Goal: Task Accomplishment & Management: Use online tool/utility

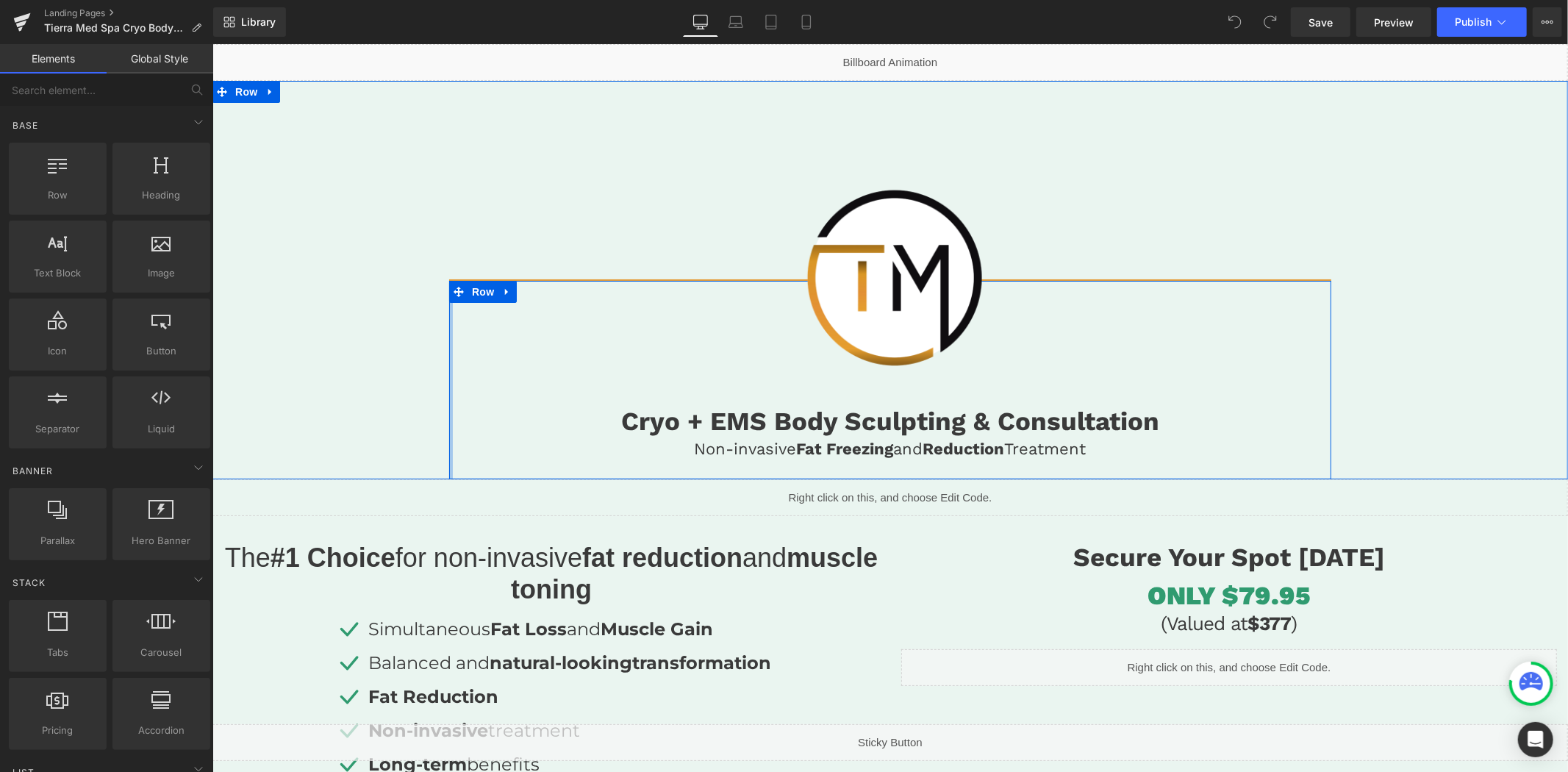
click at [448, 440] on div at bounding box center [450, 379] width 4 height 199
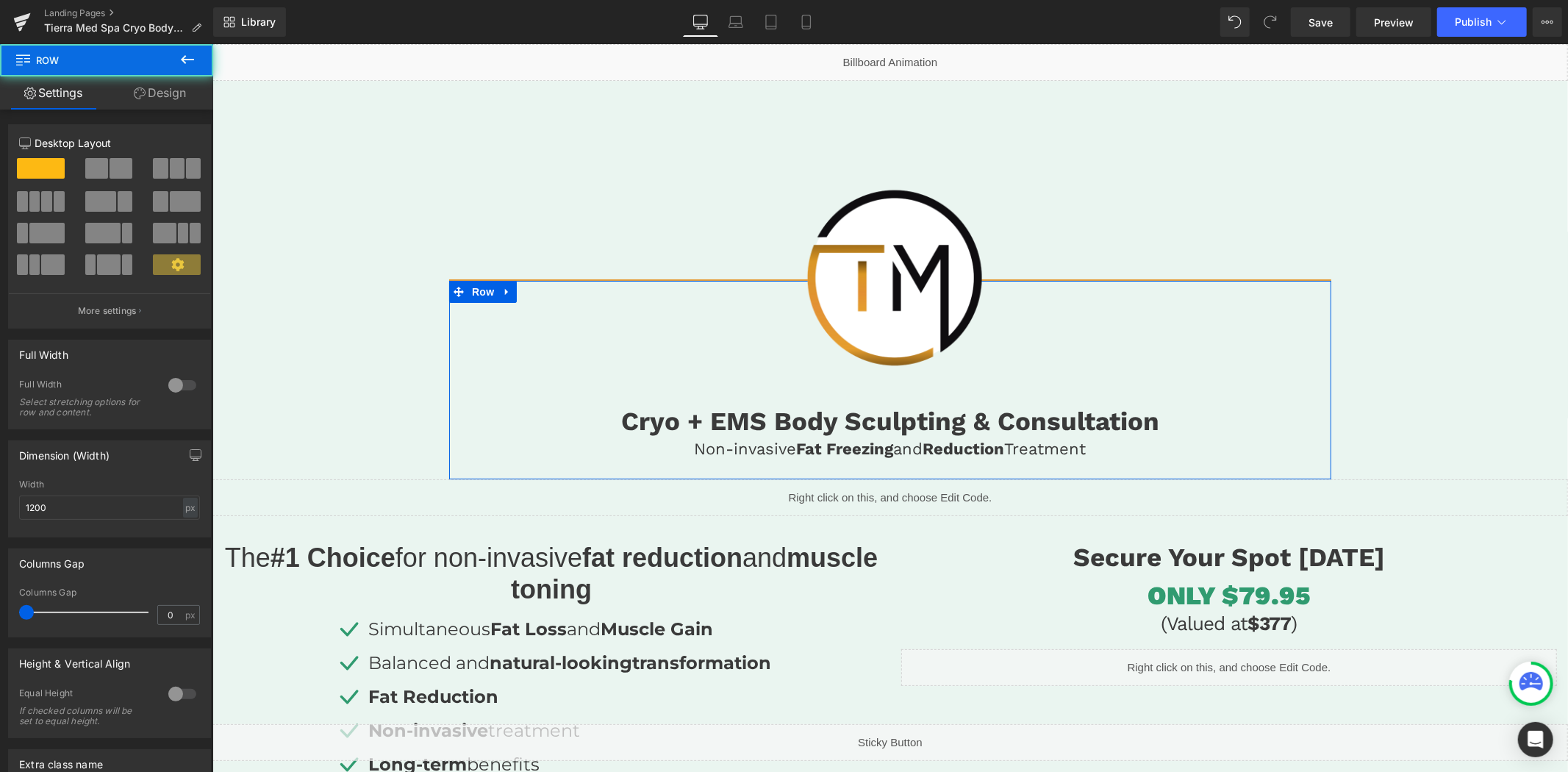
click at [163, 94] on link "Design" at bounding box center [160, 93] width 106 height 33
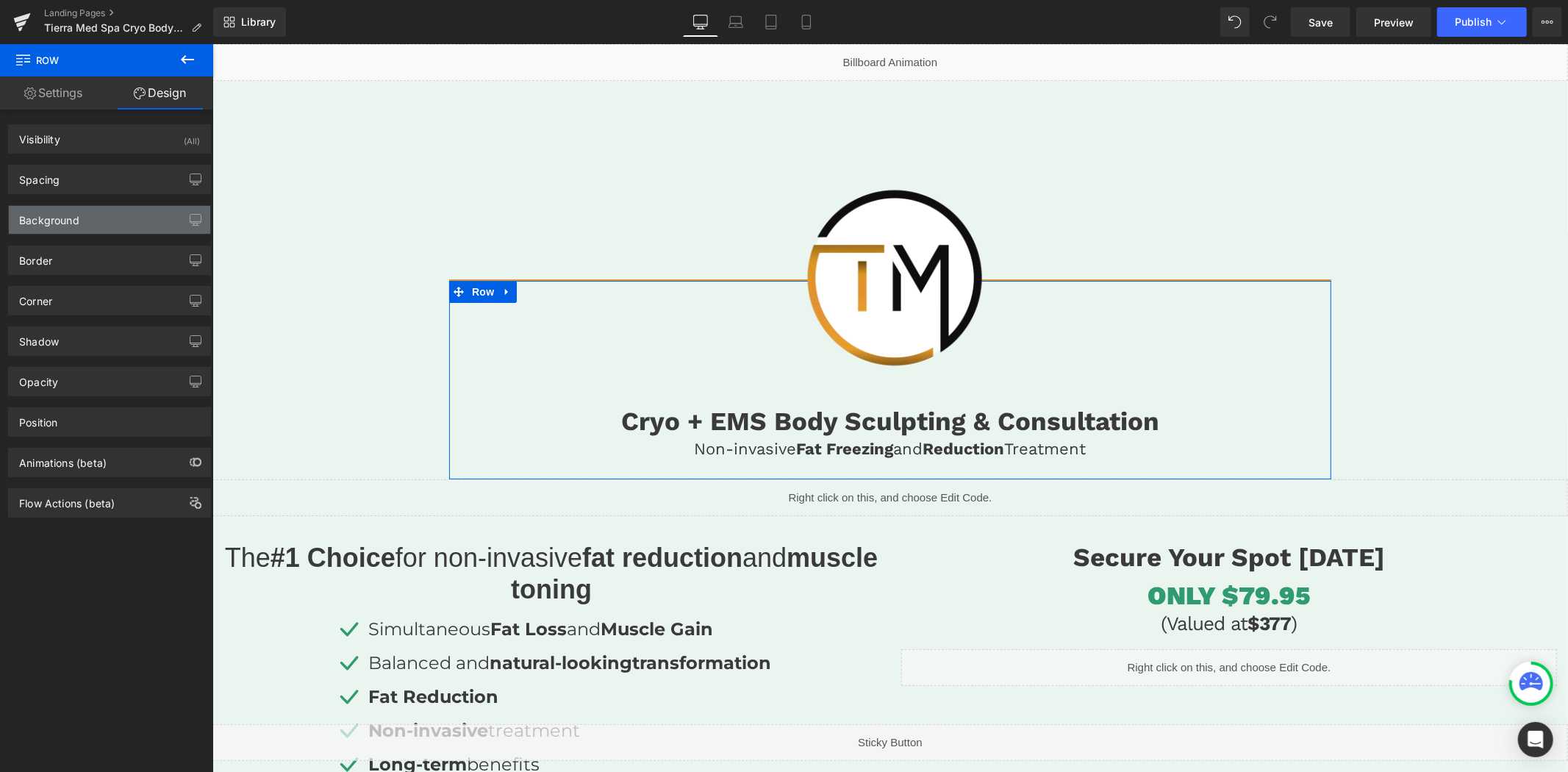
click at [96, 224] on div "Background" at bounding box center [109, 219] width 201 height 28
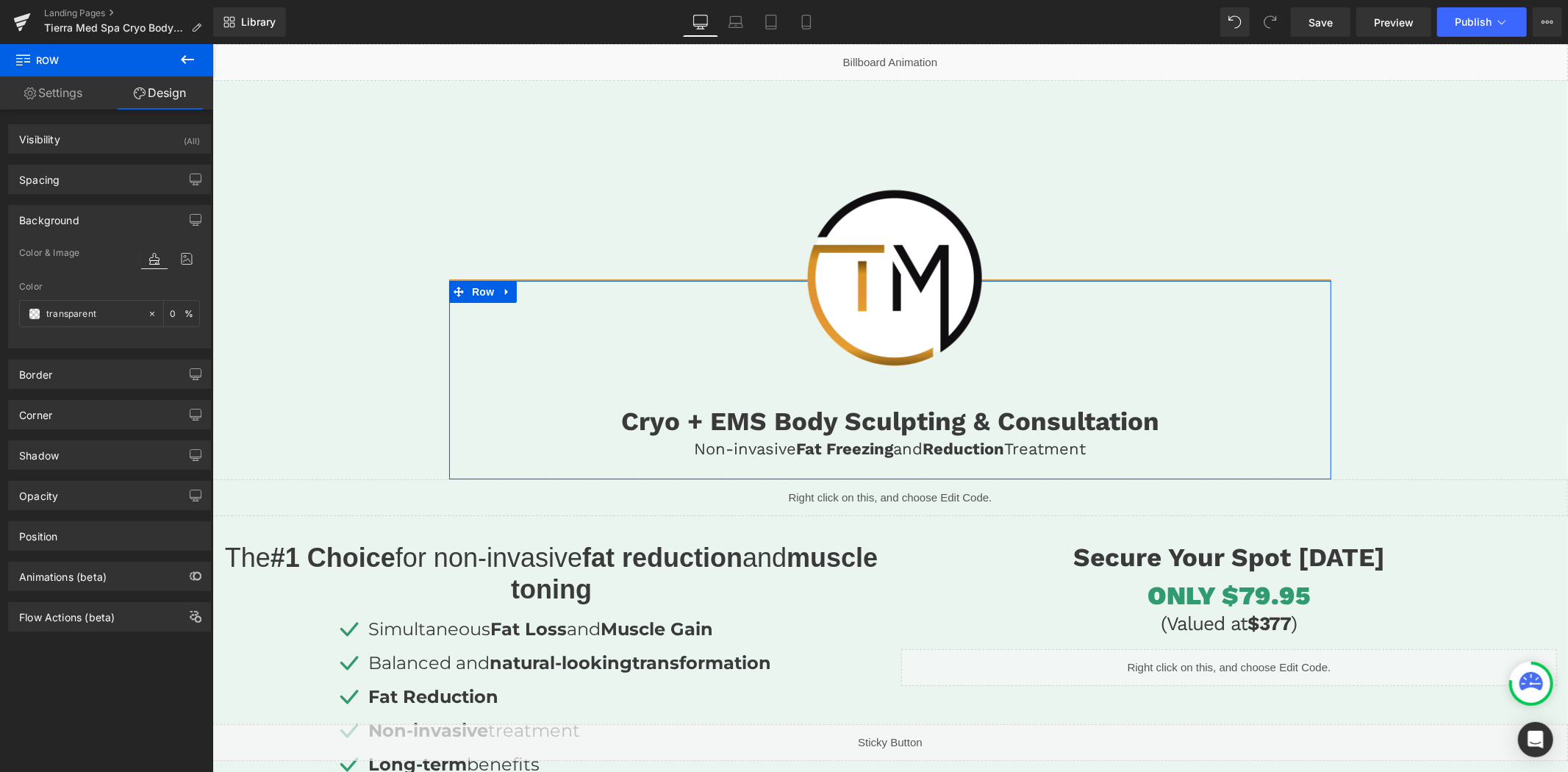
click at [71, 219] on div "Background" at bounding box center [49, 216] width 60 height 21
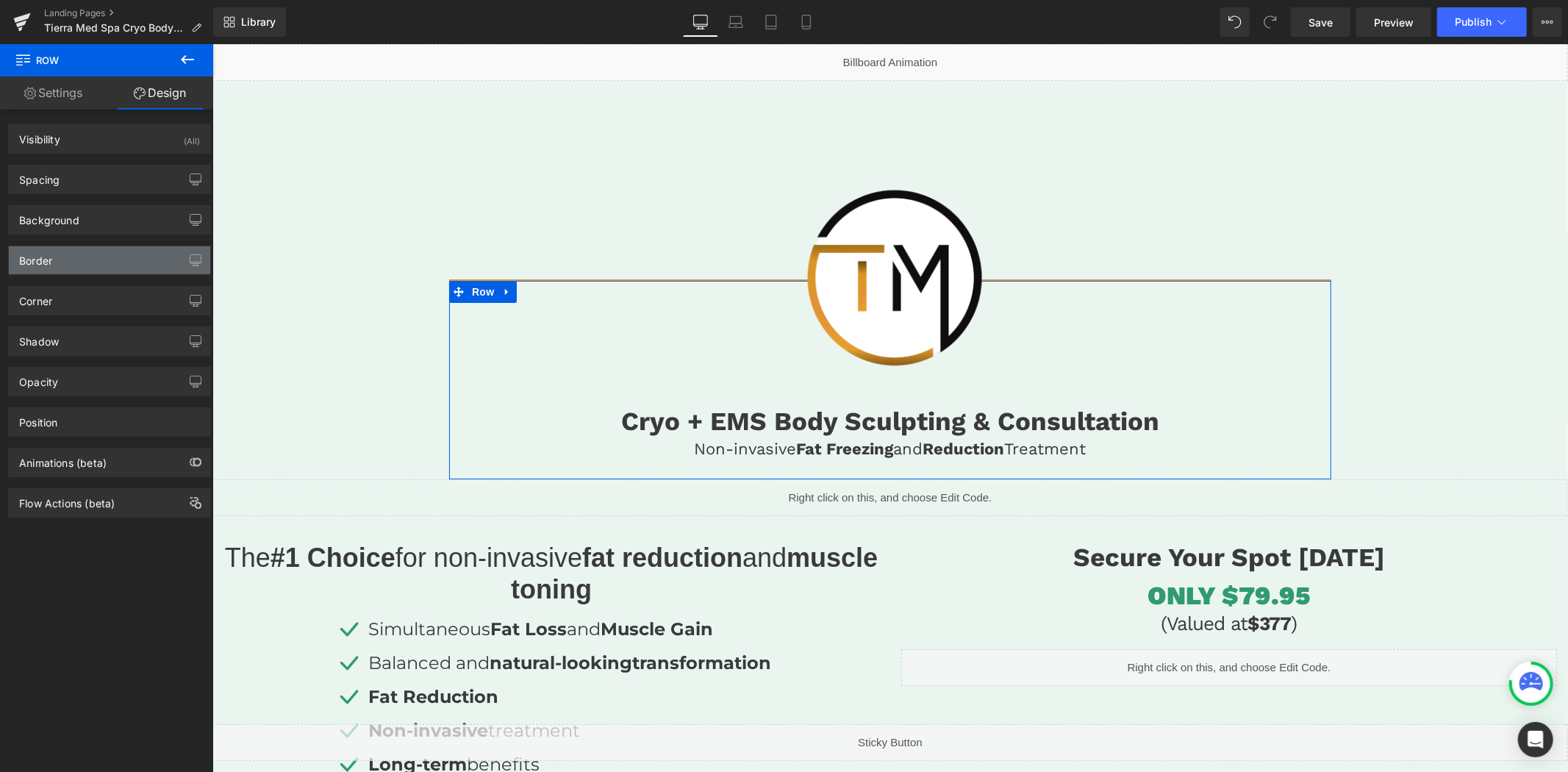
click at [48, 266] on div "Border" at bounding box center [36, 257] width 33 height 21
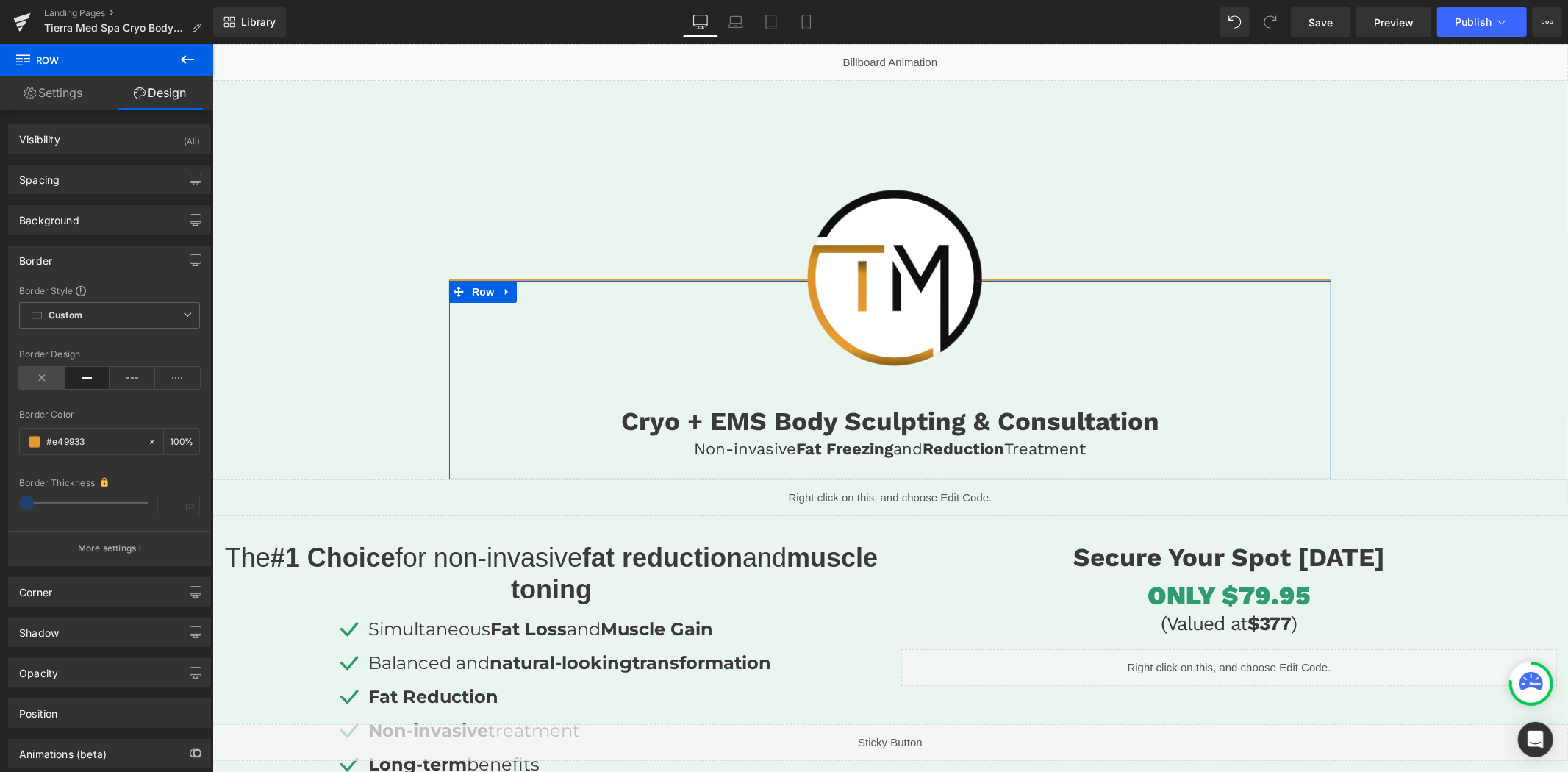
click at [42, 379] on icon at bounding box center [41, 378] width 45 height 22
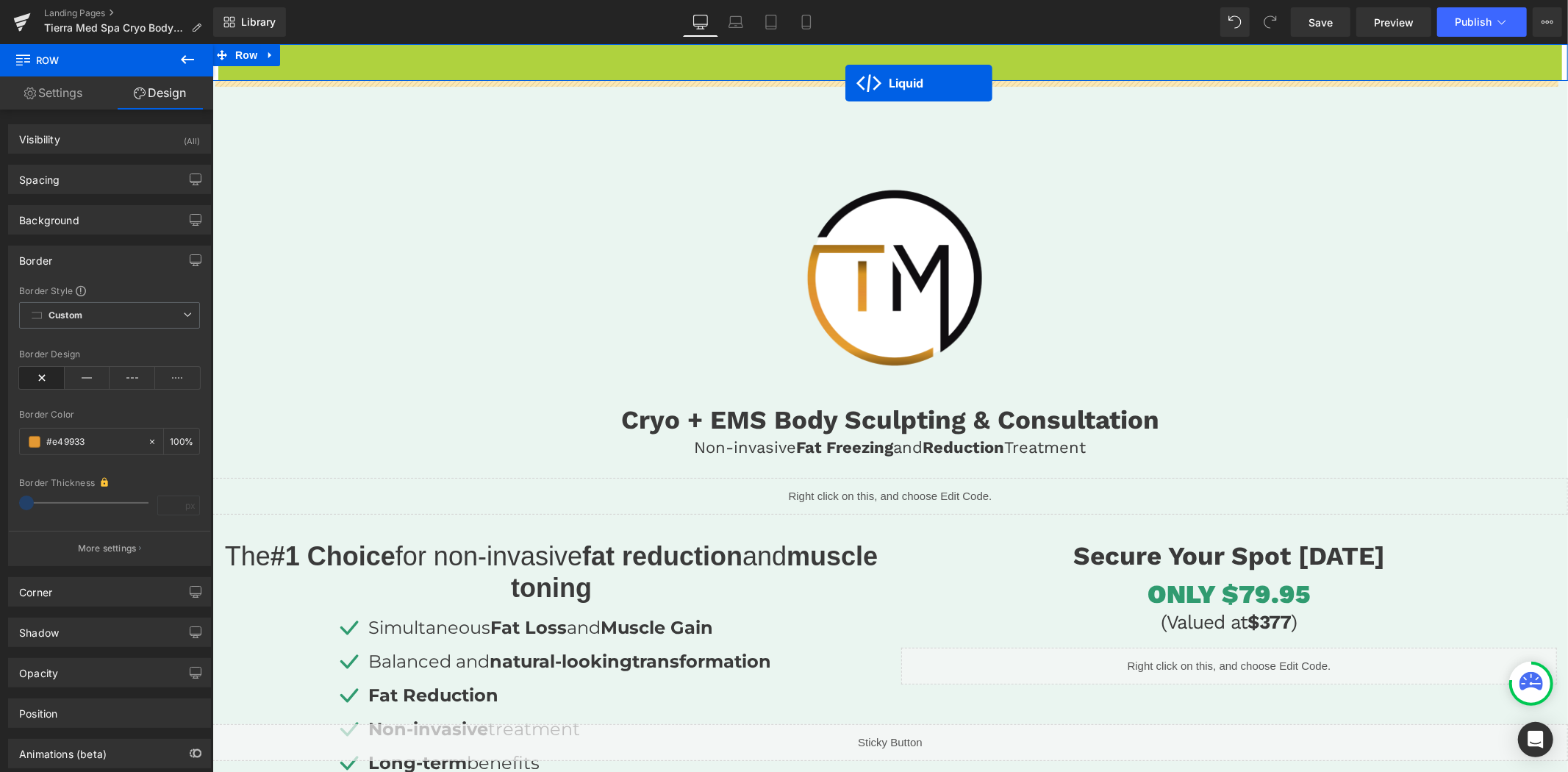
drag, startPoint x: 844, startPoint y: 56, endPoint x: 845, endPoint y: 83, distance: 27.0
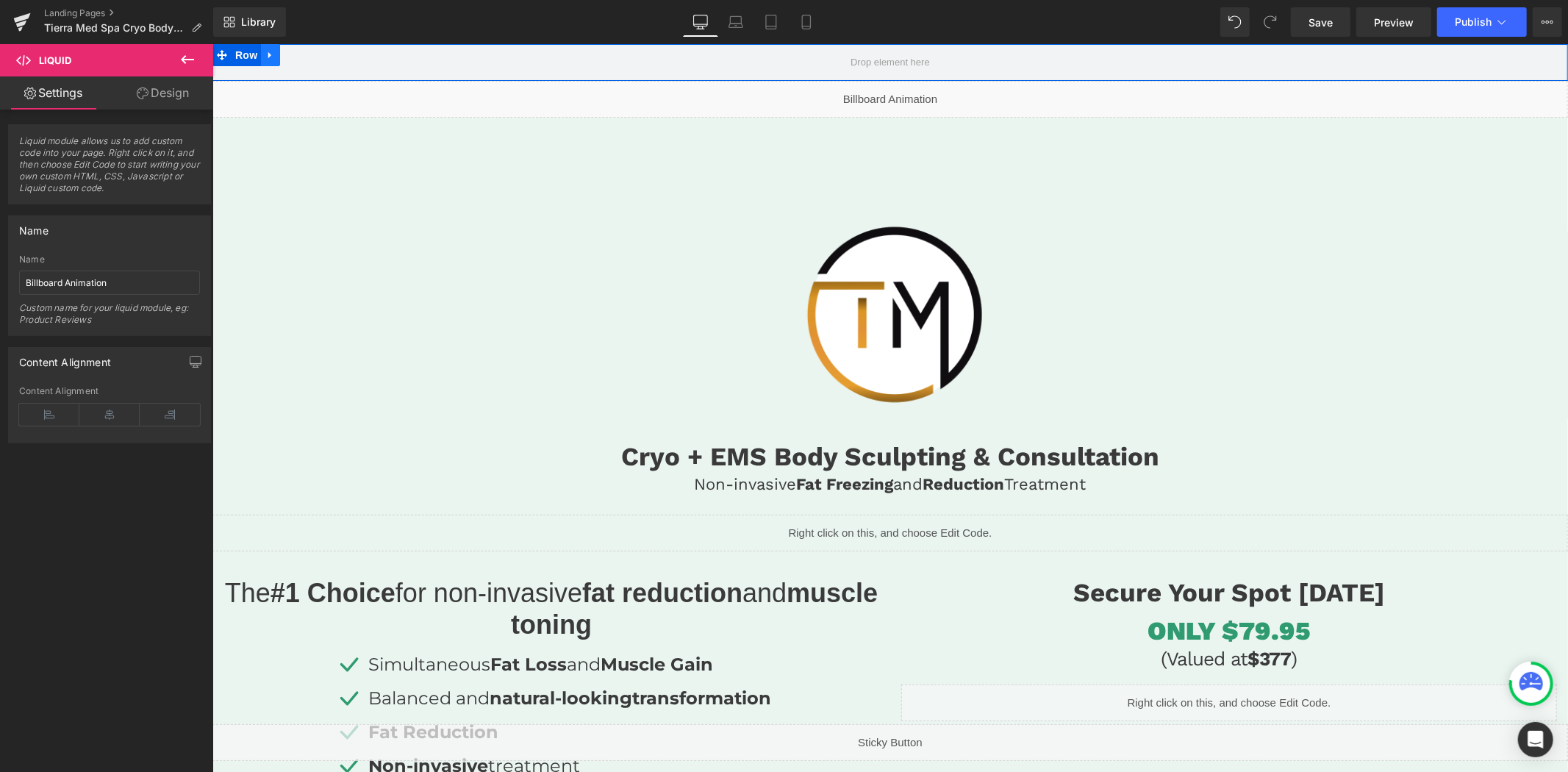
click at [275, 56] on icon at bounding box center [269, 55] width 10 height 11
click at [308, 55] on icon at bounding box center [308, 54] width 10 height 10
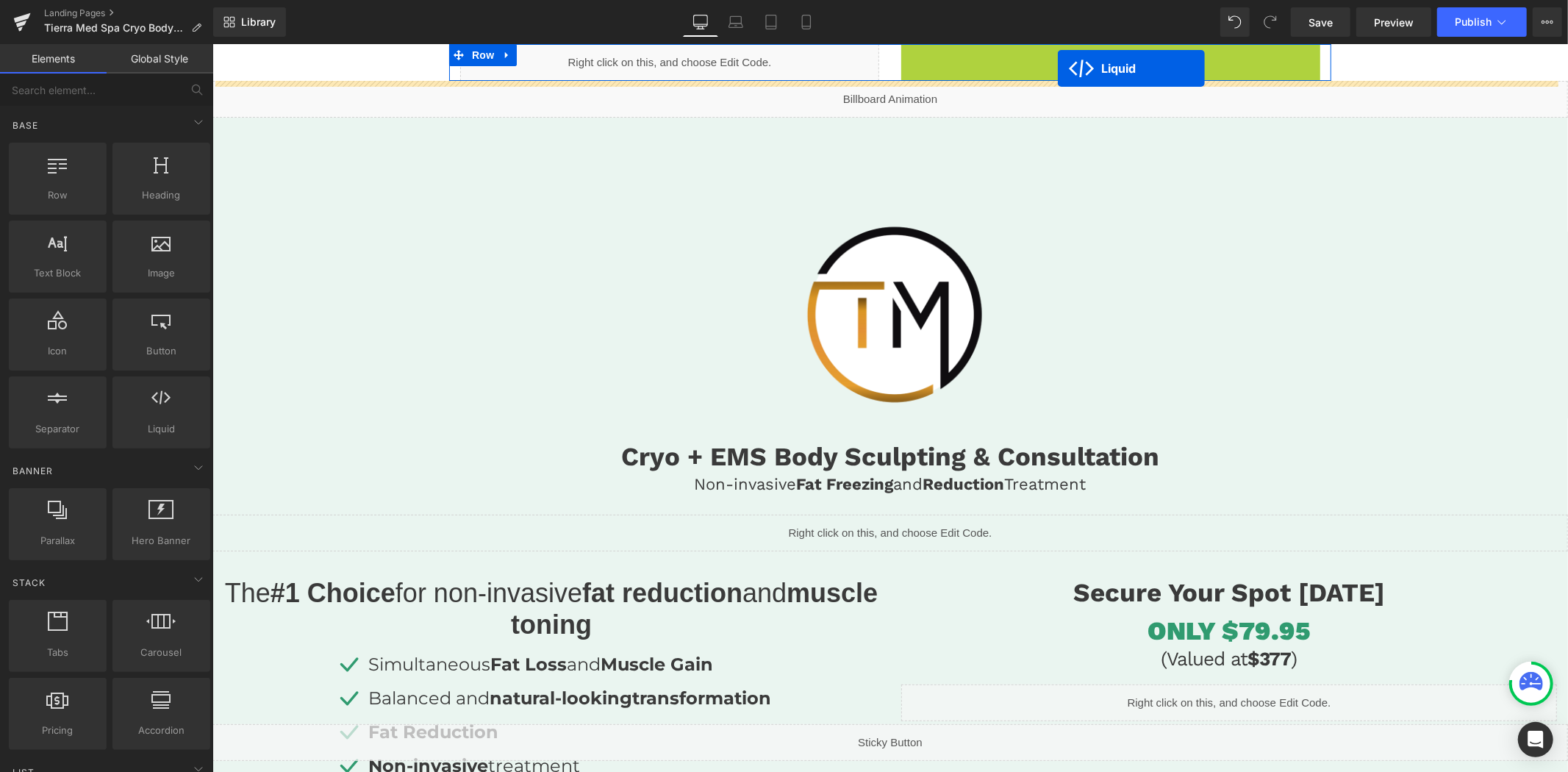
drag, startPoint x: 1064, startPoint y: 54, endPoint x: 1057, endPoint y: 69, distance: 16.6
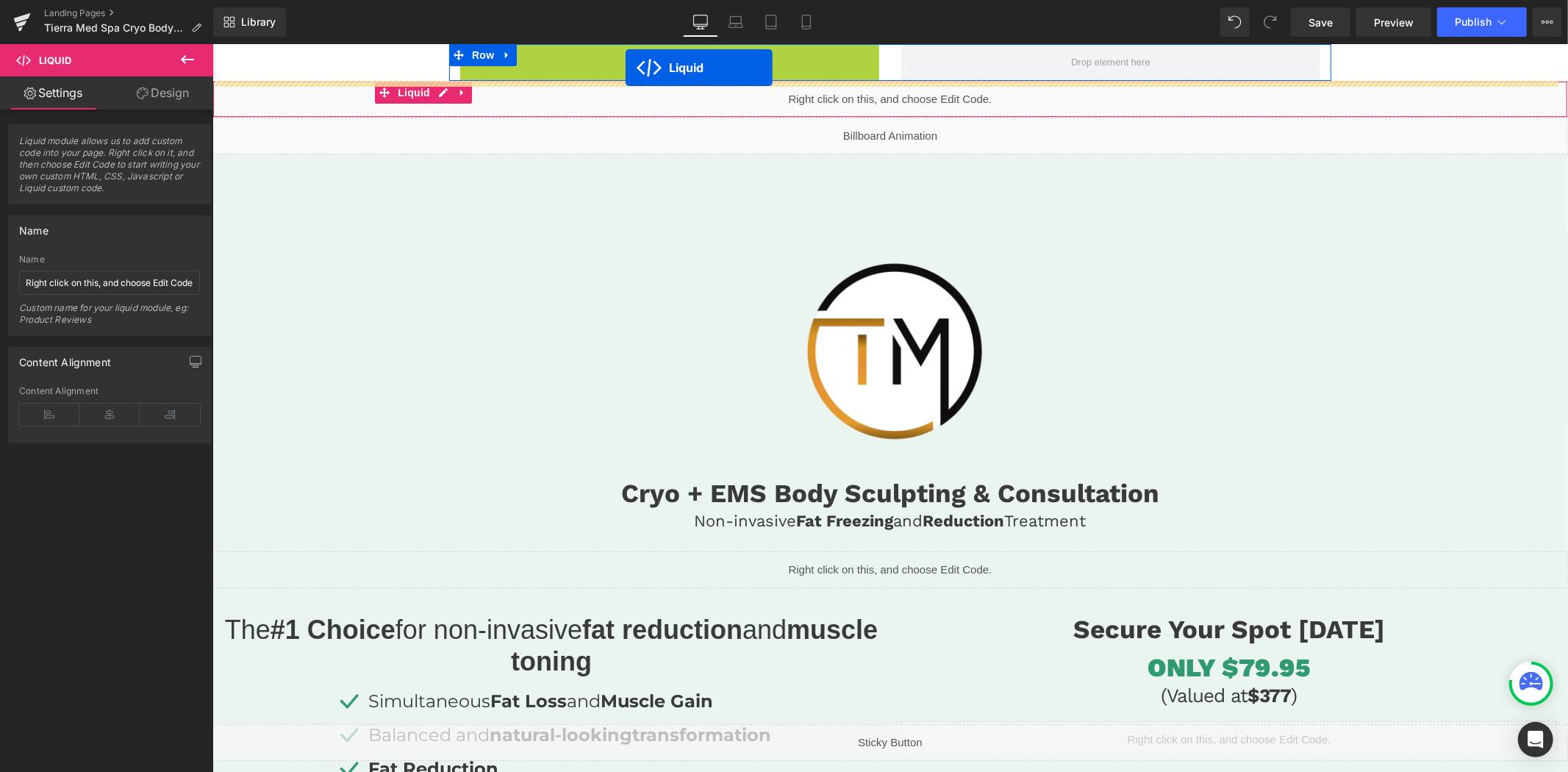
drag, startPoint x: 620, startPoint y: 58, endPoint x: 625, endPoint y: 67, distance: 10.3
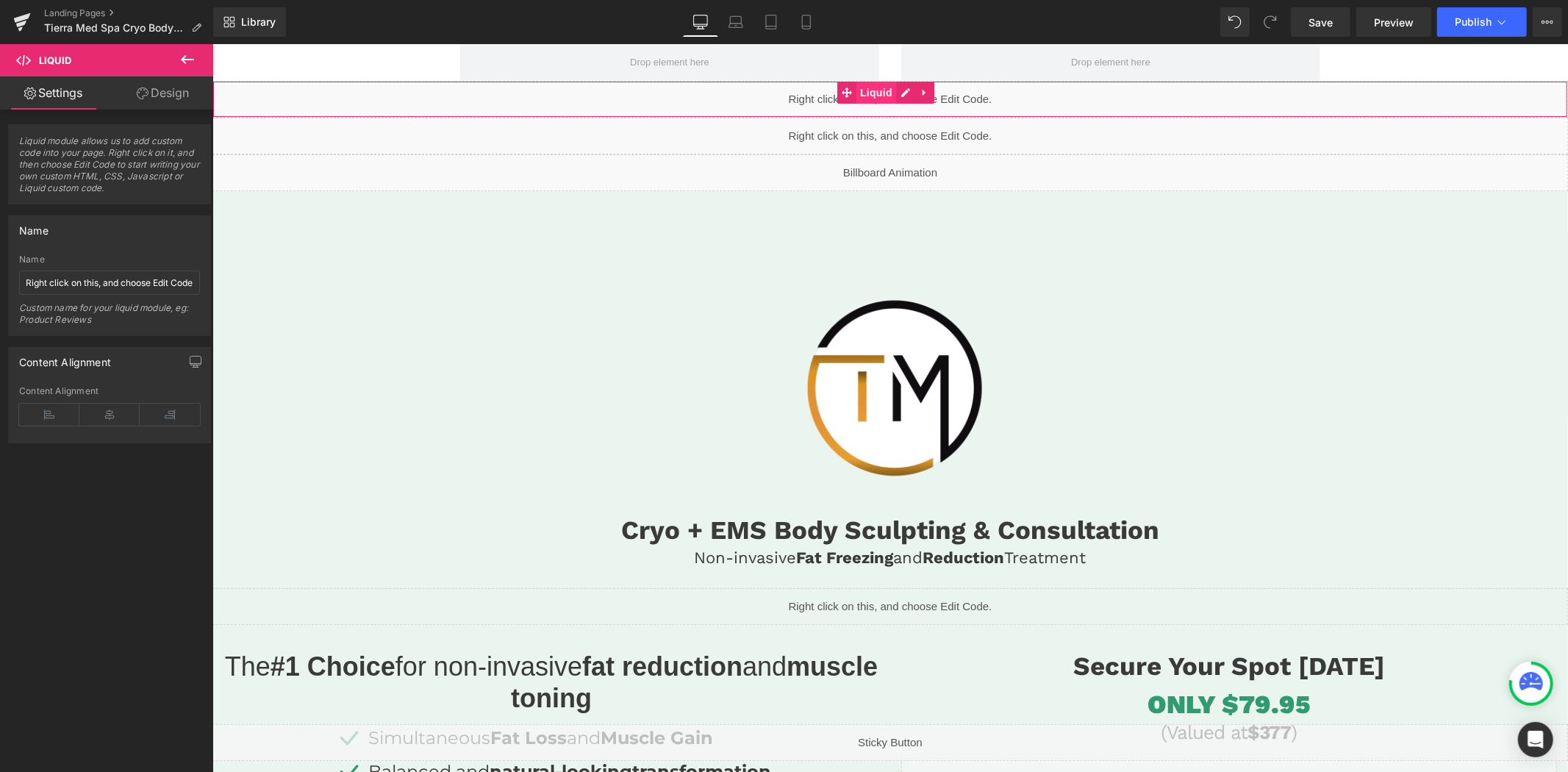
click at [875, 89] on span "Liquid" at bounding box center [876, 92] width 40 height 22
click at [904, 90] on div "Liquid" at bounding box center [889, 99] width 1355 height 37
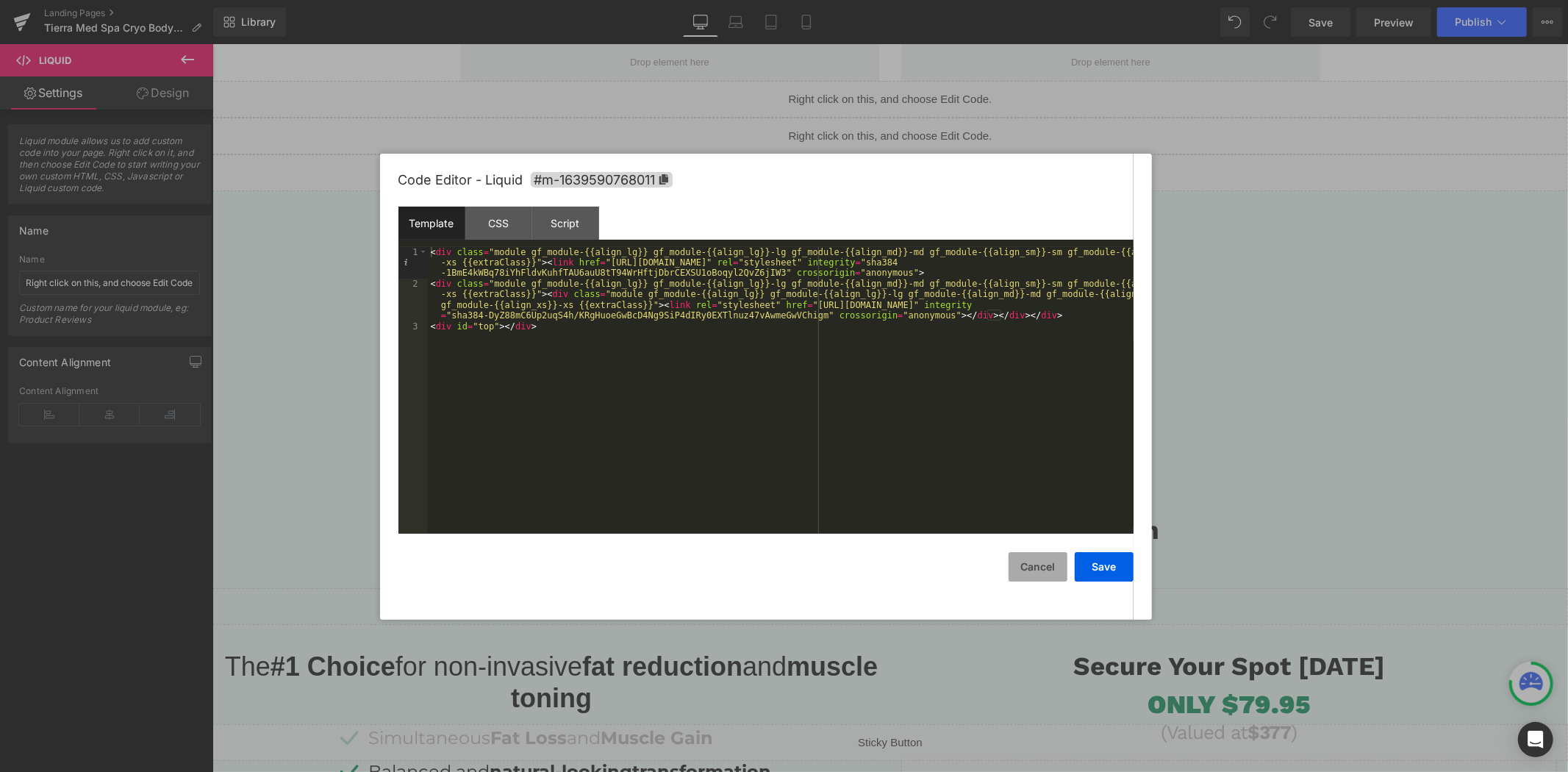
click at [1027, 556] on button "Cancel" at bounding box center [1038, 567] width 59 height 29
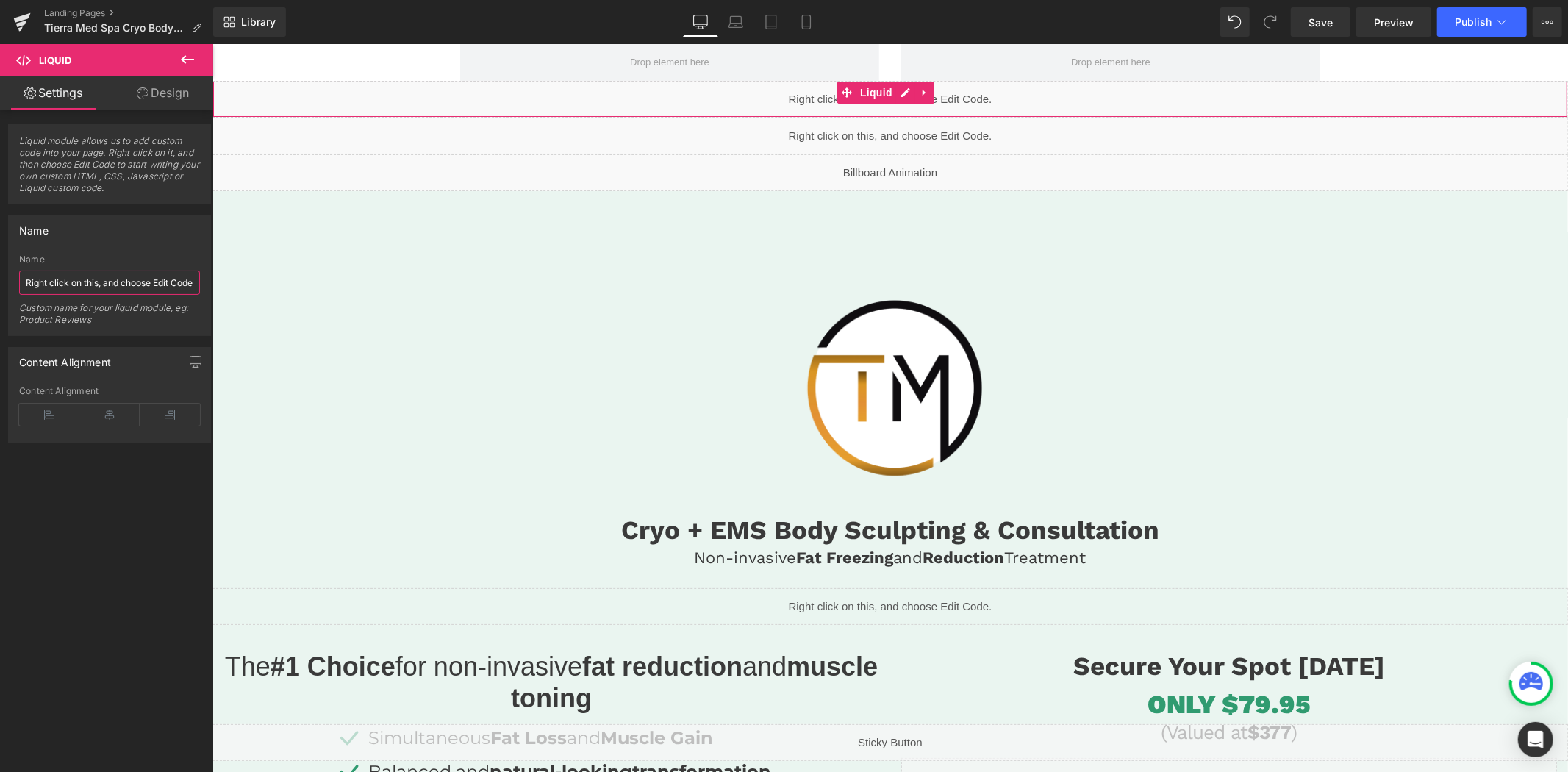
click at [120, 293] on input "Right click on this, and choose Edit Code." at bounding box center [110, 282] width 181 height 25
type input "CSS + LINKS"
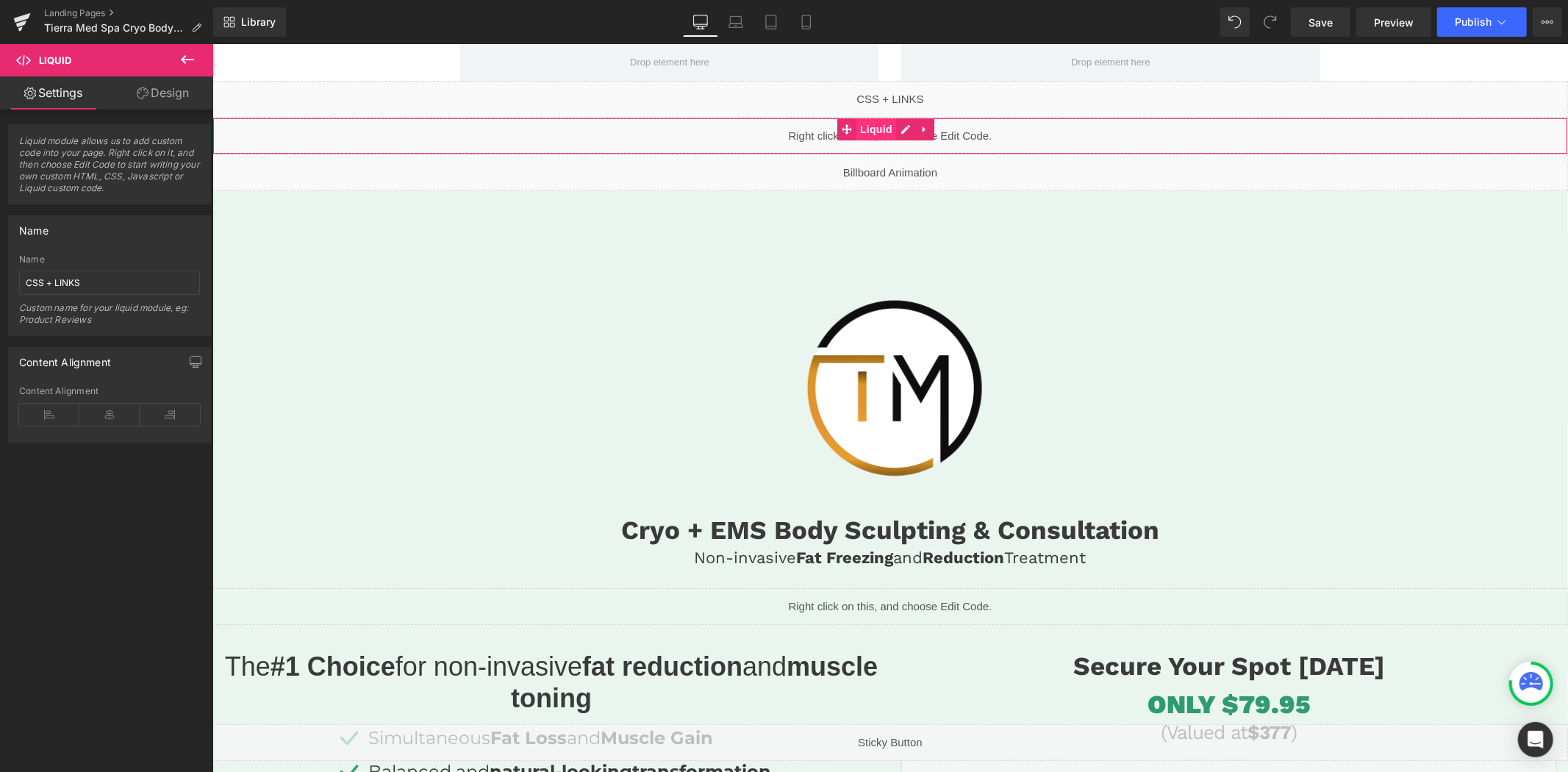
click at [881, 128] on span "Liquid" at bounding box center [876, 129] width 40 height 22
click at [114, 289] on input "Right click on this, and choose Edit Code." at bounding box center [110, 282] width 181 height 25
click at [906, 128] on div "Liquid" at bounding box center [889, 135] width 1355 height 37
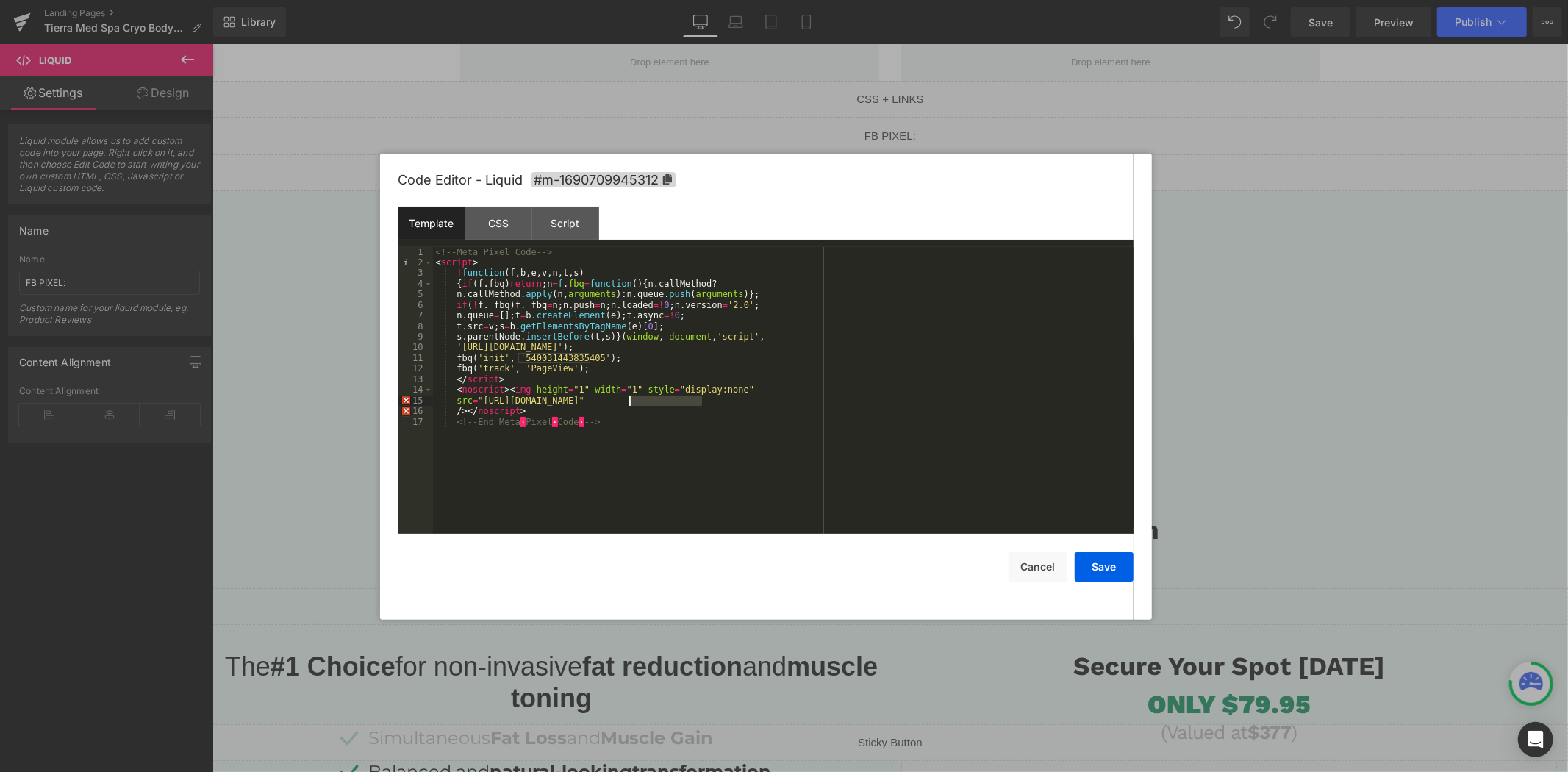
drag, startPoint x: 701, startPoint y: 402, endPoint x: 630, endPoint y: 402, distance: 71.0
click at [630, 402] on div "<!-- Meta Pixel Code --> < script > ! function ( f , b , e , v , n , t , s ) { …" at bounding box center [783, 402] width 700 height 308
click at [114, 287] on div at bounding box center [784, 386] width 1568 height 772
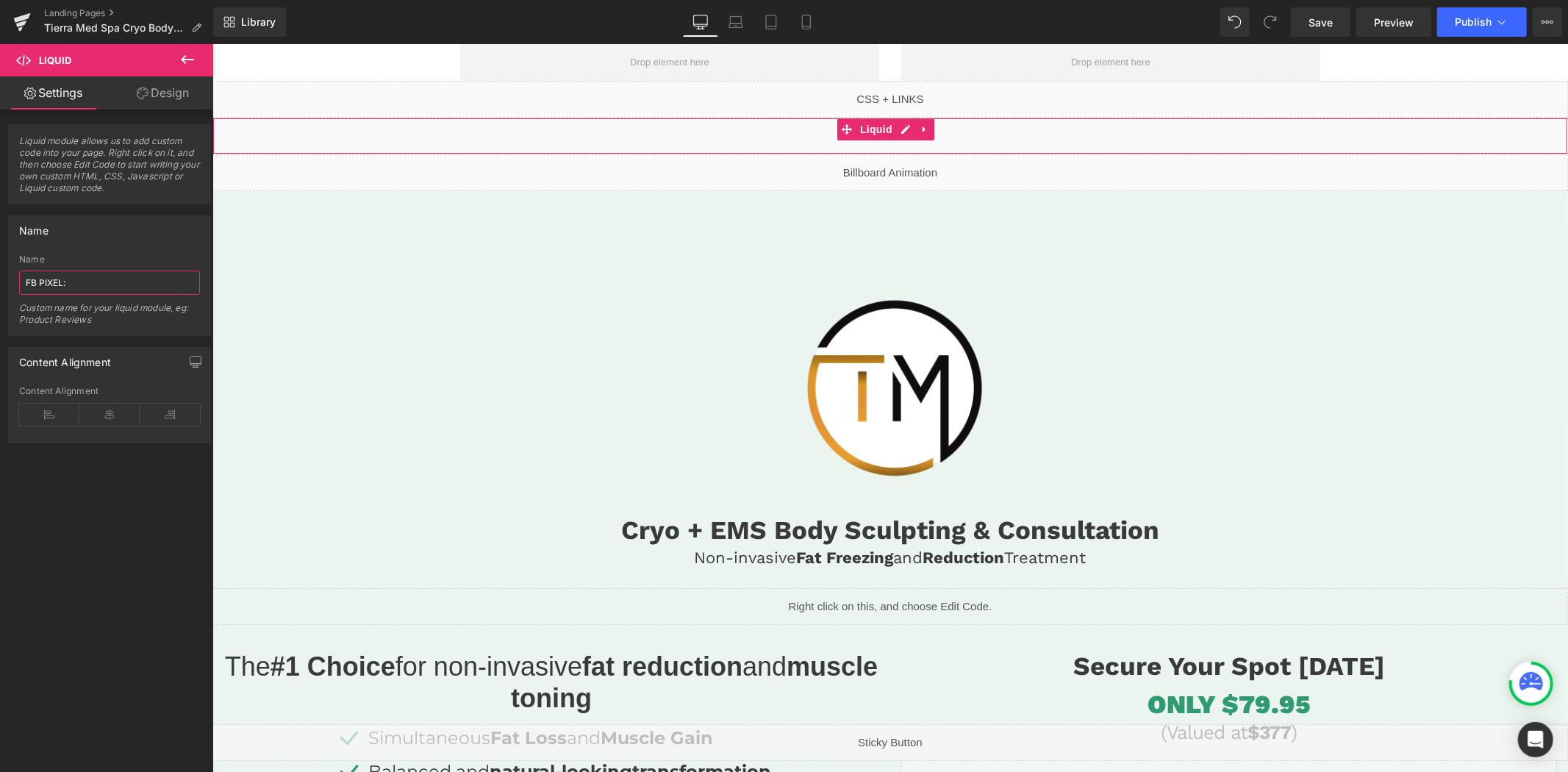
click at [107, 277] on input "FB PIXEL:" at bounding box center [110, 282] width 181 height 25
paste input "540031443835405"
type input "FB PIXEL: 540031443835405"
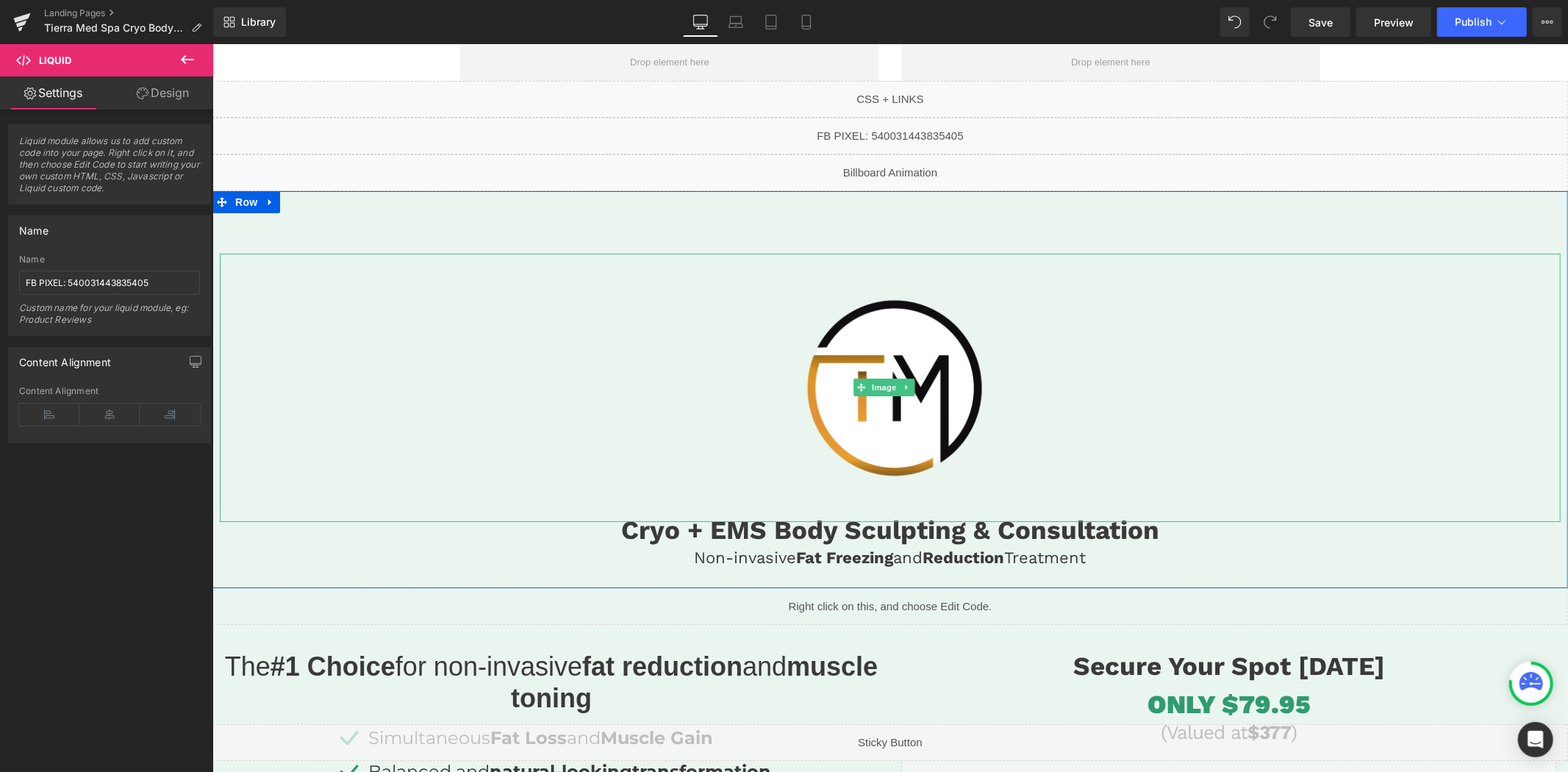
click at [641, 290] on div at bounding box center [889, 387] width 1341 height 269
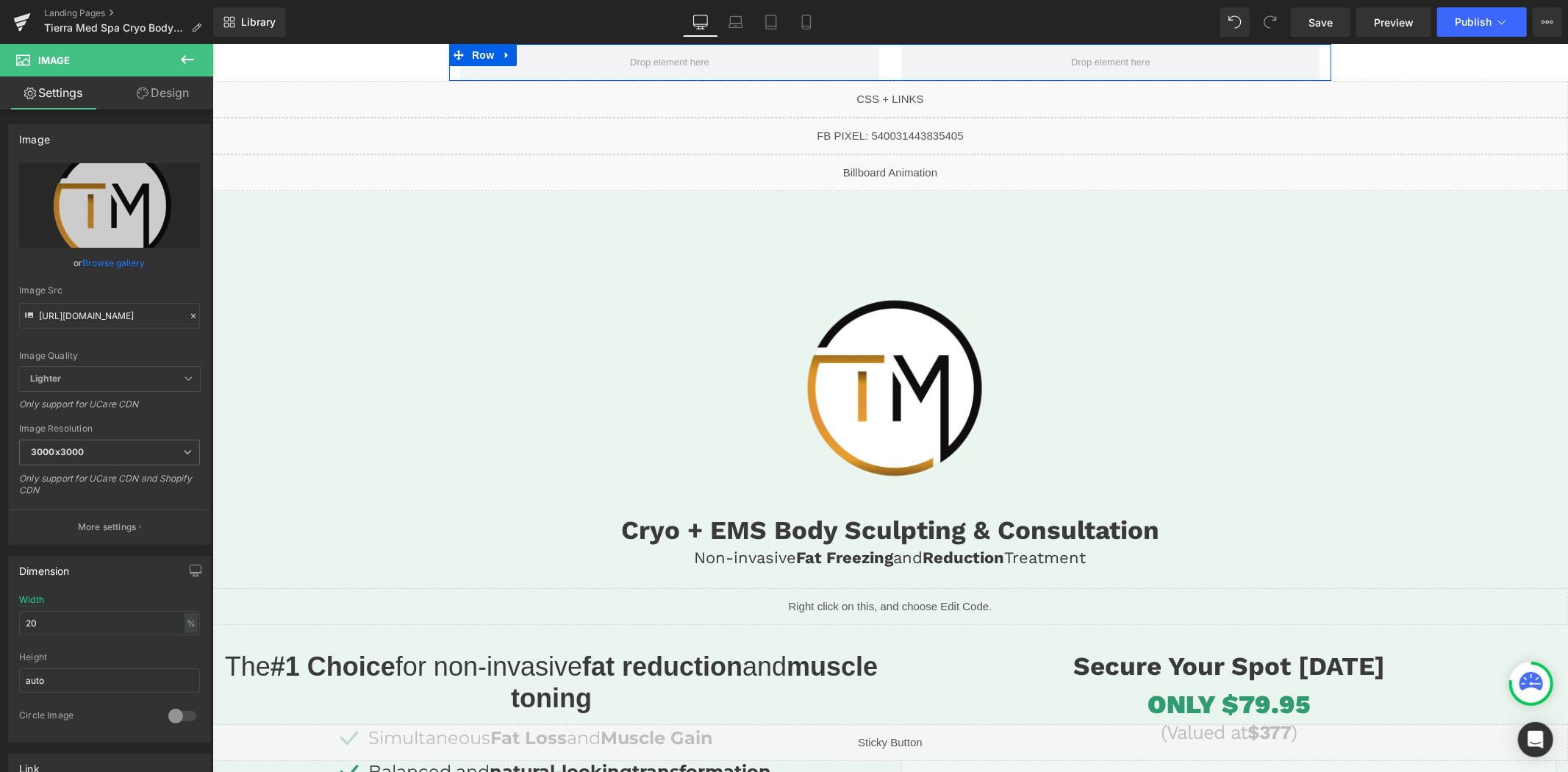
click at [504, 58] on icon at bounding box center [506, 55] width 10 height 11
click at [540, 56] on icon at bounding box center [544, 54] width 10 height 10
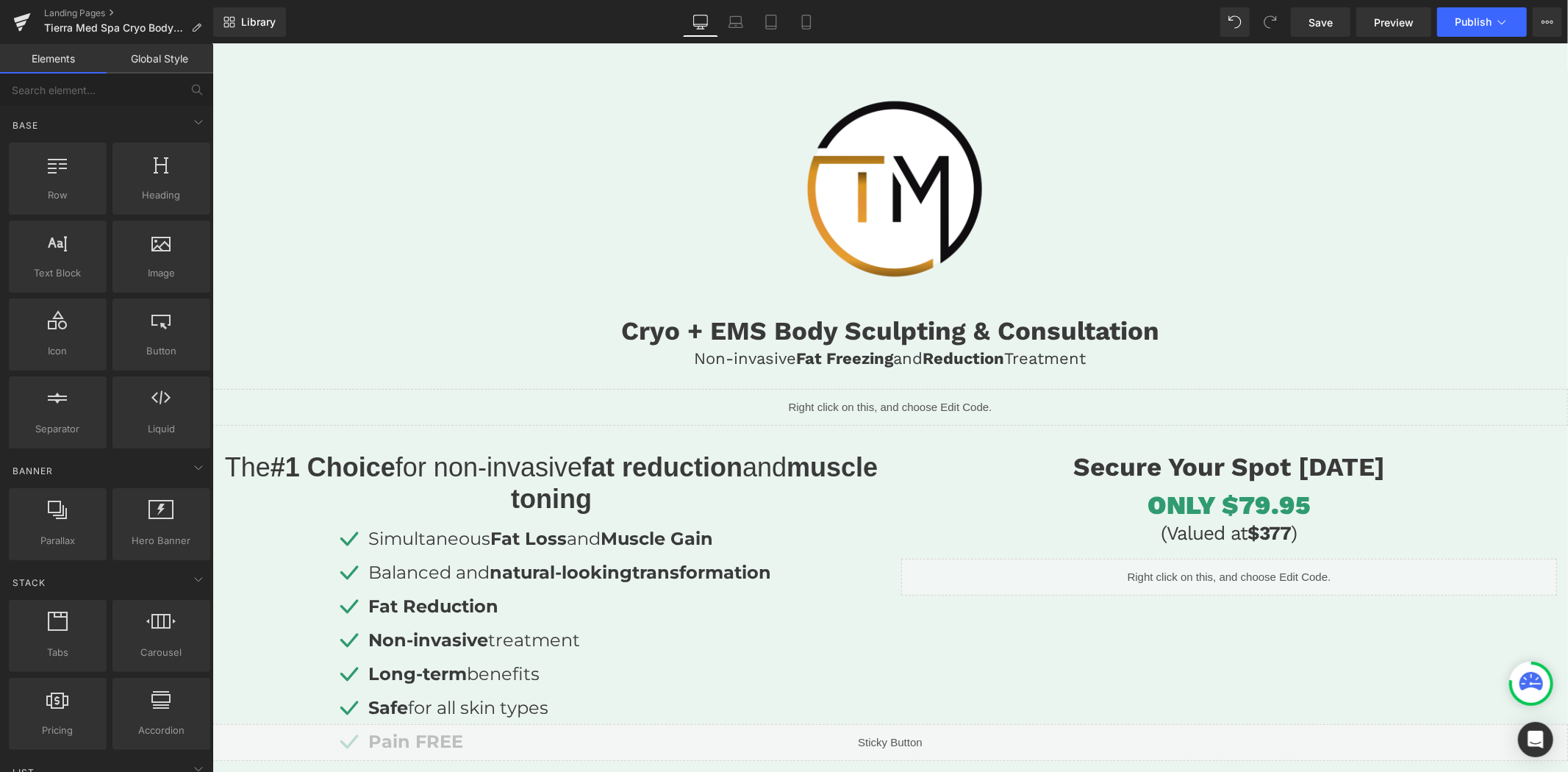
scroll to position [163, 0]
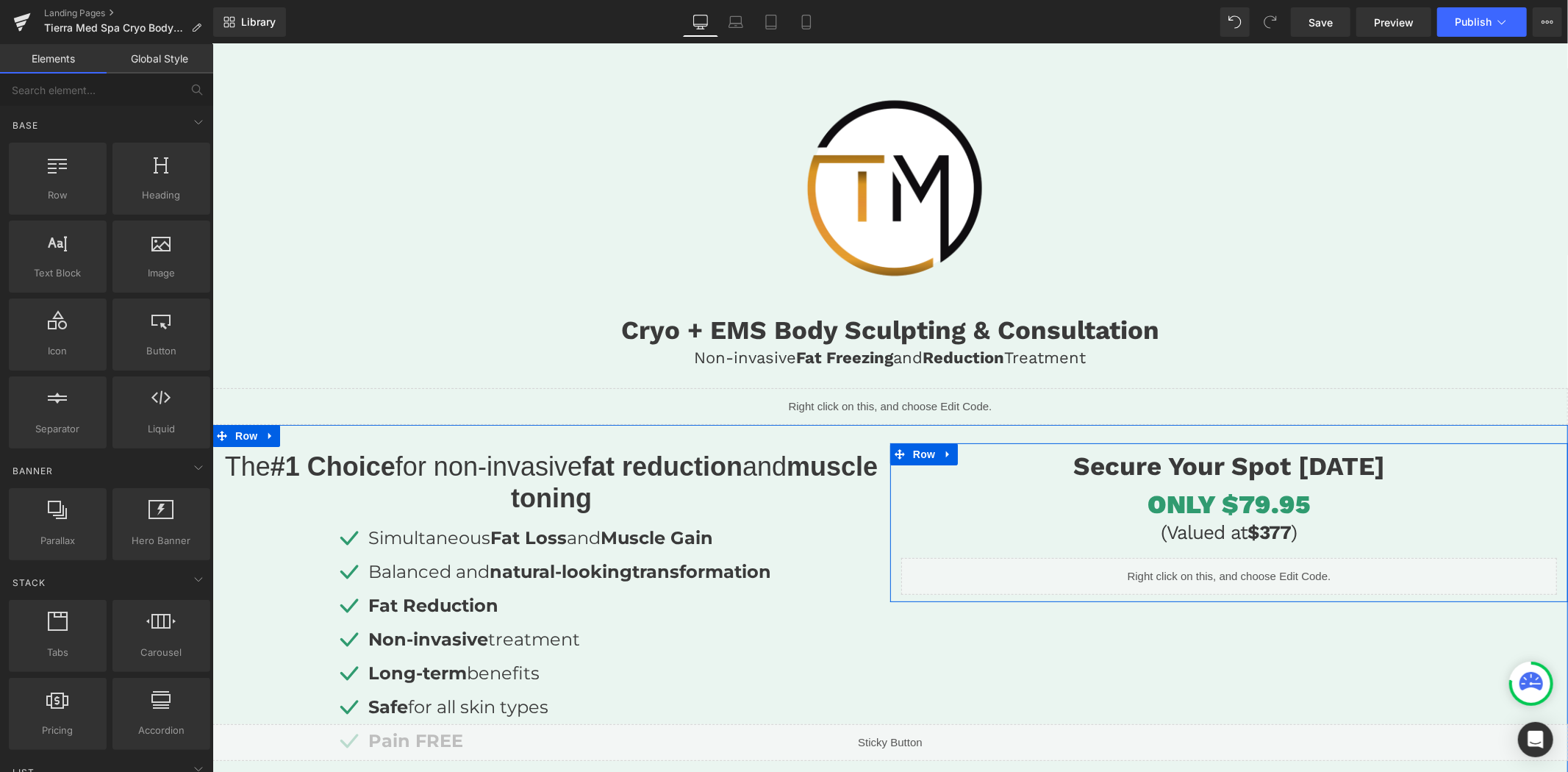
click at [1282, 532] on h3 "(Valued at $377 )" at bounding box center [1228, 532] width 656 height 29
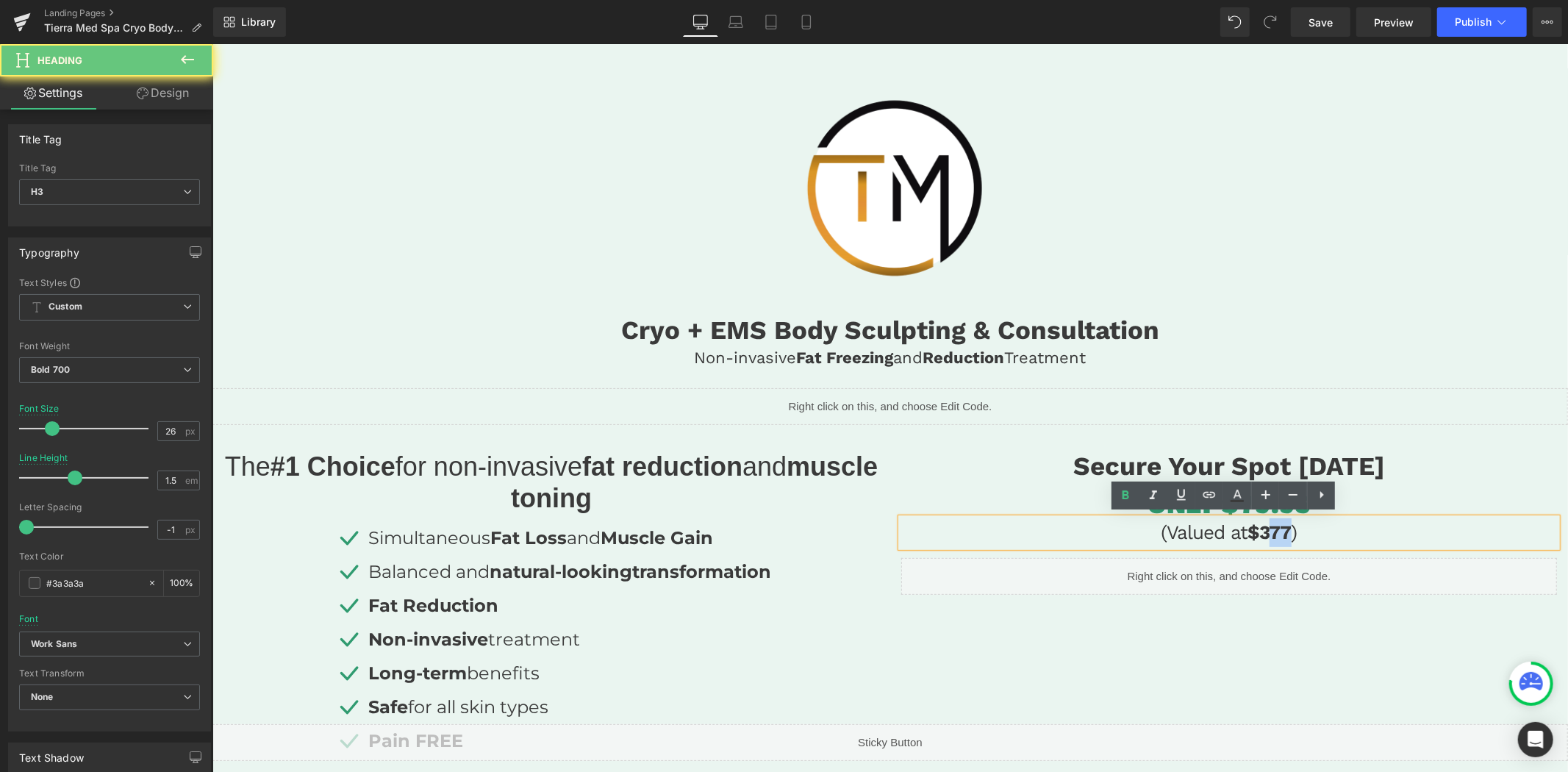
drag, startPoint x: 1285, startPoint y: 529, endPoint x: 1266, endPoint y: 530, distance: 19.0
click at [1266, 530] on h3 "(Valued at $377 )" at bounding box center [1228, 532] width 656 height 29
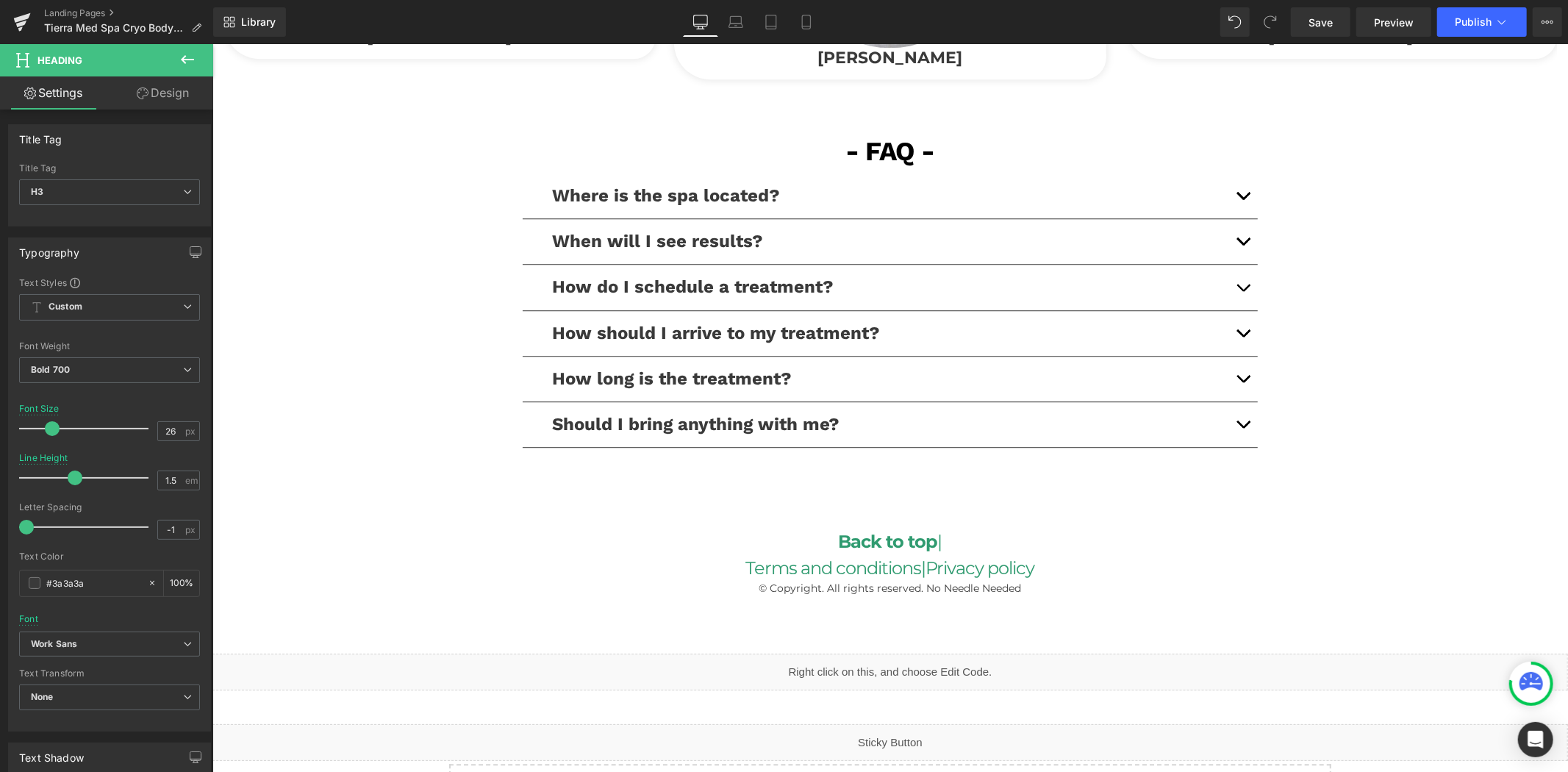
scroll to position [3490, 0]
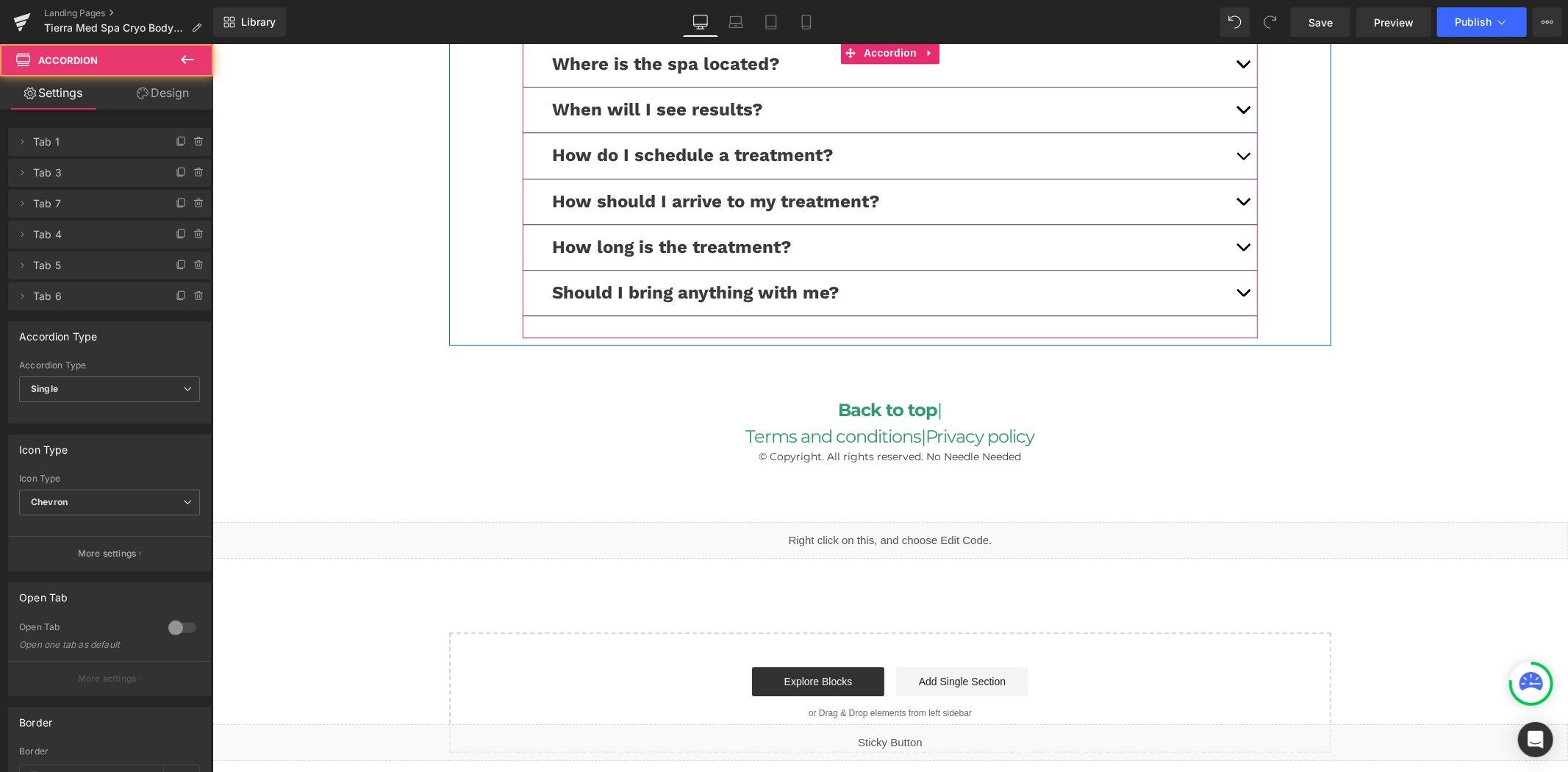
click at [1242, 250] on span "button" at bounding box center [1242, 250] width 0 height 0
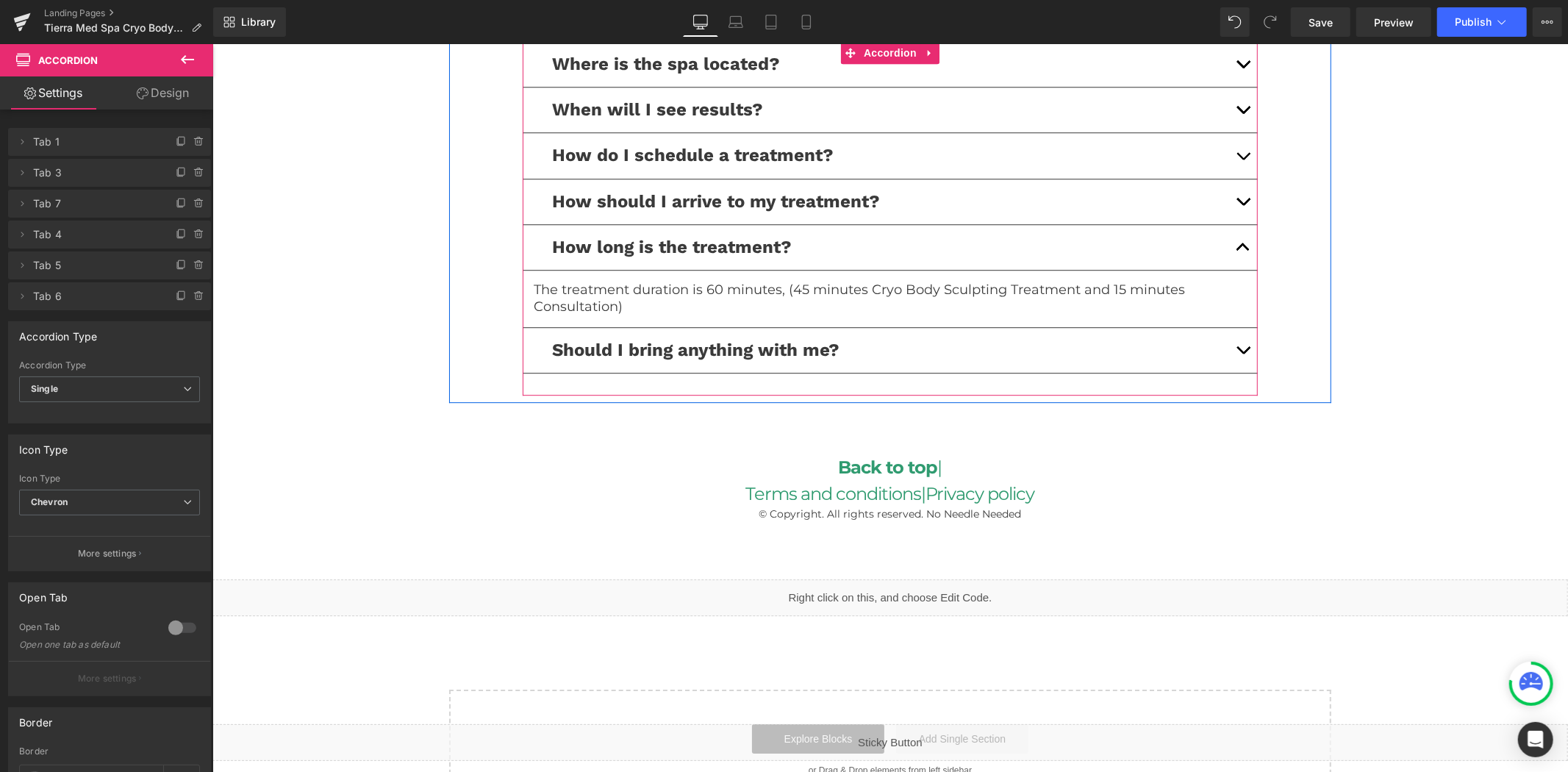
click at [1232, 242] on button "button" at bounding box center [1241, 246] width 29 height 45
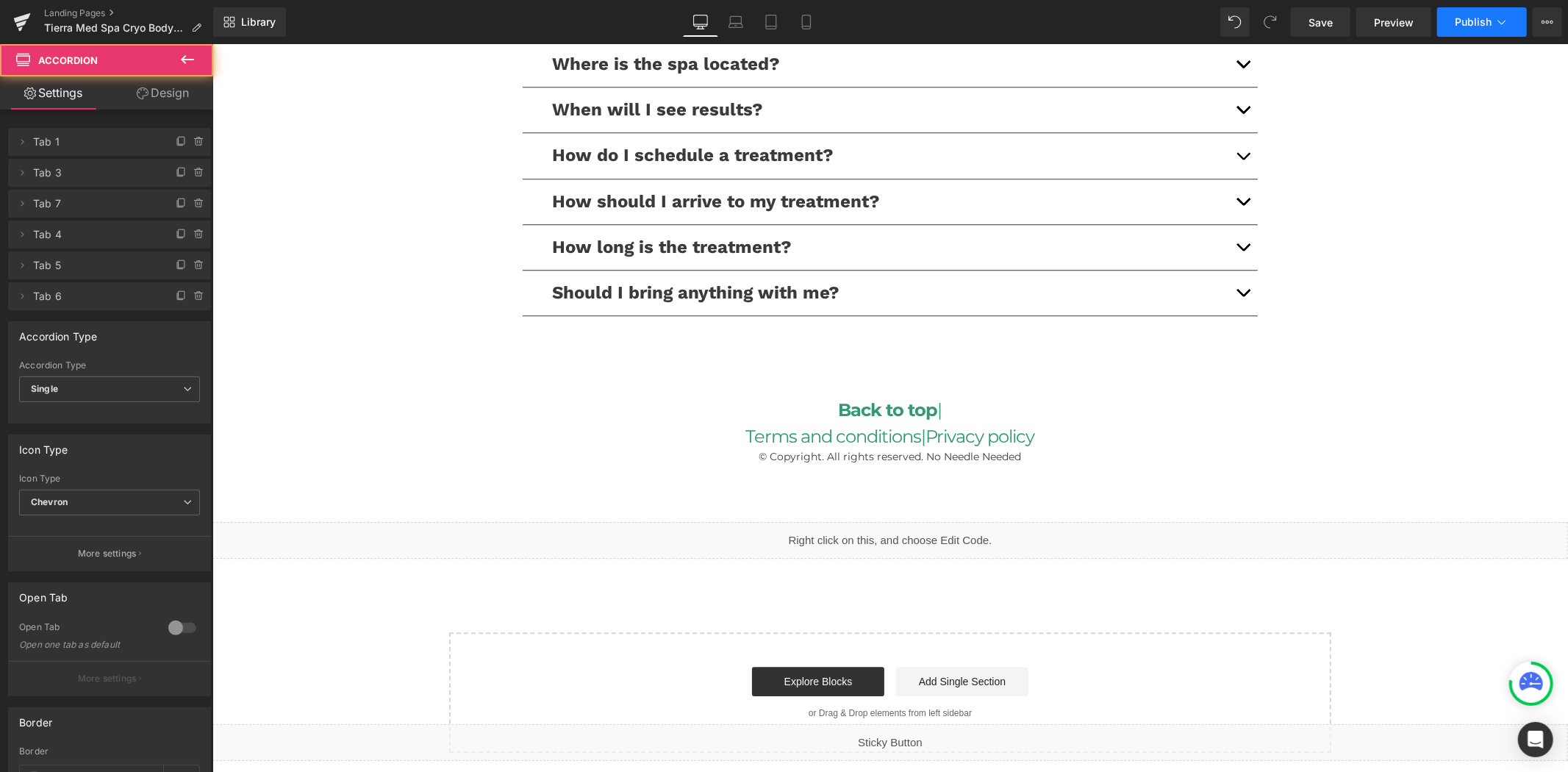
click at [1458, 19] on span "Publish" at bounding box center [1473, 21] width 37 height 12
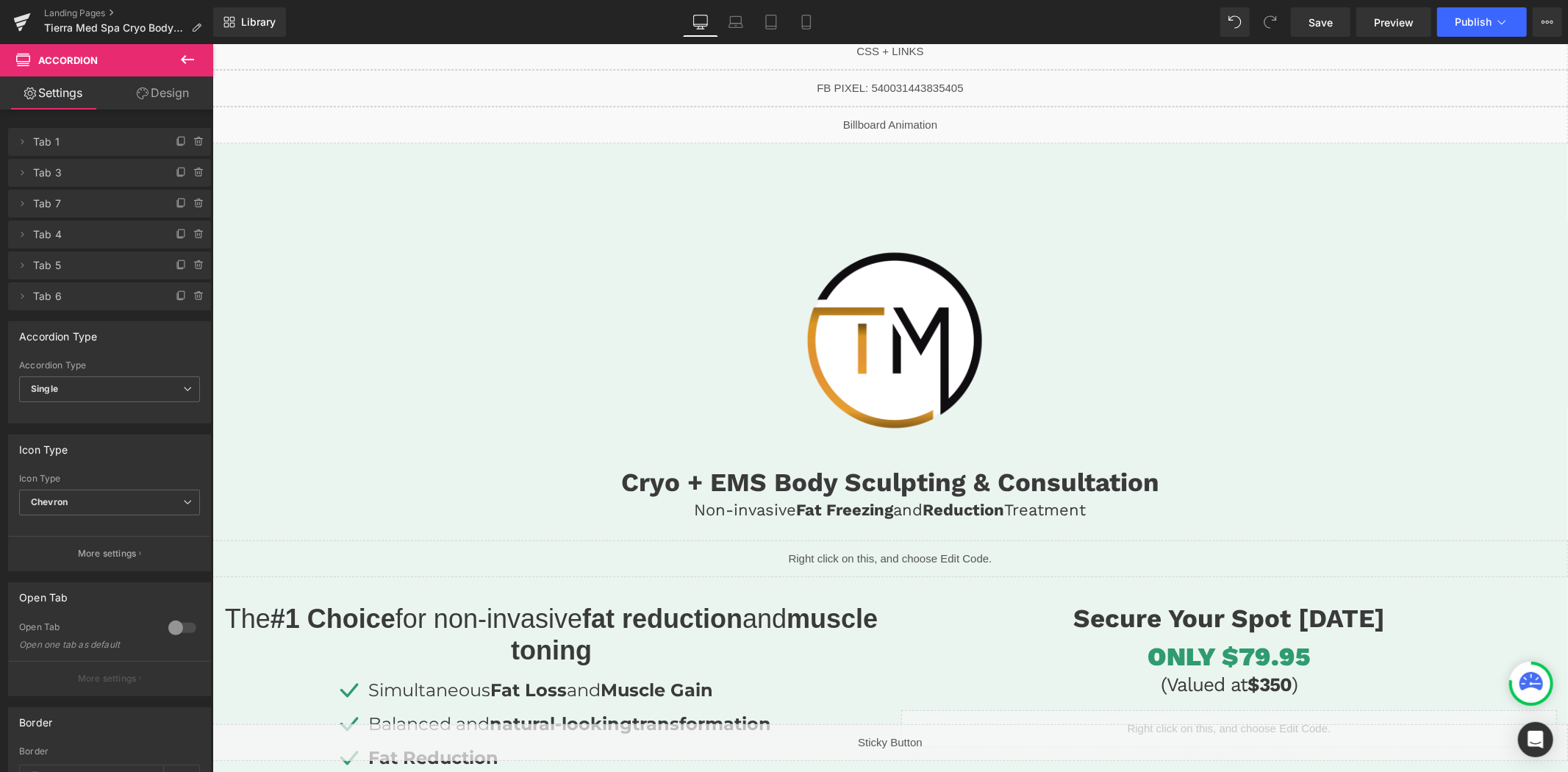
scroll to position [0, 0]
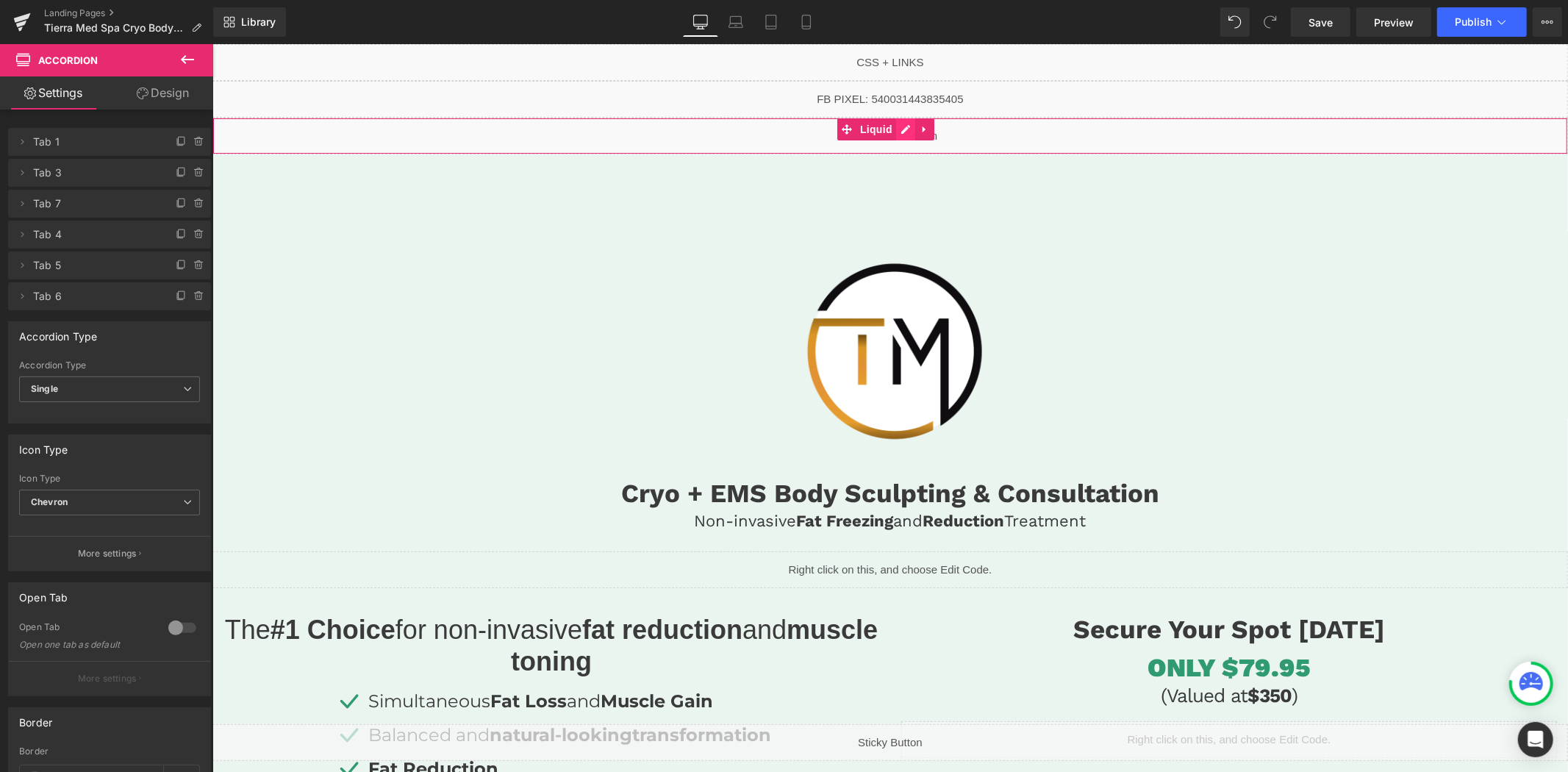
click at [908, 126] on div "Liquid" at bounding box center [889, 135] width 1355 height 37
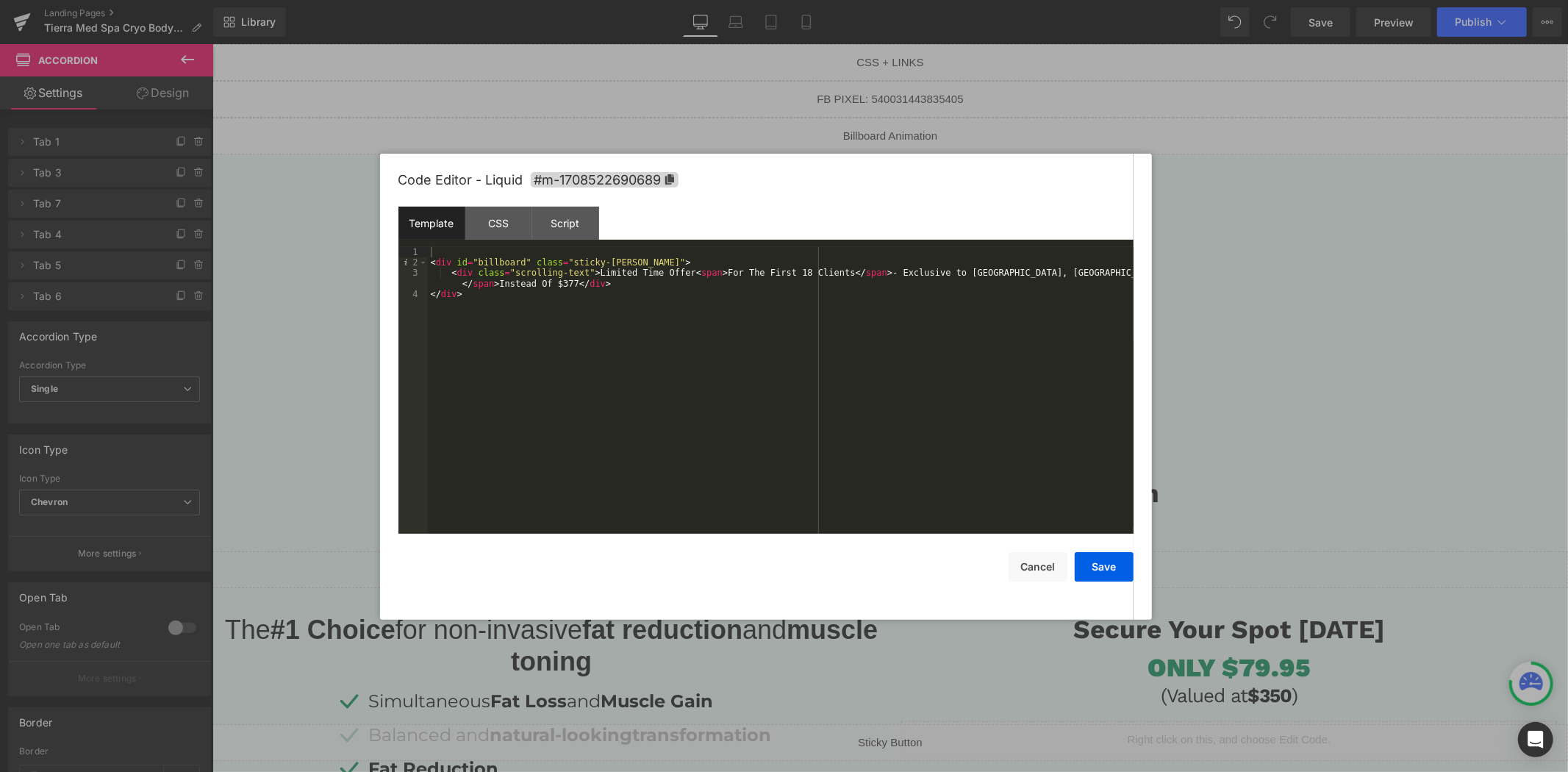
click at [571, 287] on div "< div id = "billboard" class = "sticky-barOne" > < div class = "scrolling-text"…" at bounding box center [780, 402] width 706 height 308
click at [1113, 573] on button "Save" at bounding box center [1104, 567] width 59 height 29
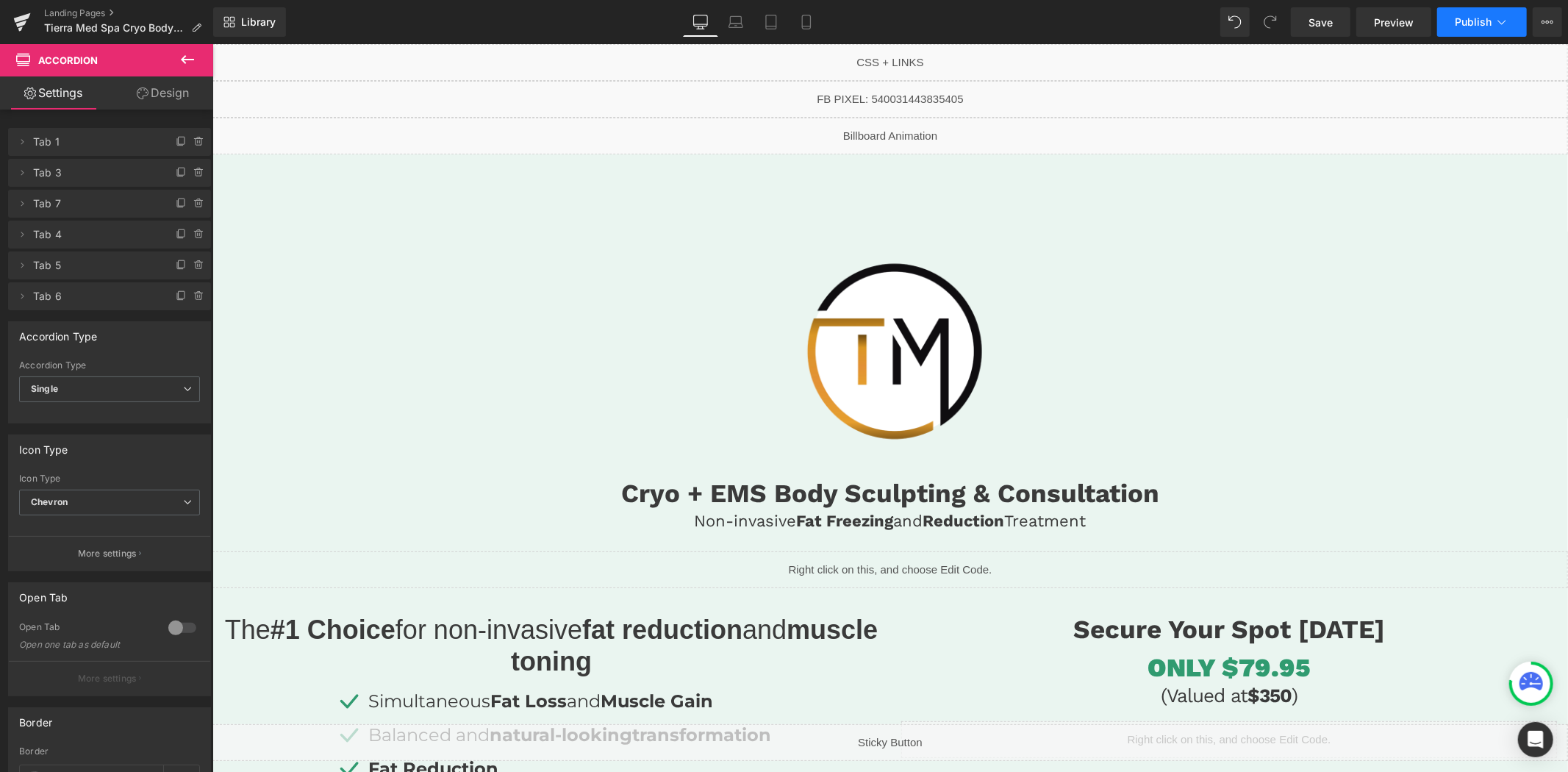
click at [1464, 24] on span "Publish" at bounding box center [1473, 21] width 37 height 12
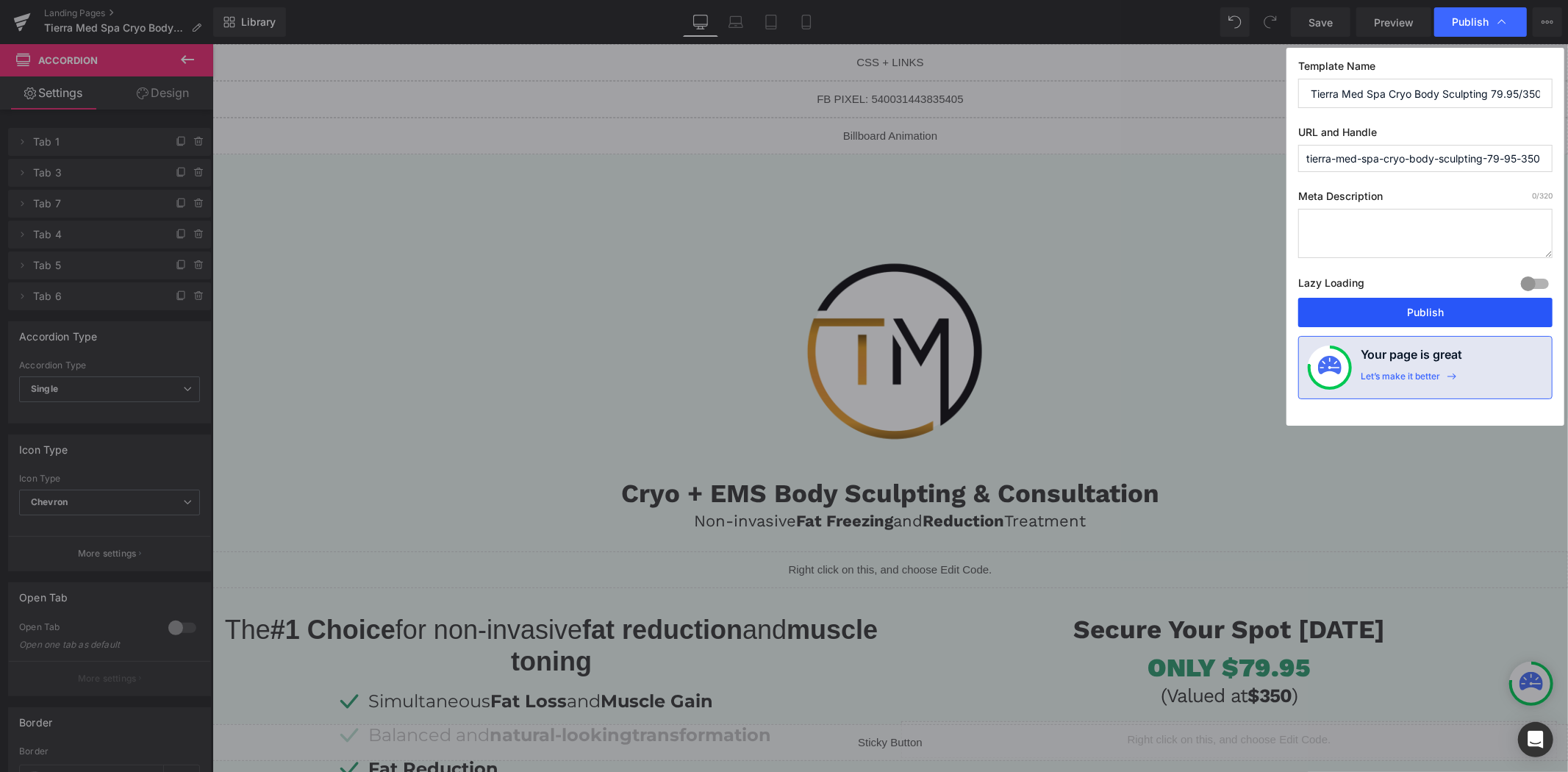
click at [1390, 310] on button "Publish" at bounding box center [1425, 312] width 254 height 29
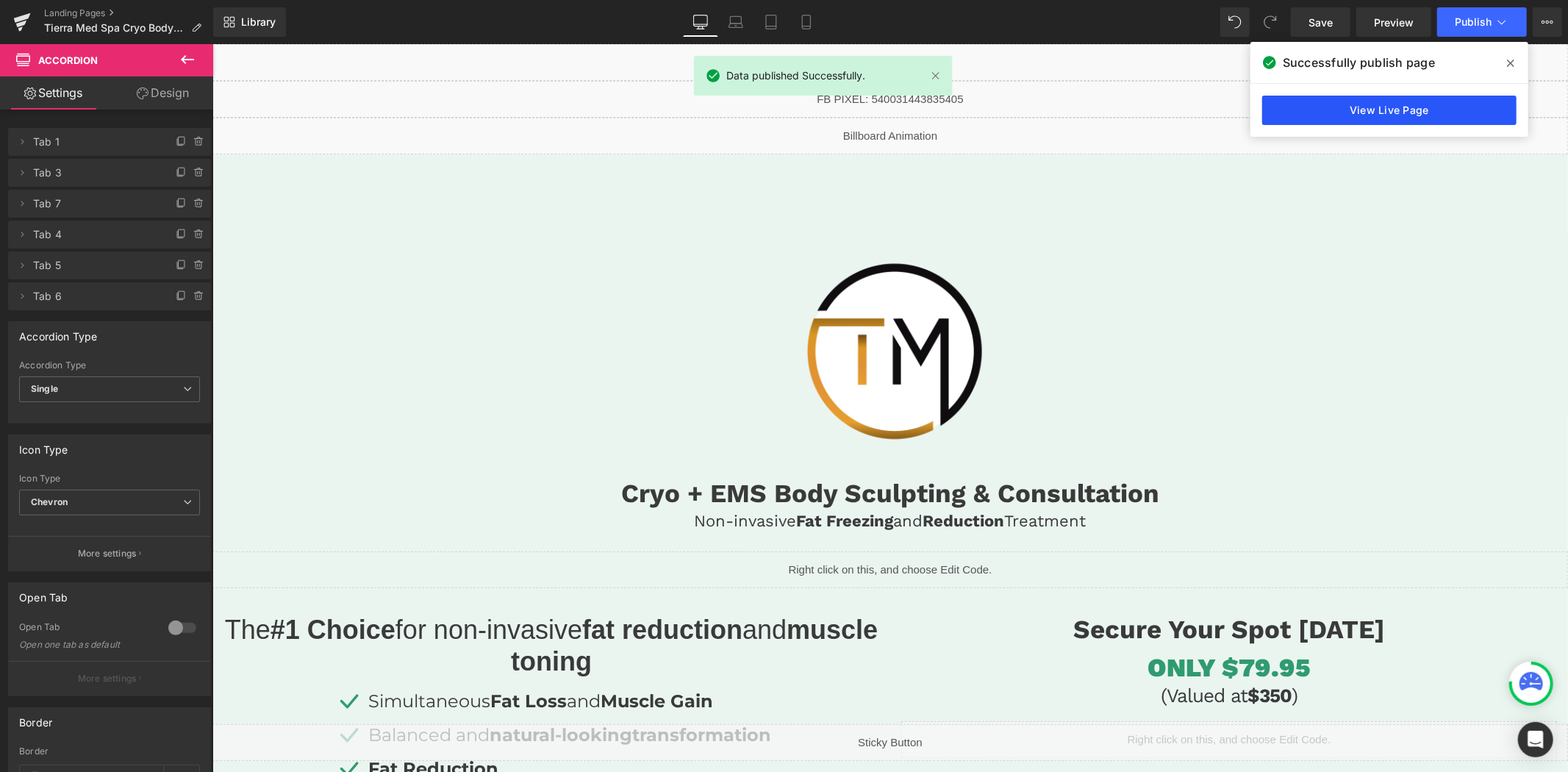
click at [1372, 104] on link "View Live Page" at bounding box center [1389, 110] width 254 height 29
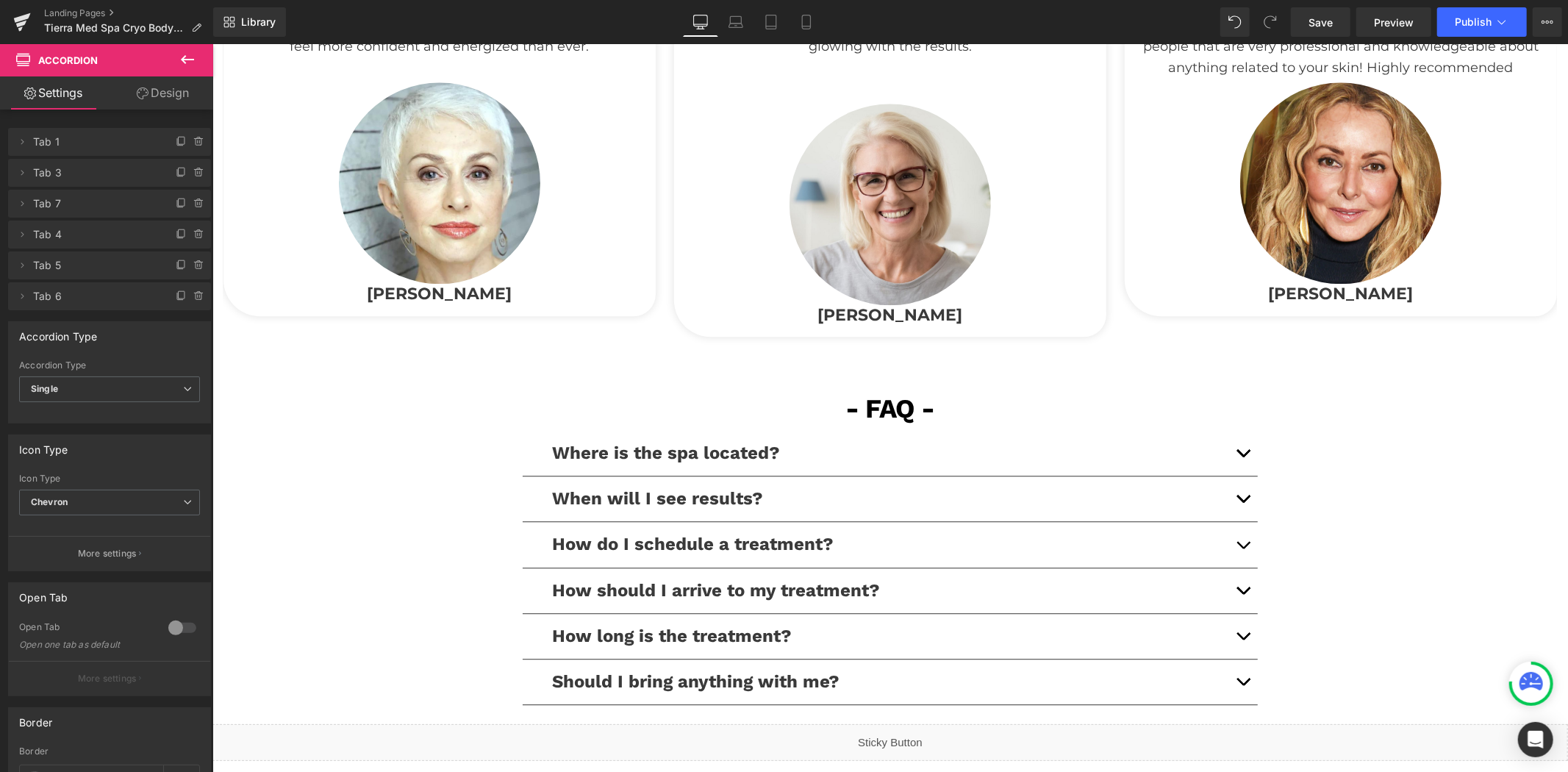
scroll to position [3023, 0]
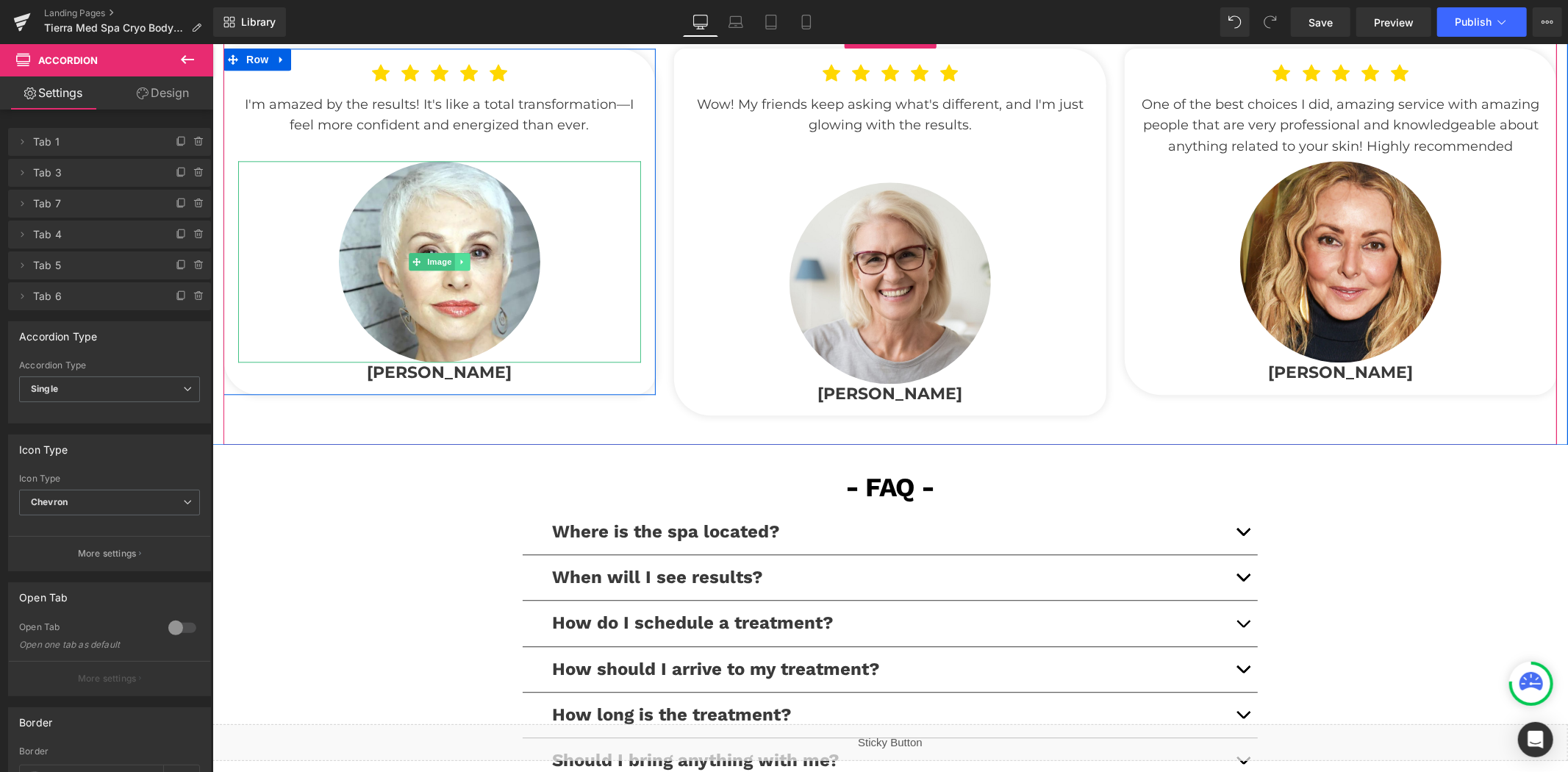
click at [458, 259] on icon at bounding box center [462, 261] width 8 height 9
click at [465, 259] on icon at bounding box center [469, 261] width 8 height 8
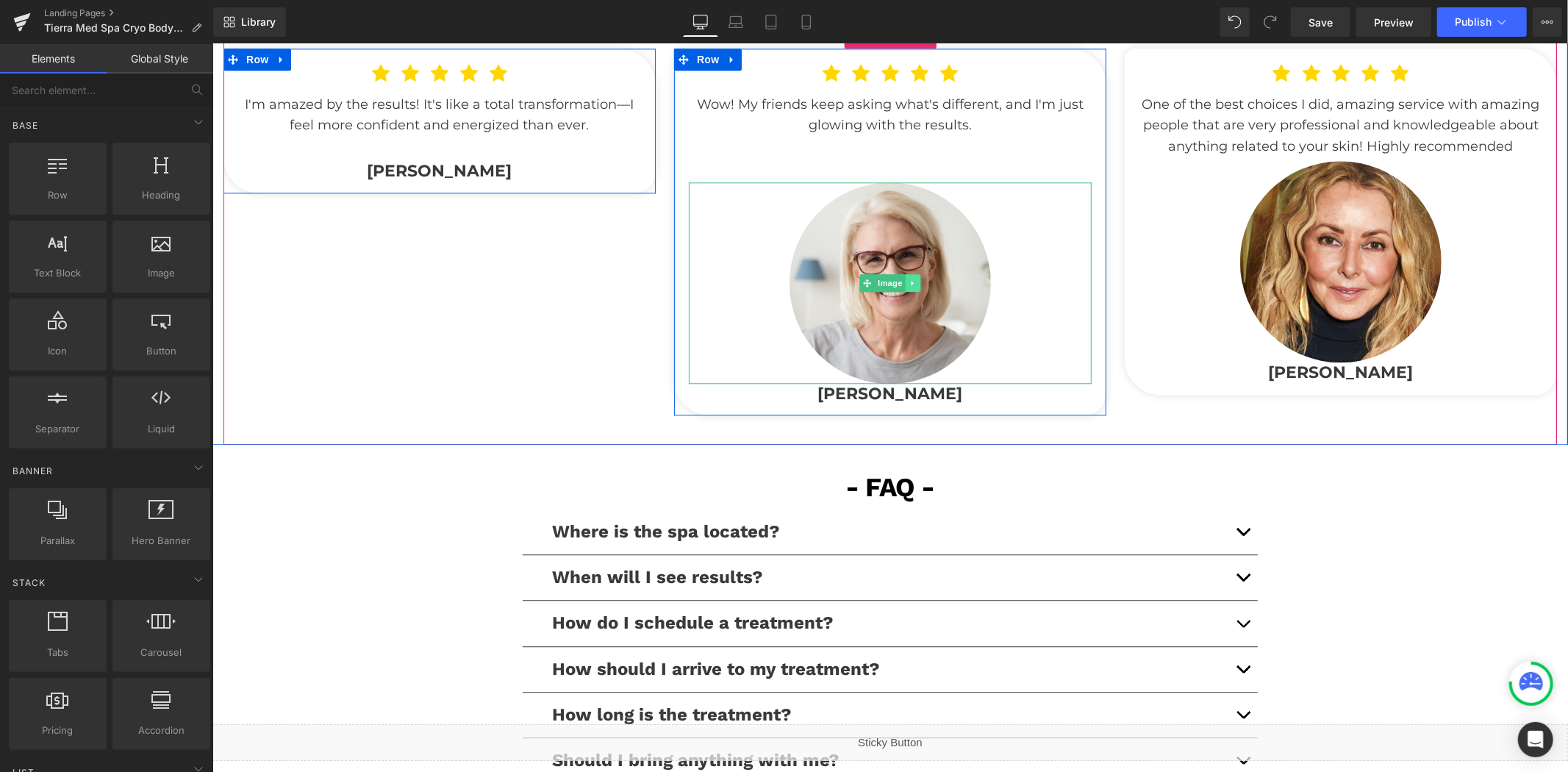
click at [911, 280] on icon at bounding box center [912, 281] width 2 height 5
click at [916, 279] on icon at bounding box center [920, 282] width 8 height 8
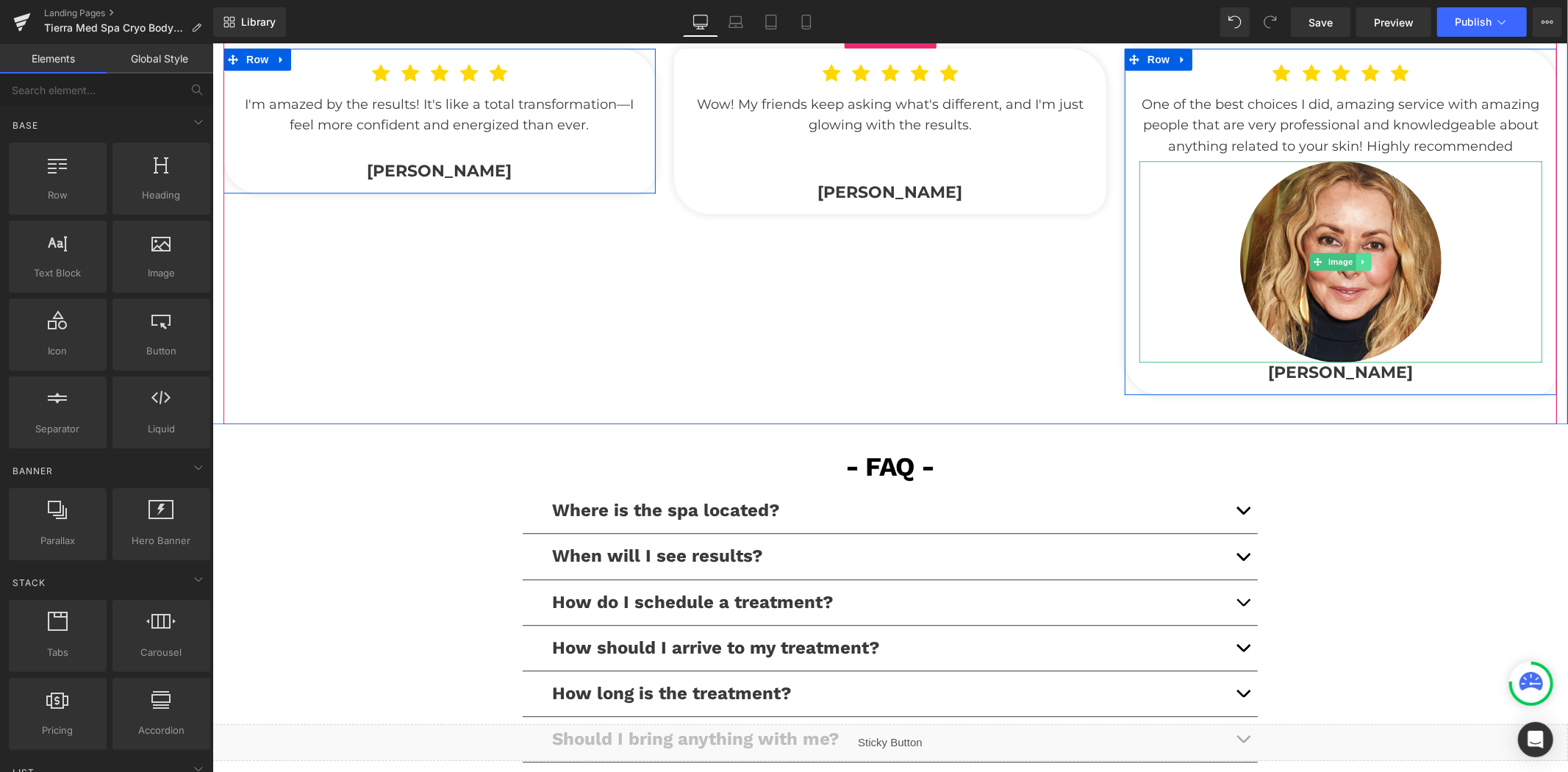
click at [1361, 259] on icon at bounding box center [1362, 262] width 2 height 5
click at [1366, 258] on icon at bounding box center [1370, 261] width 8 height 8
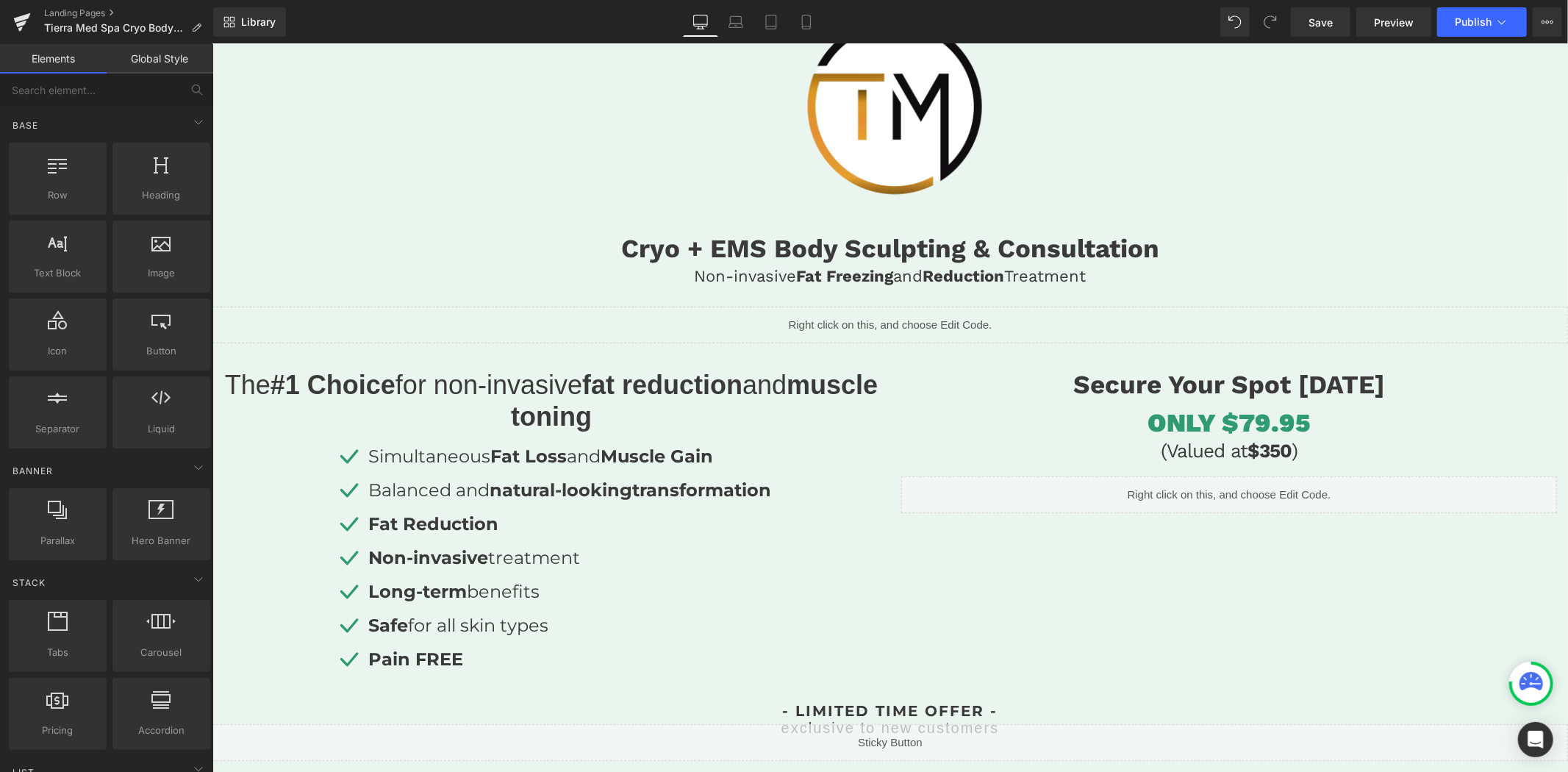
scroll to position [0, 0]
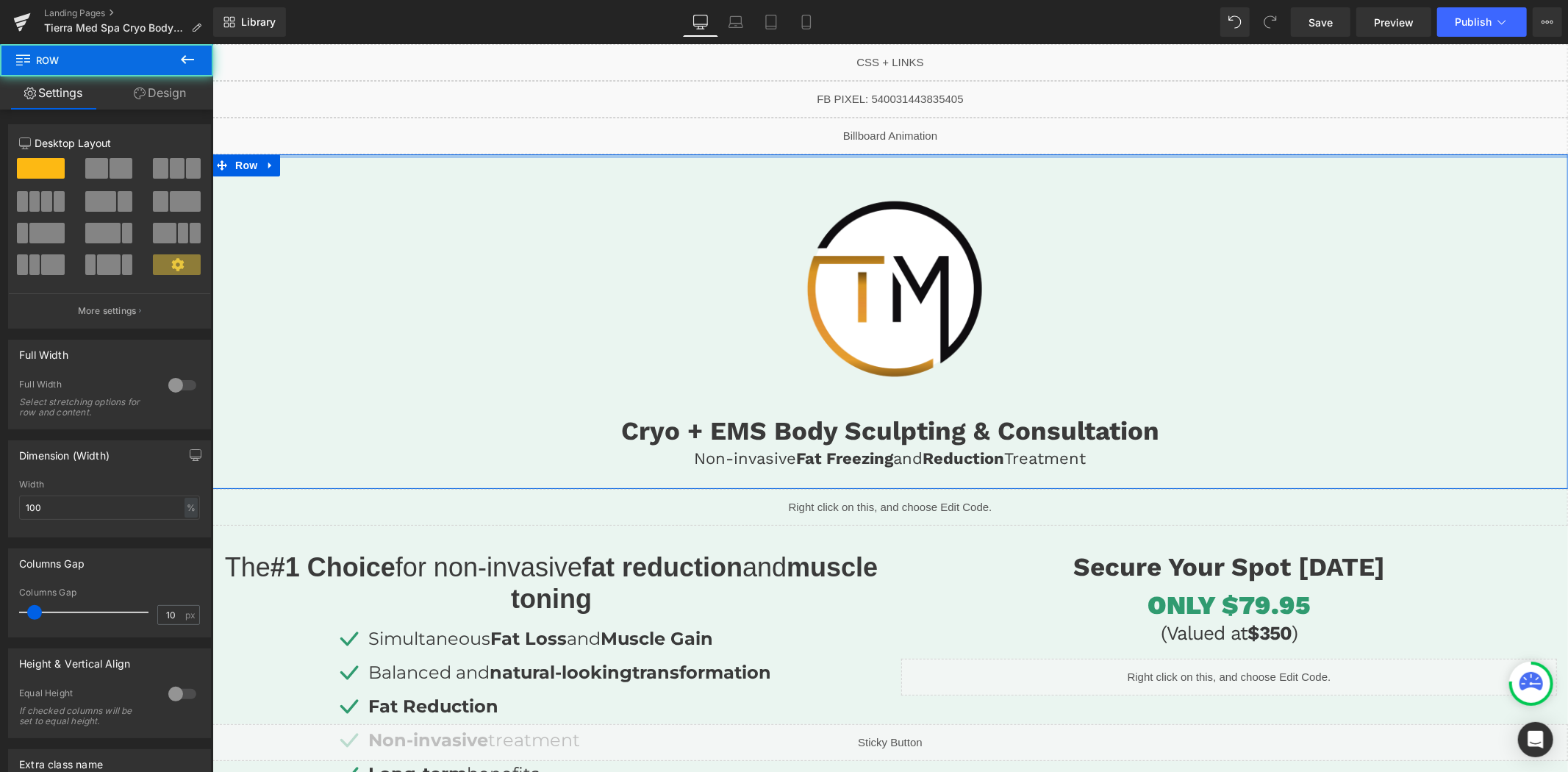
drag, startPoint x: 899, startPoint y: 206, endPoint x: 925, endPoint y: 107, distance: 102.4
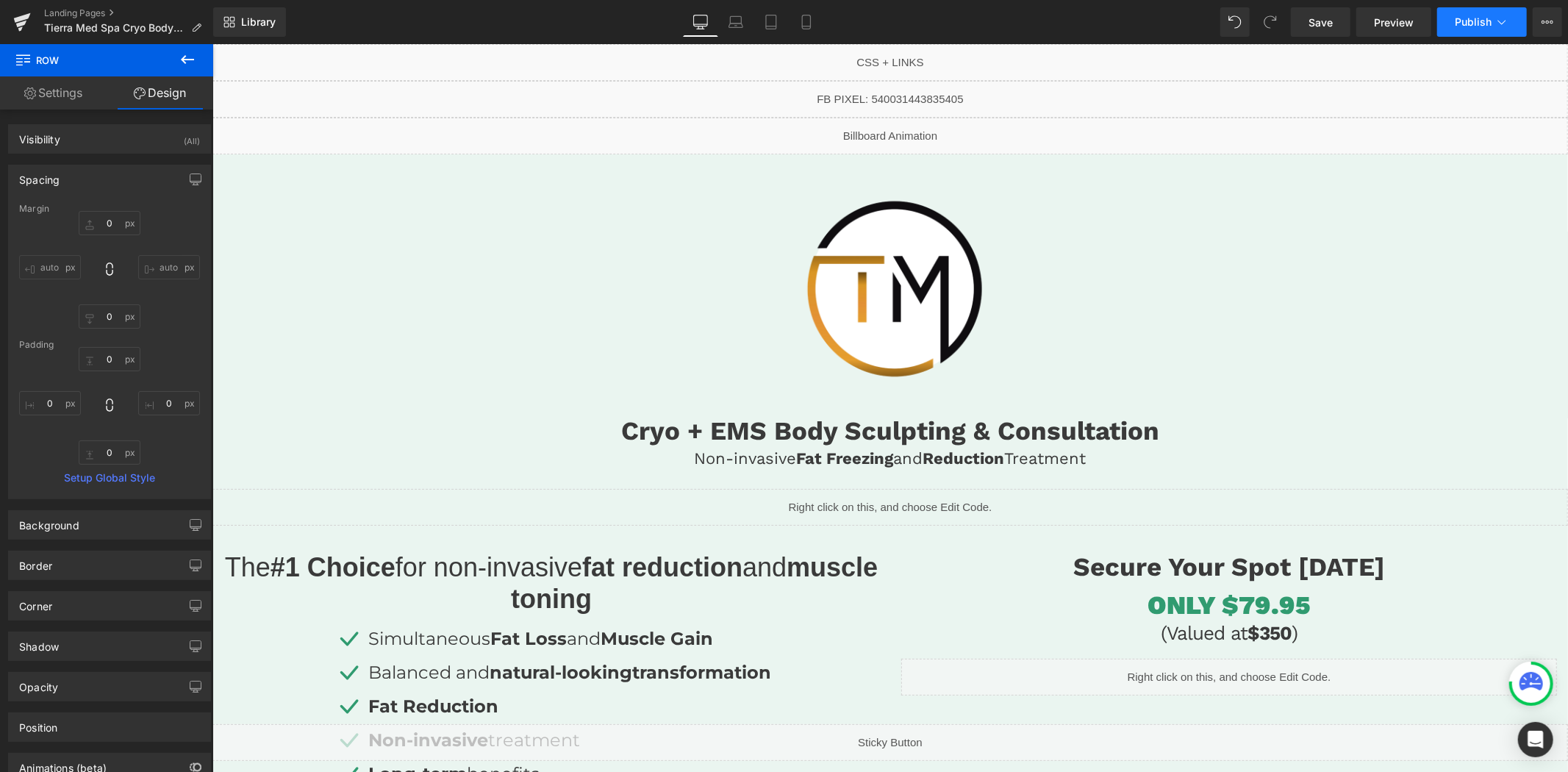
click at [1462, 19] on span "Publish" at bounding box center [1473, 21] width 37 height 12
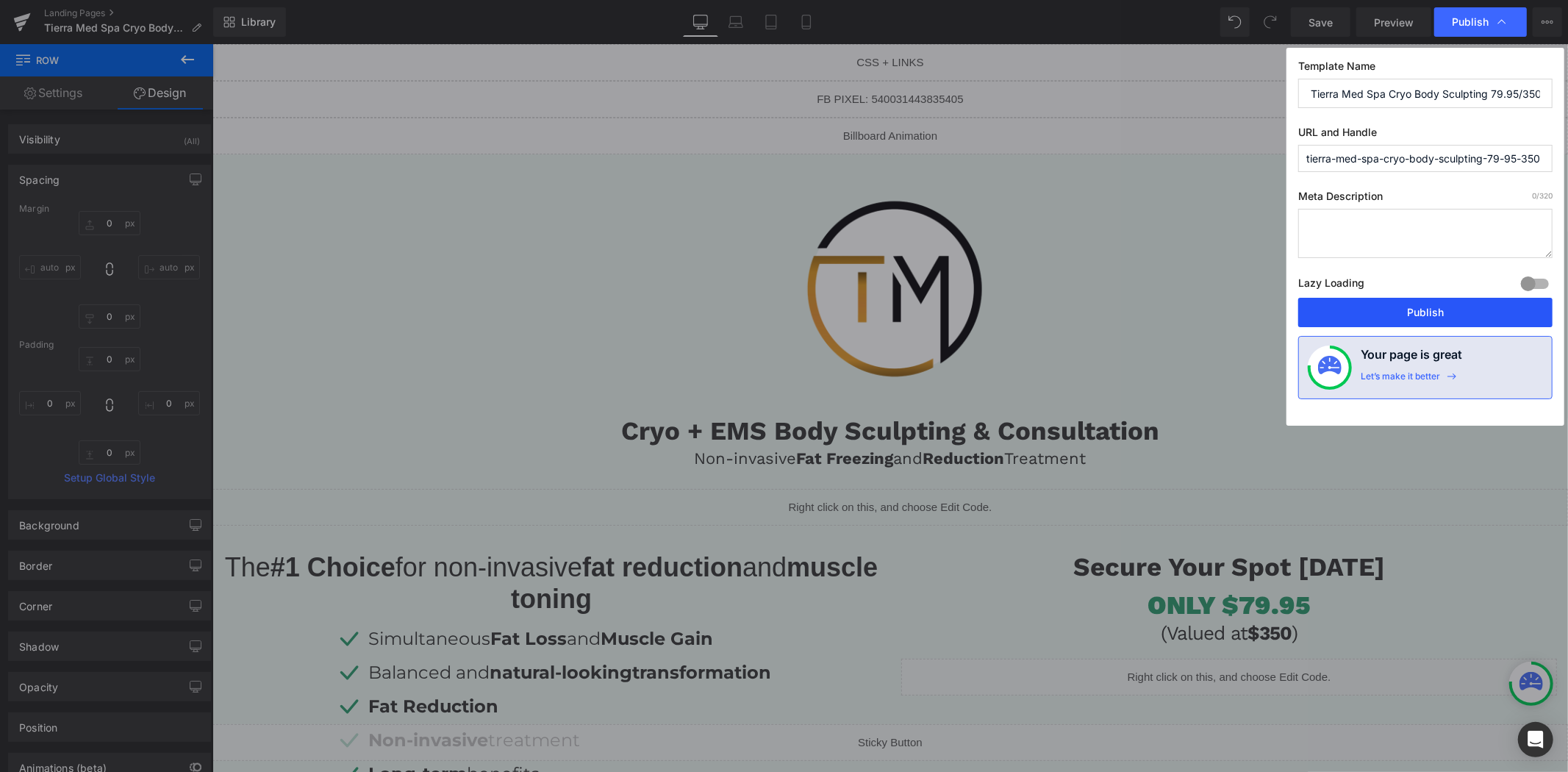
click at [1353, 311] on button "Publish" at bounding box center [1425, 312] width 254 height 29
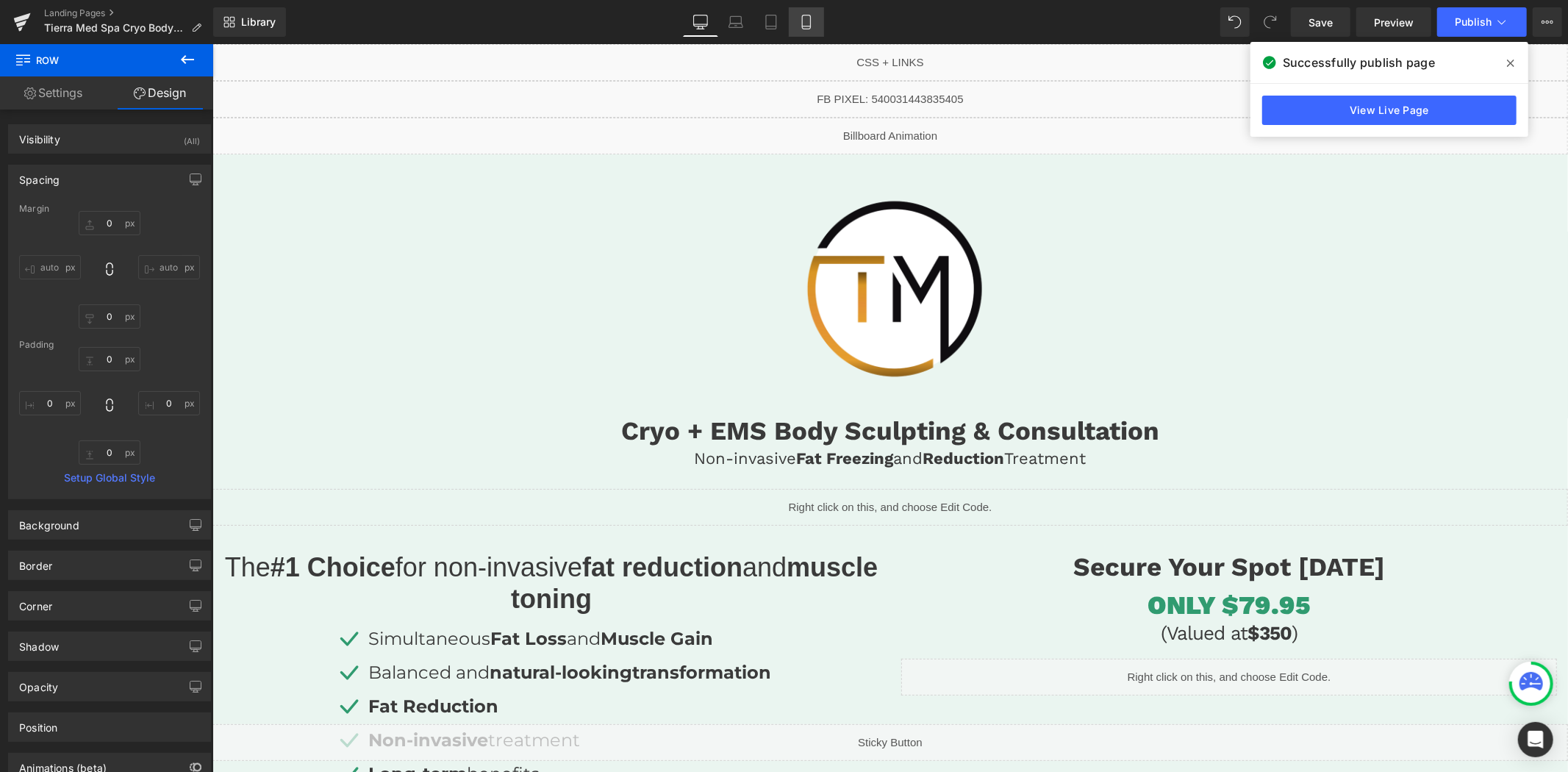
click at [813, 25] on link "Mobile" at bounding box center [806, 21] width 35 height 29
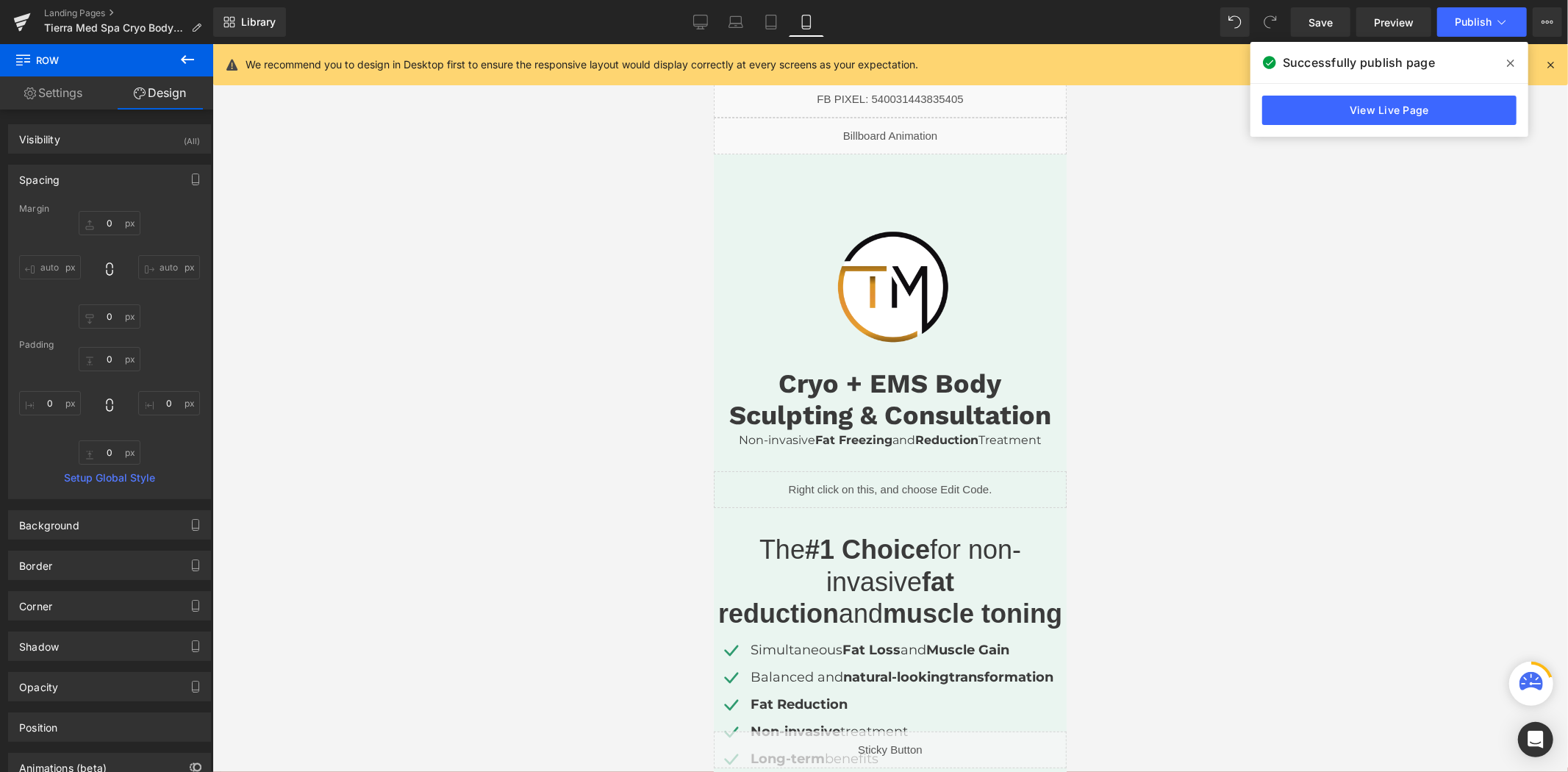
type input "0"
type input "65"
type input "0"
type input "30"
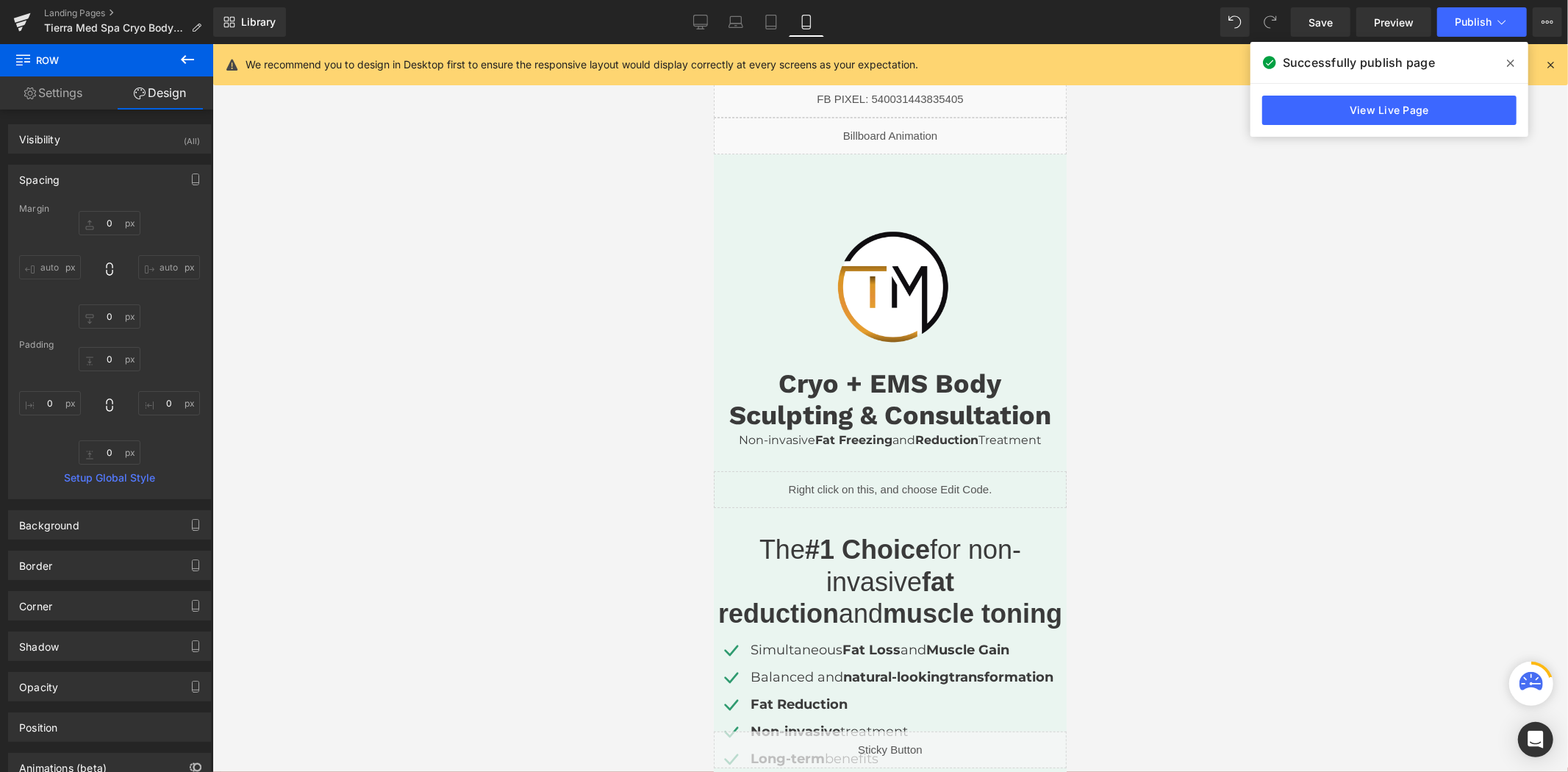
type input "0"
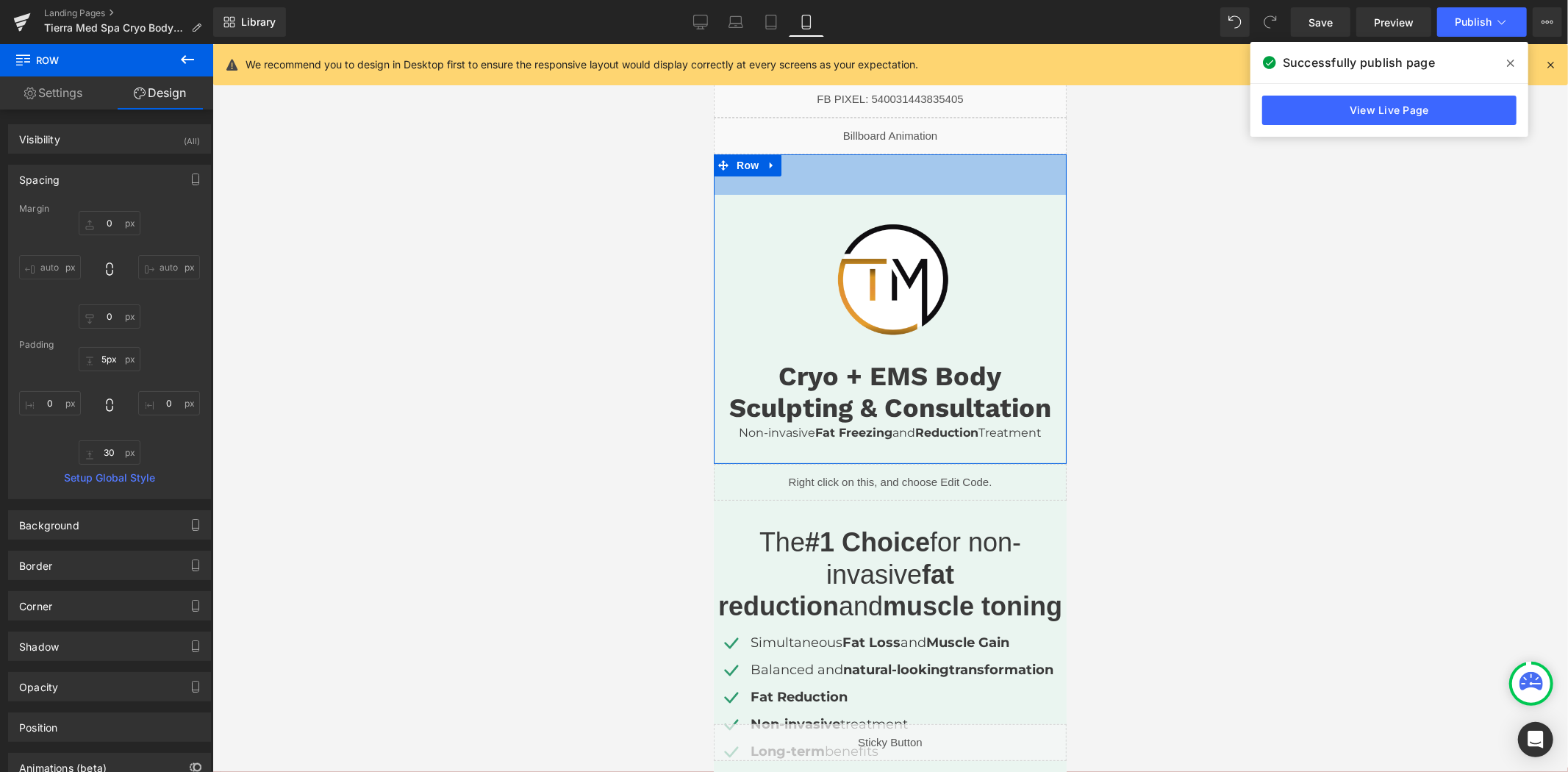
type input "0px"
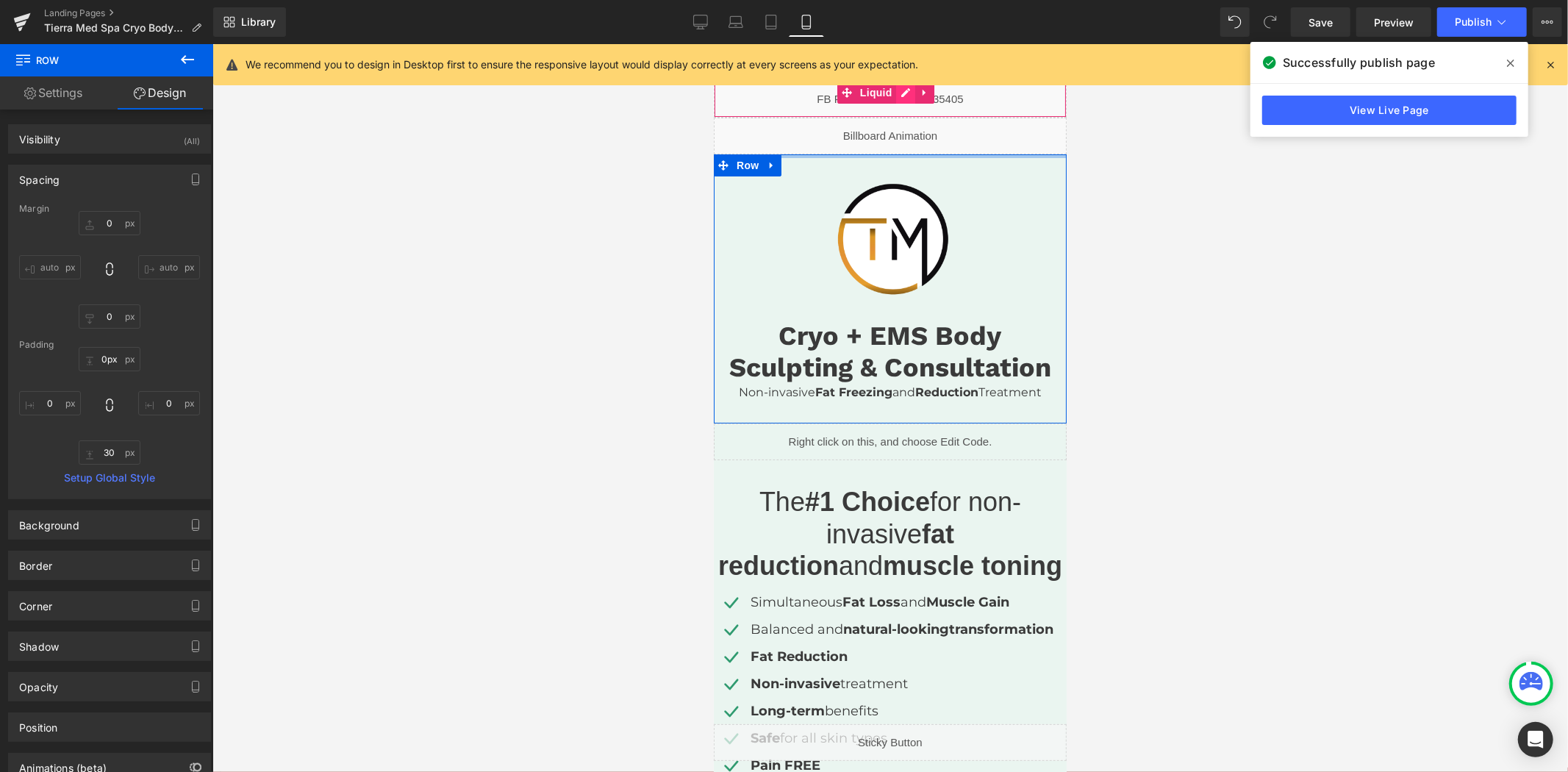
drag, startPoint x: 904, startPoint y: 180, endPoint x: 906, endPoint y: 103, distance: 77.0
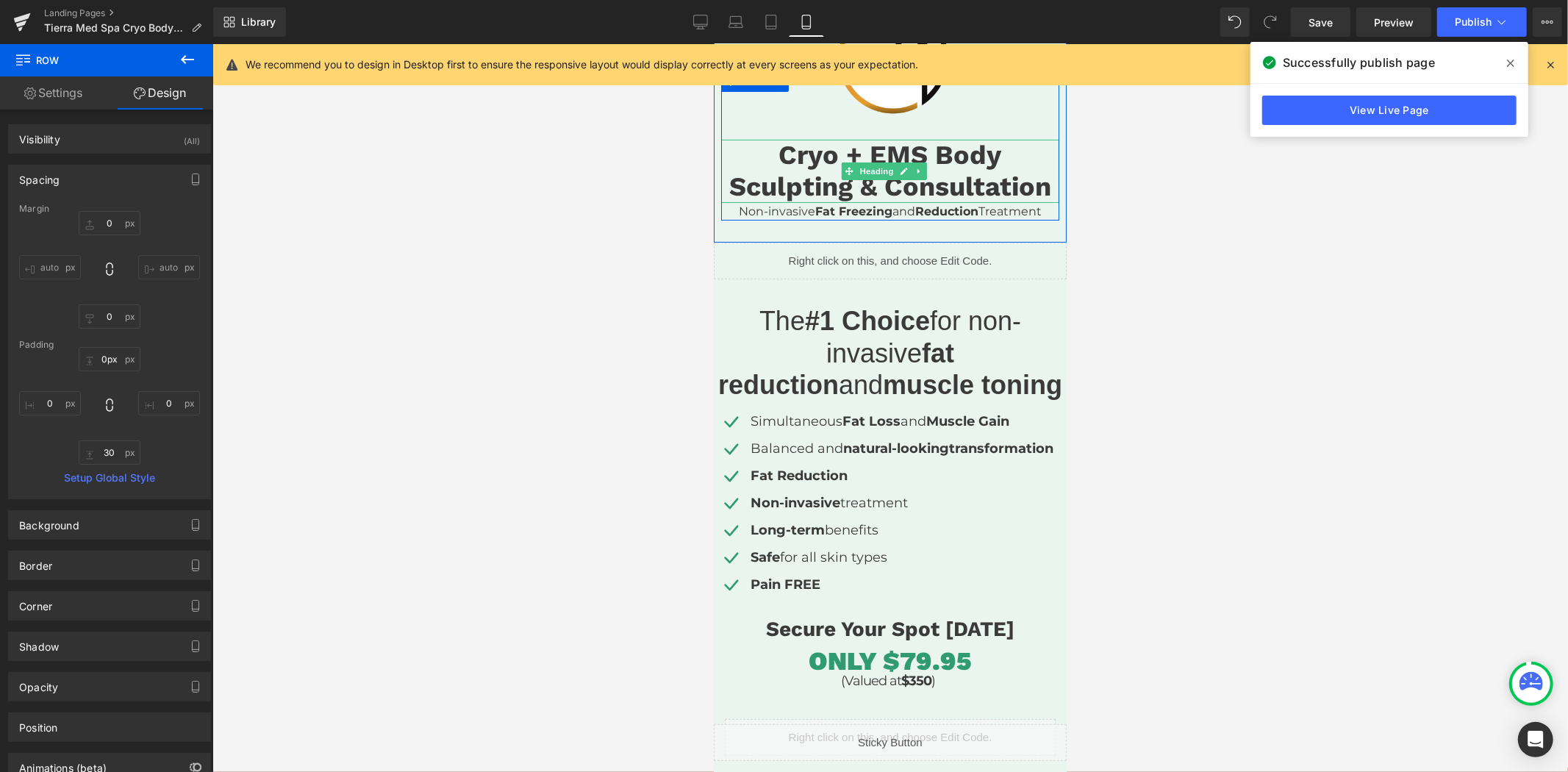
scroll to position [327, 0]
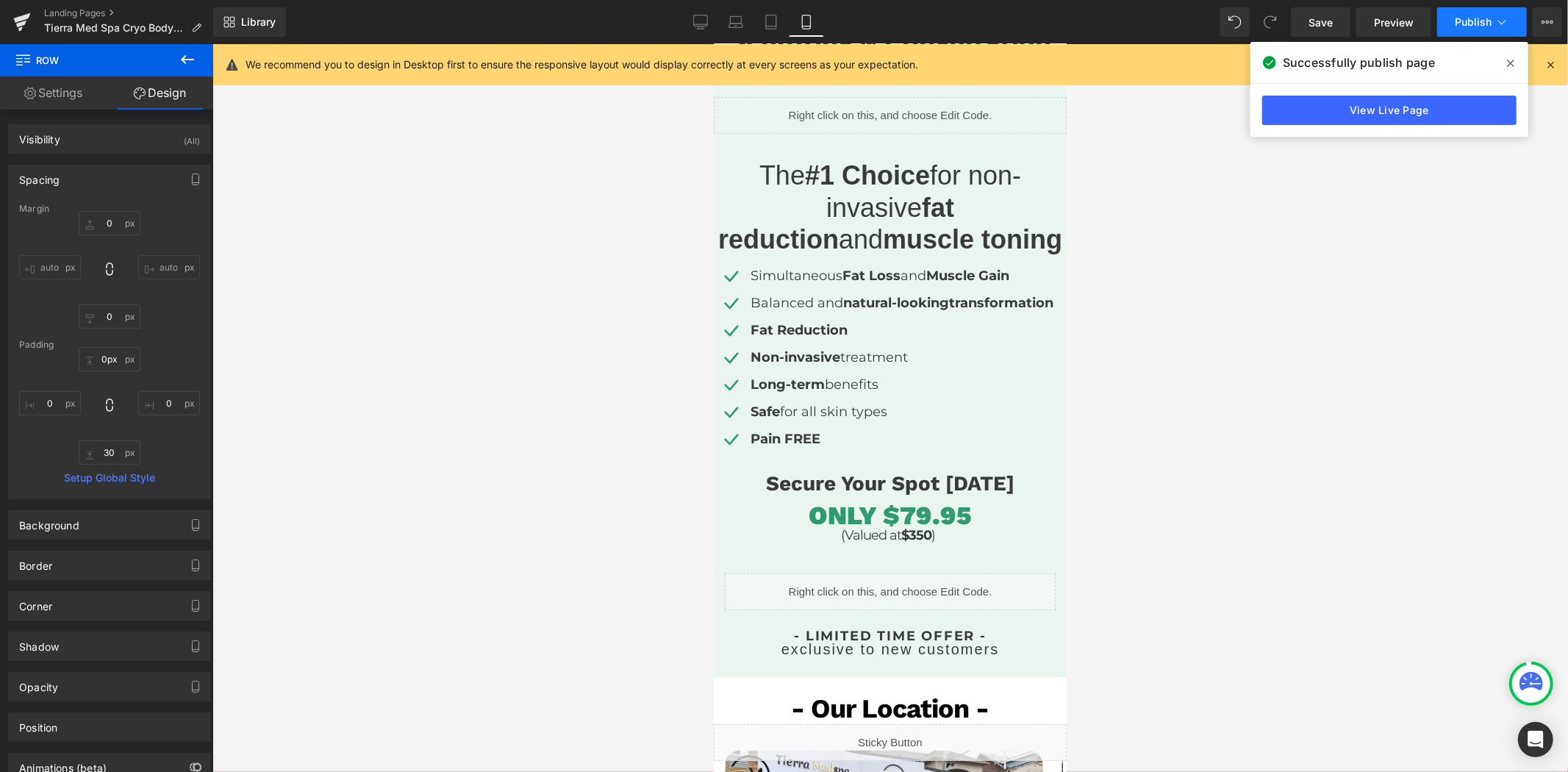
click at [1467, 19] on span "Publish" at bounding box center [1473, 21] width 37 height 12
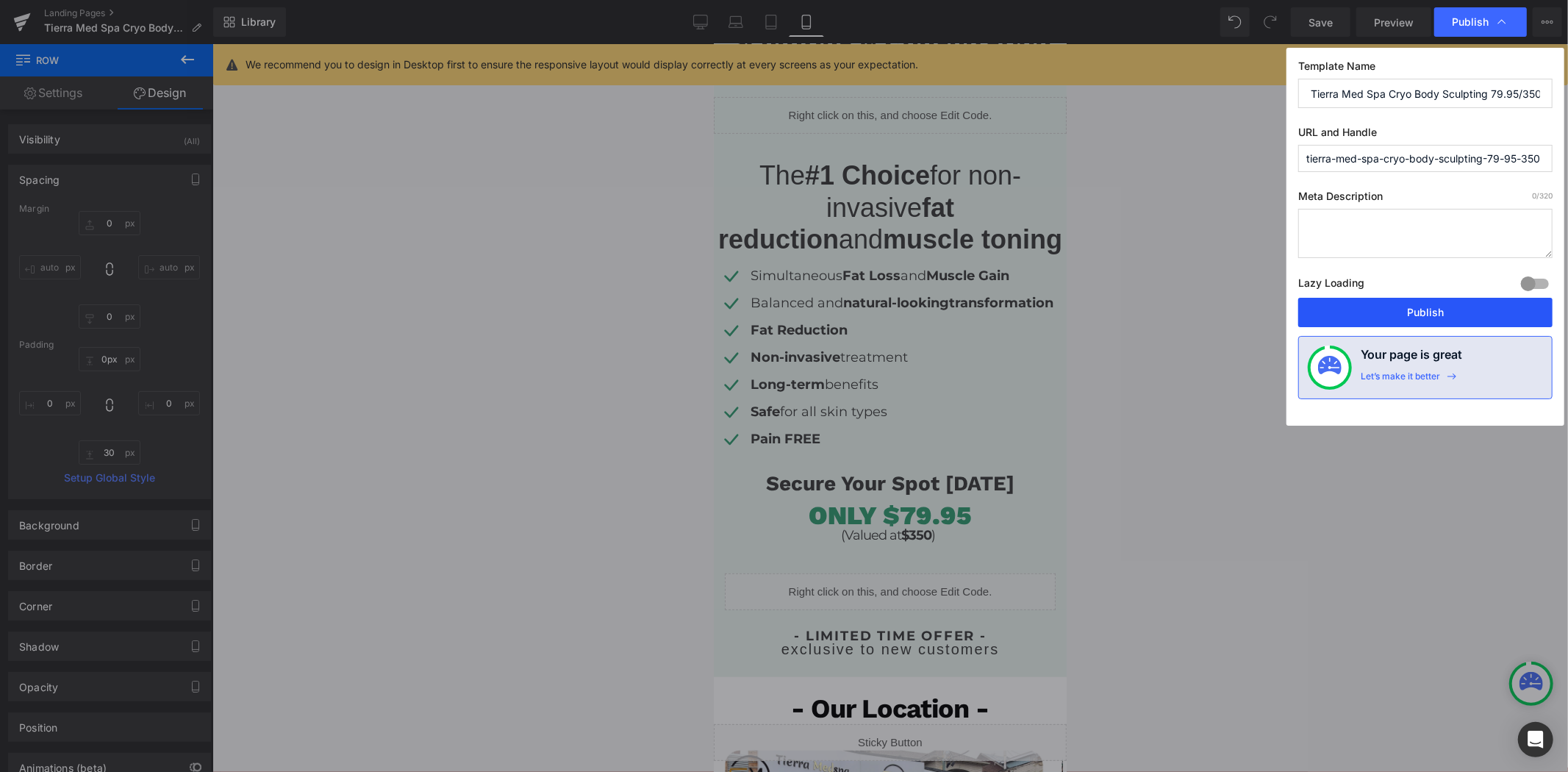
click at [1376, 305] on button "Publish" at bounding box center [1425, 312] width 254 height 29
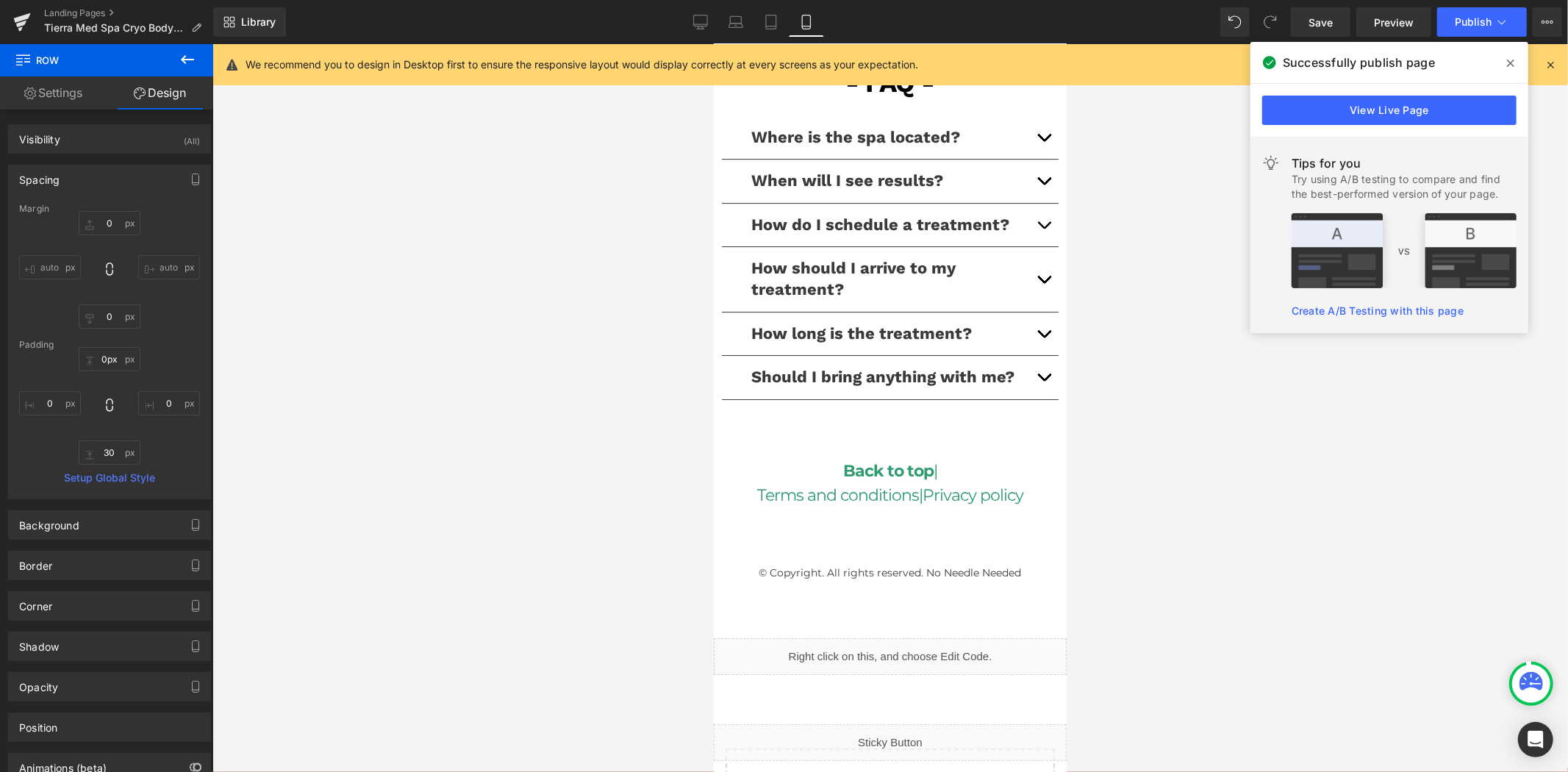
scroll to position [4219, 0]
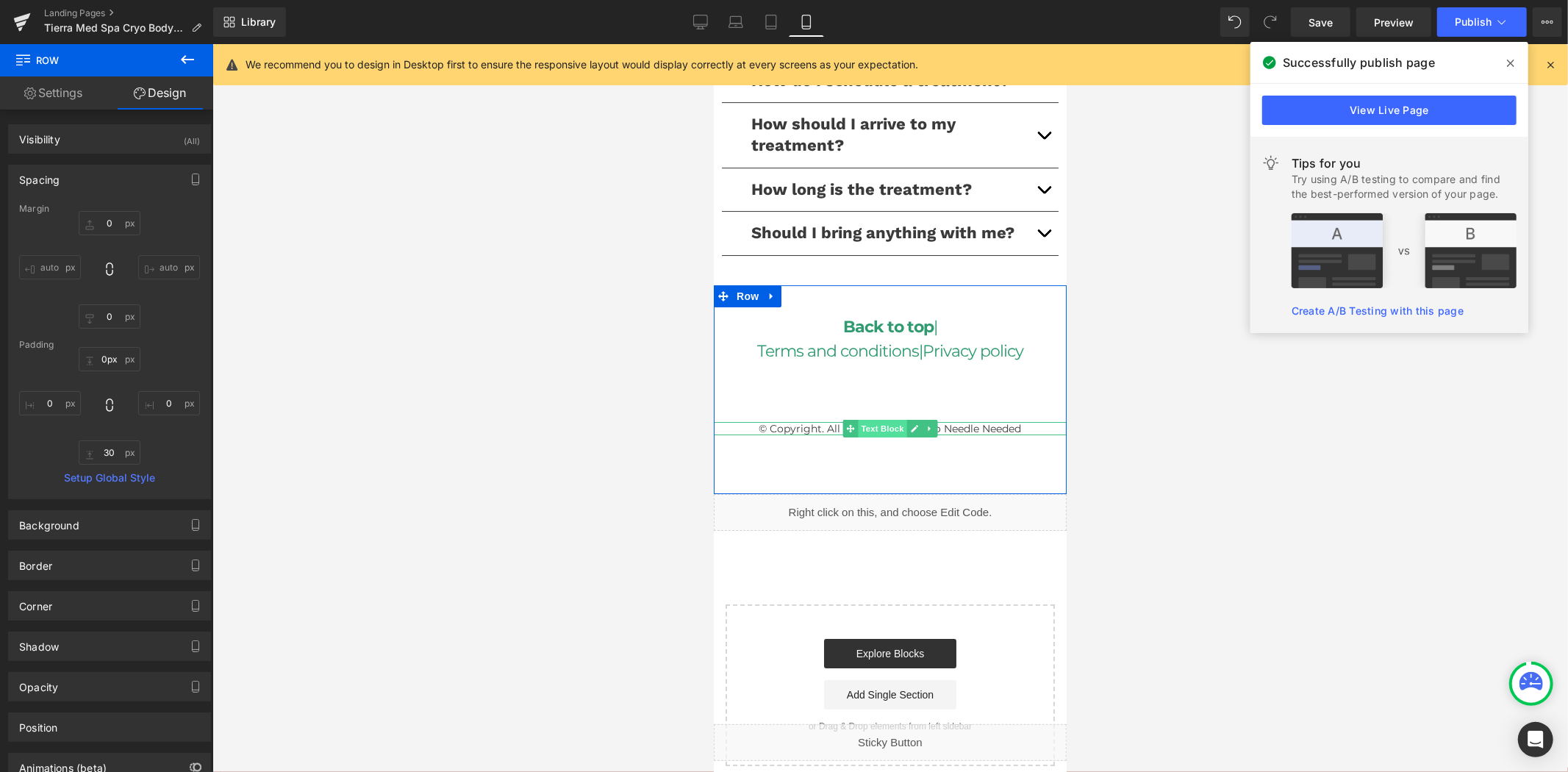
click at [880, 419] on span "Text Block" at bounding box center [881, 428] width 48 height 17
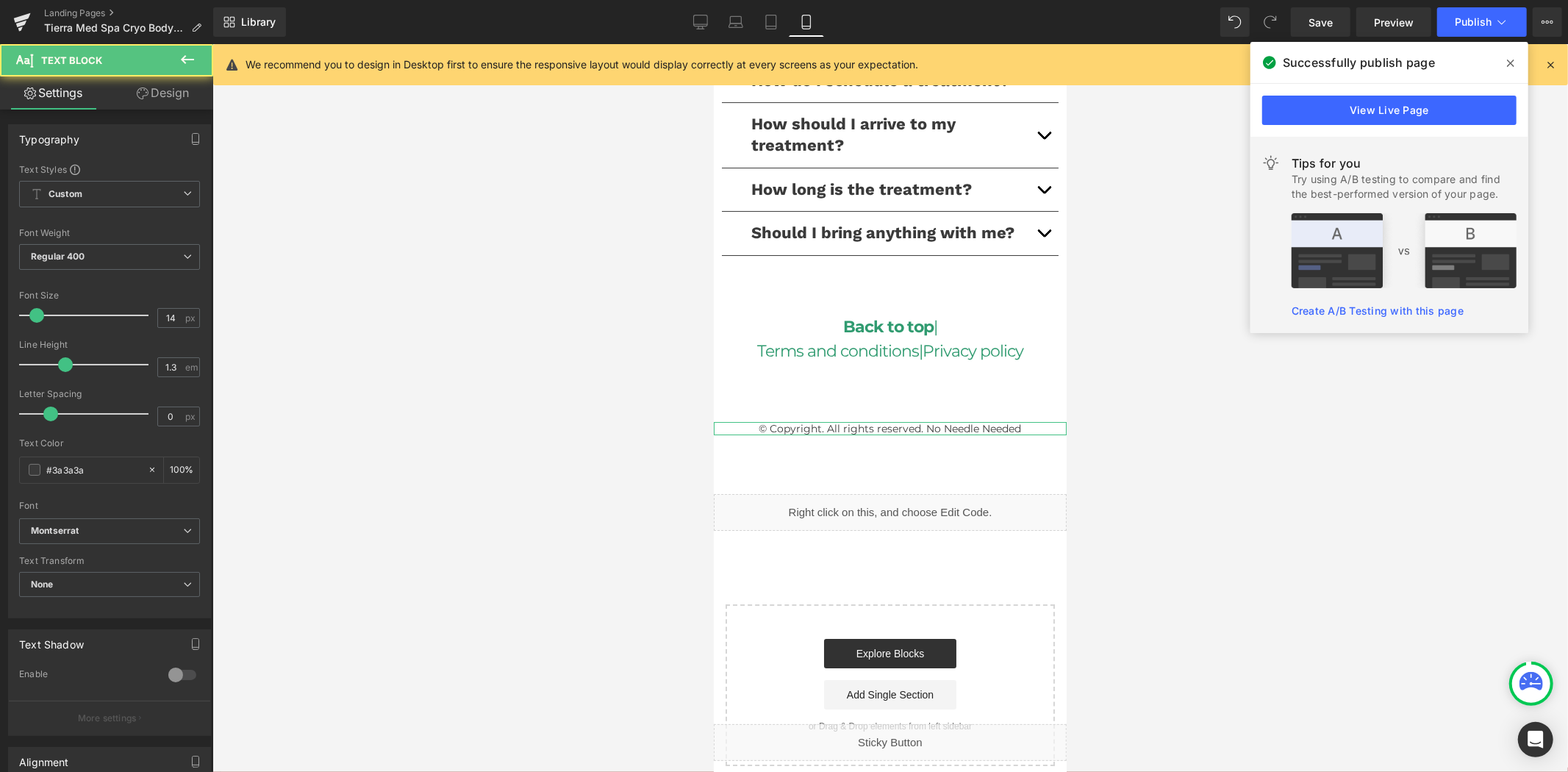
click at [160, 99] on link "Design" at bounding box center [163, 93] width 106 height 33
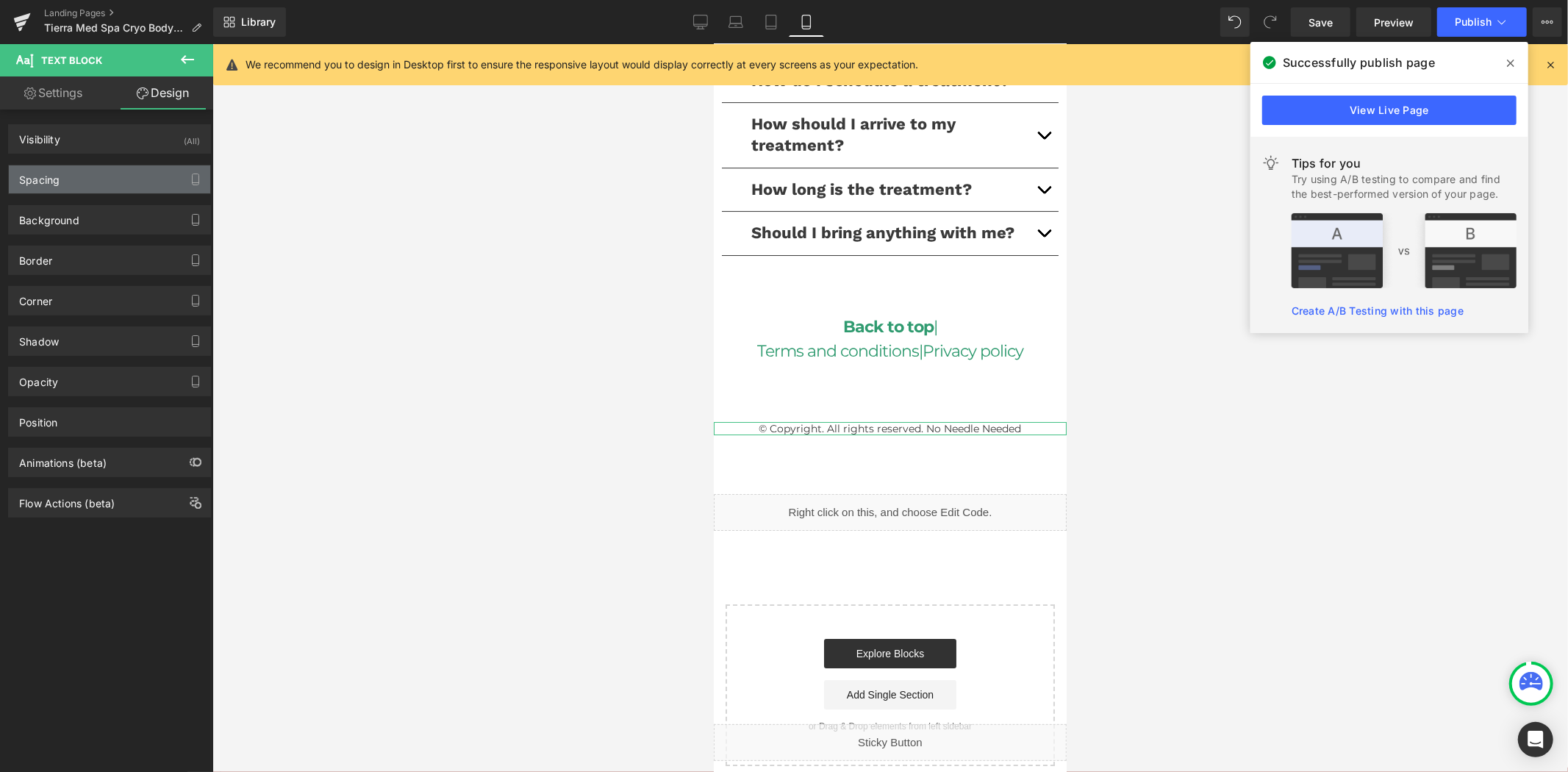
click at [75, 184] on div "Spacing" at bounding box center [109, 179] width 201 height 28
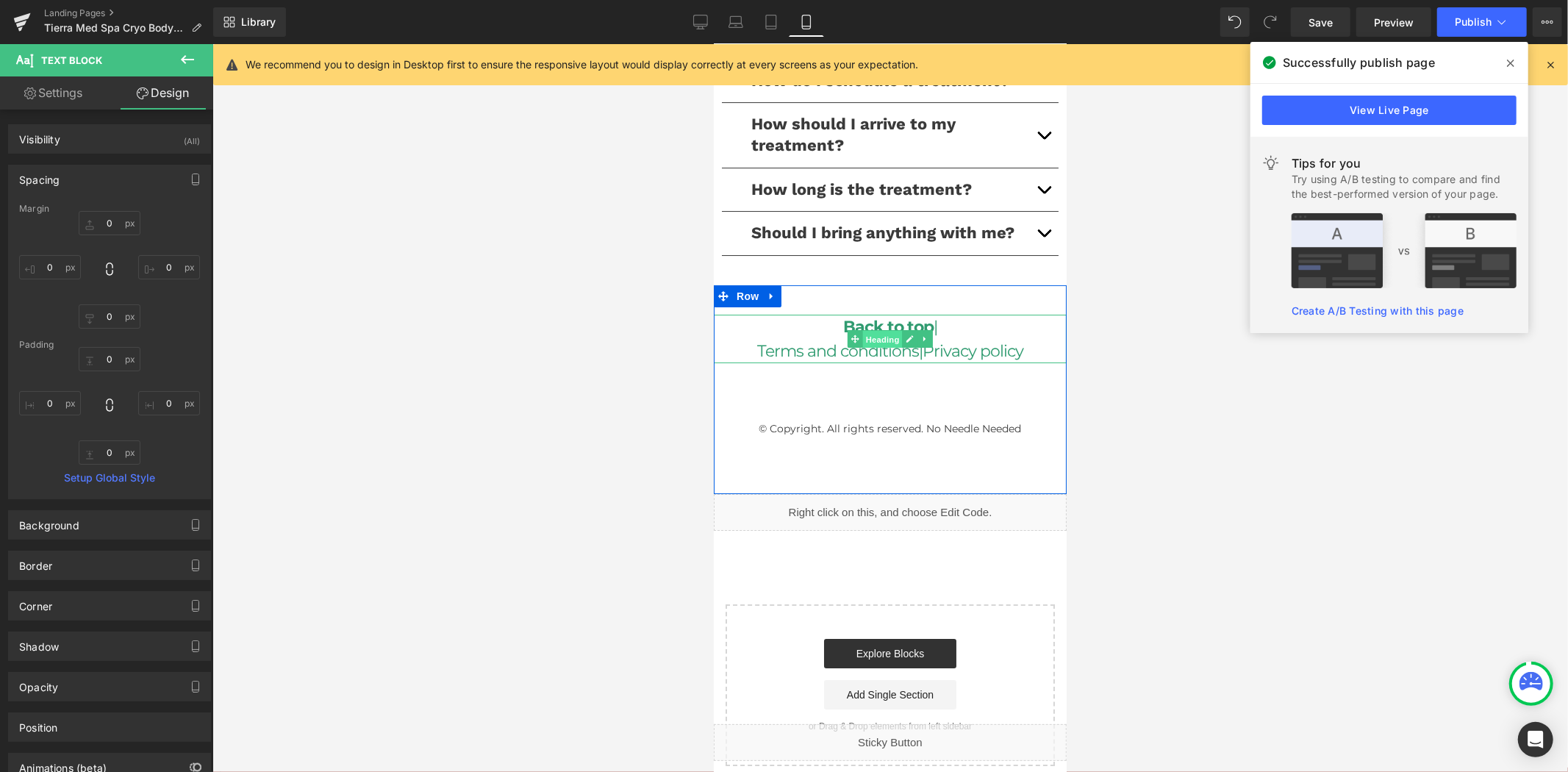
click at [881, 330] on span "Heading" at bounding box center [882, 339] width 40 height 17
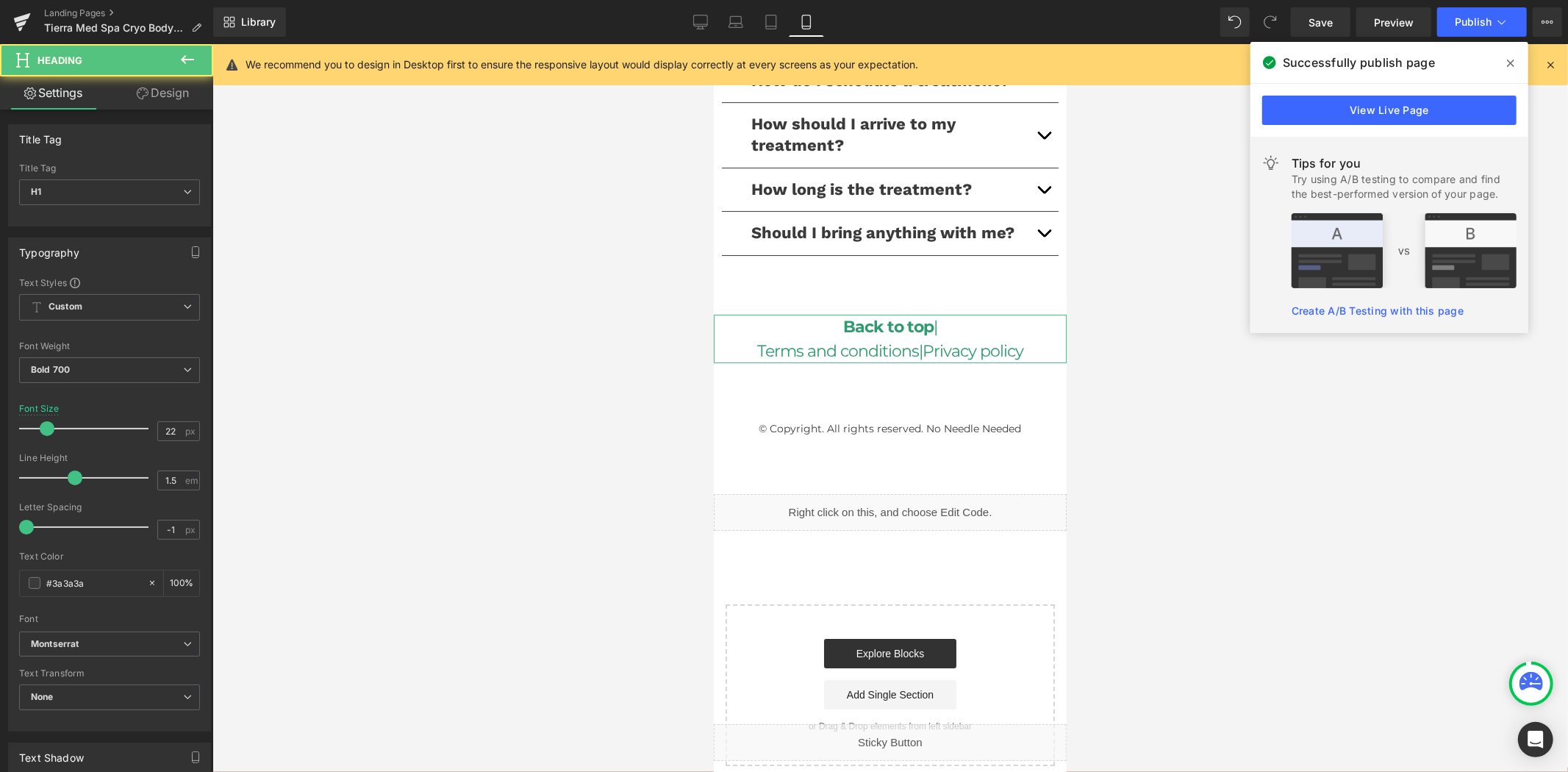
click at [172, 93] on link "Design" at bounding box center [163, 93] width 106 height 33
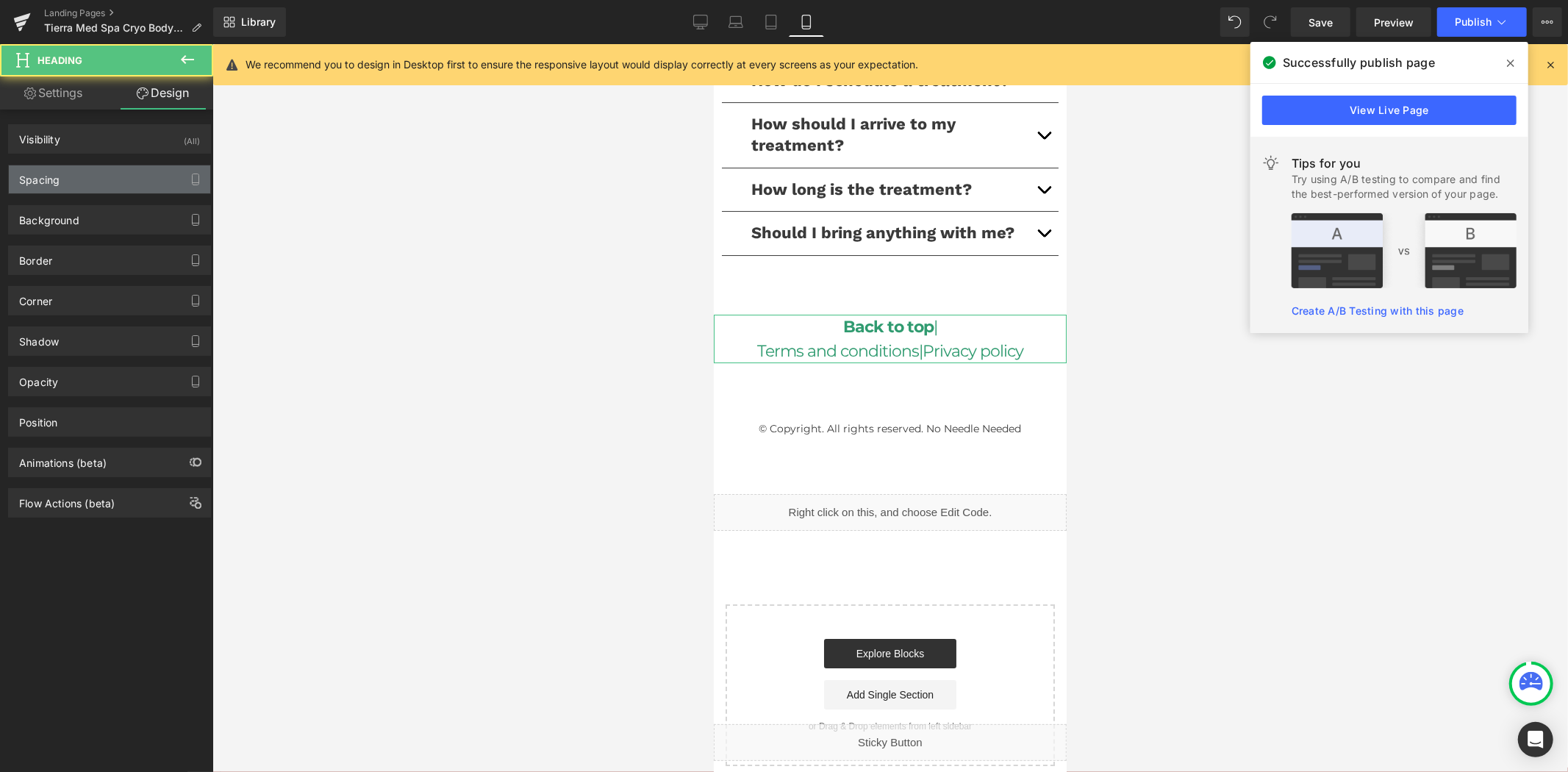
type input "40"
type input "0"
type input "80"
type input "0"
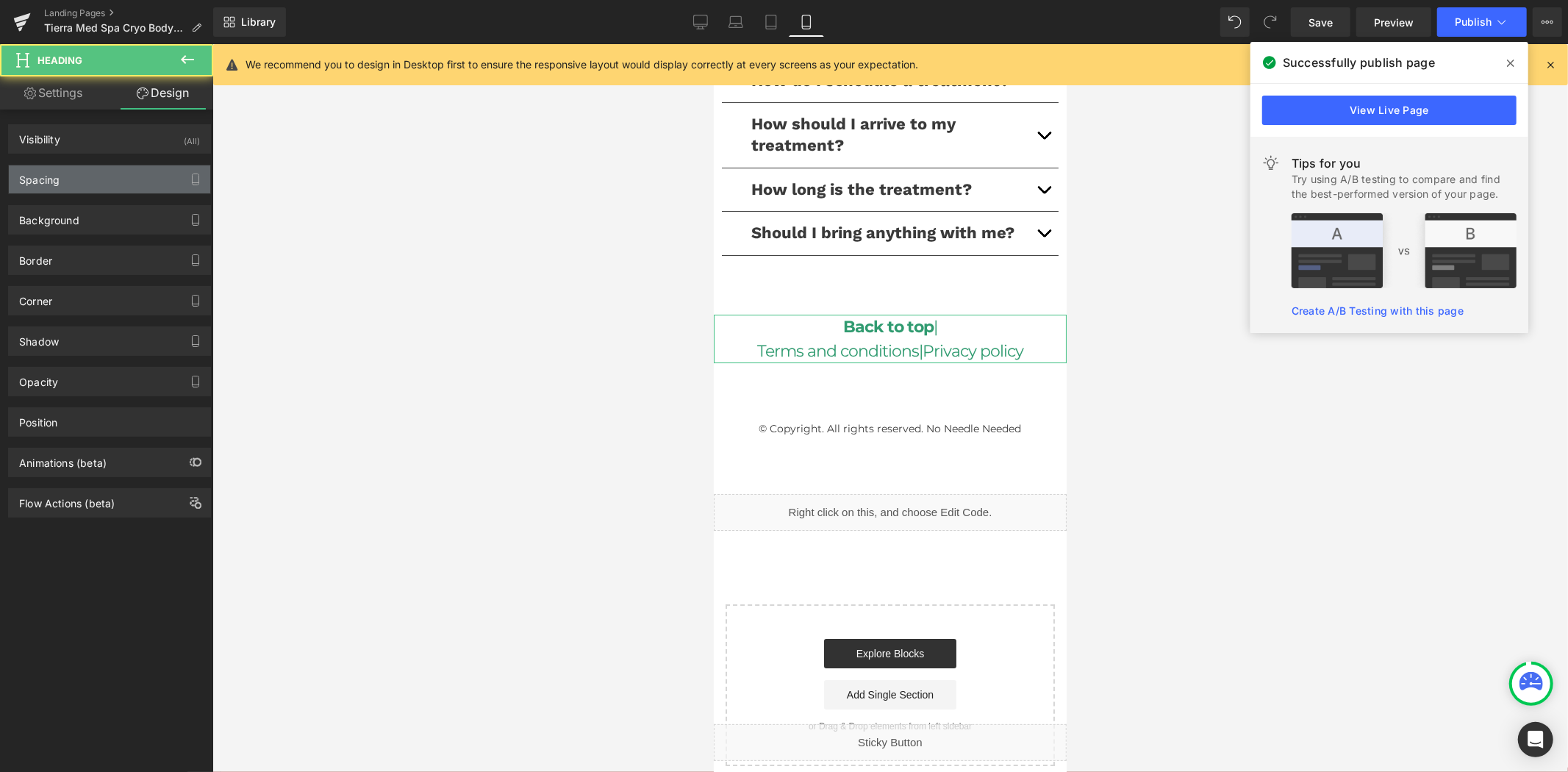
type input "0"
click at [104, 169] on div "Spacing" at bounding box center [109, 179] width 201 height 28
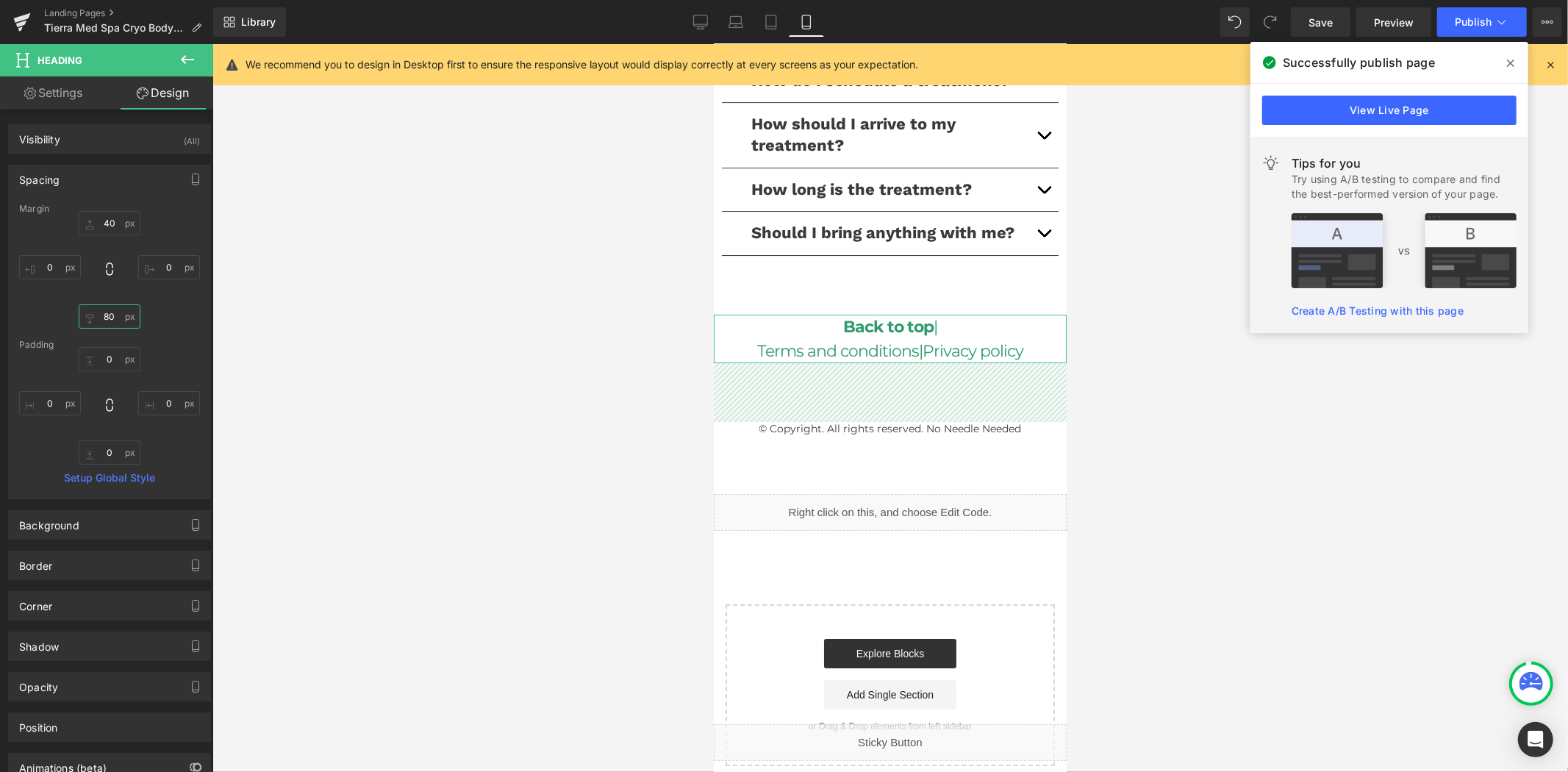
click at [122, 318] on input "80" at bounding box center [110, 316] width 62 height 25
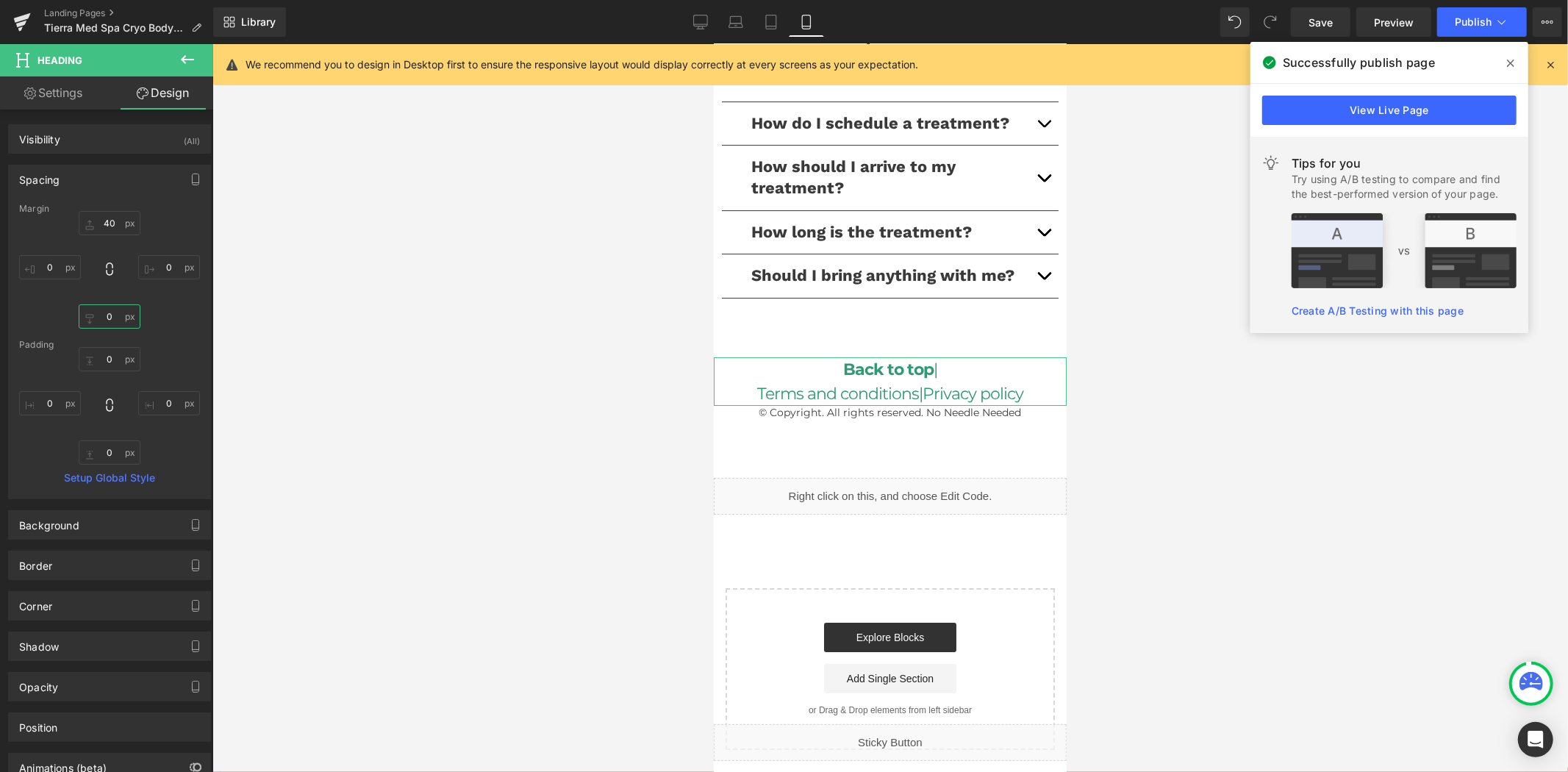
scroll to position [4160, 0]
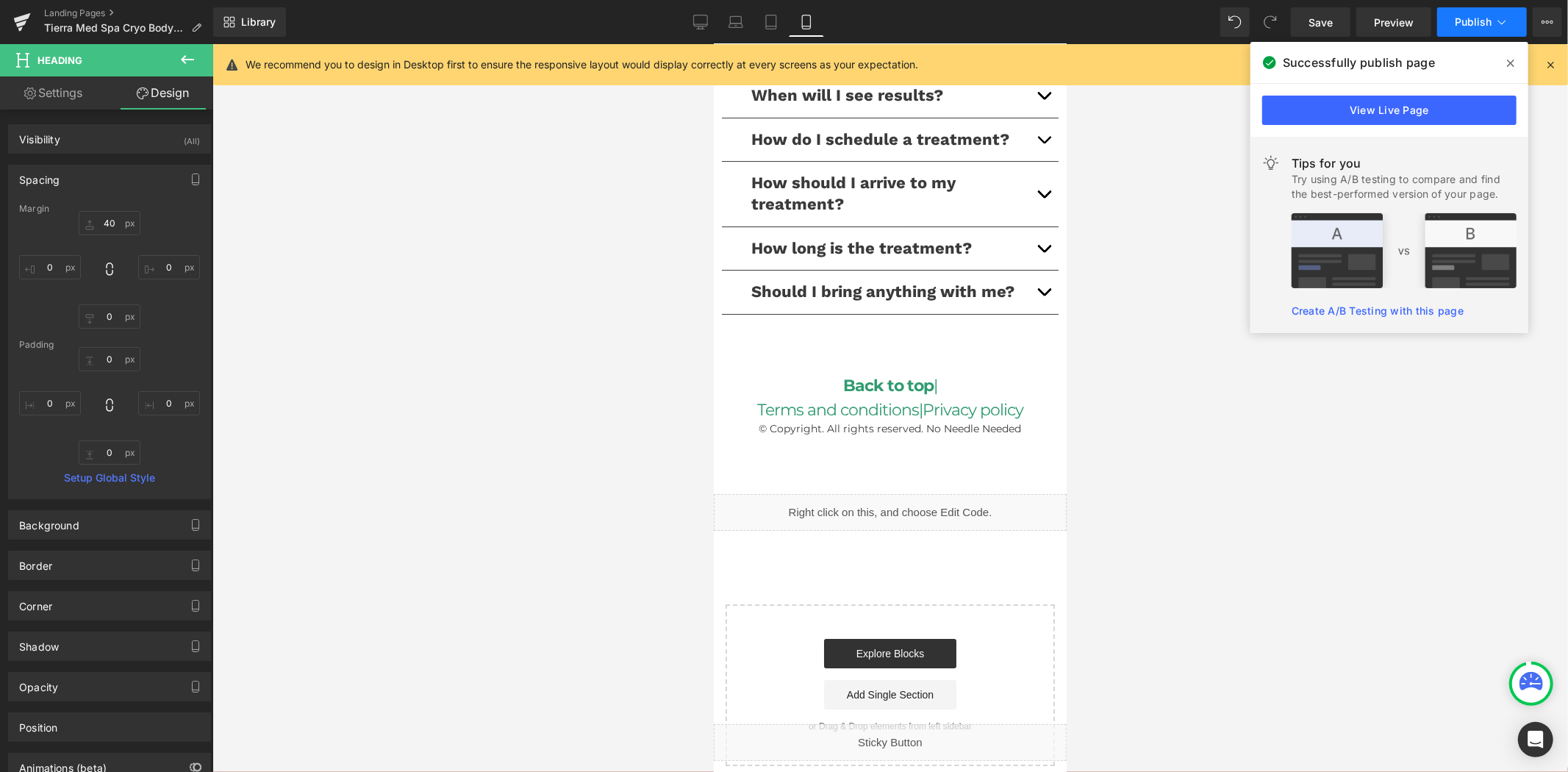
click at [1463, 20] on span "Publish" at bounding box center [1473, 21] width 37 height 12
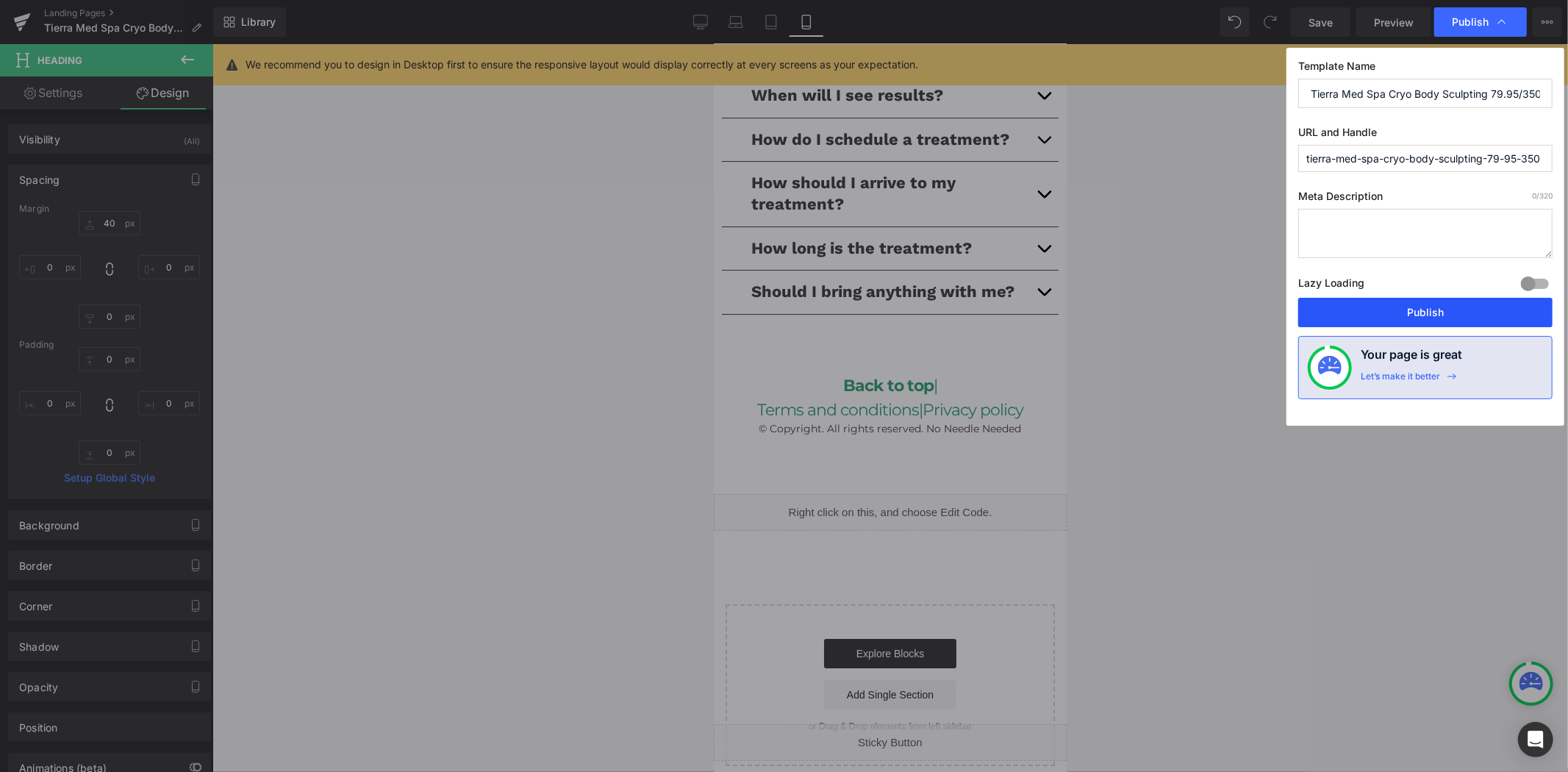
click at [1413, 312] on button "Publish" at bounding box center [1425, 312] width 254 height 29
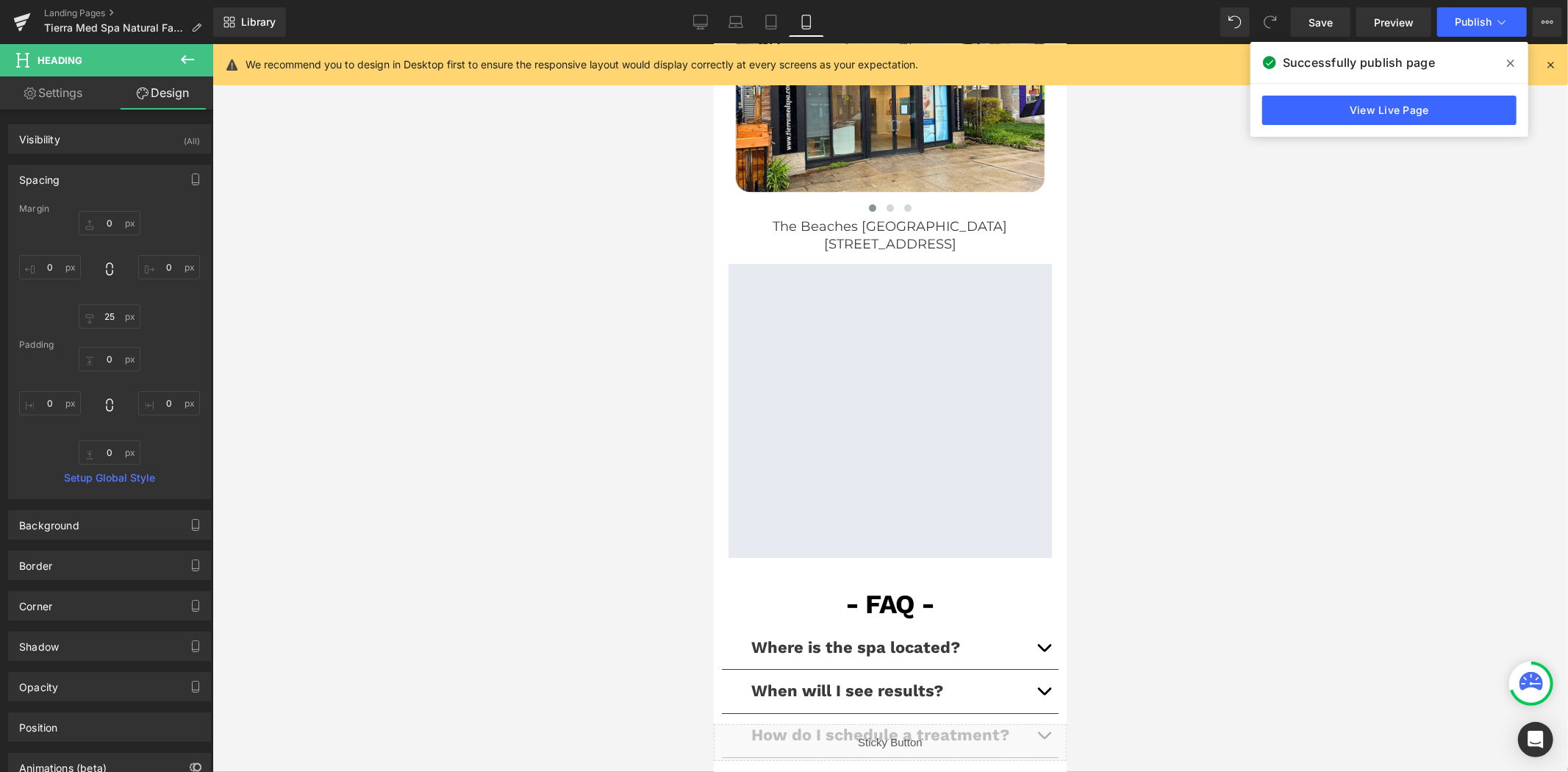
scroll to position [3594, 0]
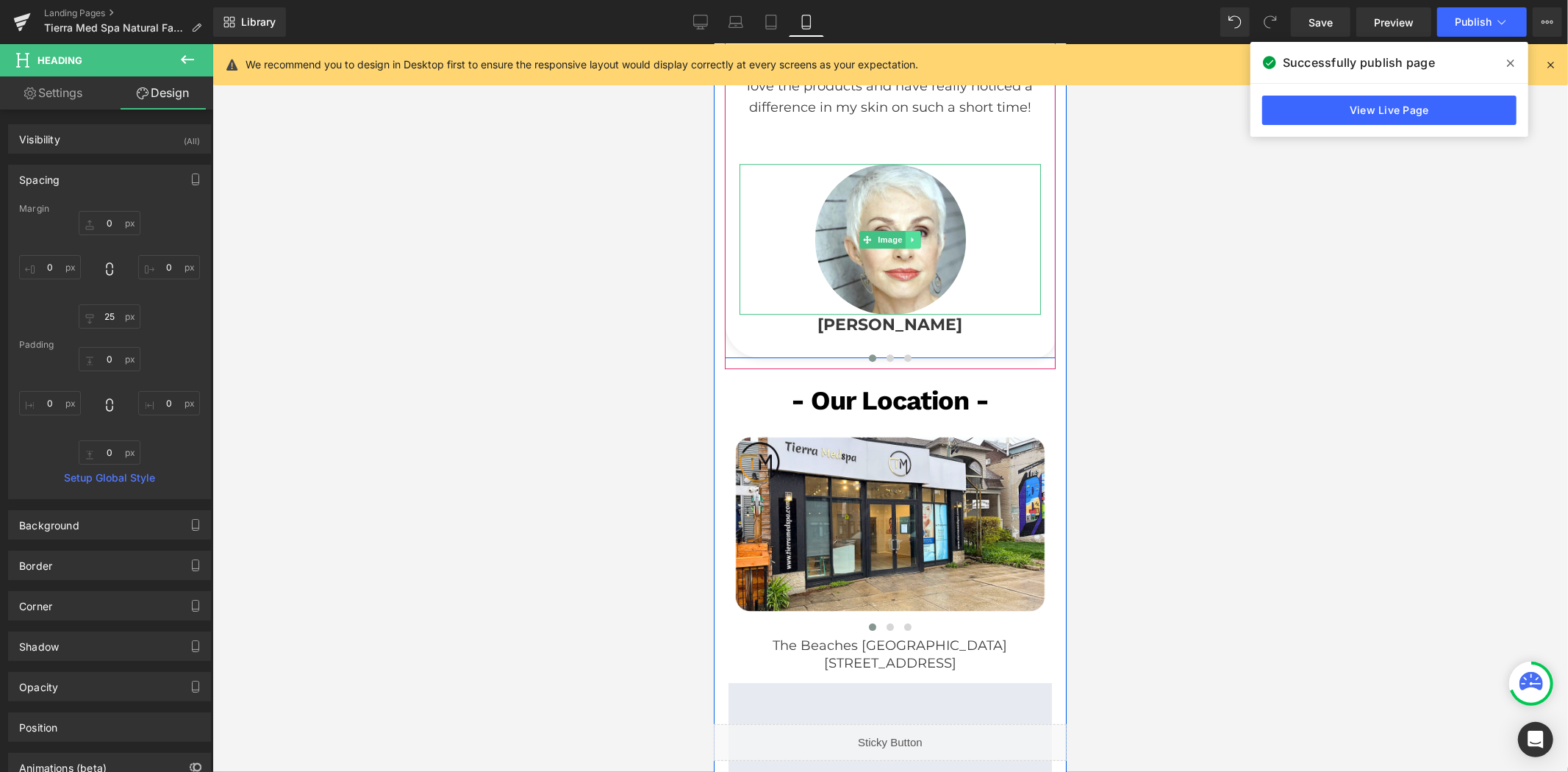
click at [911, 236] on icon at bounding box center [912, 239] width 2 height 5
click at [916, 235] on icon at bounding box center [920, 239] width 8 height 8
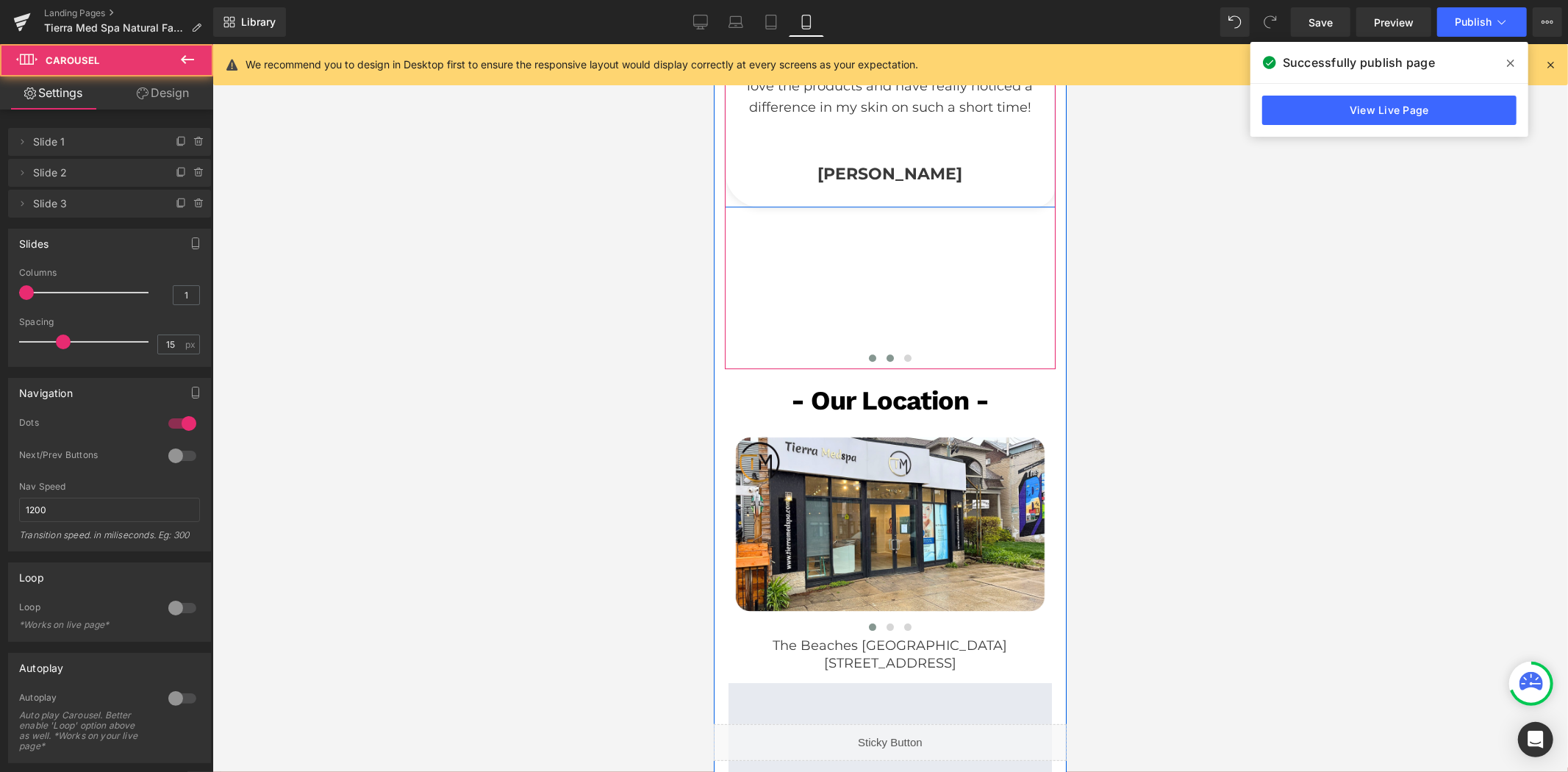
click at [885, 354] on span at bounding box center [889, 357] width 7 height 7
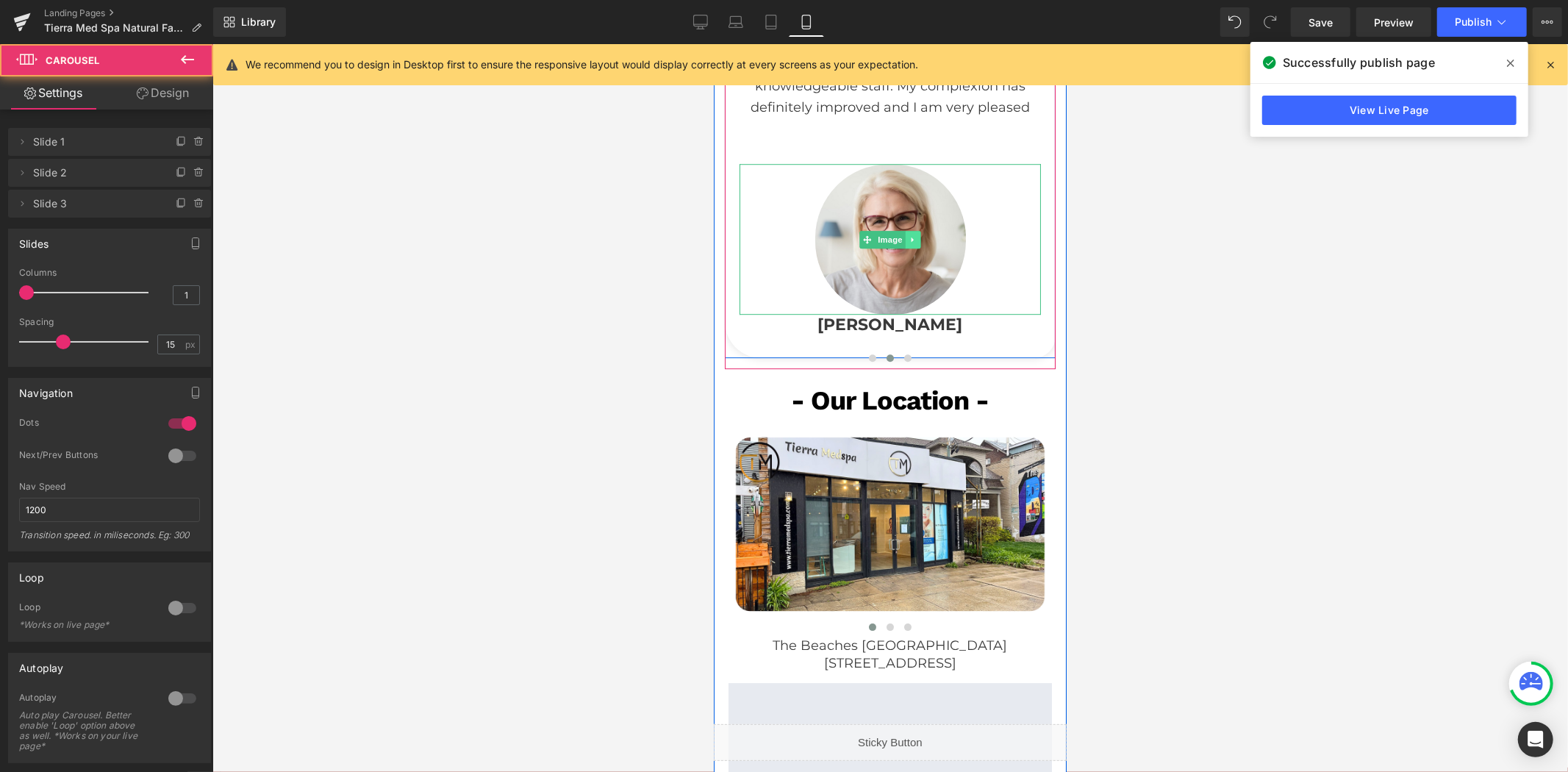
click at [908, 235] on icon at bounding box center [912, 239] width 8 height 9
click at [916, 235] on icon at bounding box center [920, 239] width 8 height 8
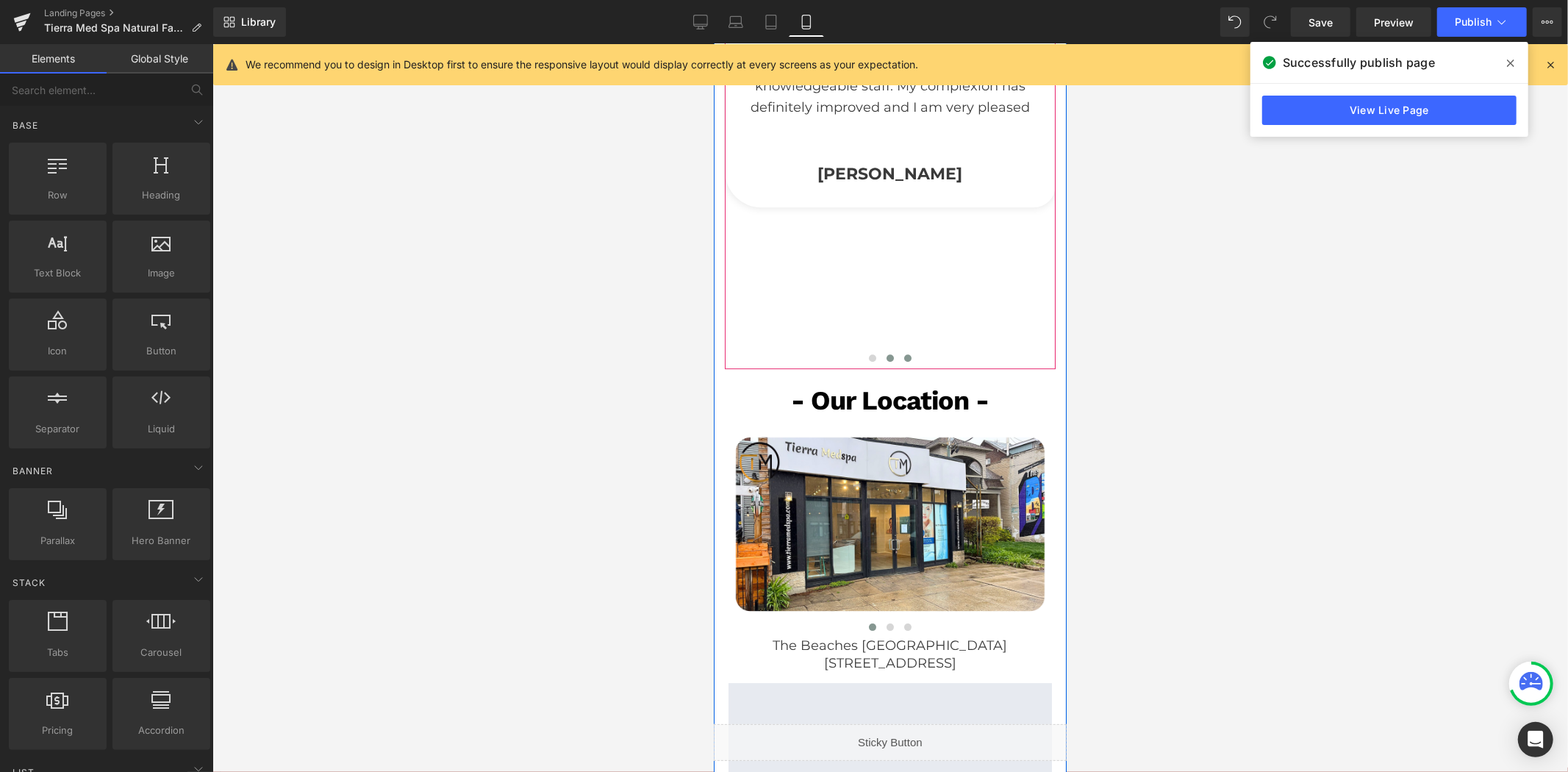
click at [904, 354] on span at bounding box center [907, 357] width 7 height 7
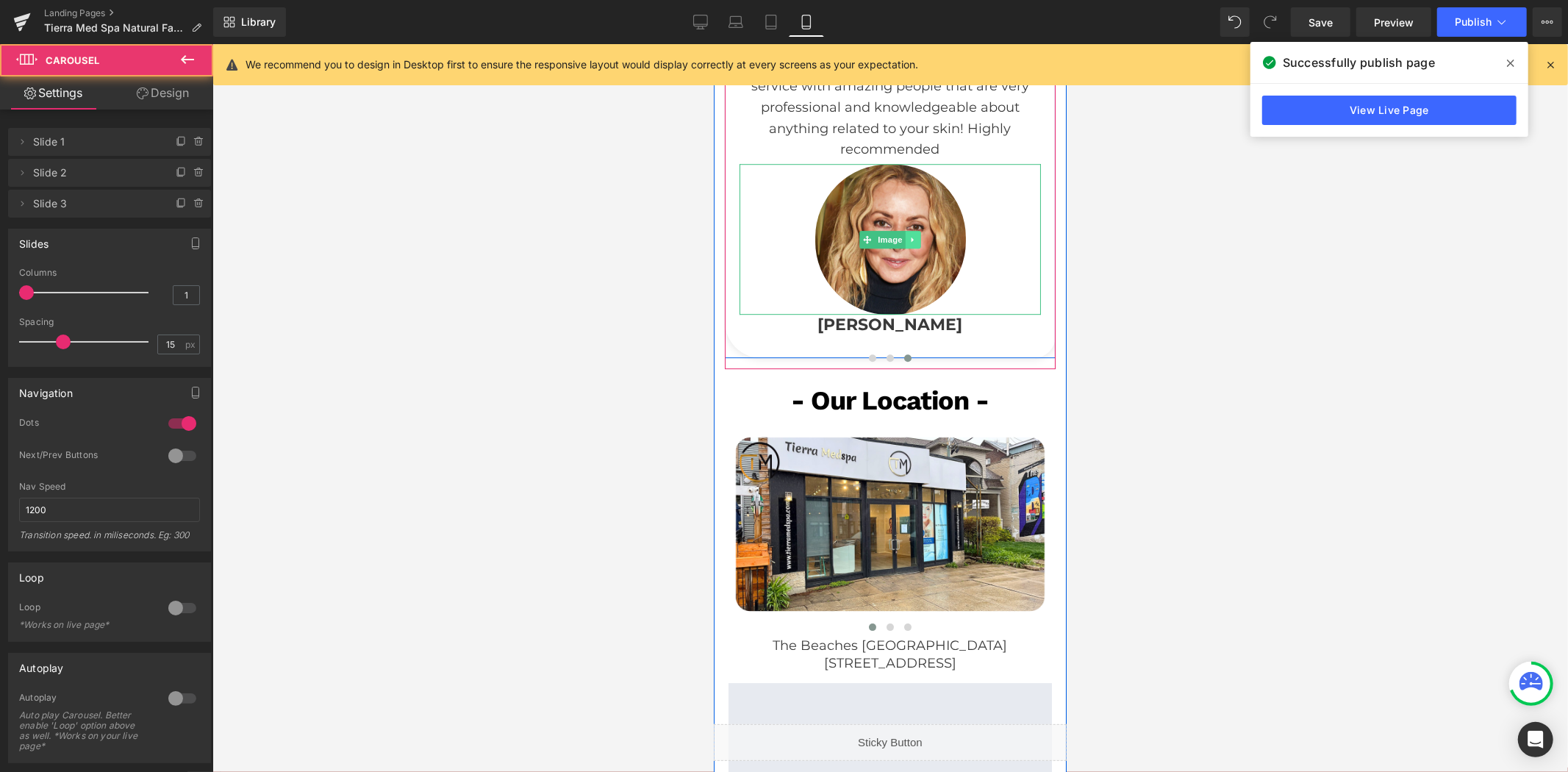
click at [908, 235] on icon at bounding box center [912, 239] width 8 height 9
click at [916, 235] on icon at bounding box center [920, 239] width 8 height 8
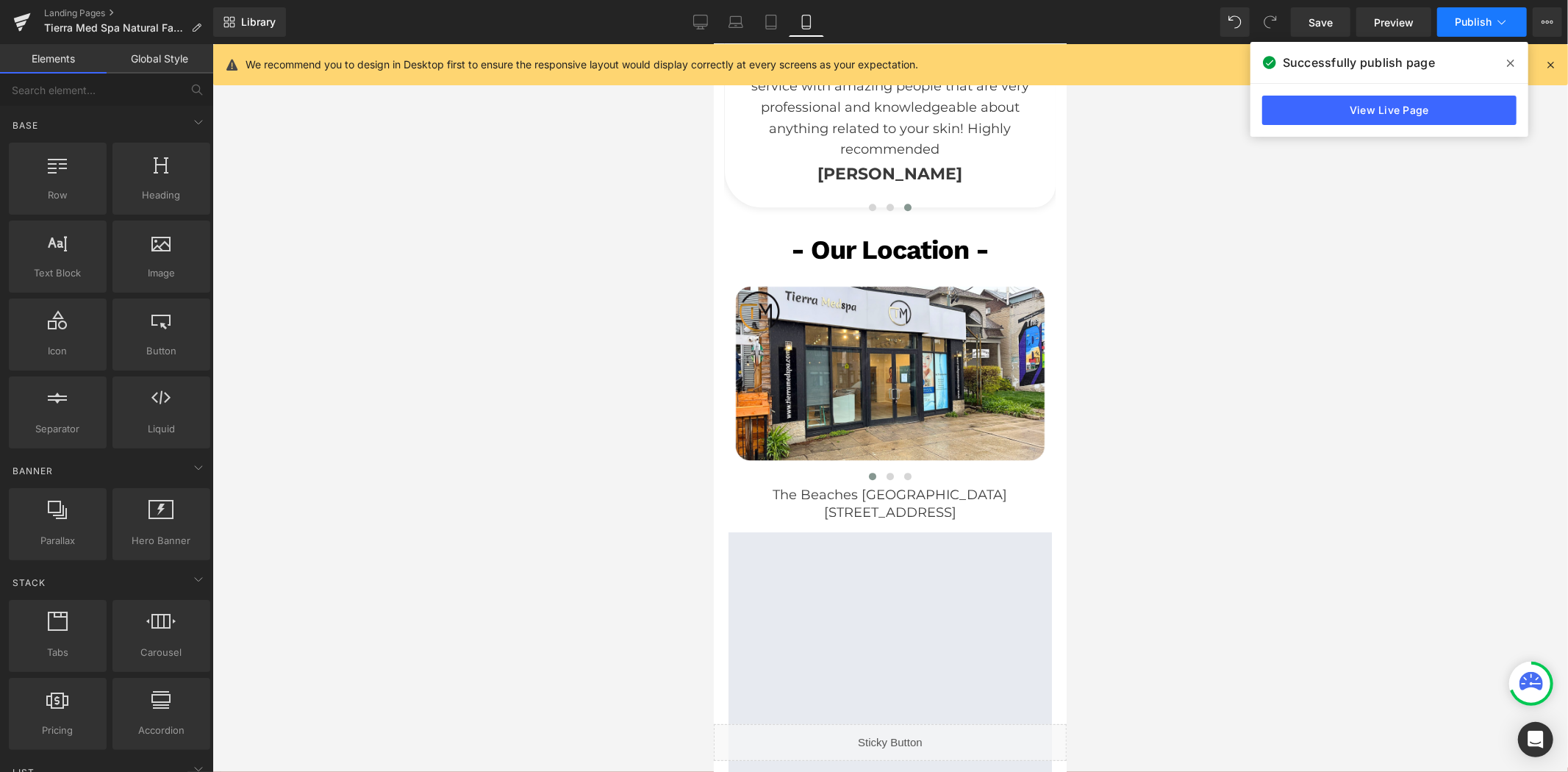
click at [1459, 26] on span "Publish" at bounding box center [1473, 21] width 37 height 12
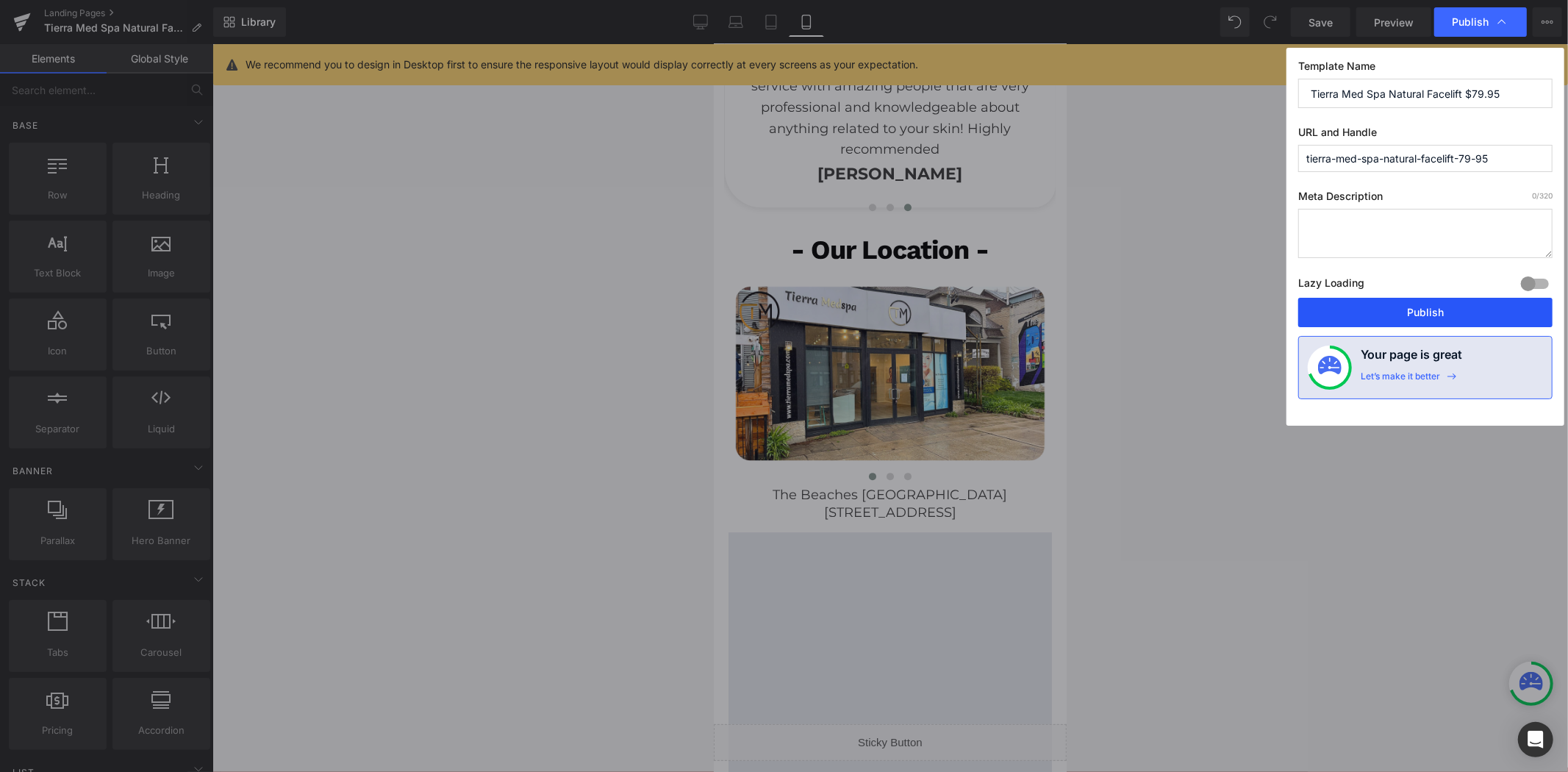
click at [1393, 314] on button "Publish" at bounding box center [1425, 312] width 254 height 29
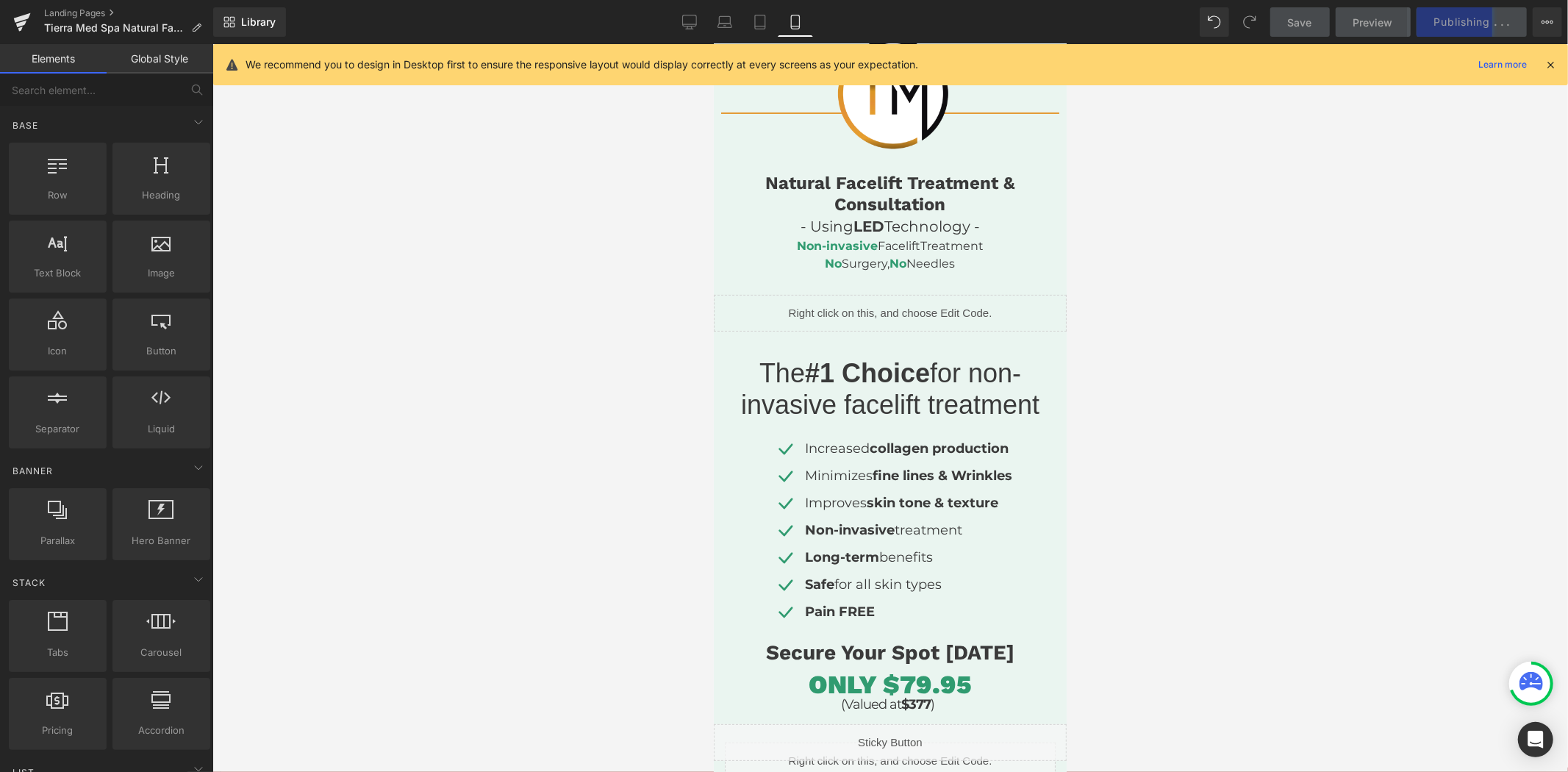
scroll to position [0, 0]
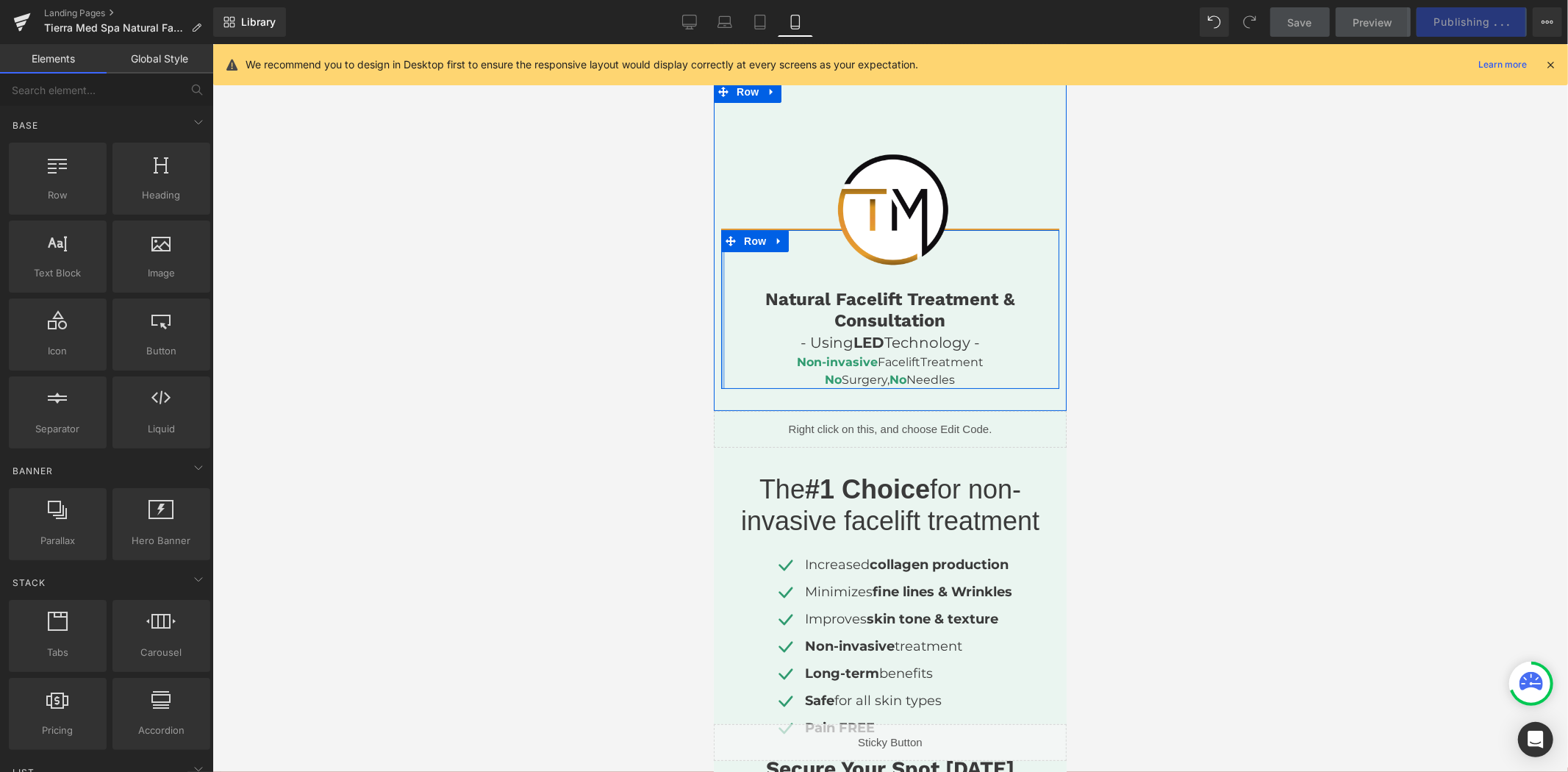
click at [723, 368] on div at bounding box center [722, 309] width 4 height 159
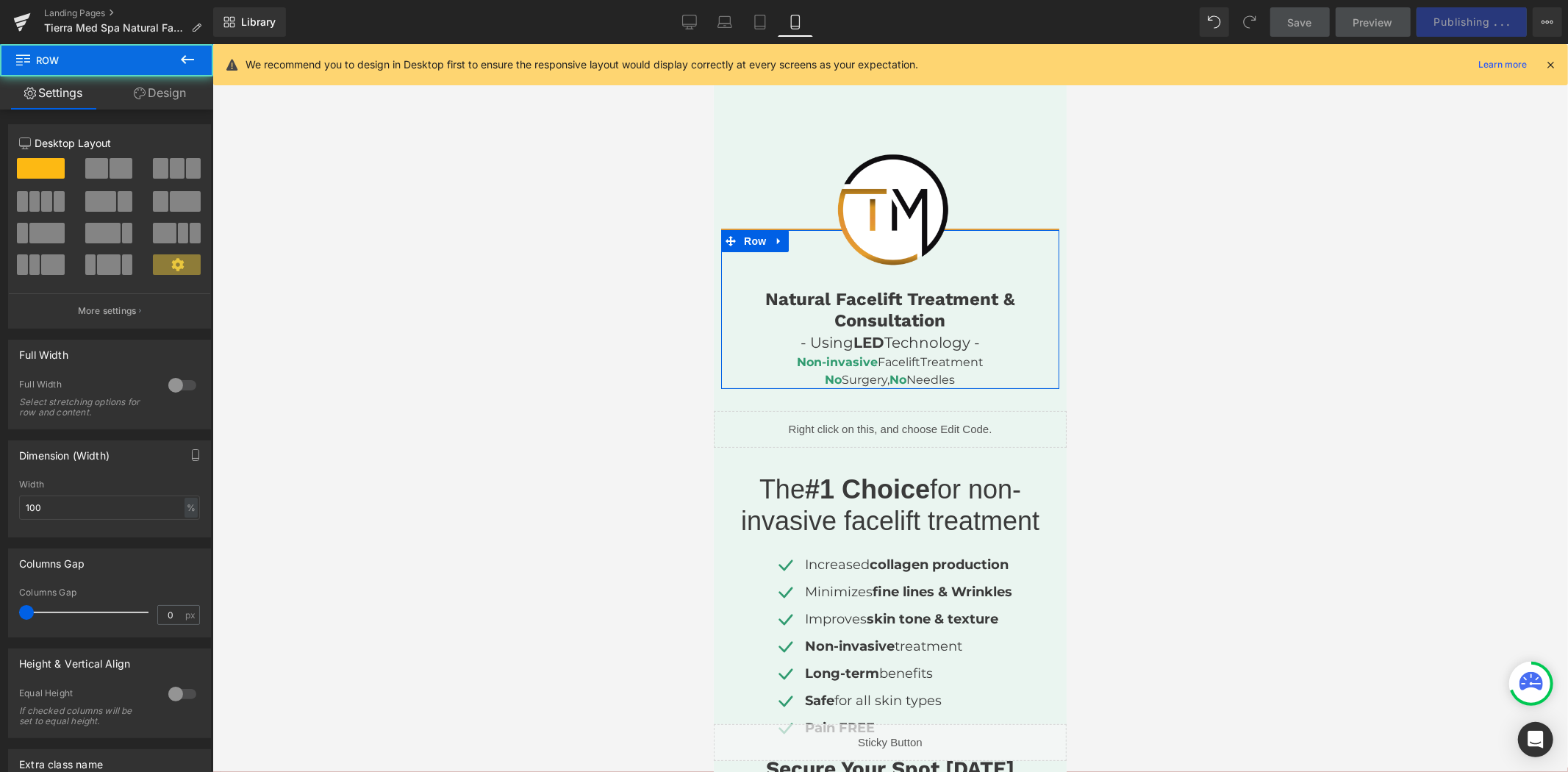
click at [142, 101] on link "Design" at bounding box center [160, 93] width 106 height 33
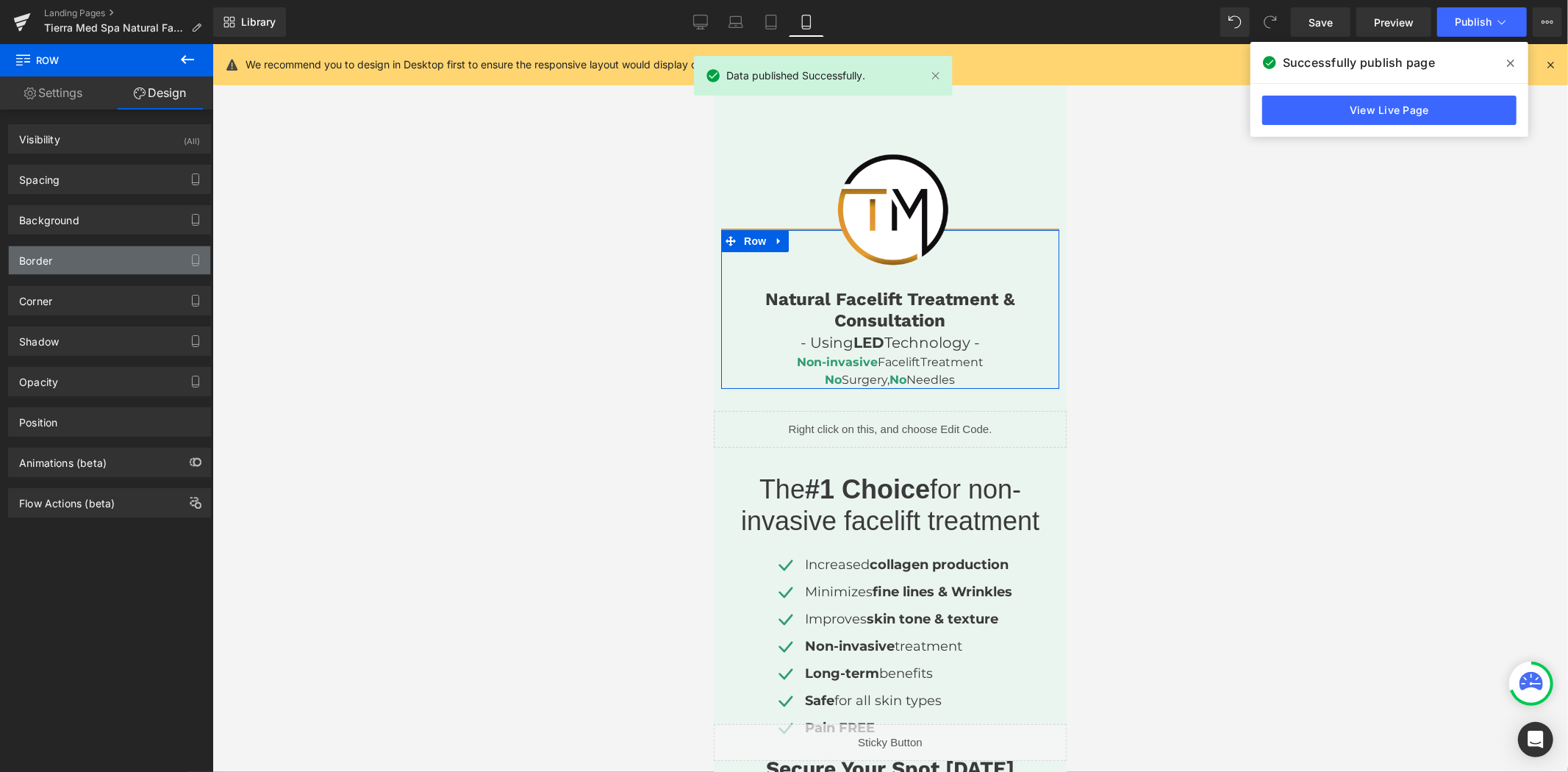
click at [66, 255] on div "Border" at bounding box center [109, 260] width 201 height 28
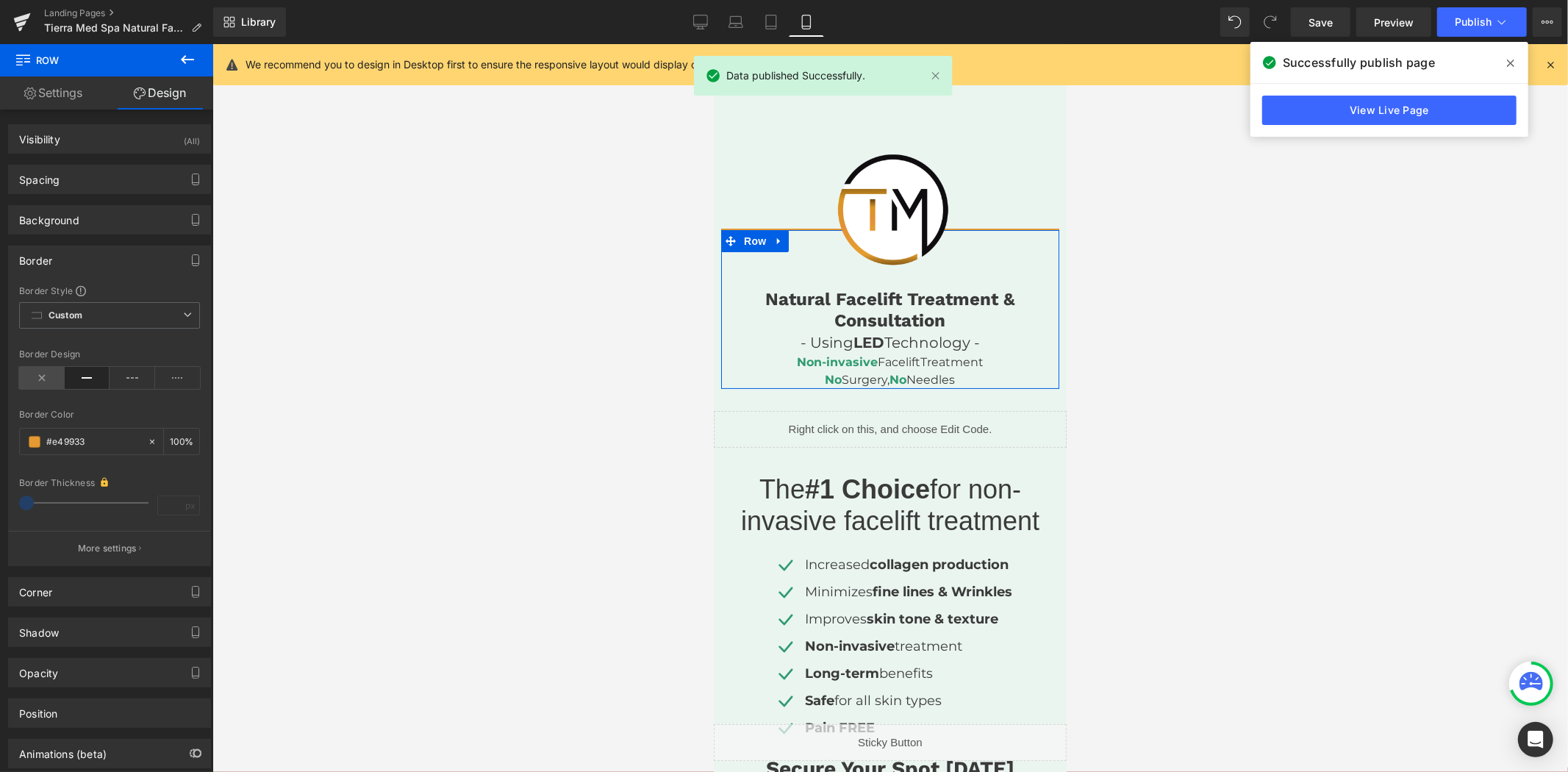
click at [33, 378] on icon at bounding box center [41, 378] width 45 height 22
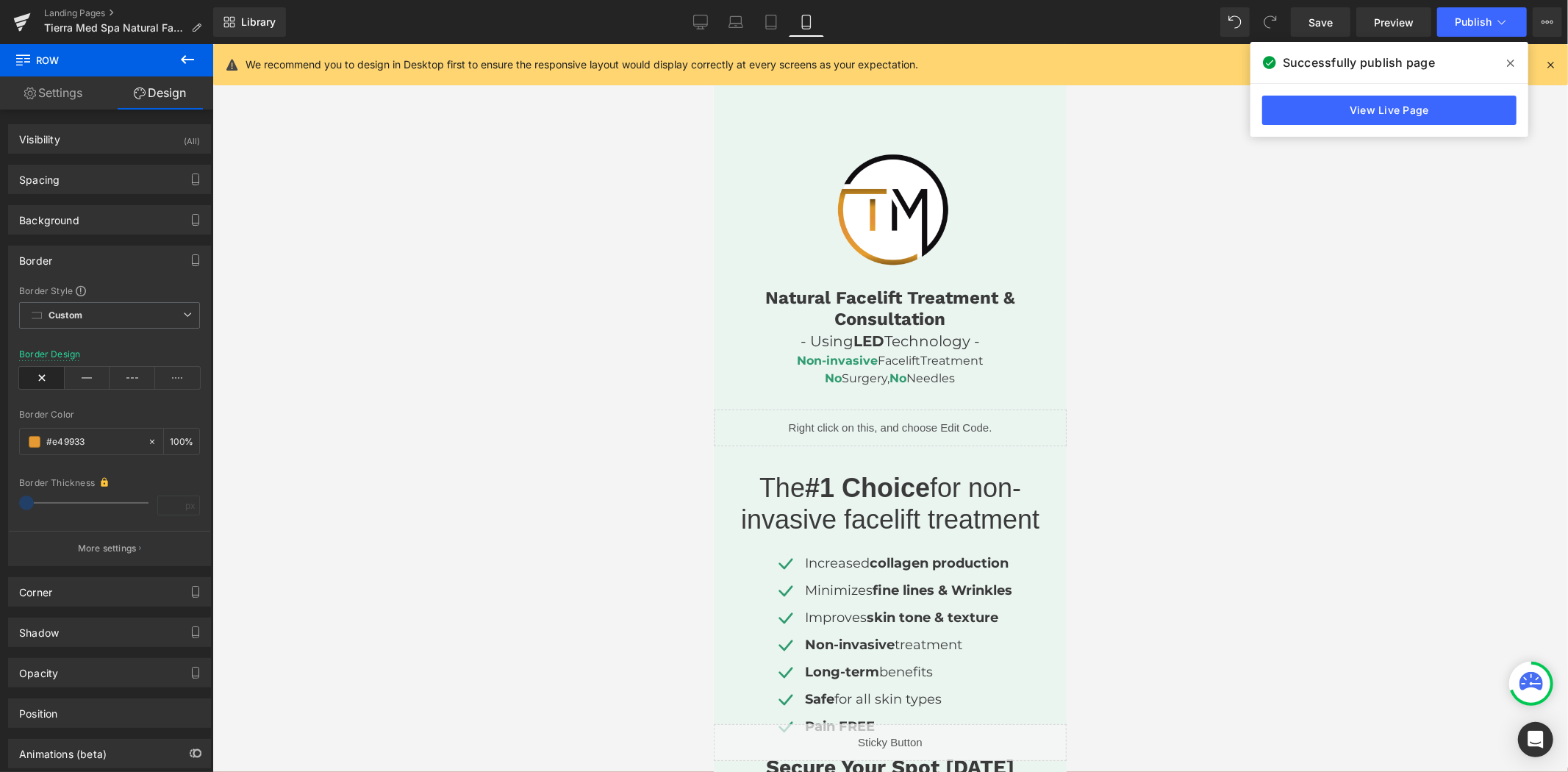
click at [1547, 68] on icon at bounding box center [1550, 64] width 14 height 14
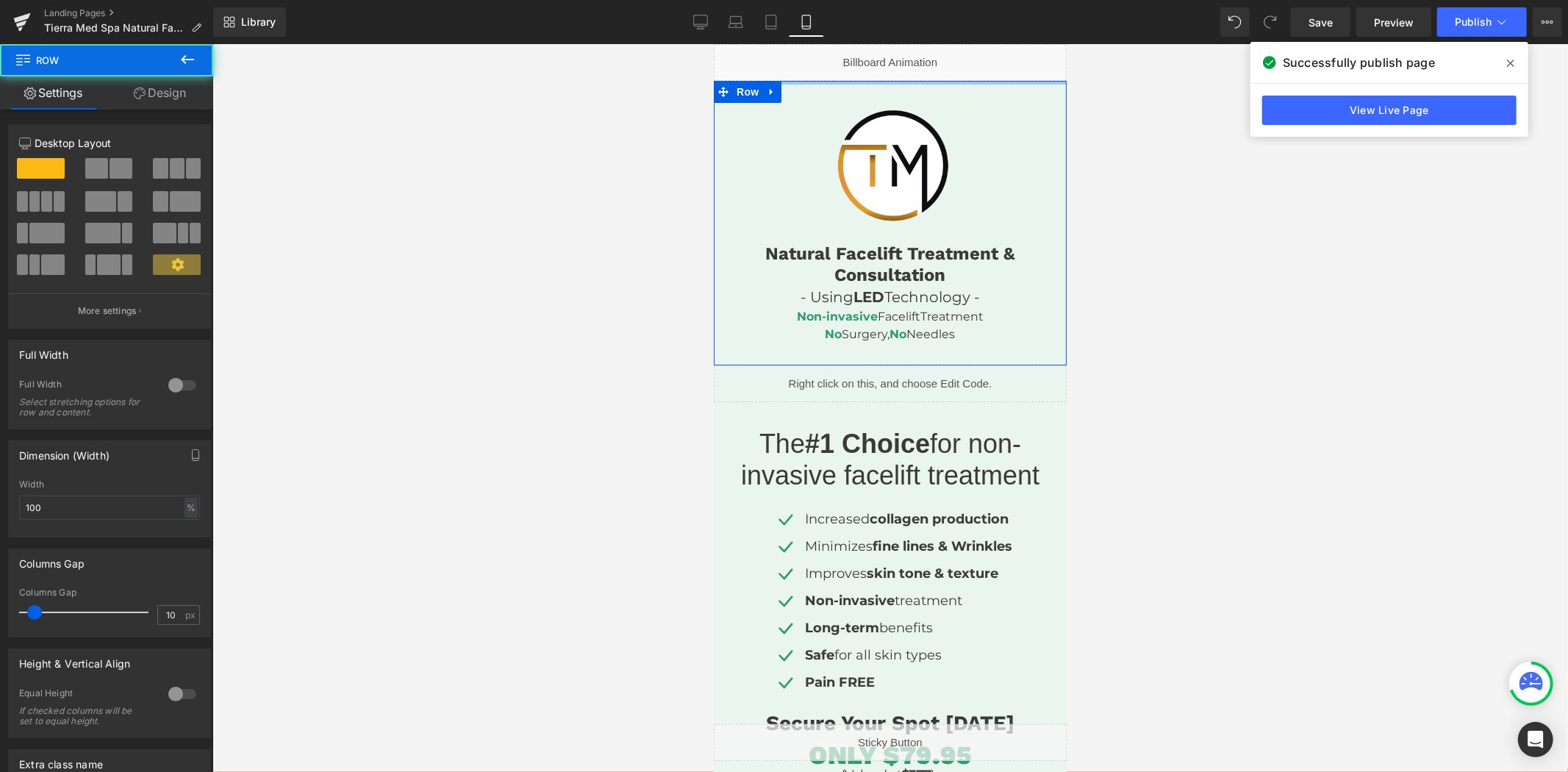
drag, startPoint x: 924, startPoint y: 104, endPoint x: 939, endPoint y: 44, distance: 61.8
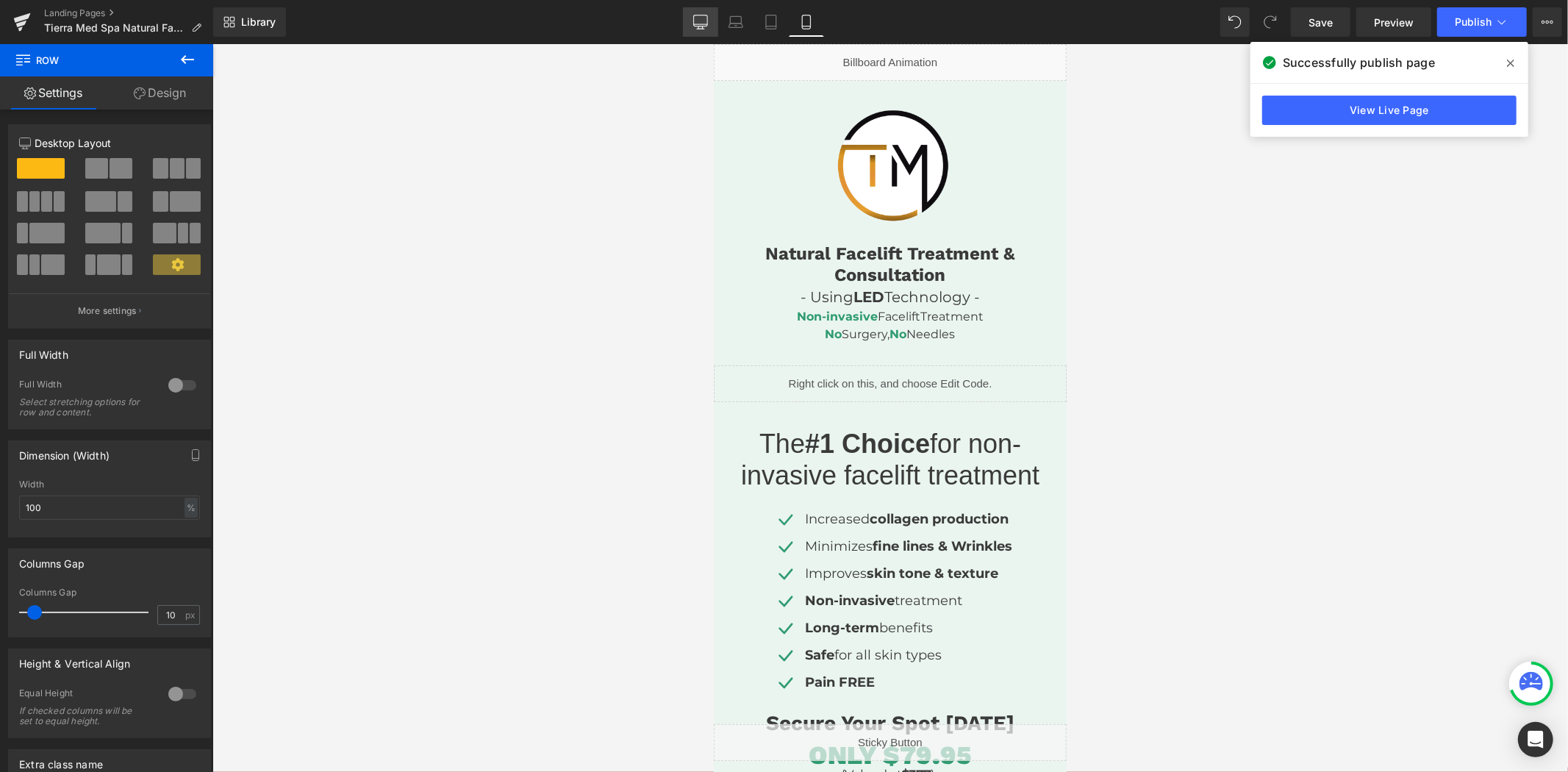
drag, startPoint x: 695, startPoint y: 24, endPoint x: 718, endPoint y: 35, distance: 25.5
click at [695, 22] on icon at bounding box center [700, 21] width 14 height 11
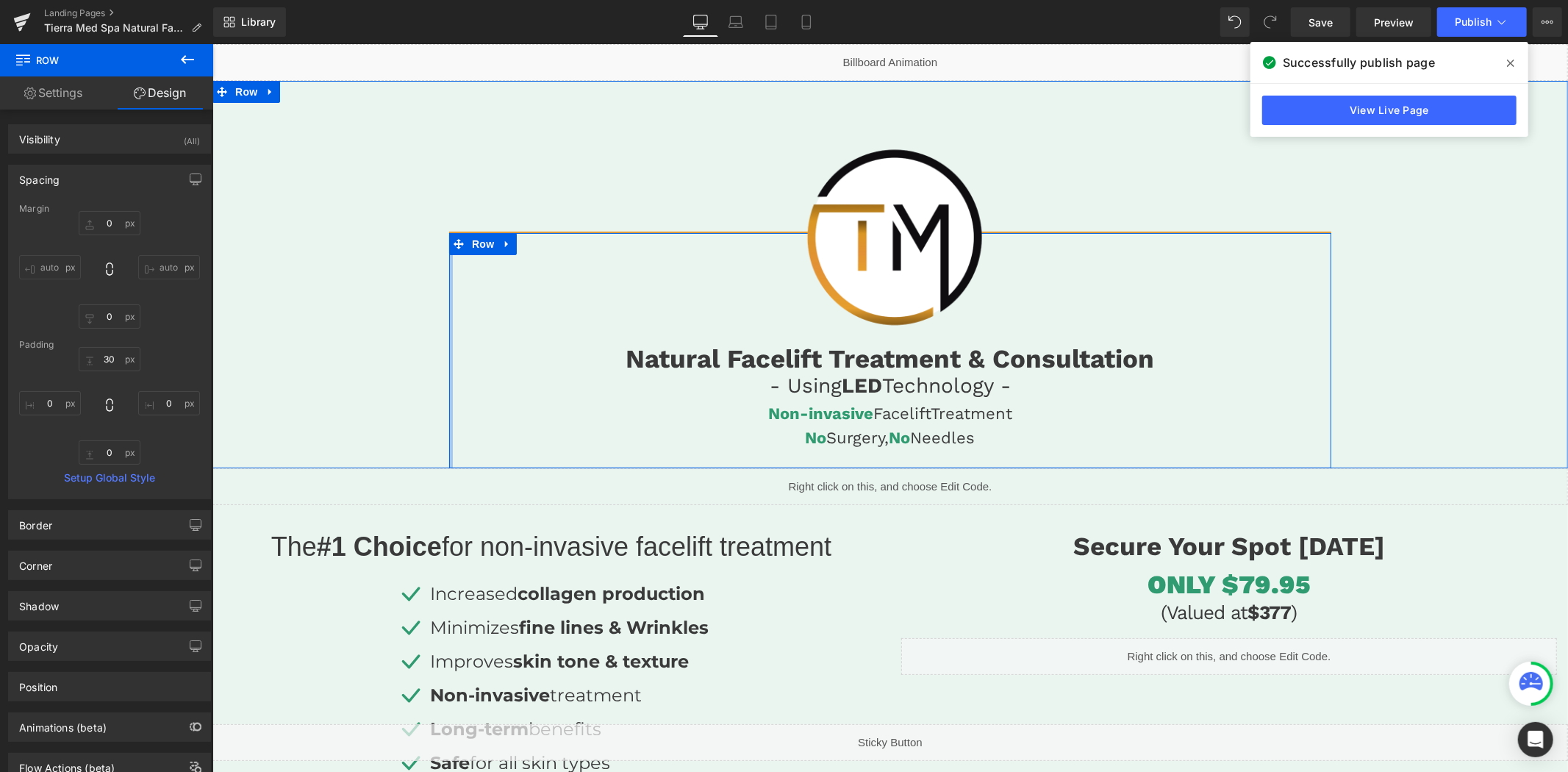
click at [448, 445] on div at bounding box center [450, 350] width 4 height 235
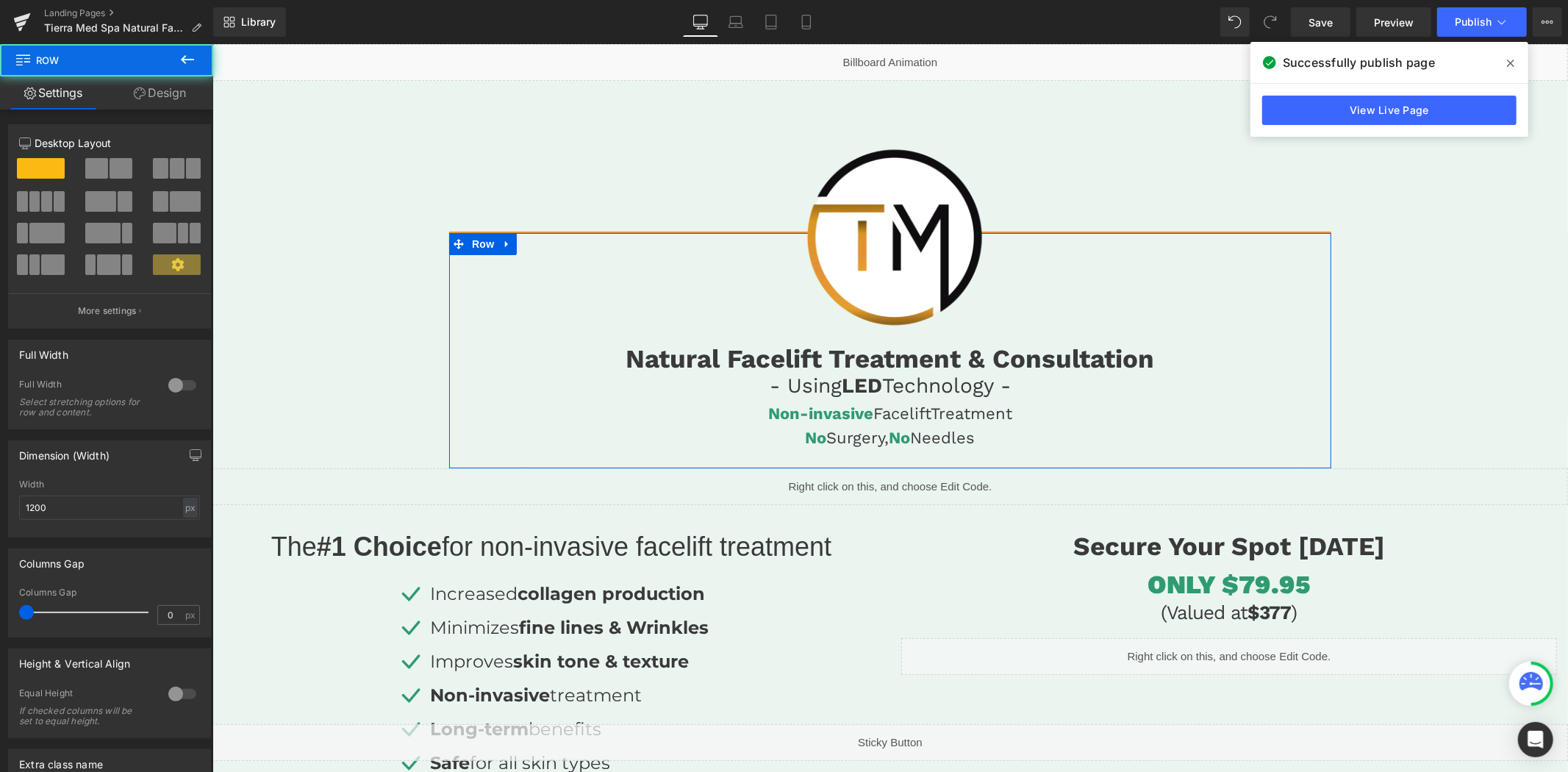
click at [182, 98] on link "Design" at bounding box center [160, 93] width 106 height 33
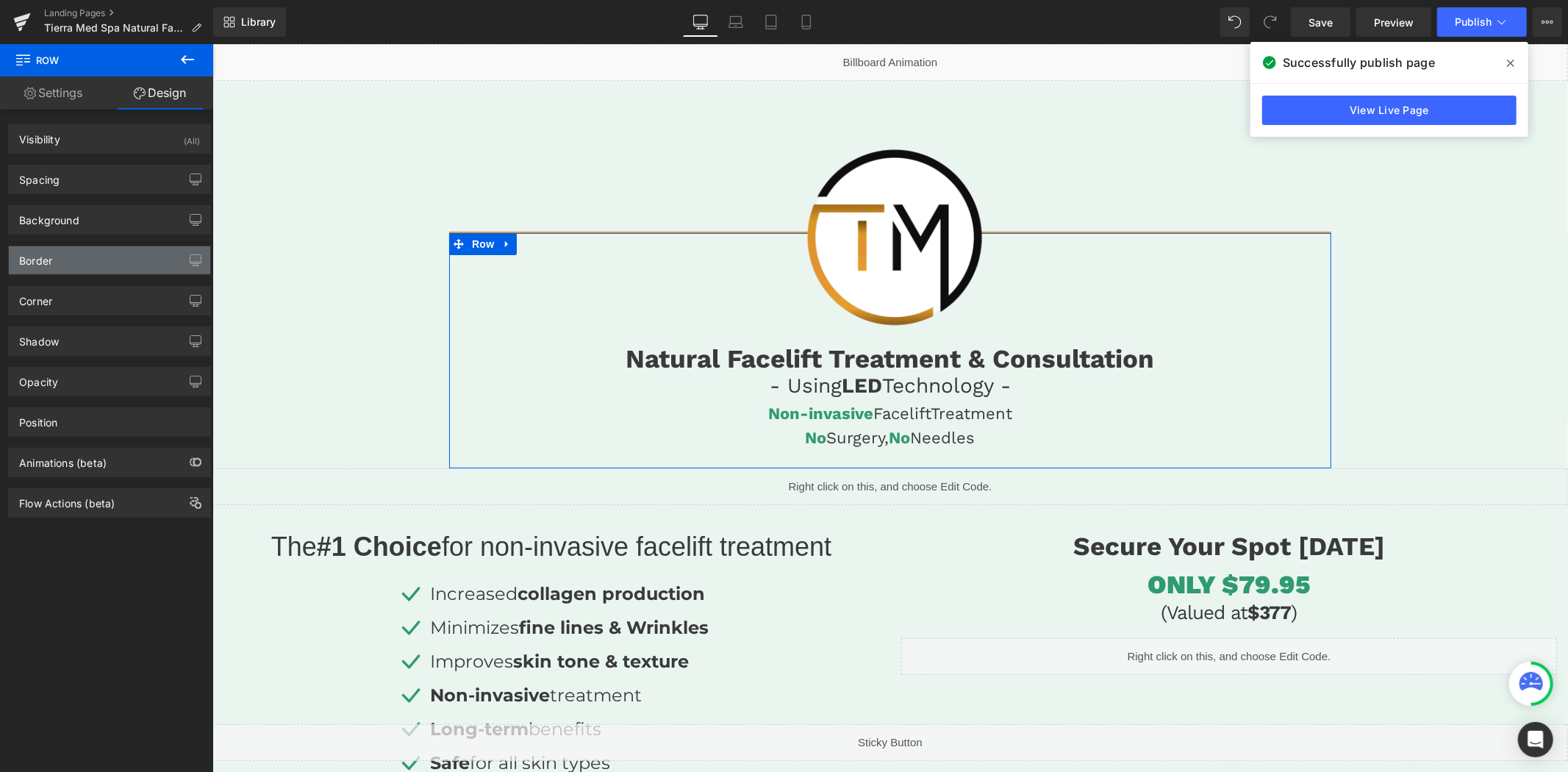
click at [64, 254] on div "Border" at bounding box center [109, 260] width 201 height 28
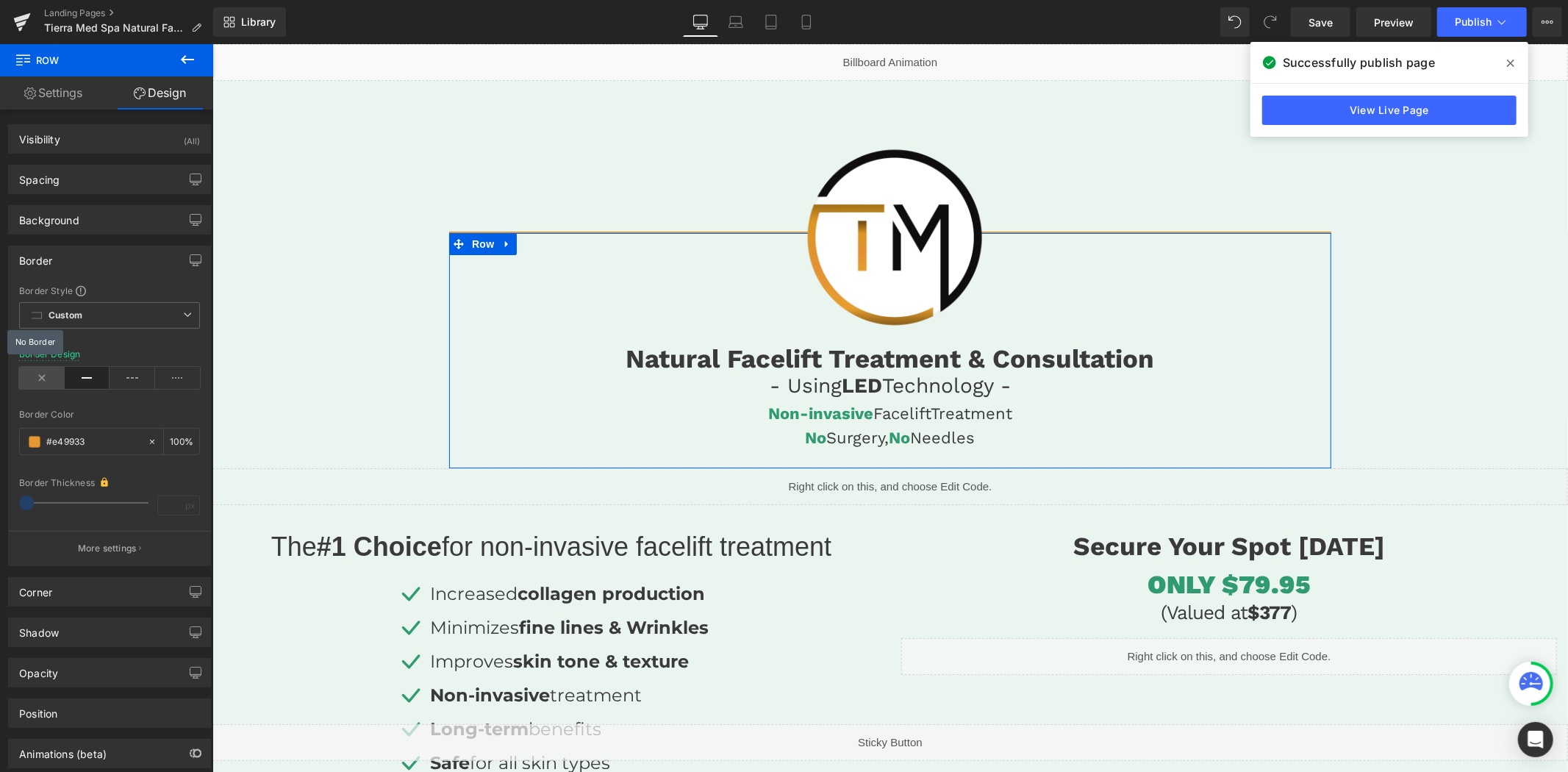
click at [43, 375] on icon at bounding box center [41, 378] width 45 height 22
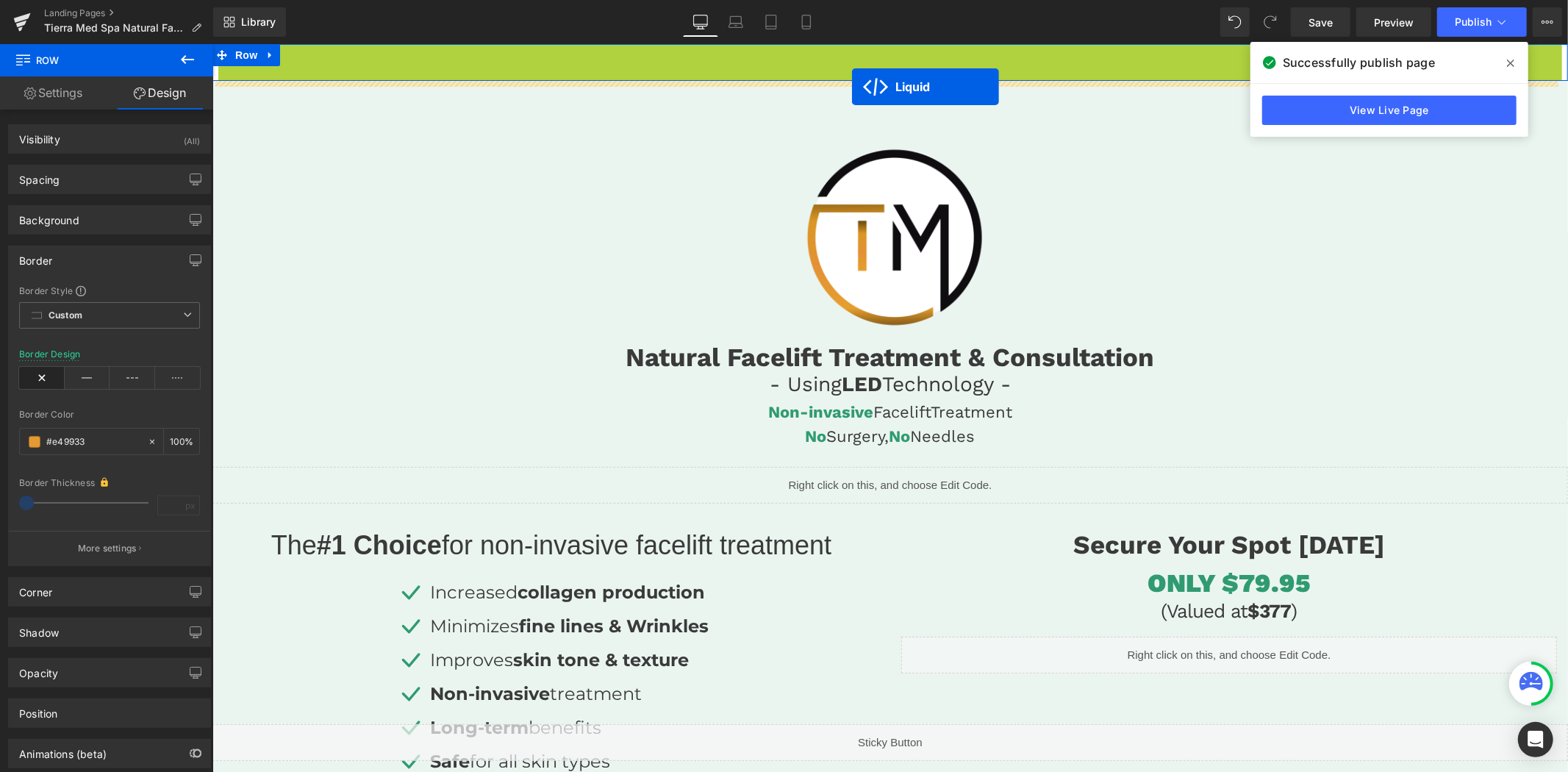
drag, startPoint x: 846, startPoint y: 58, endPoint x: 851, endPoint y: 86, distance: 28.4
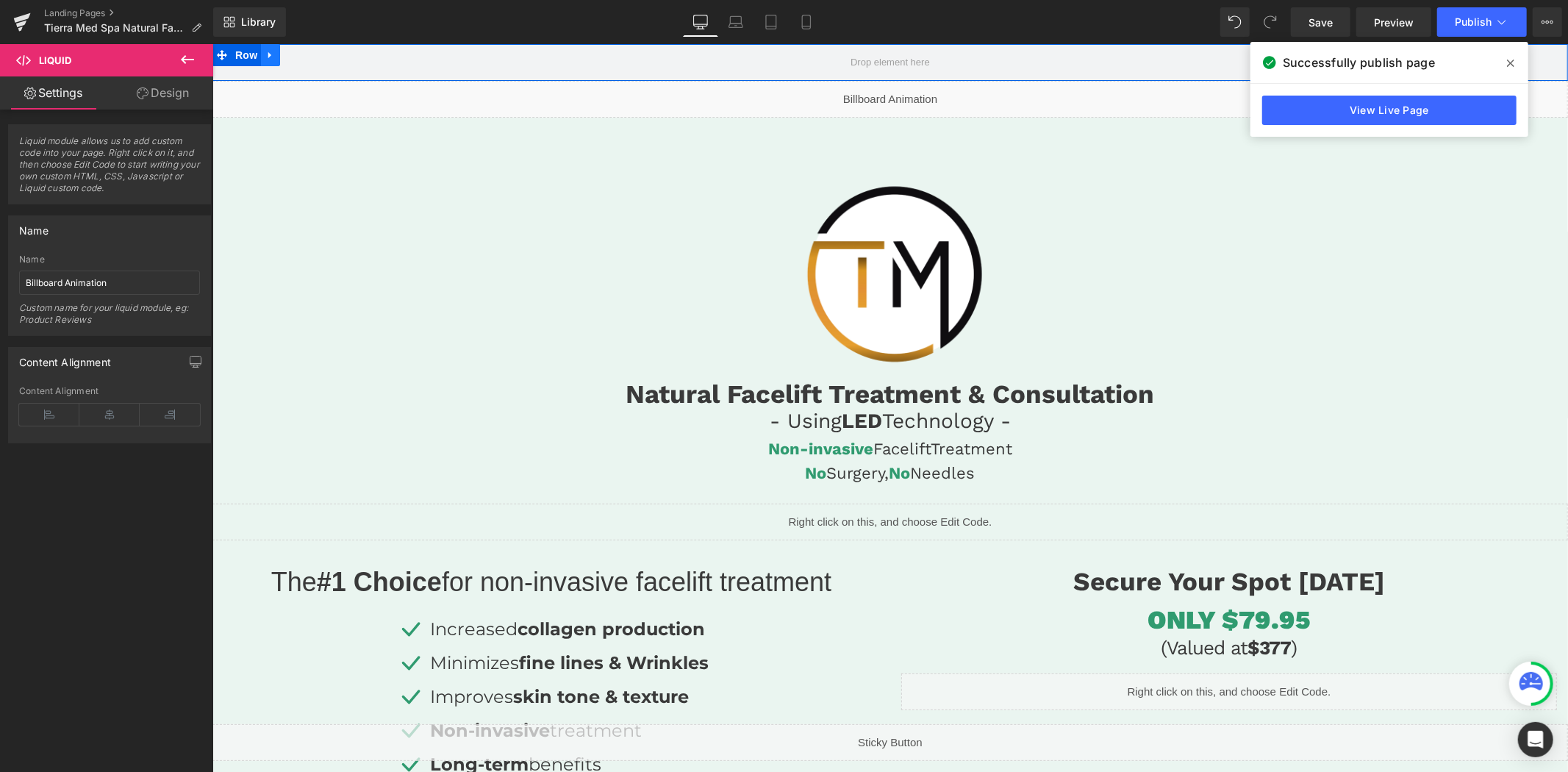
click at [271, 55] on icon at bounding box center [269, 55] width 10 height 11
drag, startPoint x: 305, startPoint y: 59, endPoint x: 315, endPoint y: 59, distance: 10.0
click at [307, 59] on icon at bounding box center [308, 54] width 10 height 10
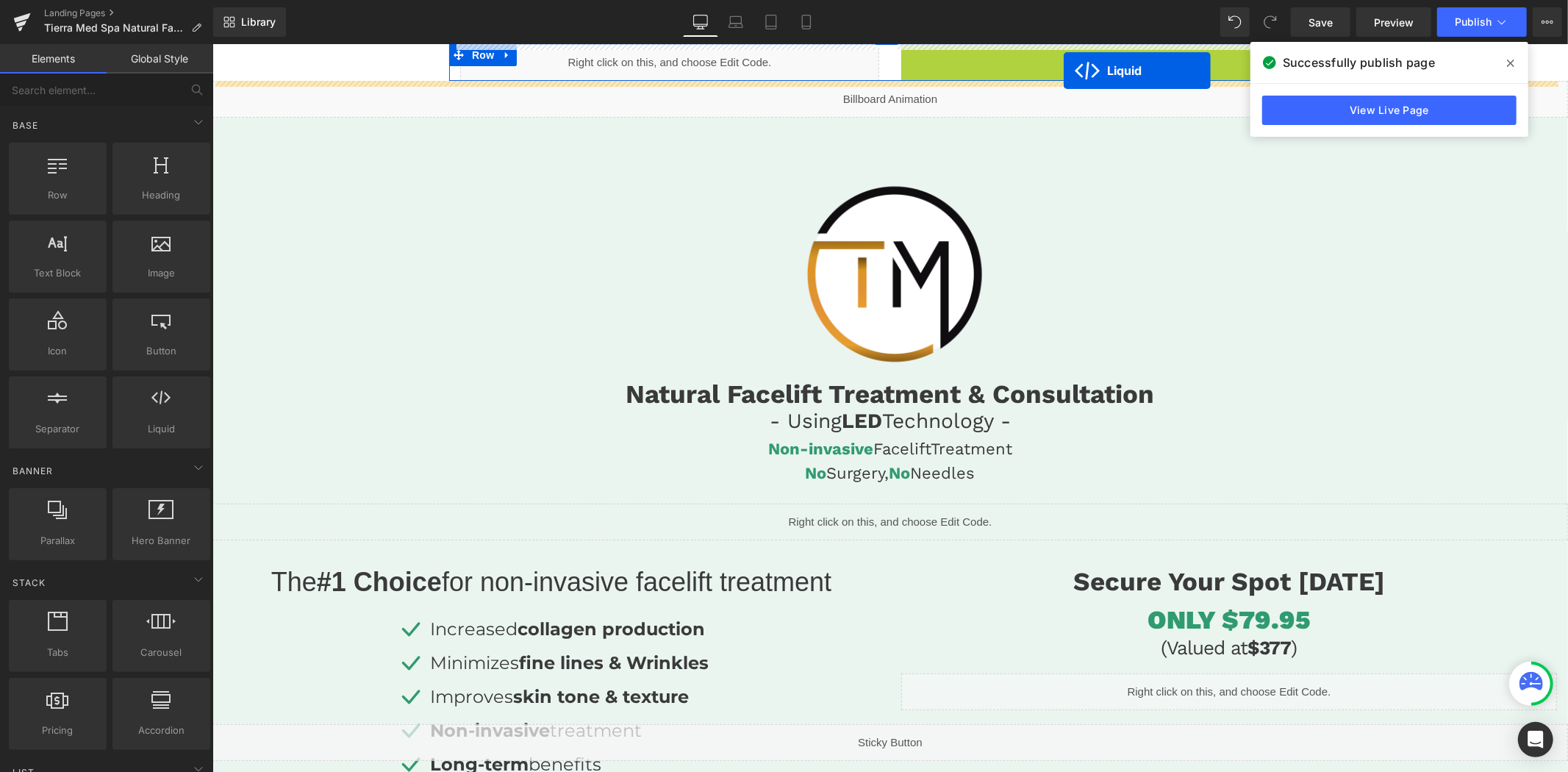
drag, startPoint x: 1068, startPoint y: 55, endPoint x: 1063, endPoint y: 70, distance: 15.8
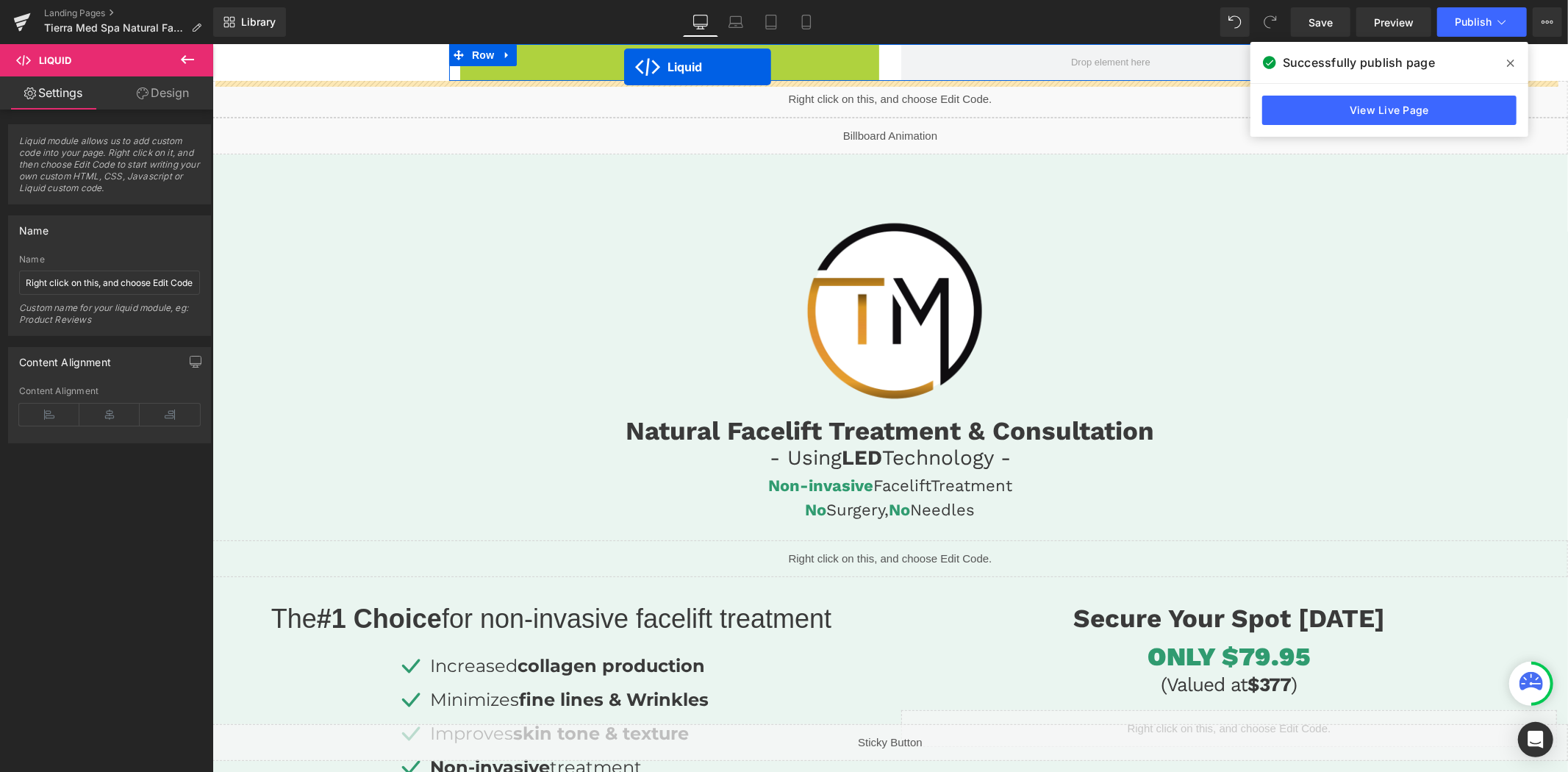
drag, startPoint x: 618, startPoint y: 52, endPoint x: 623, endPoint y: 66, distance: 14.9
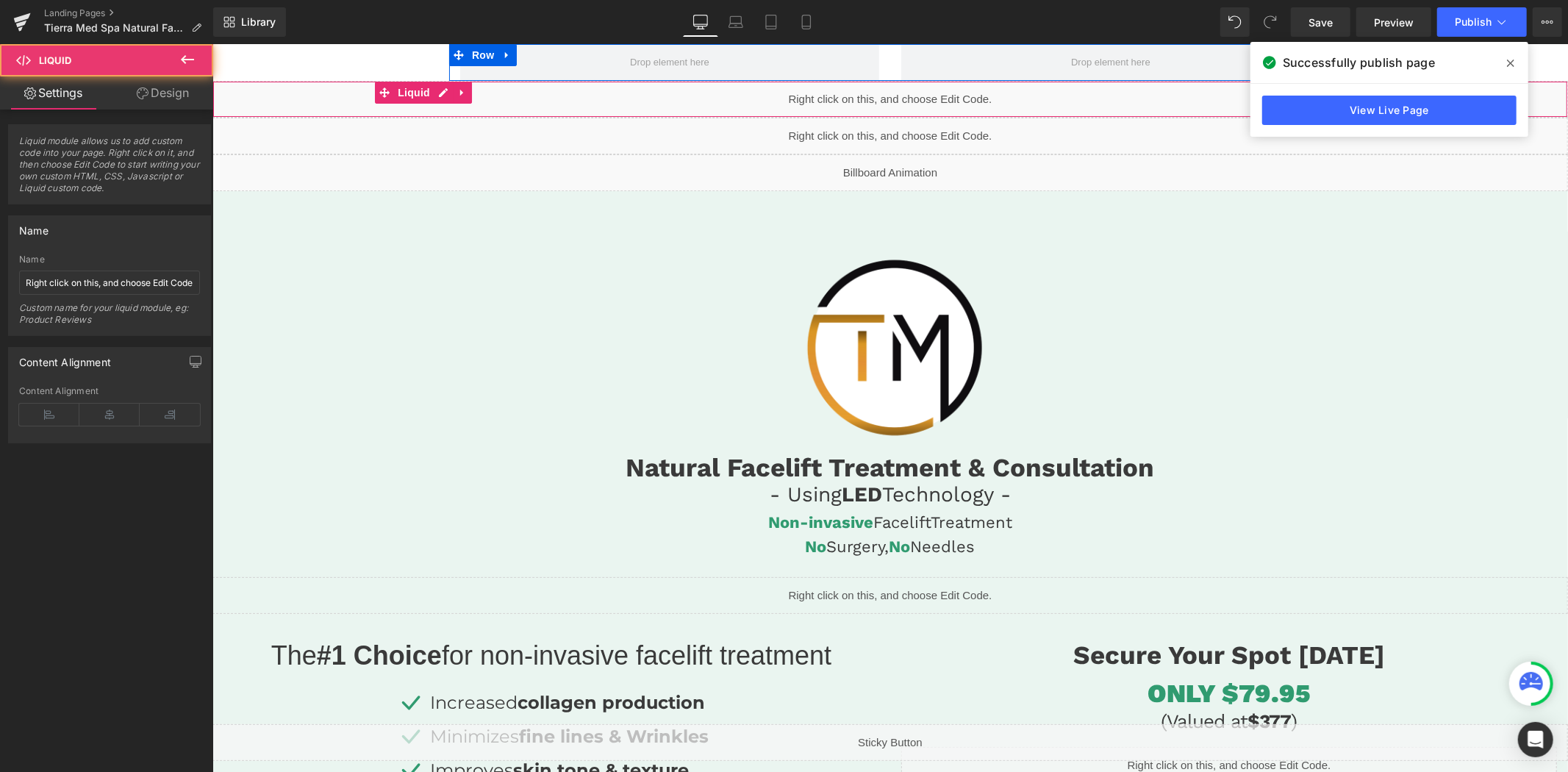
drag, startPoint x: 504, startPoint y: 54, endPoint x: 527, endPoint y: 56, distance: 23.1
click at [505, 54] on link at bounding box center [506, 55] width 19 height 22
click at [540, 55] on icon at bounding box center [544, 54] width 10 height 10
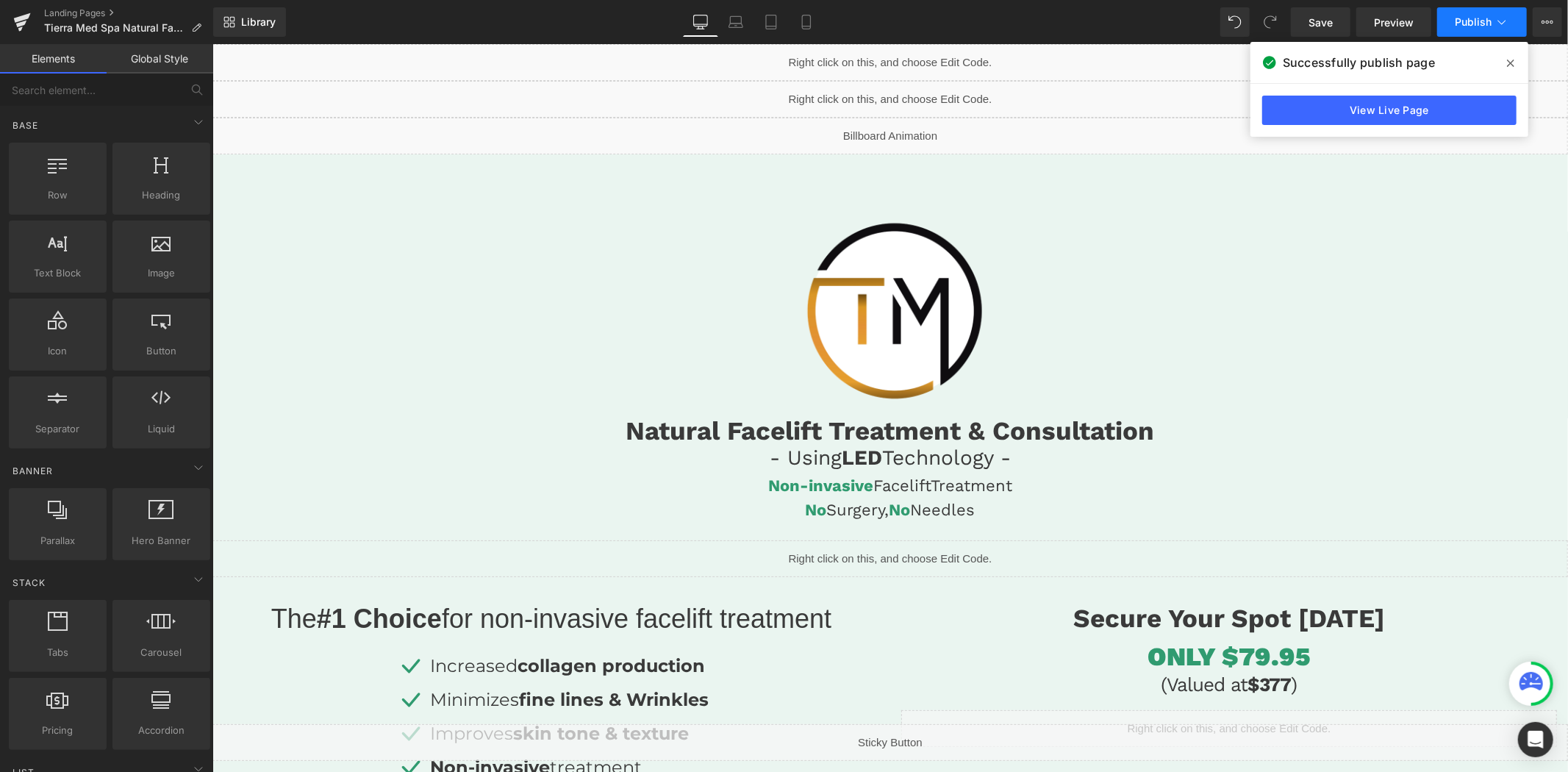
click at [1492, 18] on button "Publish" at bounding box center [1481, 21] width 90 height 29
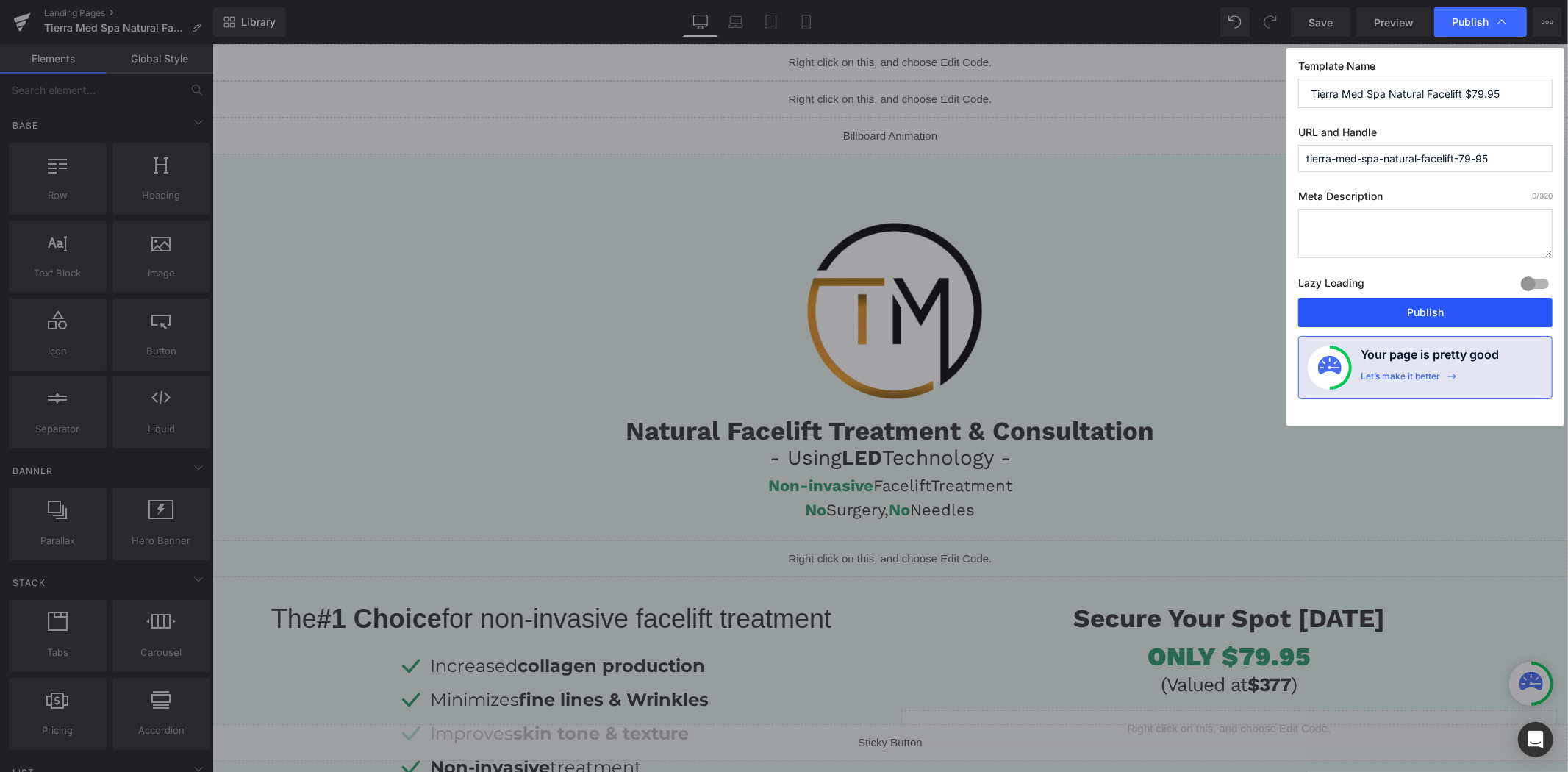
click at [1415, 308] on button "Publish" at bounding box center [1425, 312] width 254 height 29
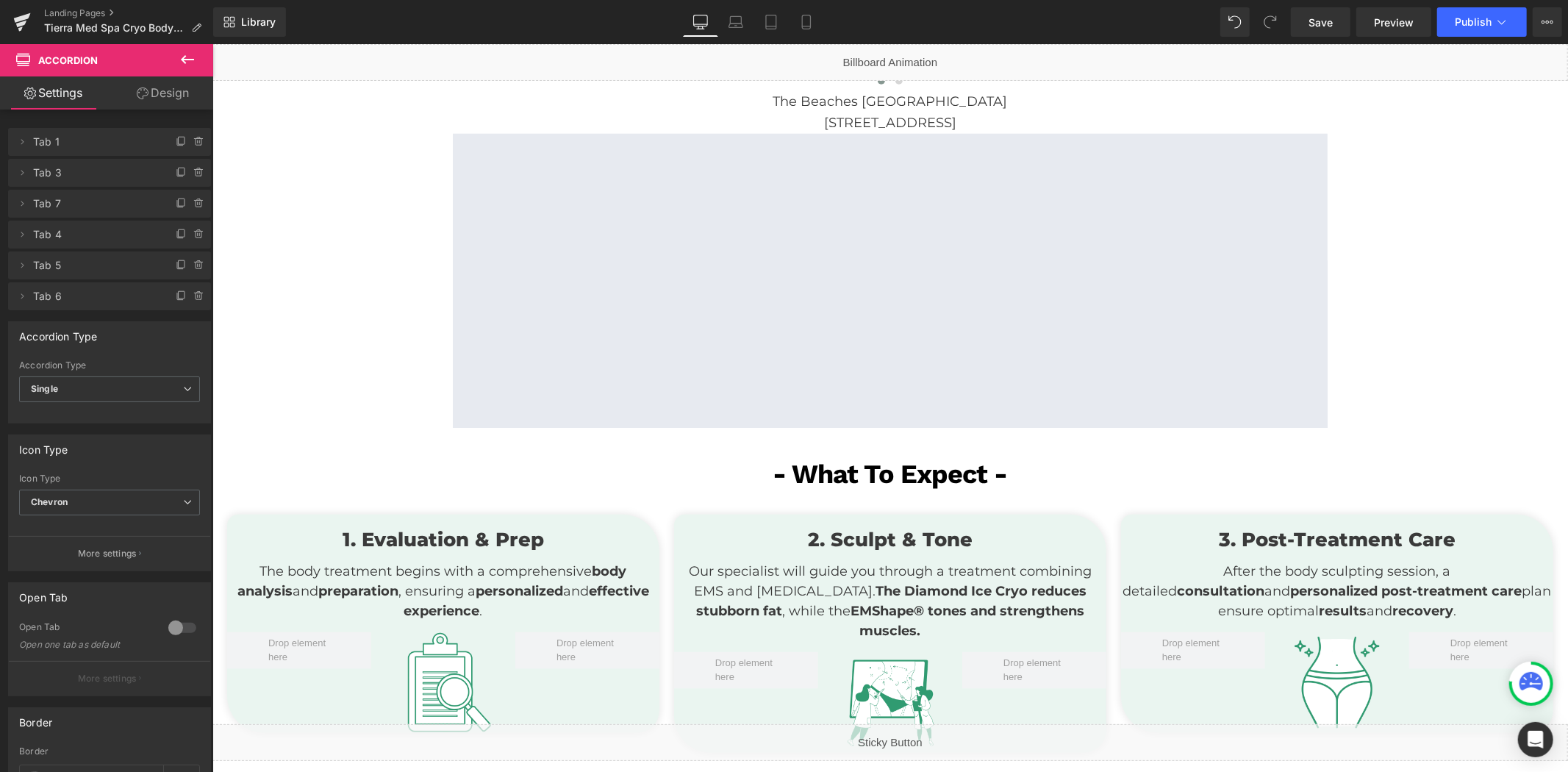
scroll to position [817, 0]
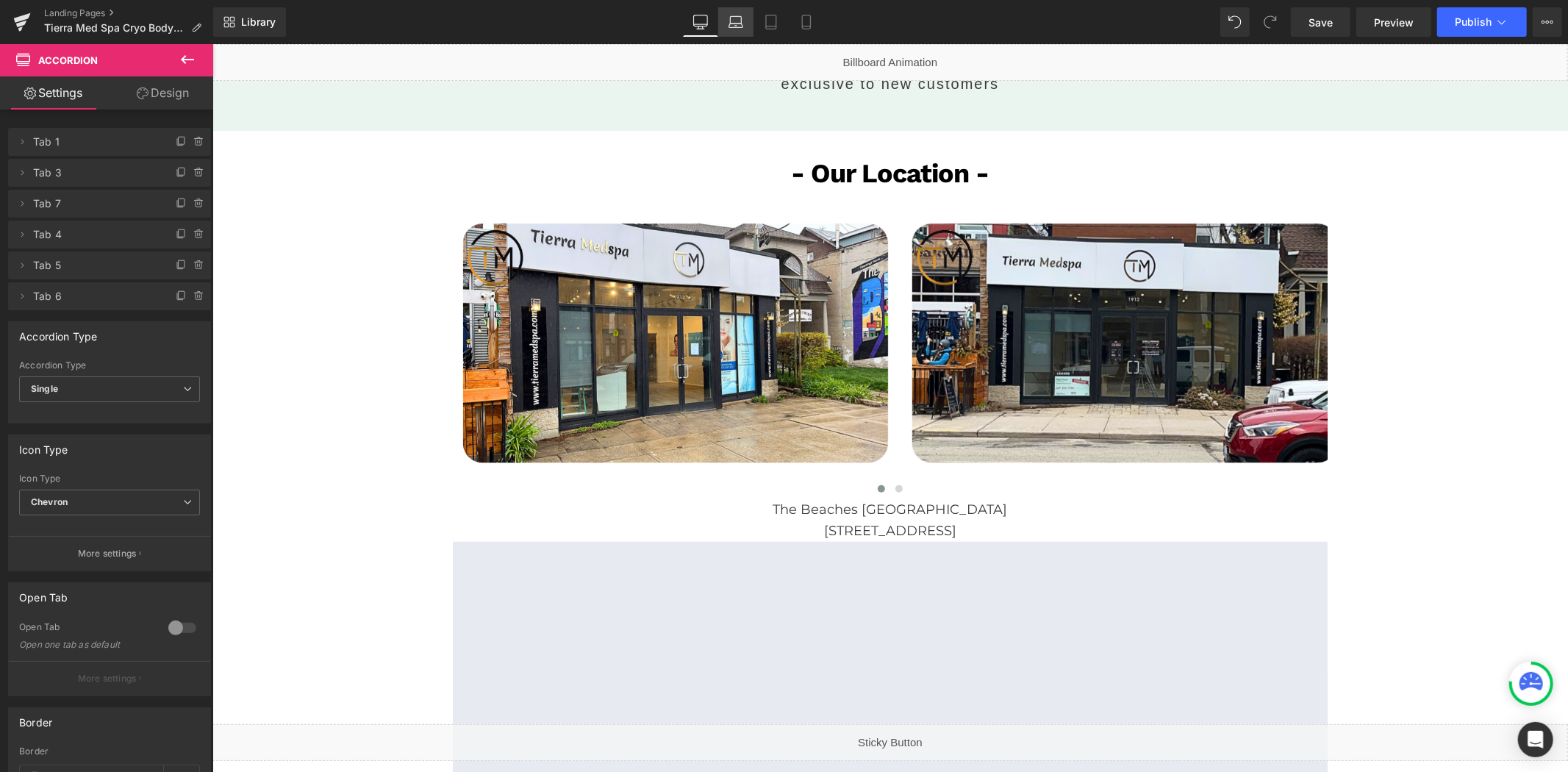
drag, startPoint x: 745, startPoint y: 34, endPoint x: 726, endPoint y: 30, distance: 19.4
click at [744, 34] on link "Laptop" at bounding box center [736, 21] width 35 height 29
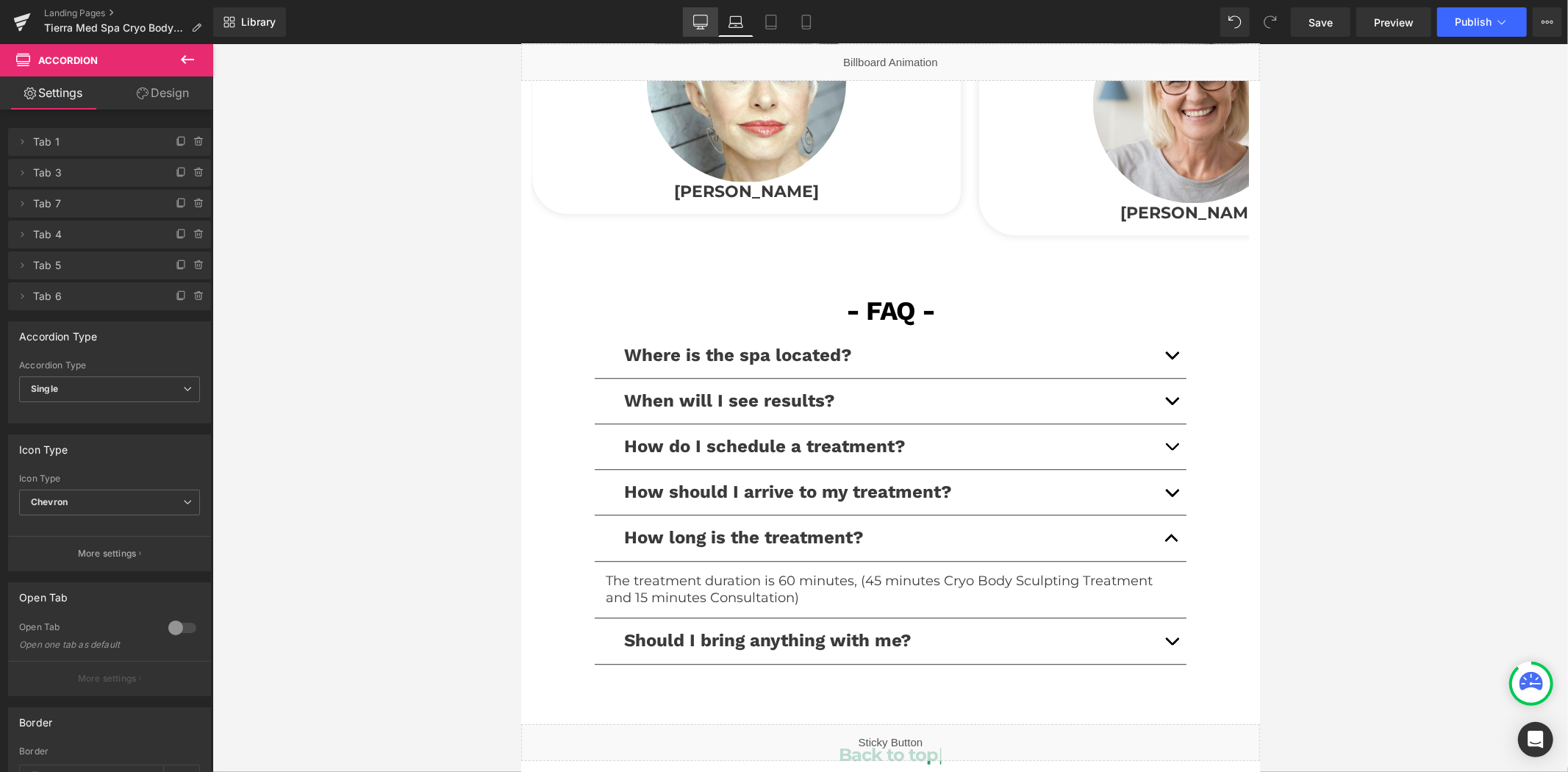
click at [707, 27] on icon at bounding box center [700, 21] width 14 height 14
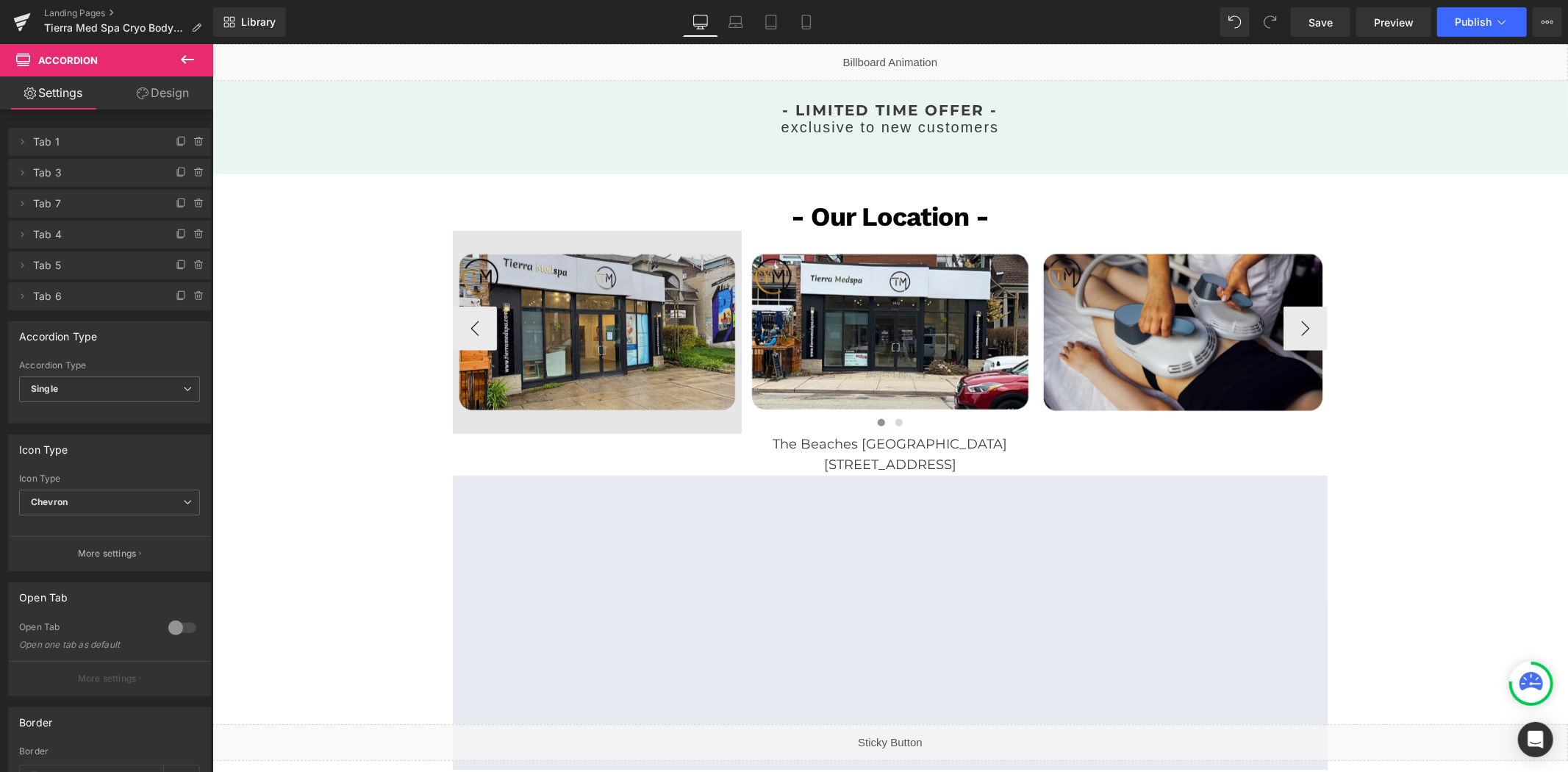
scroll to position [695, 0]
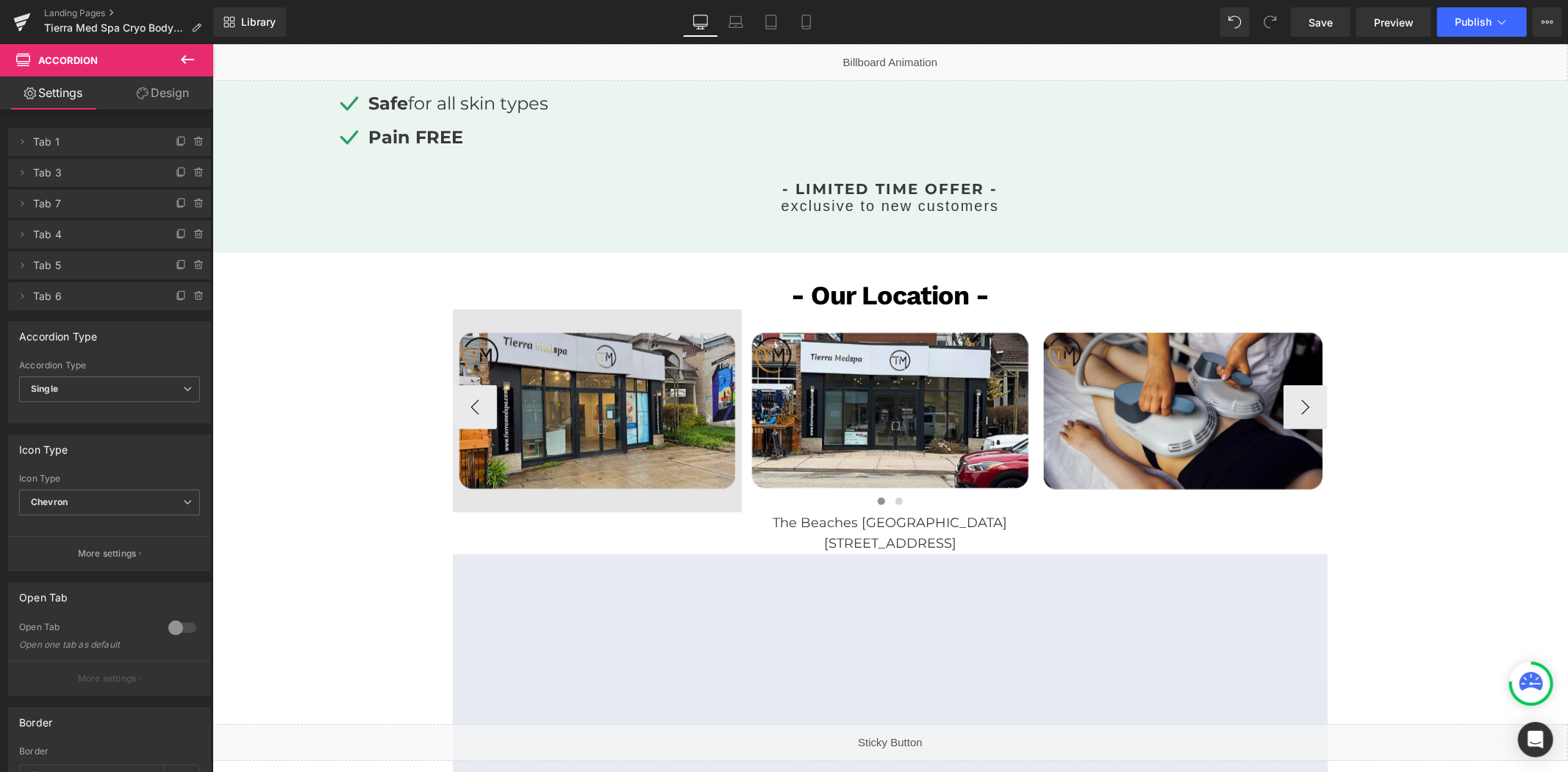
click at [616, 402] on div "Image" at bounding box center [596, 409] width 288 height 202
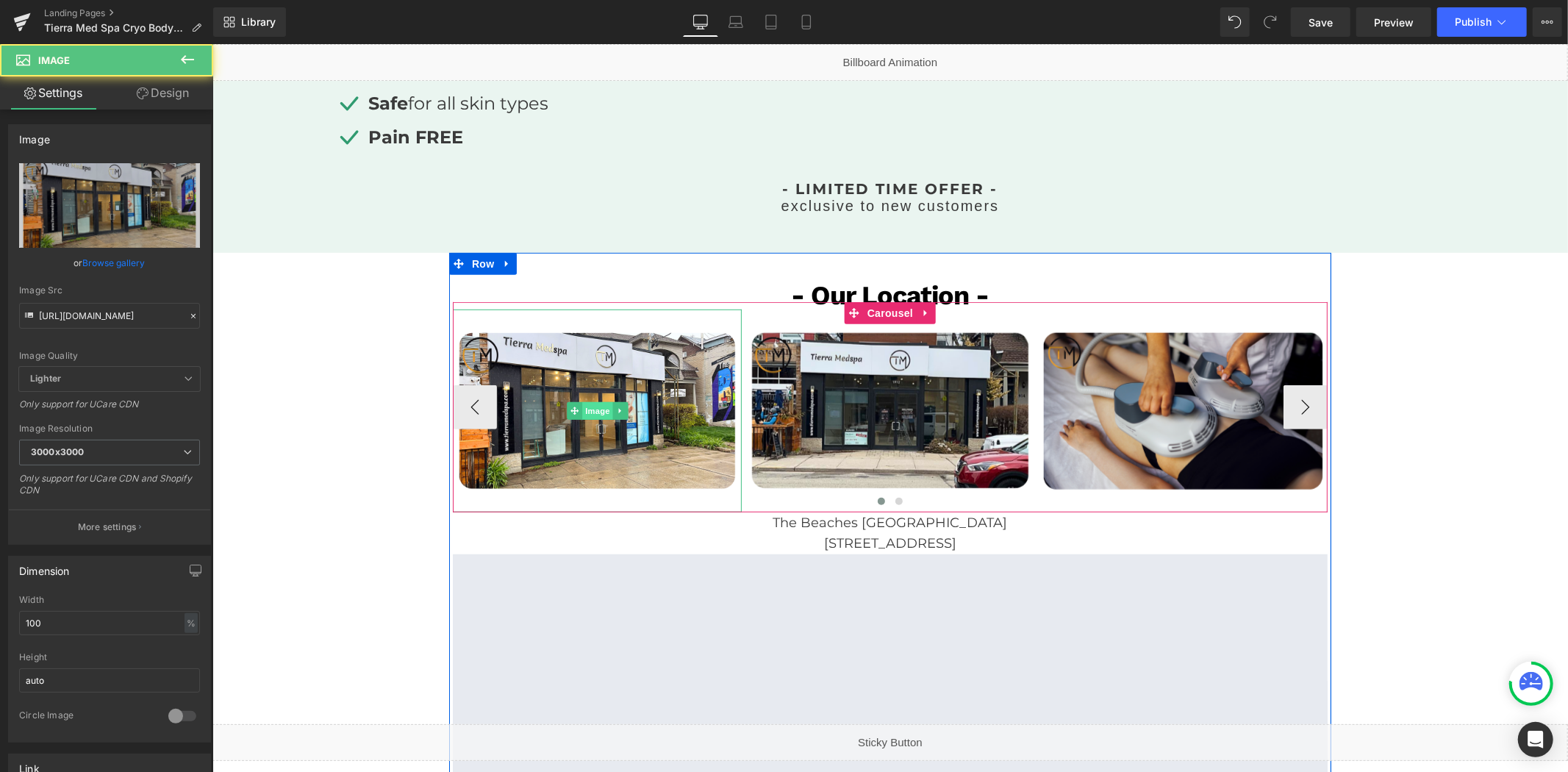
click at [600, 404] on span "Image" at bounding box center [597, 410] width 31 height 17
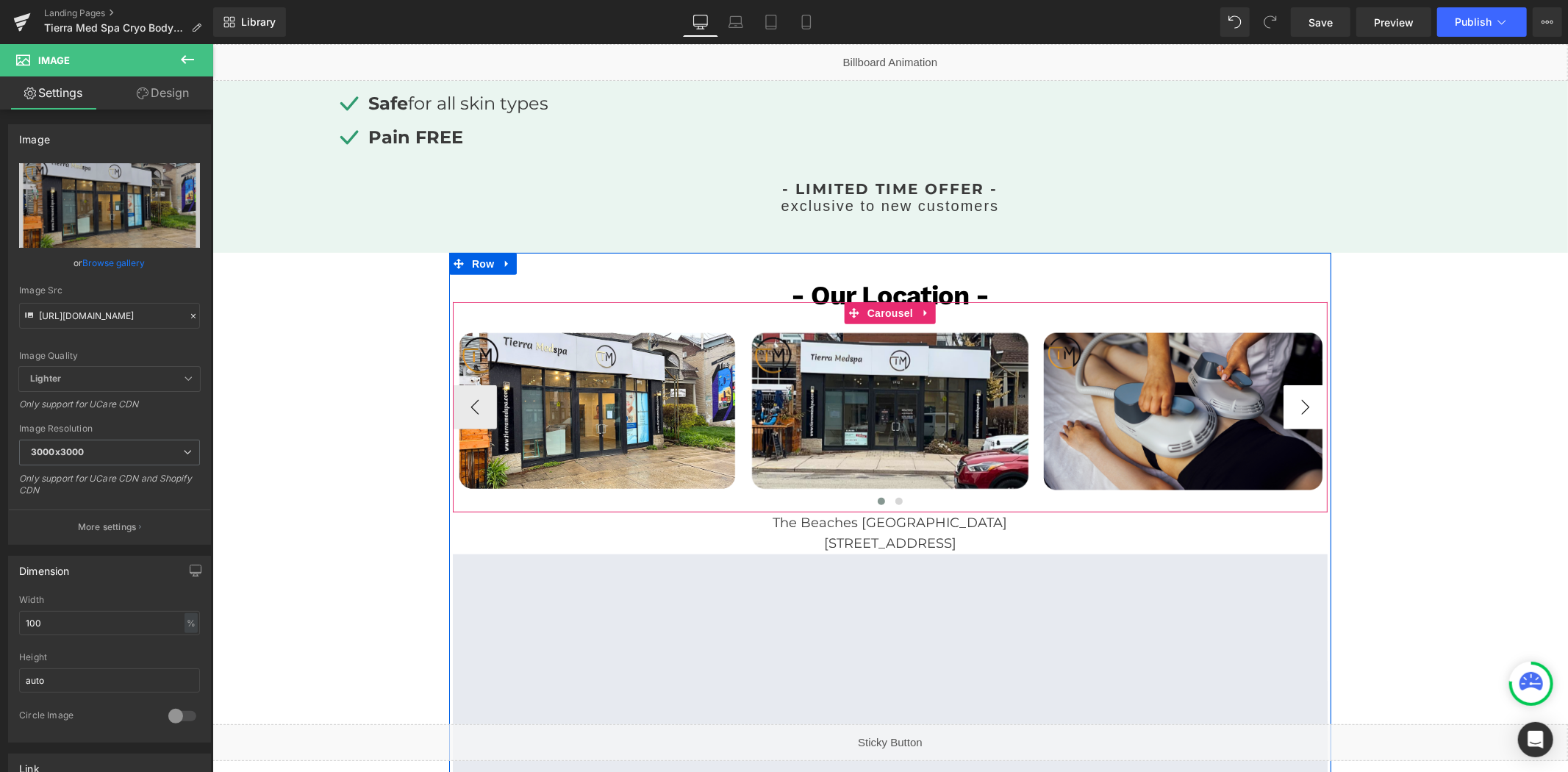
click at [1291, 413] on button "›" at bounding box center [1304, 406] width 44 height 44
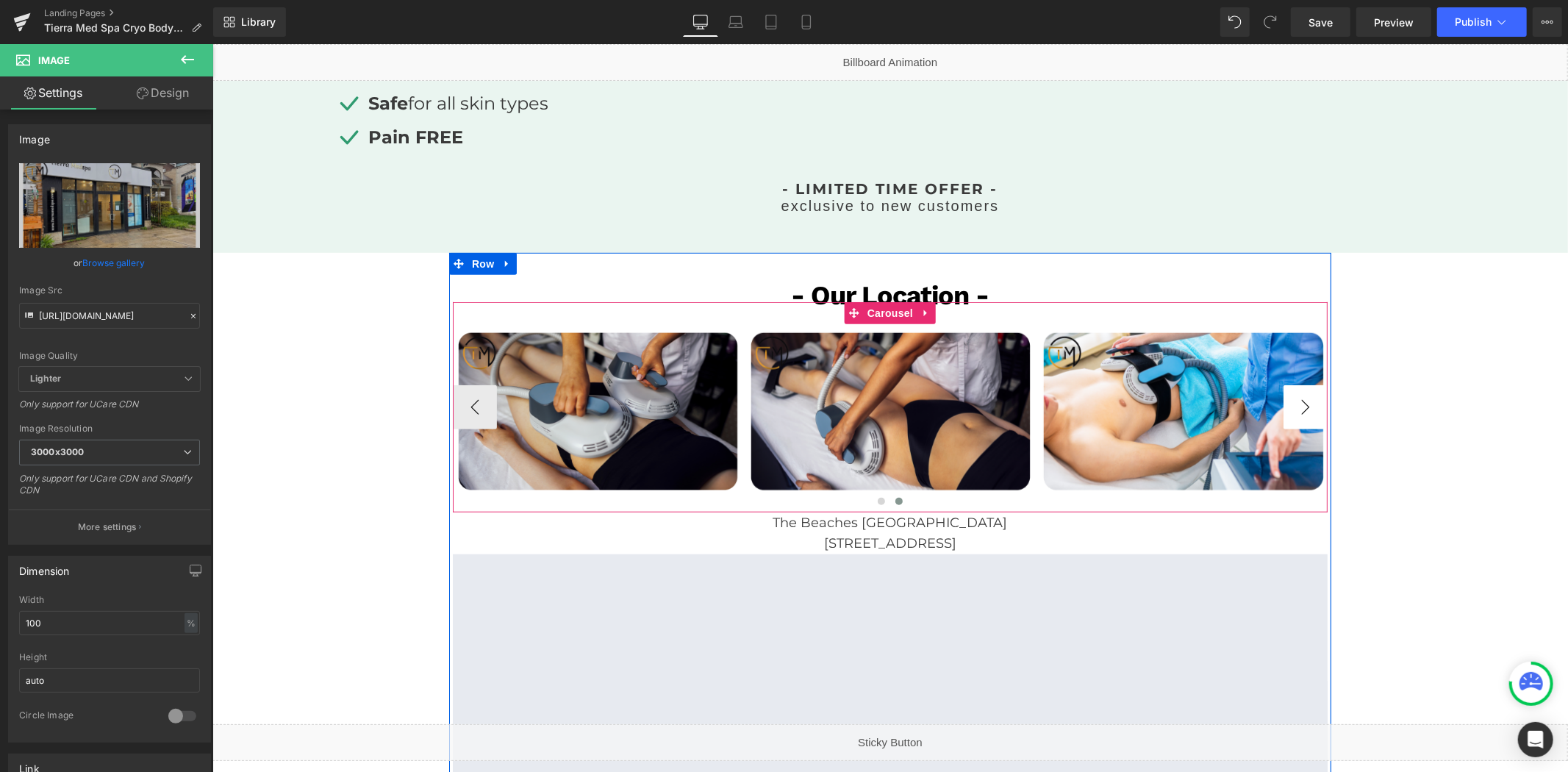
click at [1291, 413] on button "›" at bounding box center [1304, 406] width 44 height 44
click at [474, 406] on button "‹" at bounding box center [474, 406] width 44 height 44
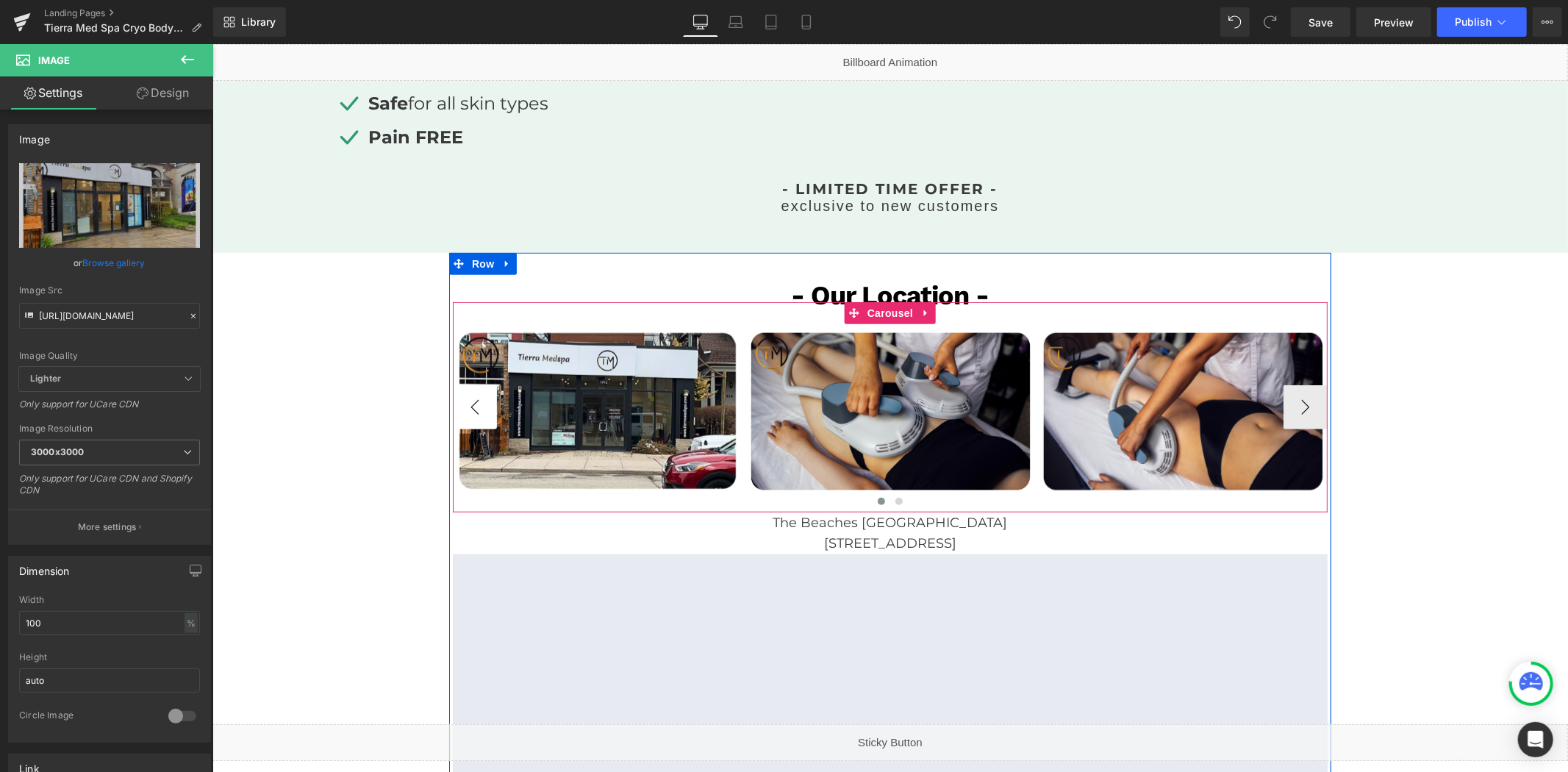
click at [474, 406] on button "‹" at bounding box center [474, 406] width 44 height 44
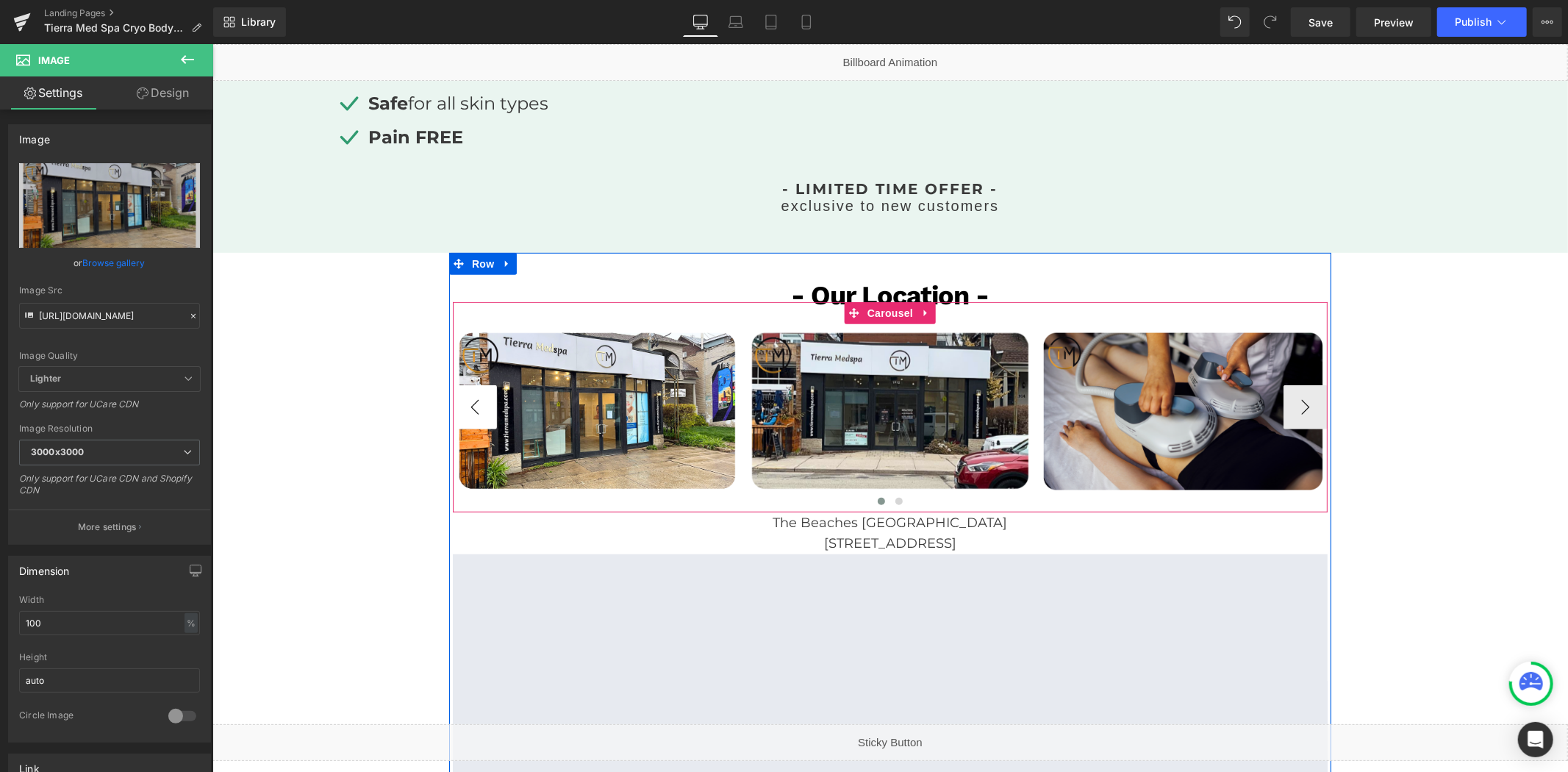
click at [474, 406] on button "‹" at bounding box center [474, 406] width 44 height 44
click at [591, 406] on span "Image" at bounding box center [597, 411] width 31 height 17
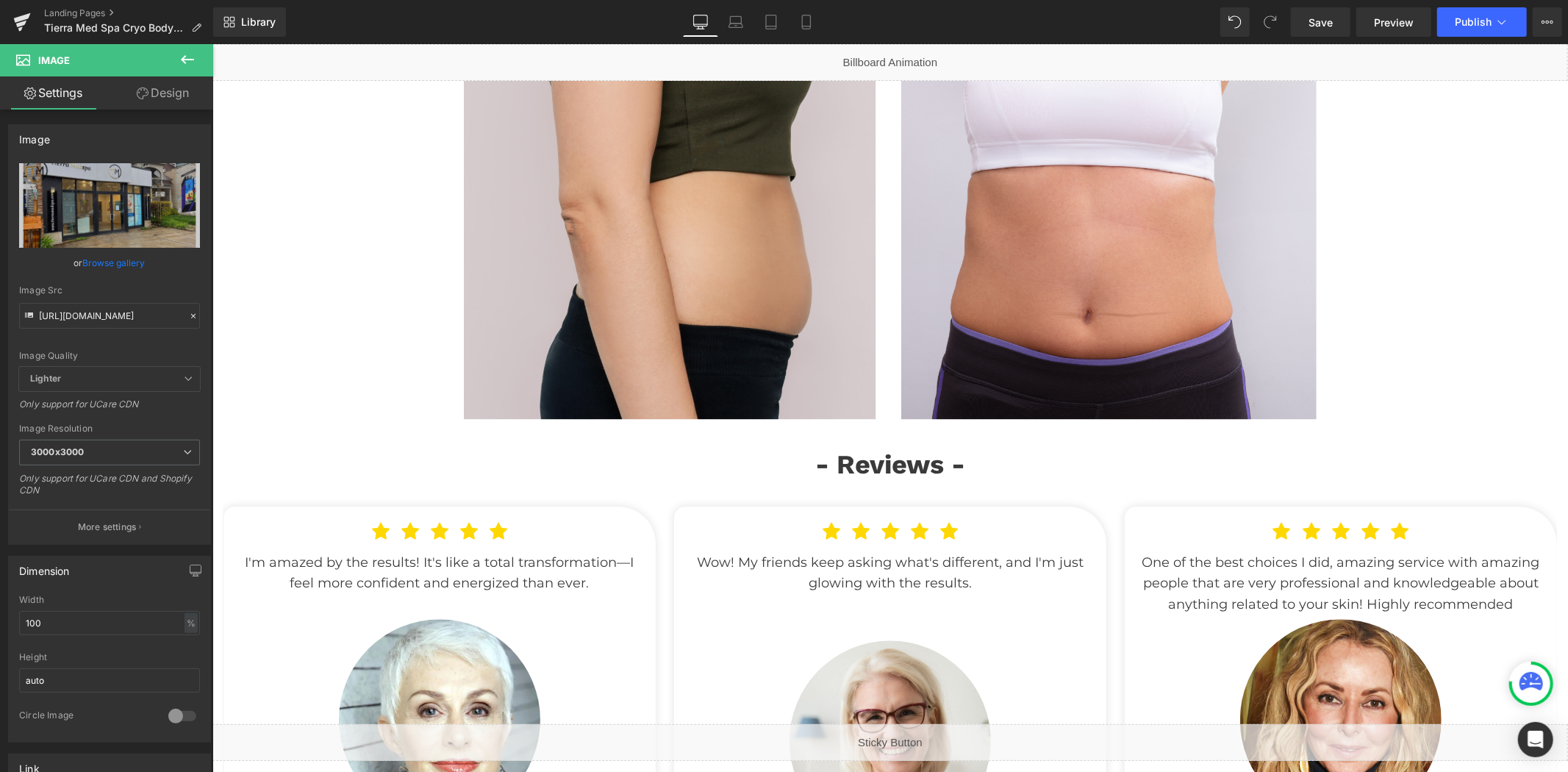
scroll to position [2982, 0]
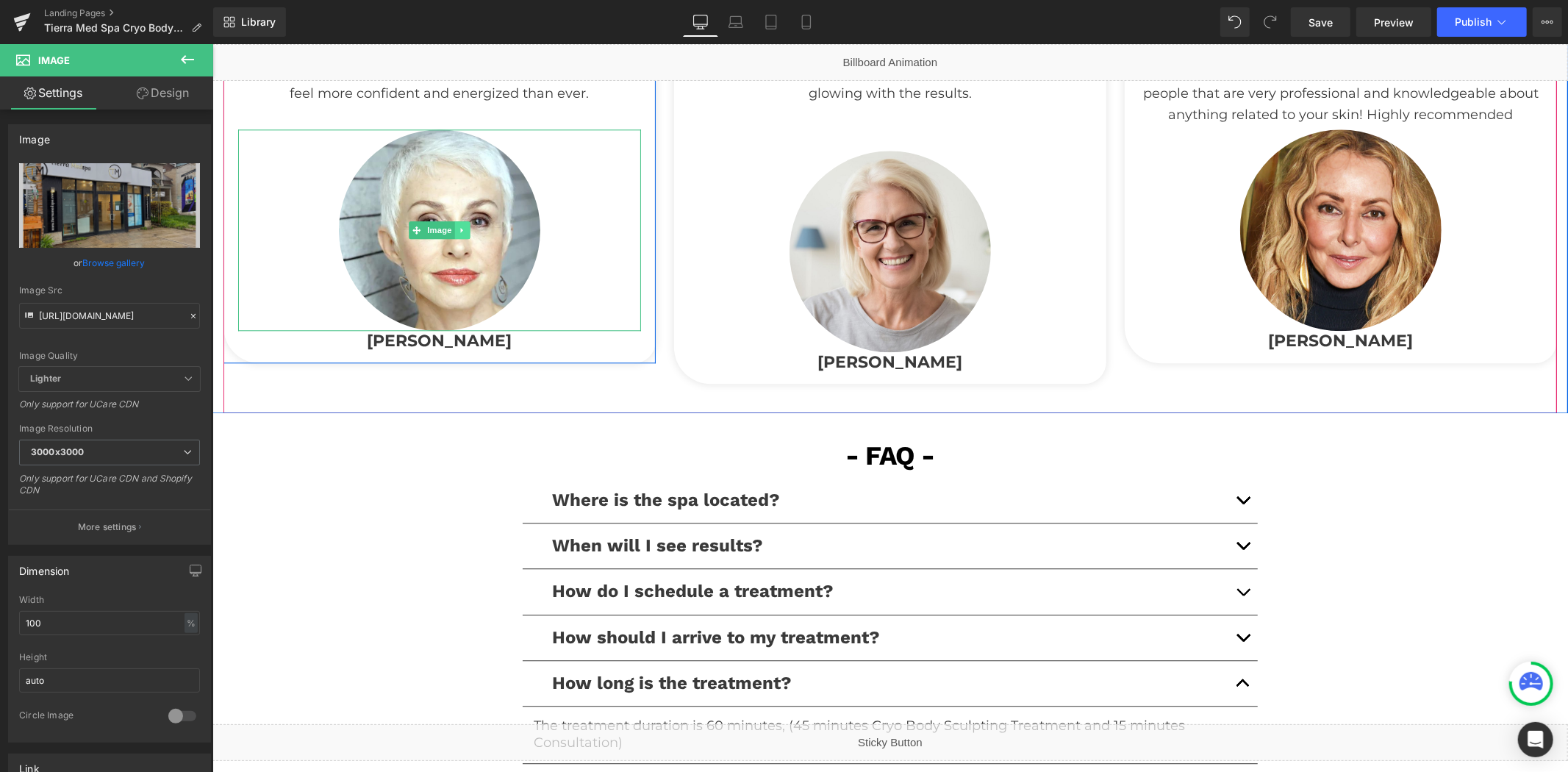
click at [458, 229] on icon at bounding box center [462, 229] width 8 height 9
click at [477, 230] on link at bounding box center [484, 229] width 15 height 17
click at [461, 227] on link at bounding box center [462, 229] width 15 height 17
click at [467, 227] on icon at bounding box center [469, 229] width 8 height 8
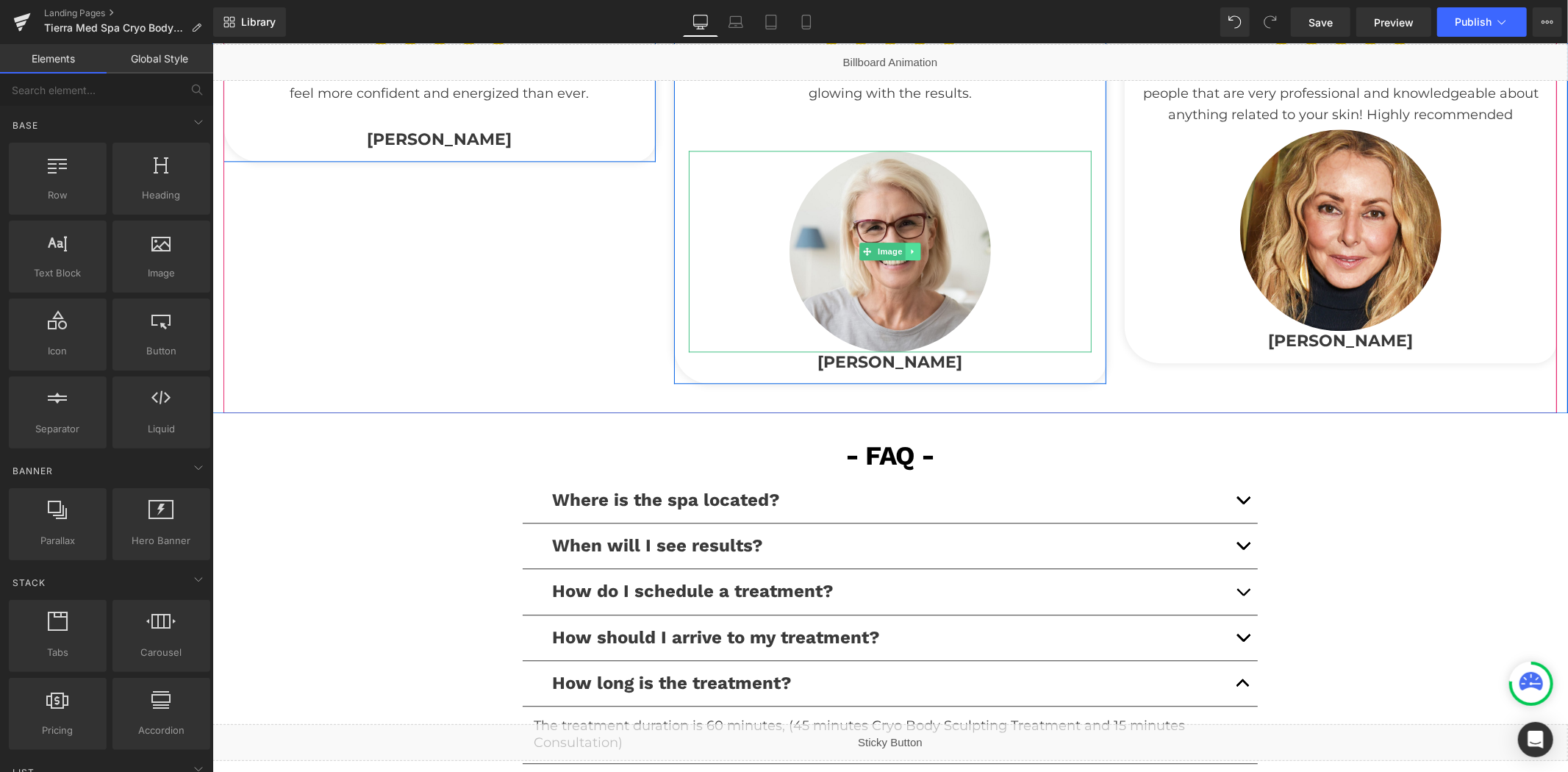
click at [908, 246] on icon at bounding box center [912, 250] width 8 height 9
click at [916, 250] on icon at bounding box center [920, 250] width 8 height 8
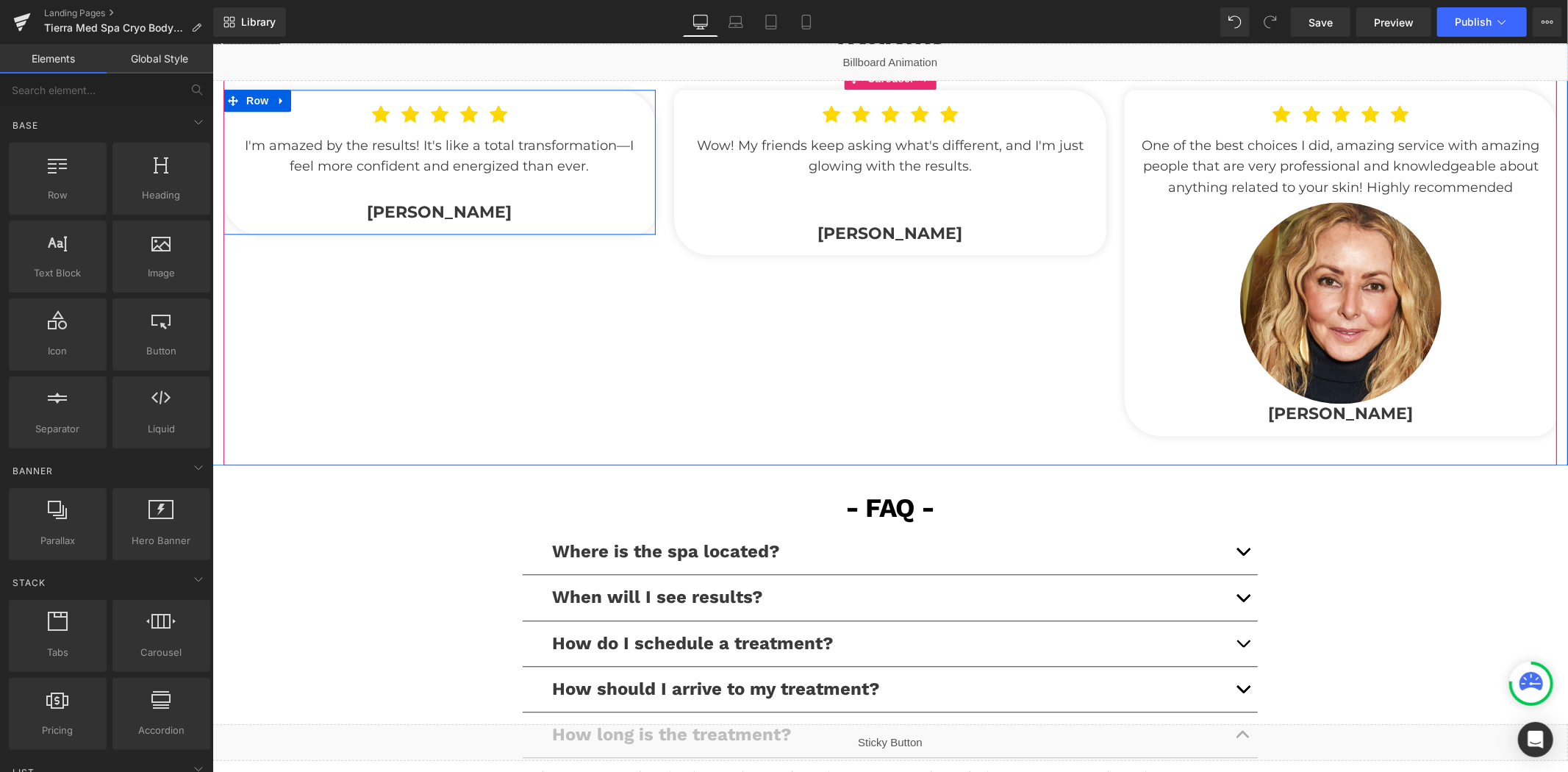
scroll to position [2819, 0]
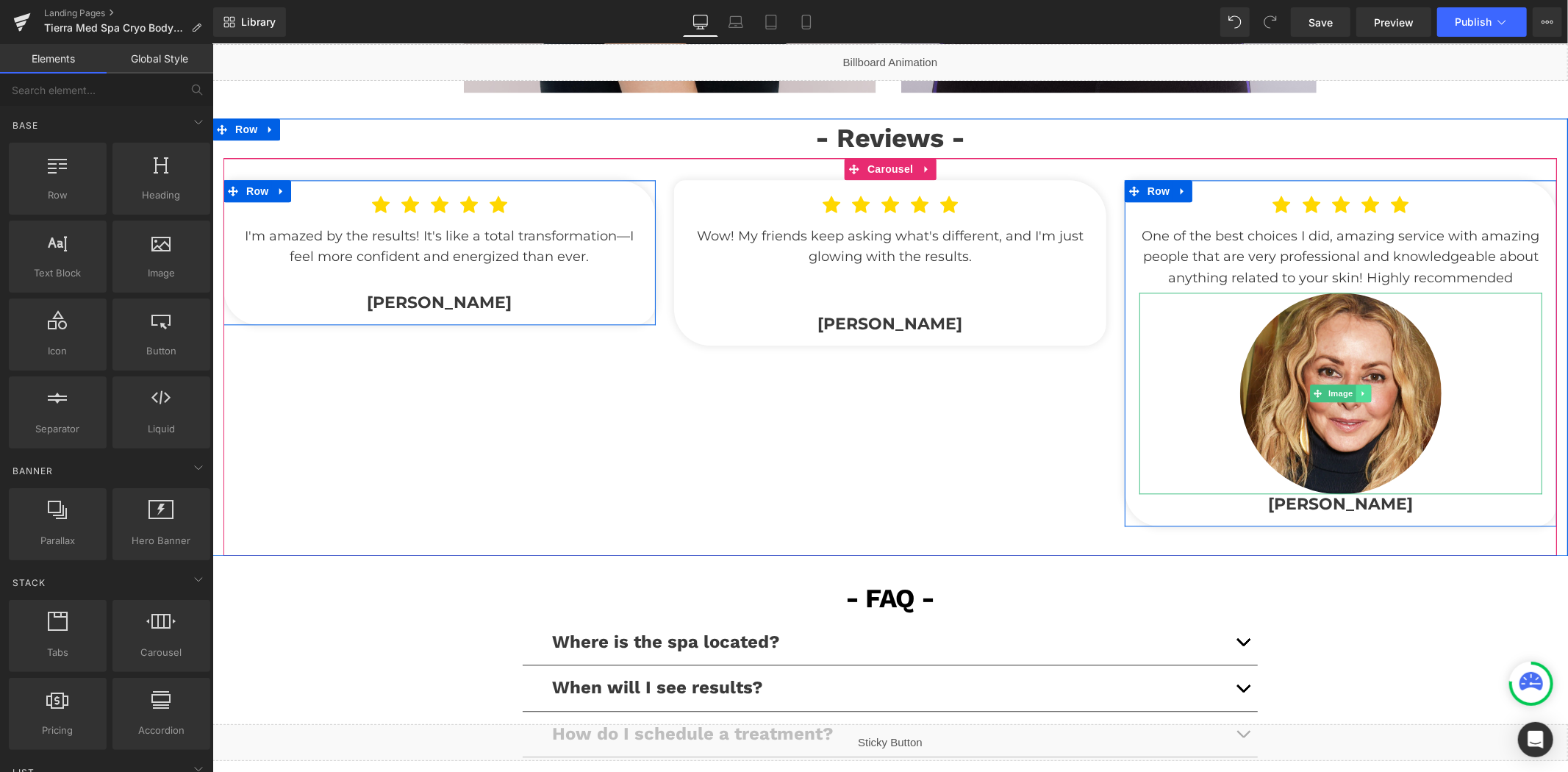
click at [1359, 388] on icon at bounding box center [1363, 392] width 8 height 9
click at [1366, 391] on icon at bounding box center [1370, 392] width 8 height 9
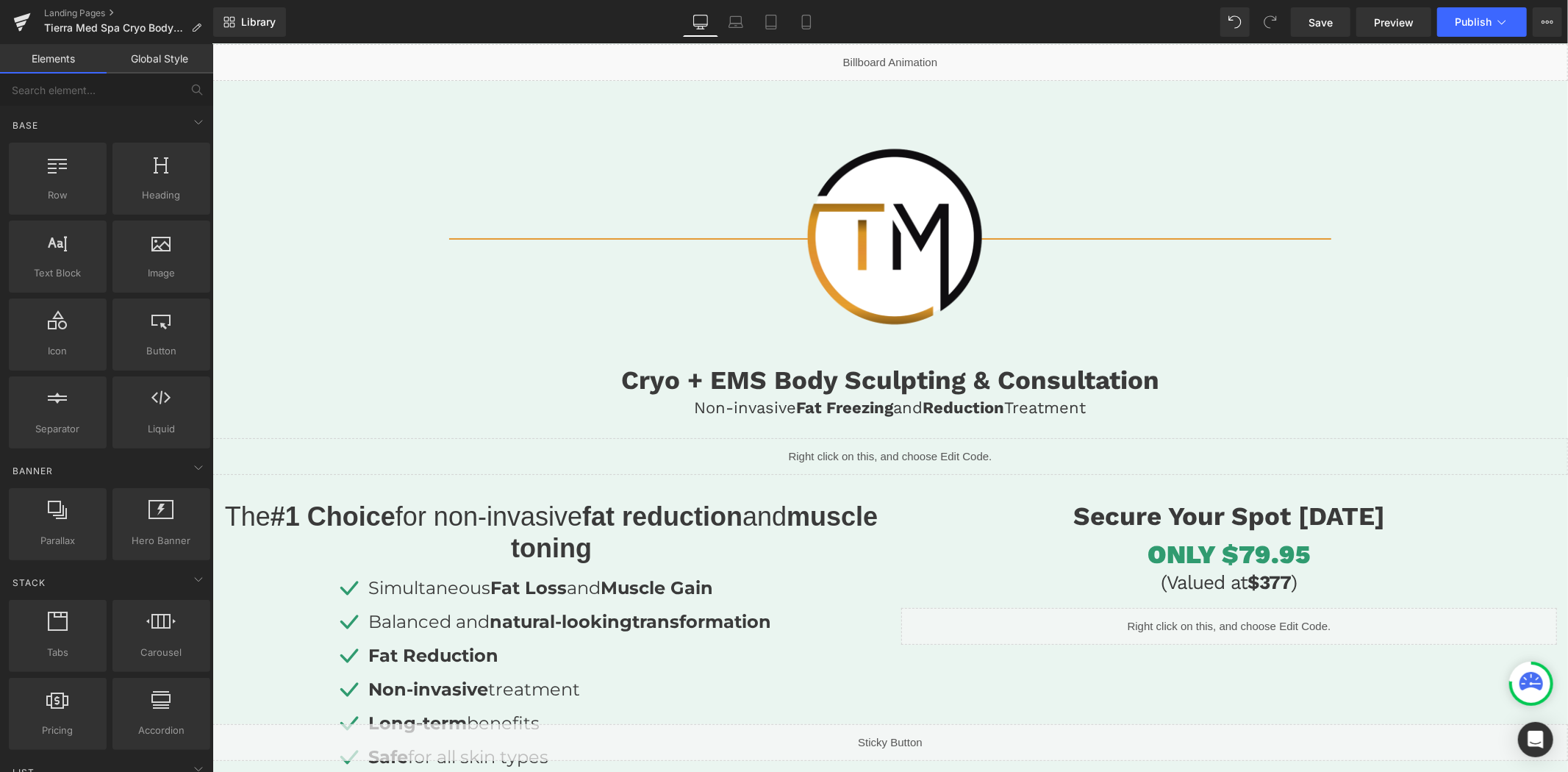
scroll to position [0, 0]
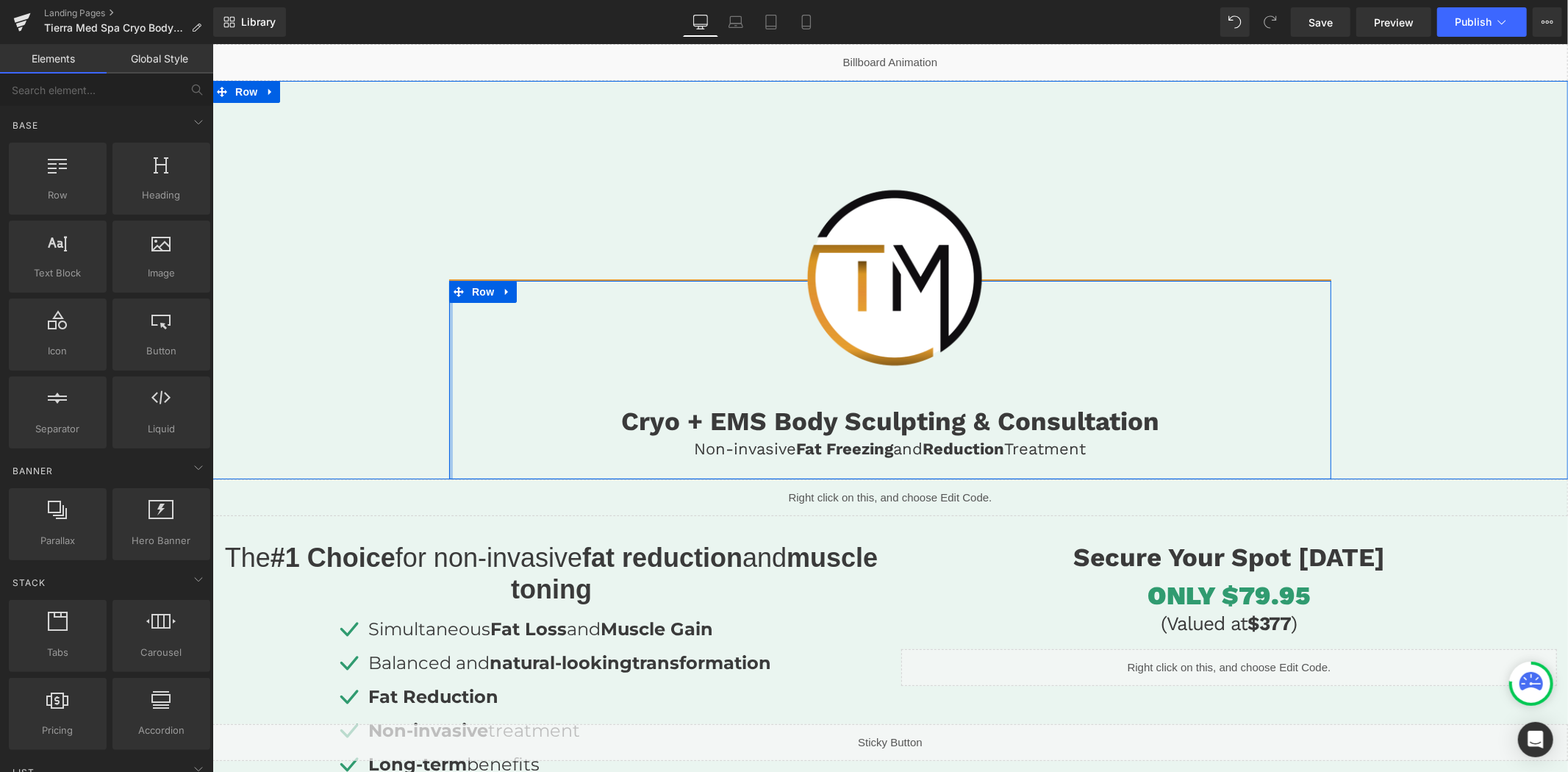
click at [448, 448] on div at bounding box center [450, 379] width 4 height 199
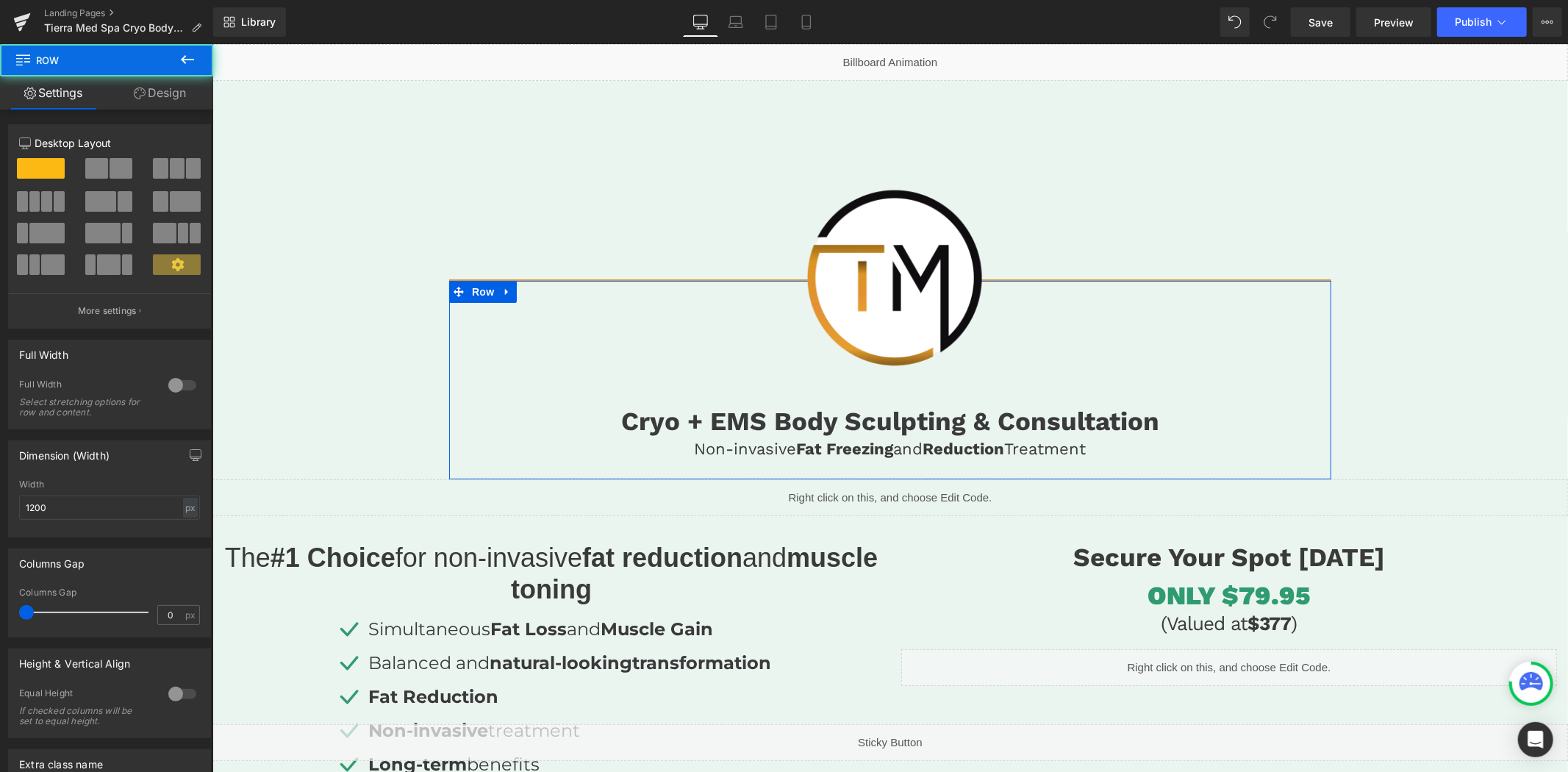
drag, startPoint x: 168, startPoint y: 103, endPoint x: 60, endPoint y: 268, distance: 197.2
click at [168, 103] on link "Design" at bounding box center [160, 93] width 106 height 33
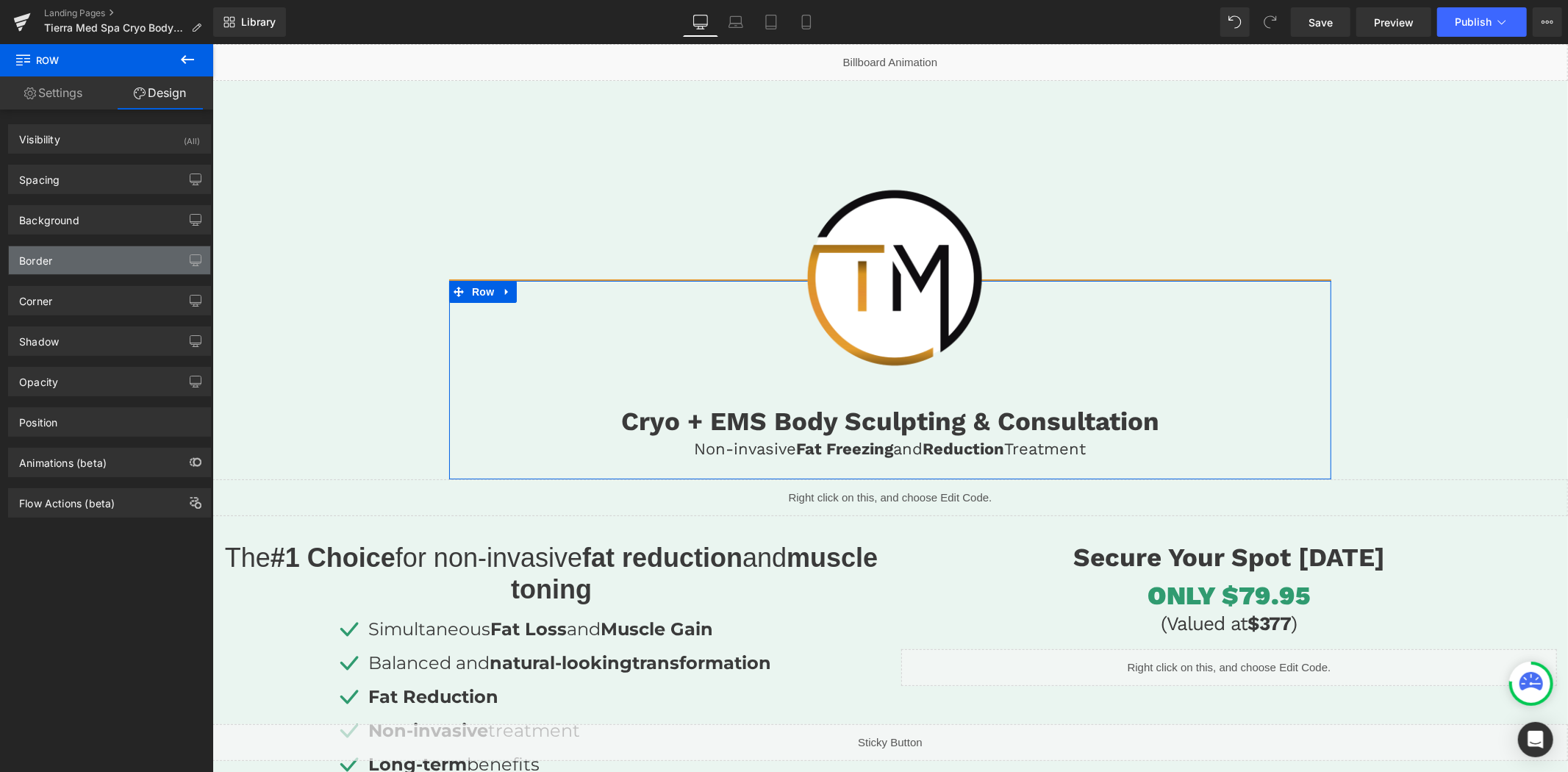
type input "#e49933"
type input "100"
click at [60, 268] on div "Border" at bounding box center [109, 260] width 201 height 28
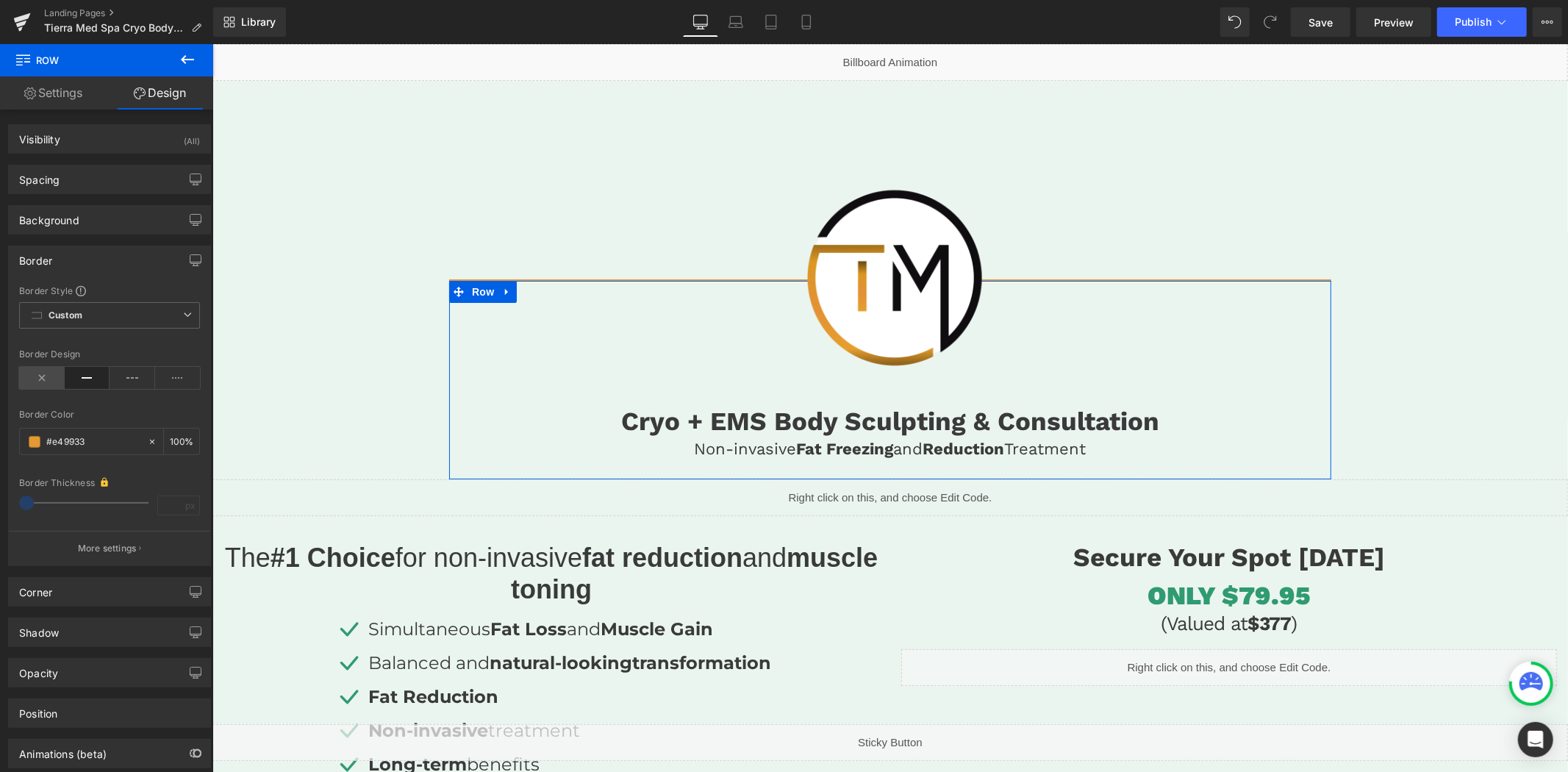
click at [41, 374] on icon at bounding box center [41, 378] width 45 height 22
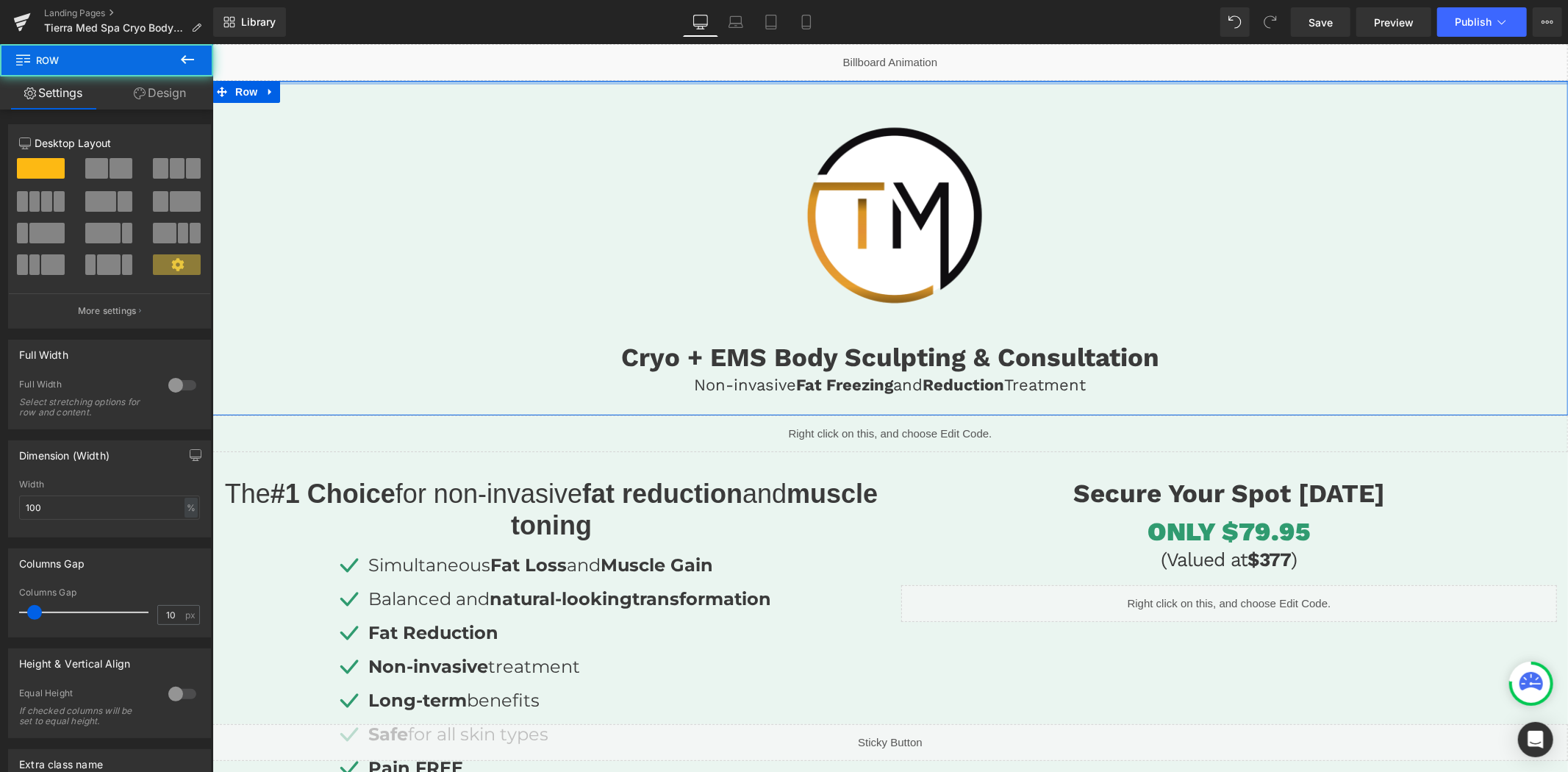
drag, startPoint x: 829, startPoint y: 142, endPoint x: 830, endPoint y: 34, distance: 108.0
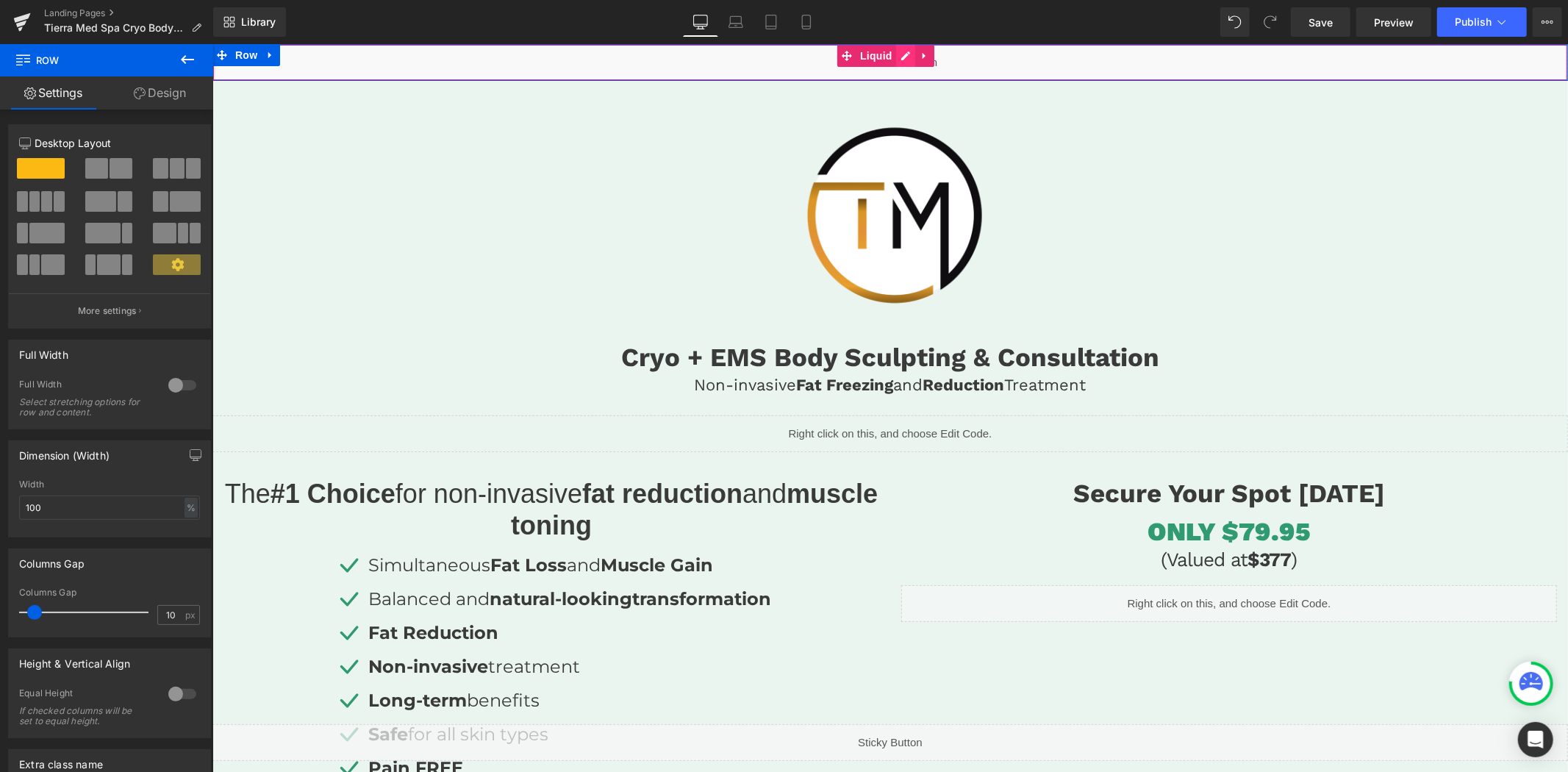
click at [902, 59] on div "Liquid" at bounding box center [889, 62] width 1355 height 37
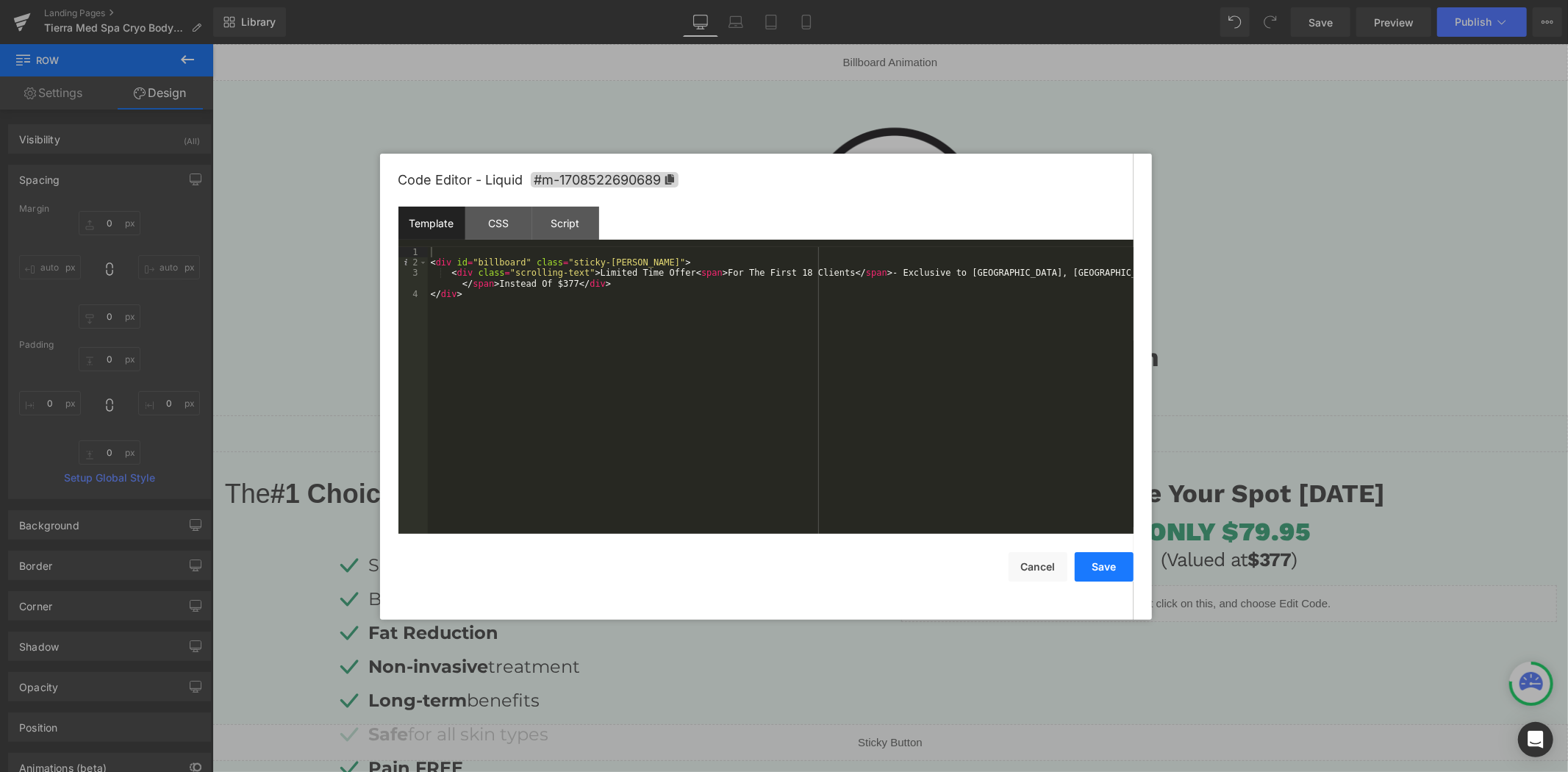
click at [1098, 569] on button "Save" at bounding box center [1104, 567] width 59 height 29
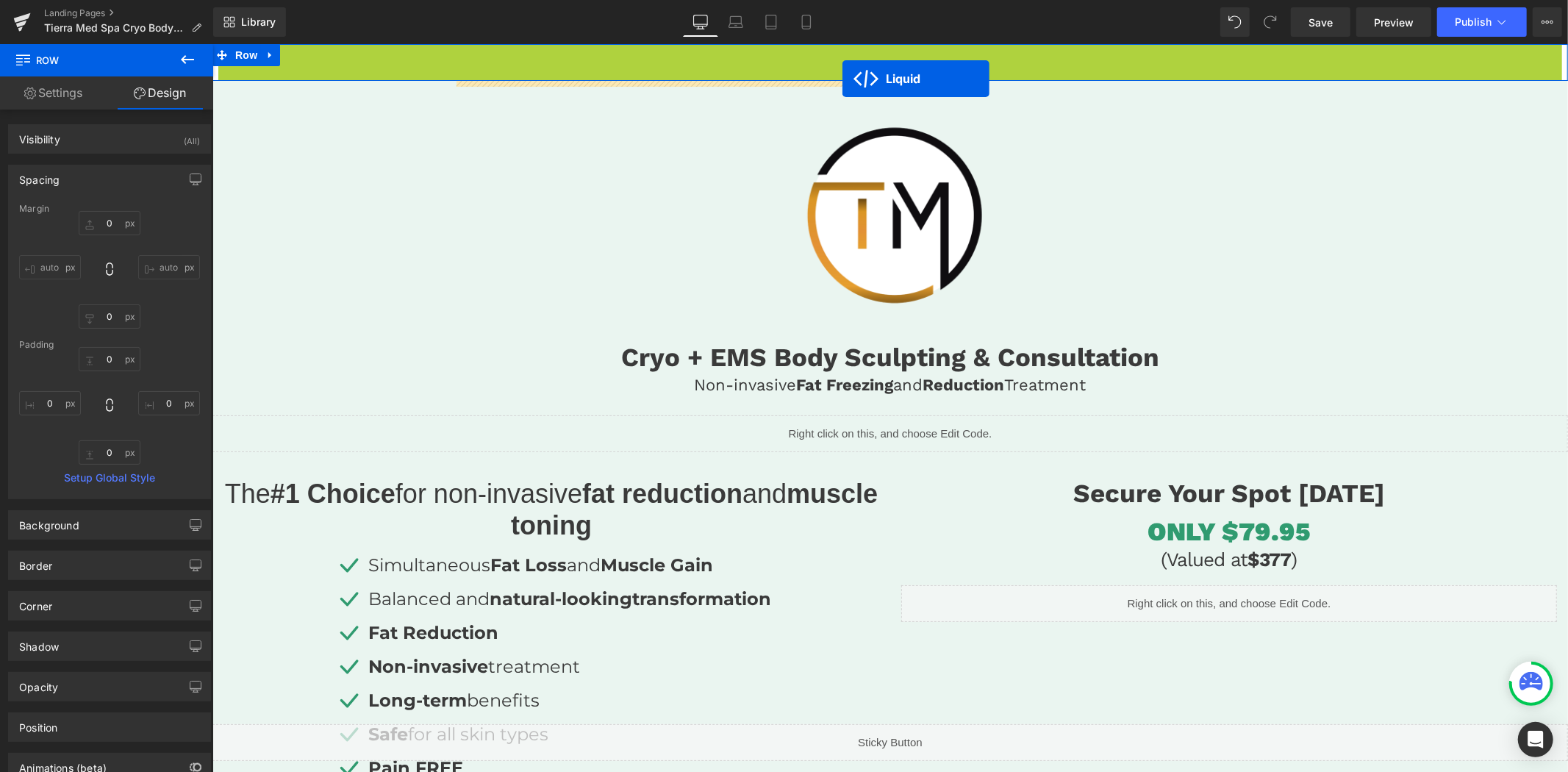
drag, startPoint x: 840, startPoint y: 53, endPoint x: 842, endPoint y: 78, distance: 25.1
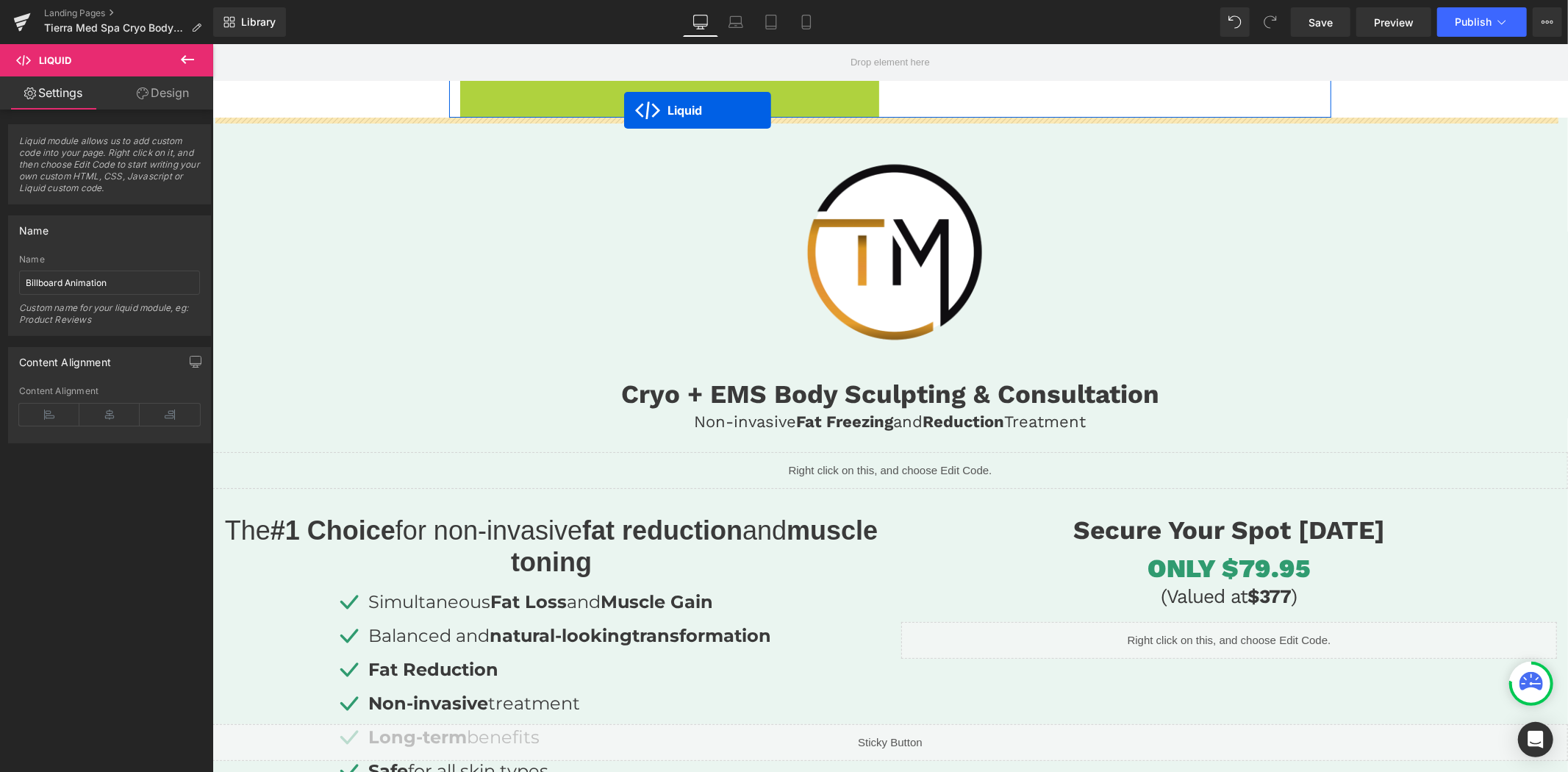
drag, startPoint x: 621, startPoint y: 90, endPoint x: 623, endPoint y: 110, distance: 20.1
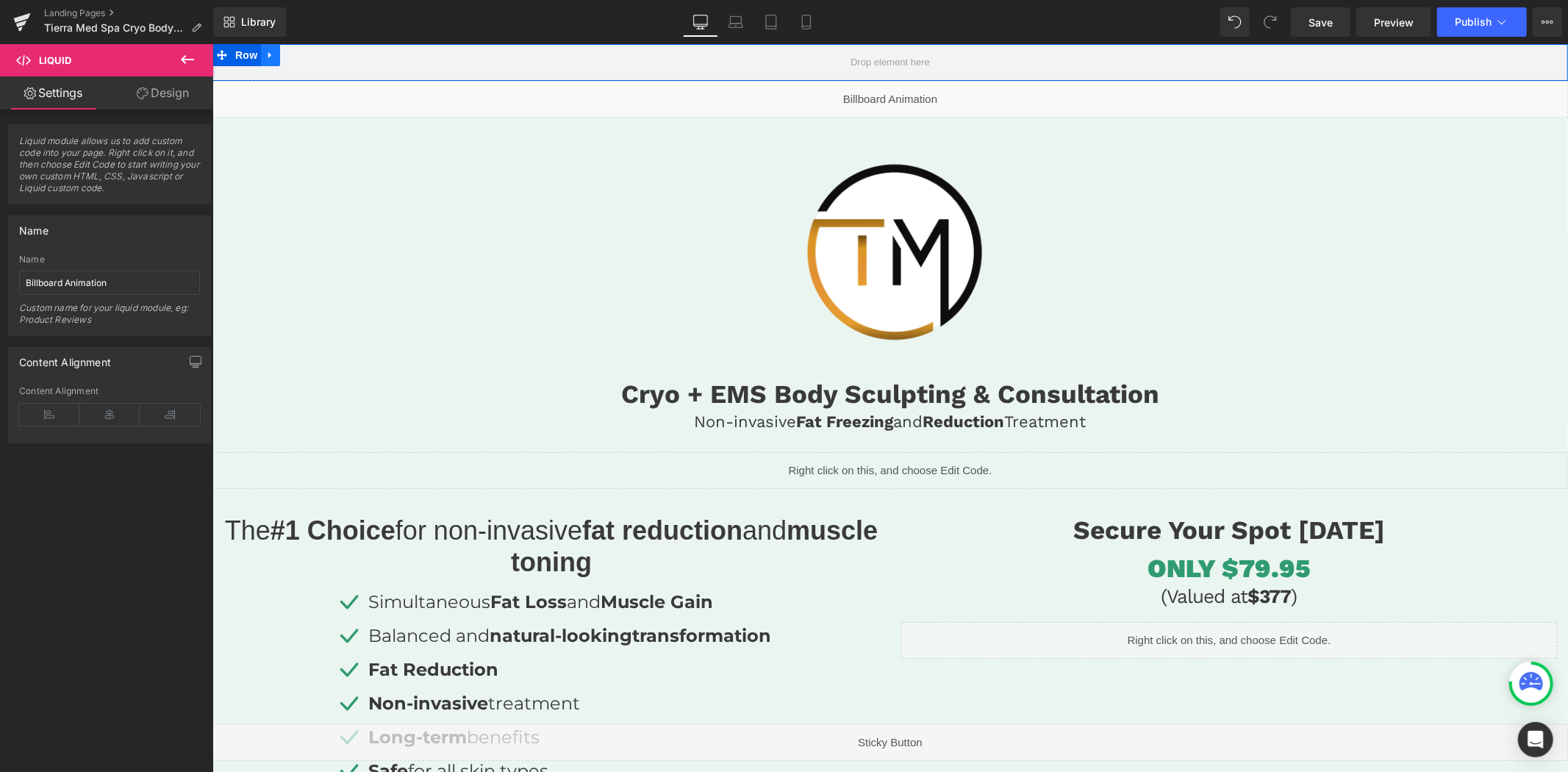
click at [273, 54] on icon at bounding box center [269, 55] width 10 height 11
click at [300, 58] on link at bounding box center [308, 55] width 19 height 22
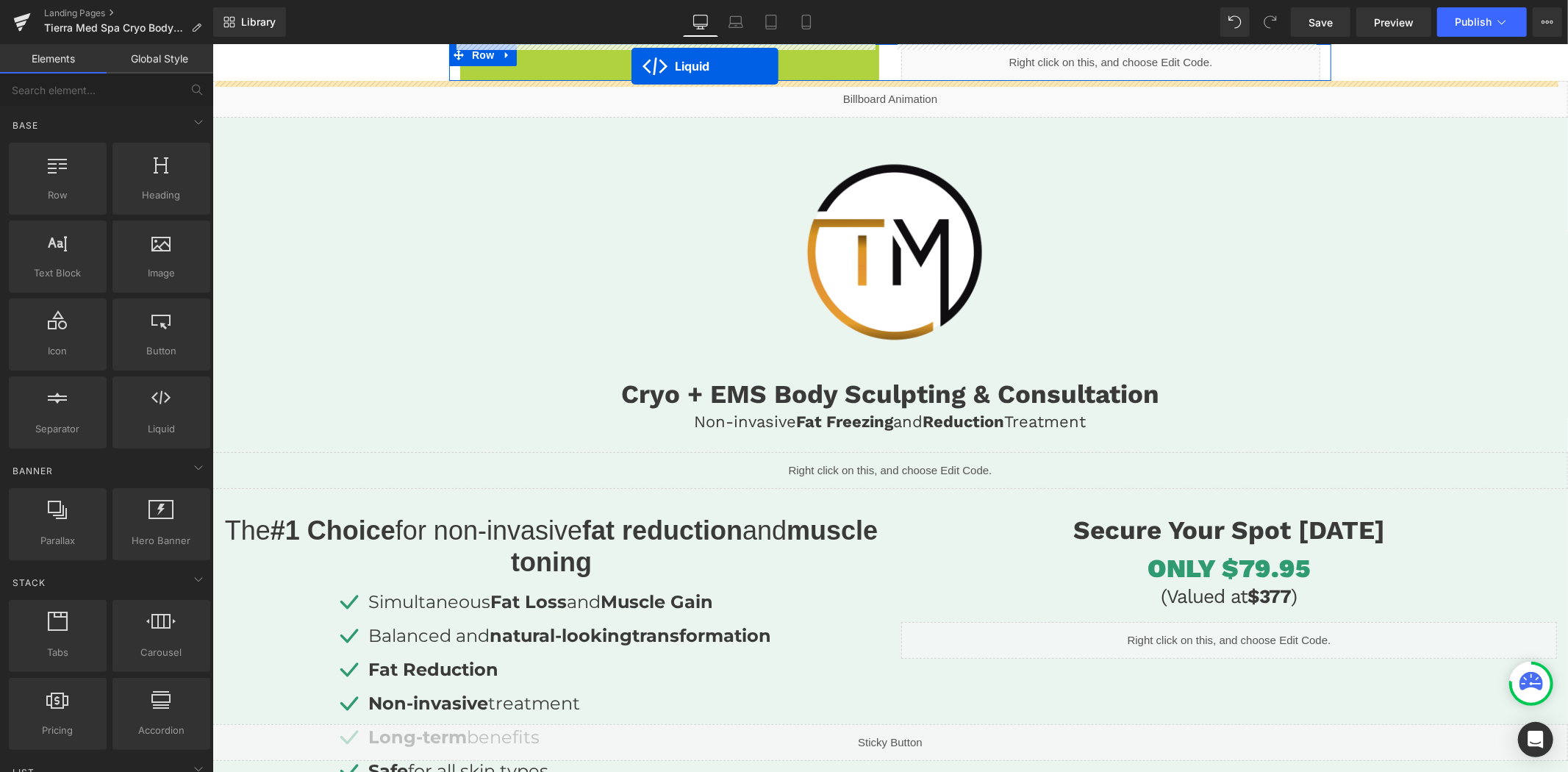
drag, startPoint x: 628, startPoint y: 53, endPoint x: 631, endPoint y: 65, distance: 12.4
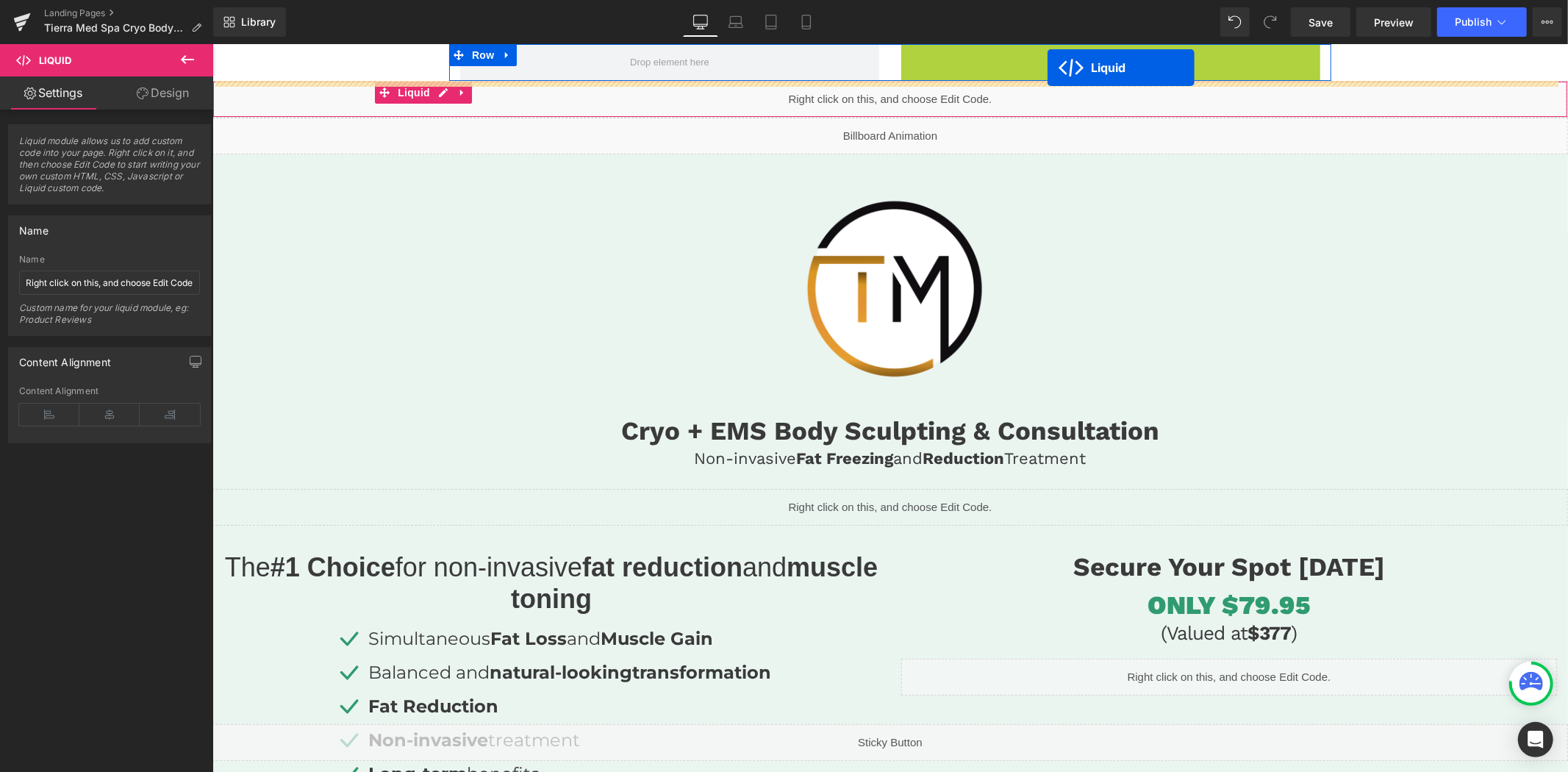
drag, startPoint x: 1069, startPoint y: 51, endPoint x: 1061, endPoint y: 58, distance: 10.6
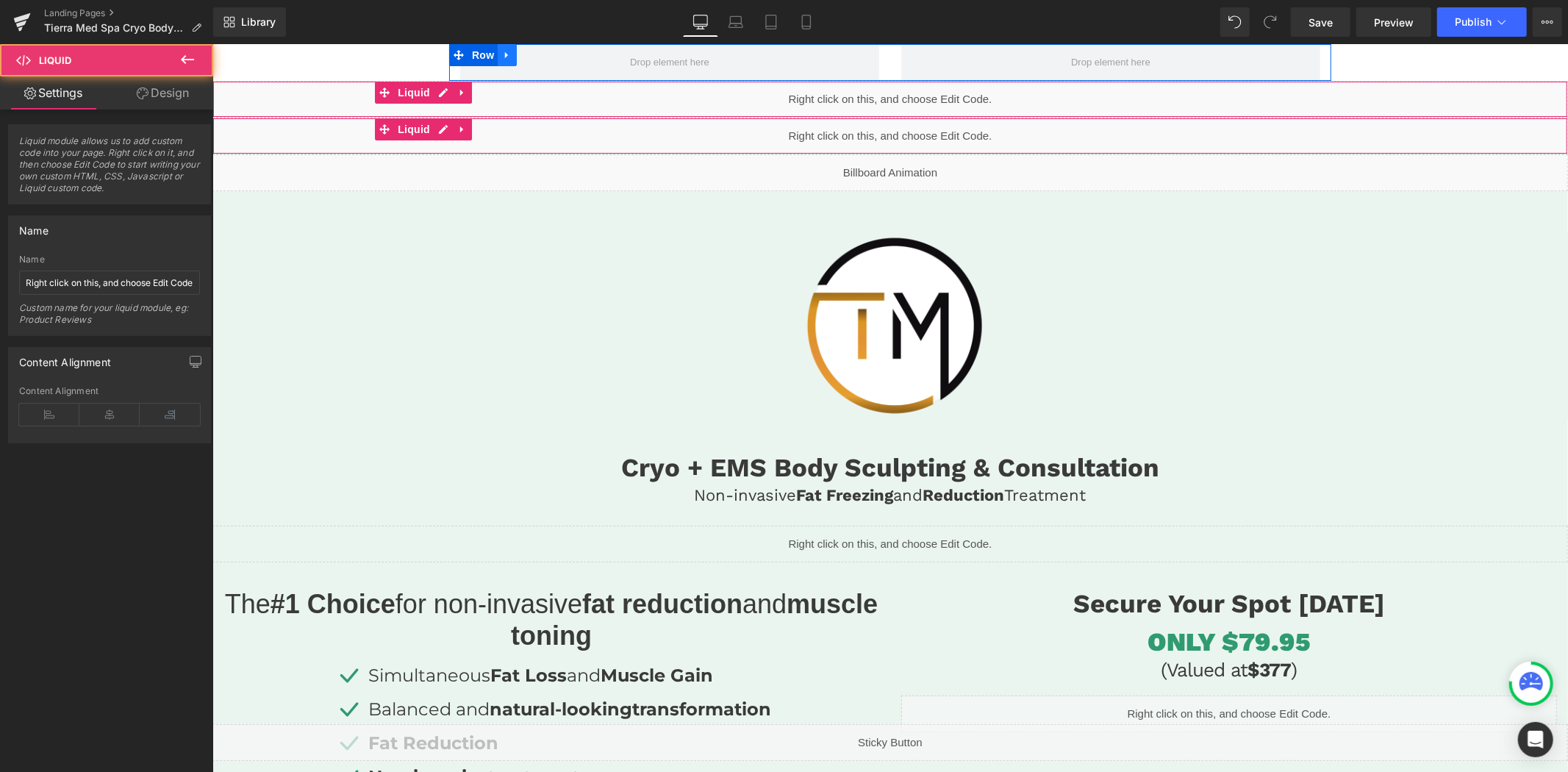
click at [508, 54] on link at bounding box center [506, 55] width 19 height 22
click at [535, 55] on link at bounding box center [544, 55] width 19 height 22
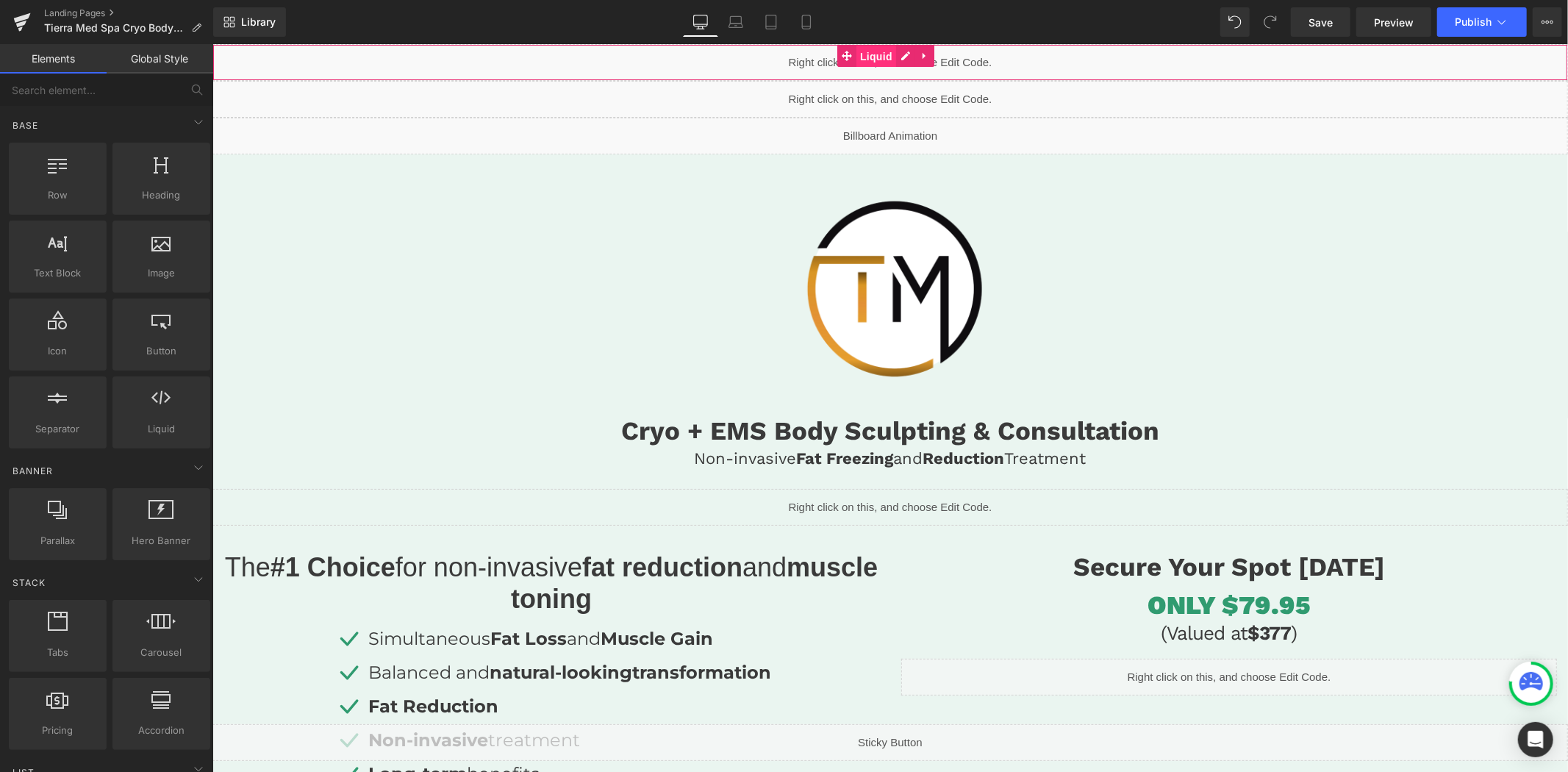
click at [885, 52] on span "Liquid" at bounding box center [876, 56] width 40 height 22
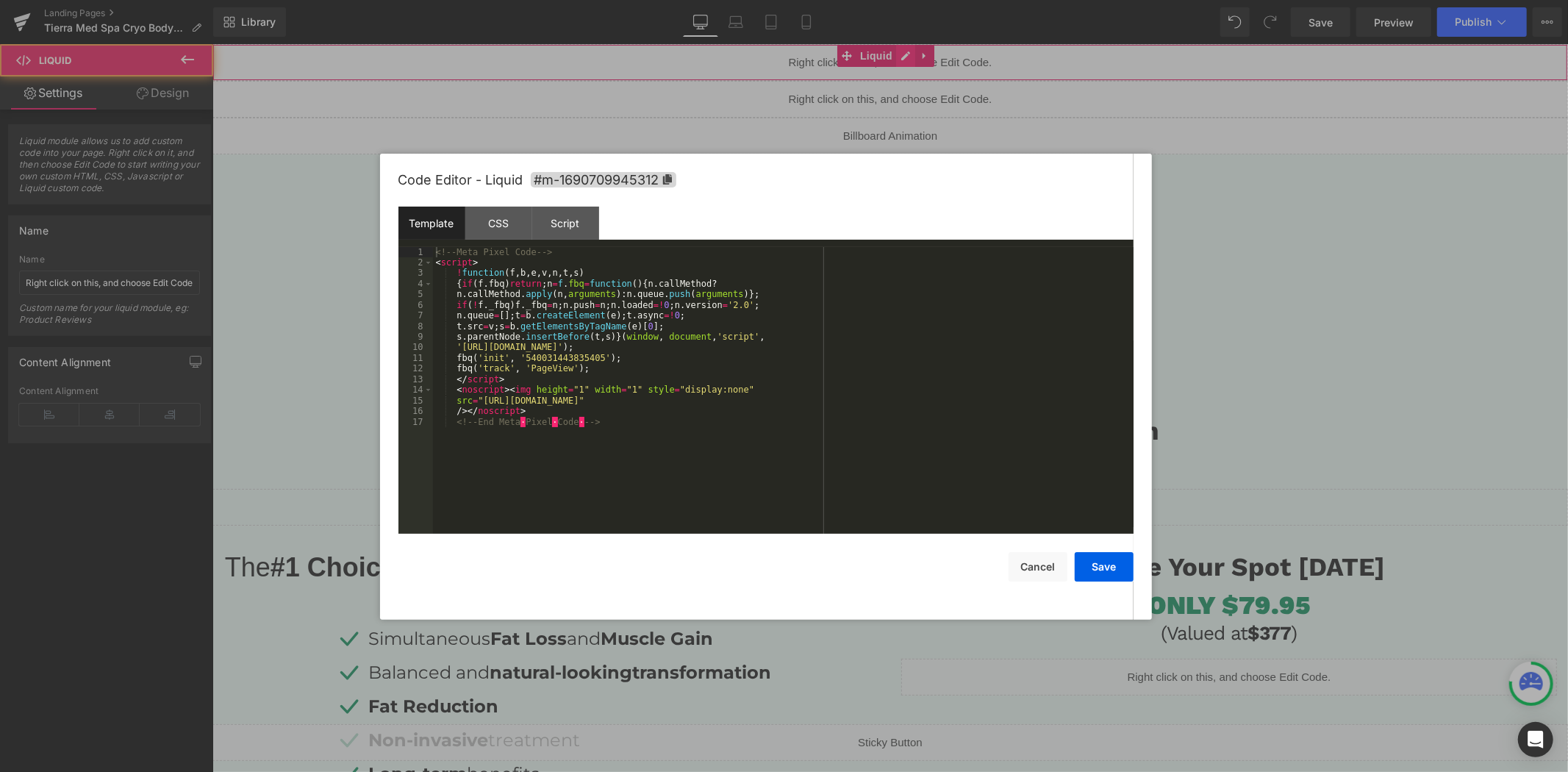
click at [904, 55] on div "Liquid" at bounding box center [889, 62] width 1355 height 37
drag, startPoint x: 699, startPoint y: 402, endPoint x: 630, endPoint y: 402, distance: 69.0
click at [630, 402] on div "<!-- Meta Pixel Code --> < script > ! function ( f , b , e , v , n , t , s ) { …" at bounding box center [783, 402] width 700 height 308
click at [700, 405] on div "<!-- Meta Pixel Code --> < script > ! function ( f , b , e , v , n , t , s ) { …" at bounding box center [783, 402] width 700 height 308
drag, startPoint x: 701, startPoint y: 402, endPoint x: 629, endPoint y: 402, distance: 72.0
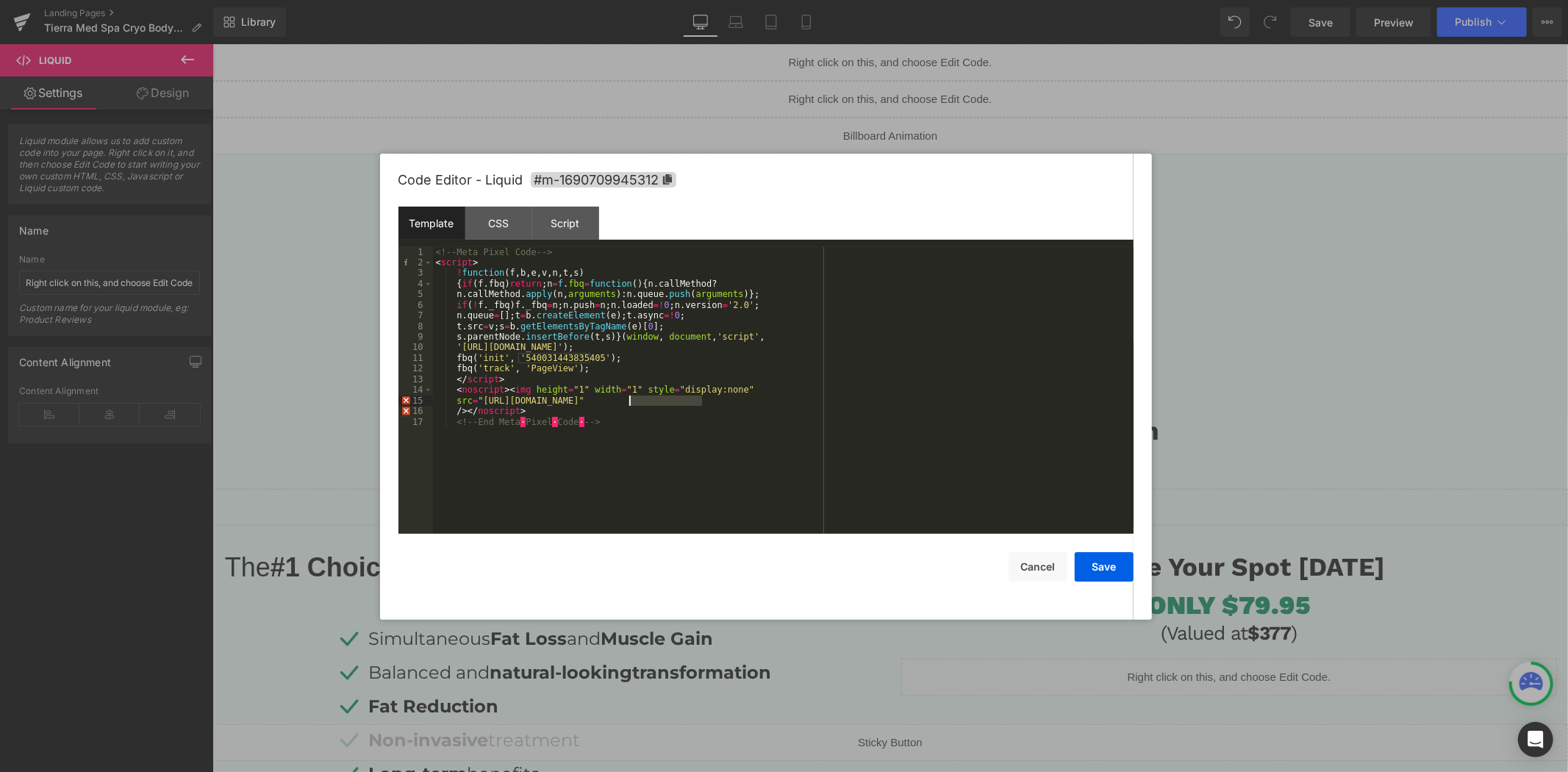
click at [629, 402] on div "<!-- Meta Pixel Code --> < script > ! function ( f , b , e , v , n , t , s ) { …" at bounding box center [783, 402] width 700 height 308
click at [103, 281] on div at bounding box center [784, 386] width 1568 height 772
click at [103, 281] on input "Right click on this, and choose Edit Code." at bounding box center [110, 282] width 181 height 25
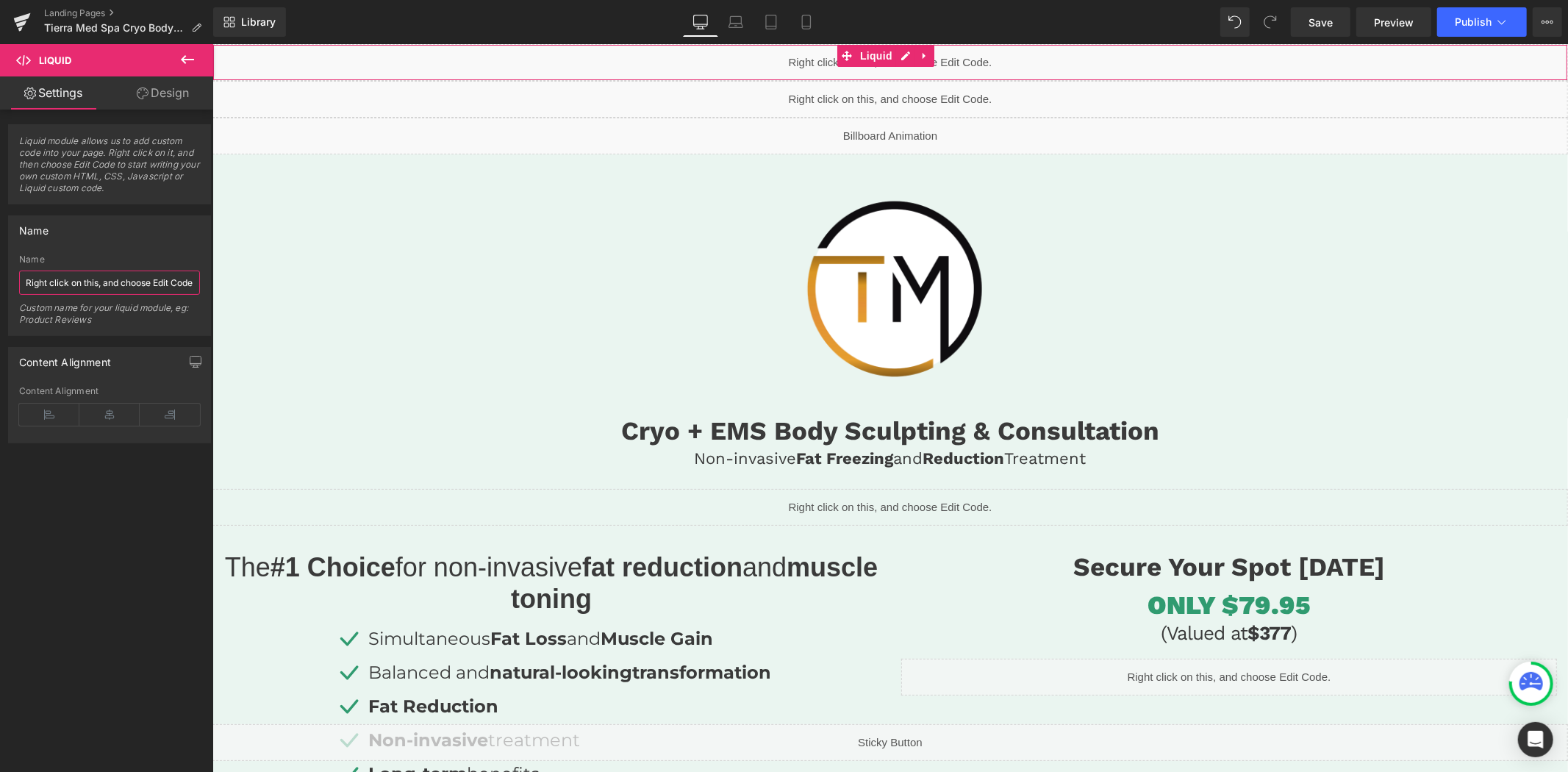
click at [103, 281] on input "Right click on this, and choose Edit Code." at bounding box center [110, 282] width 181 height 25
paste input "540031443835405"
type input "FB PIXEL: 540031443835405"
click at [137, 556] on div "Liquid module allows us to add custom code into your page. Right click on it, a…" at bounding box center [110, 444] width 220 height 669
click at [900, 98] on div "Liquid" at bounding box center [889, 99] width 1355 height 37
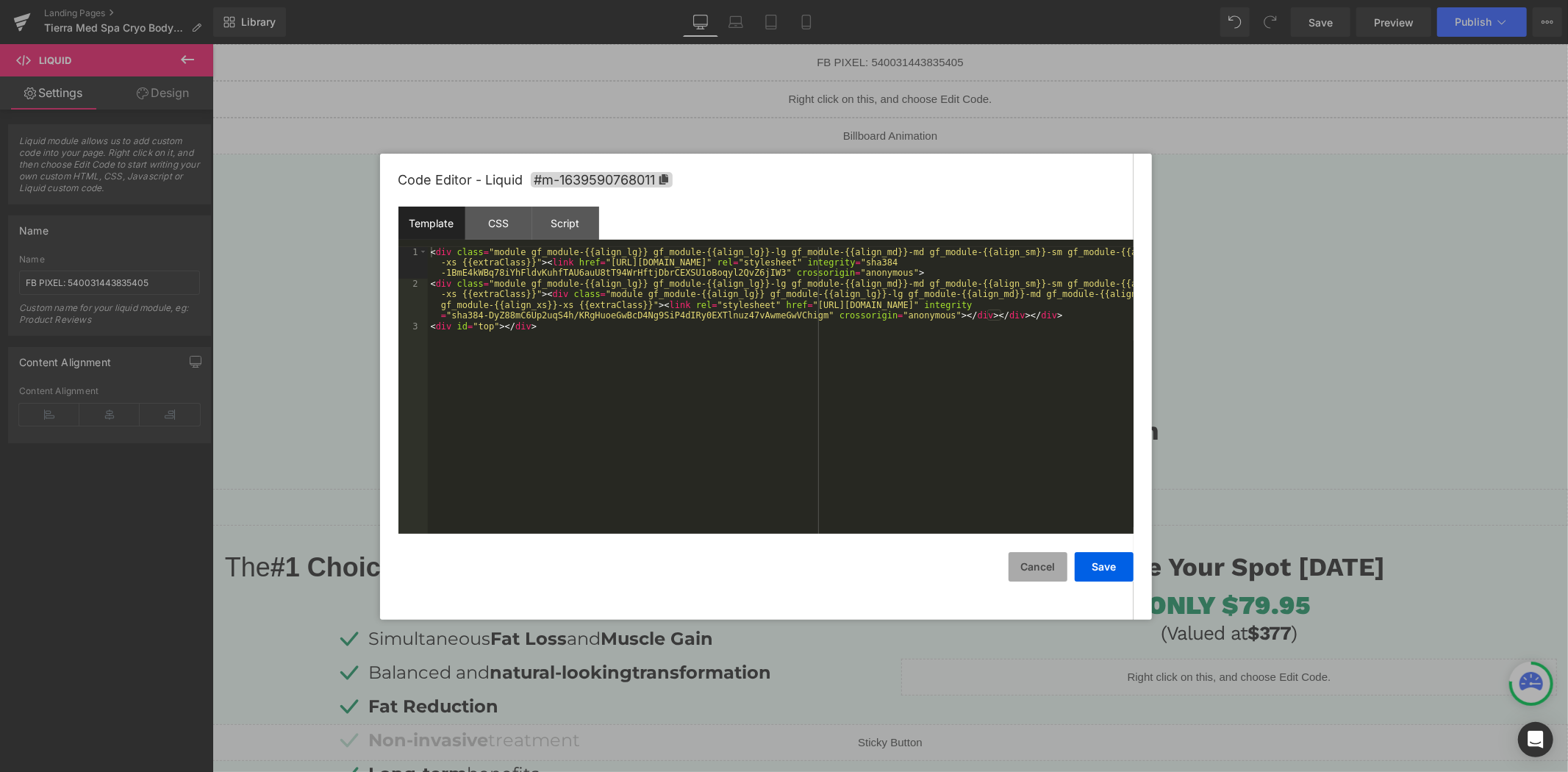
drag, startPoint x: 1037, startPoint y: 572, endPoint x: 1037, endPoint y: 560, distance: 12.0
click at [1037, 571] on button "Cancel" at bounding box center [1038, 567] width 59 height 29
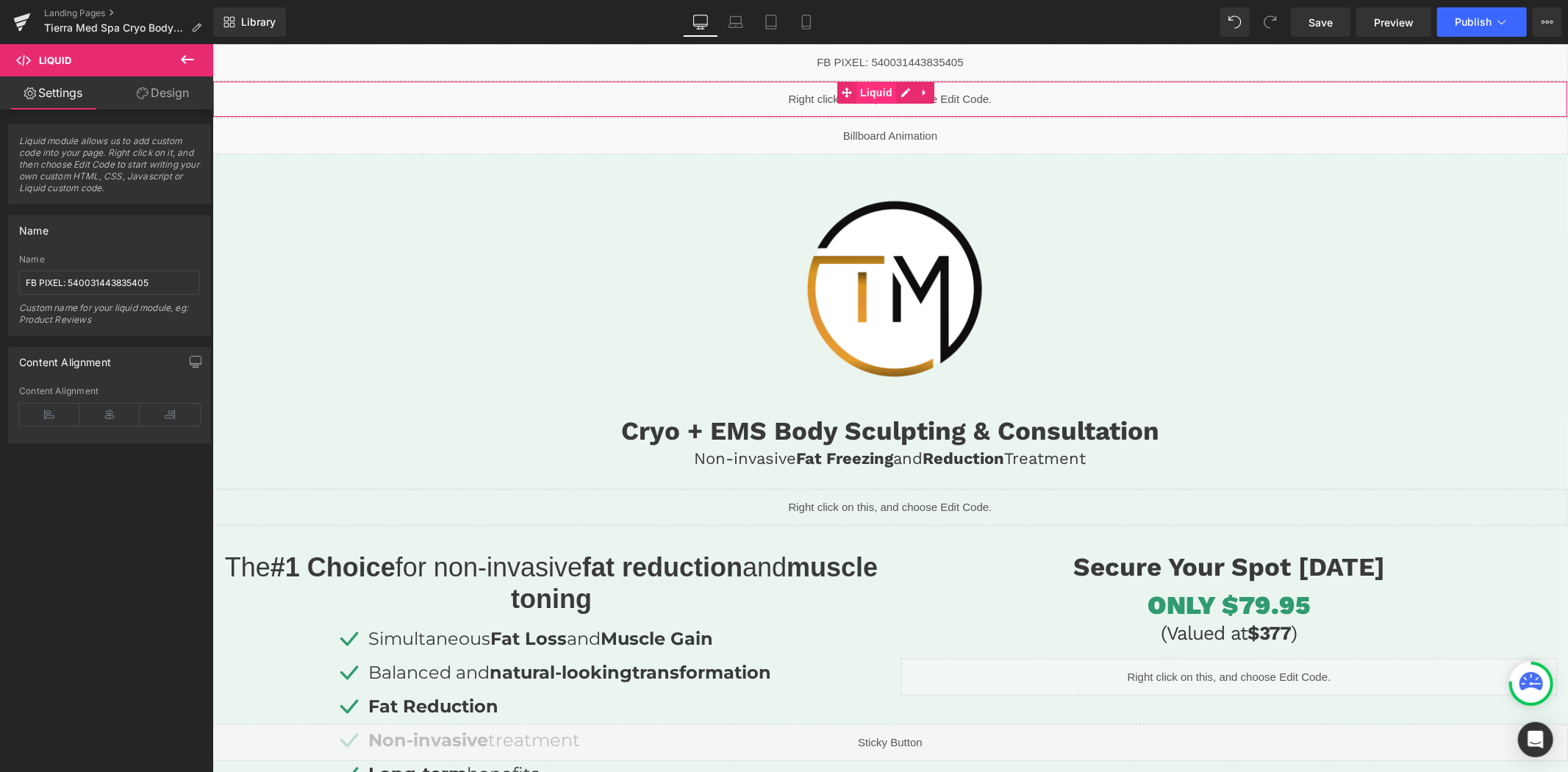
click at [868, 90] on span "Liquid" at bounding box center [876, 92] width 40 height 22
click at [115, 275] on input "Right click on this, and choose Edit Code." at bounding box center [110, 282] width 181 height 25
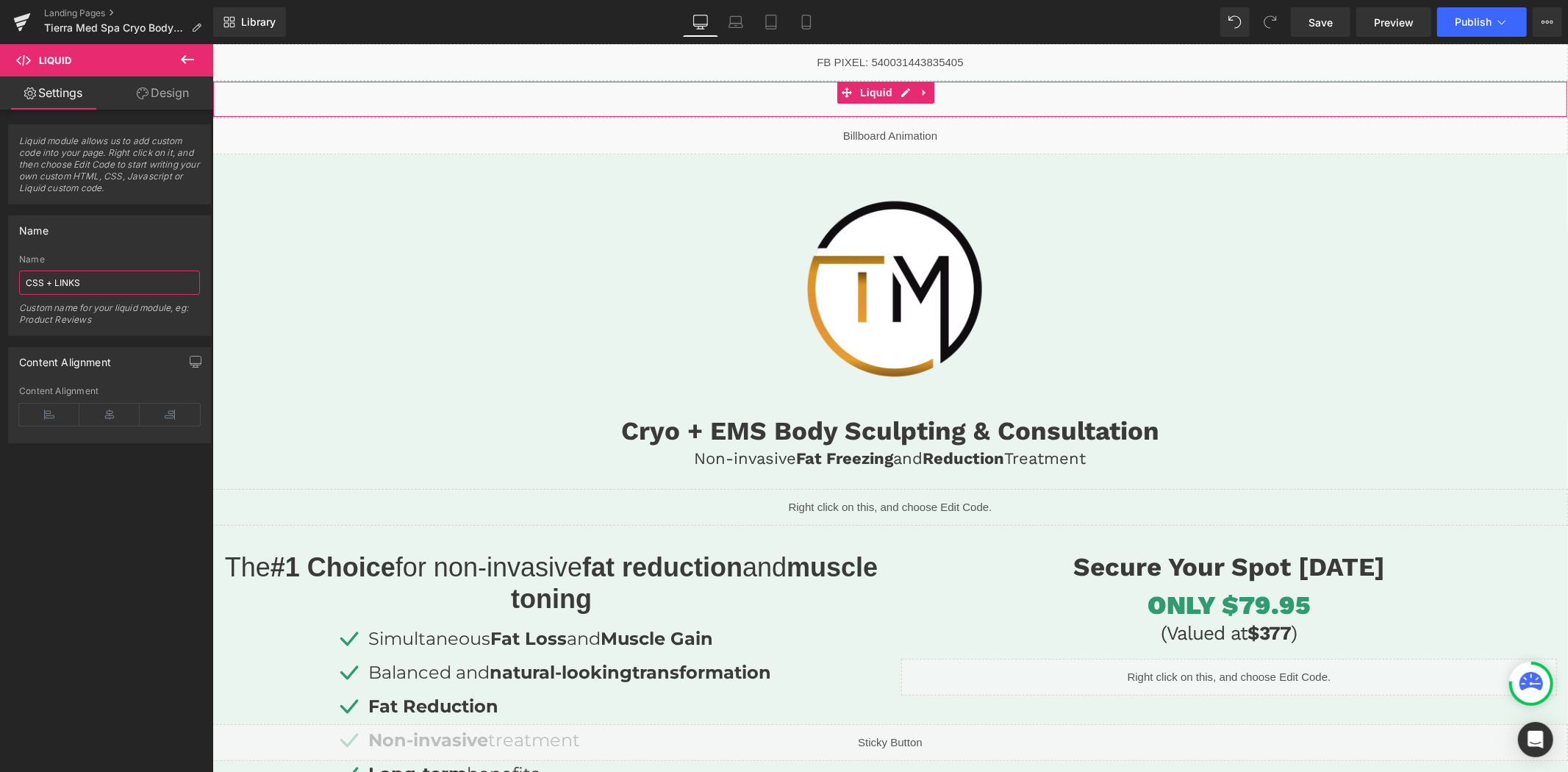
type input "CSS + LINKS"
click at [113, 527] on div "Liquid module allows us to add custom code into your page. Right click on it, a…" at bounding box center [110, 444] width 220 height 669
click at [806, 33] on link "Mobile" at bounding box center [806, 21] width 35 height 29
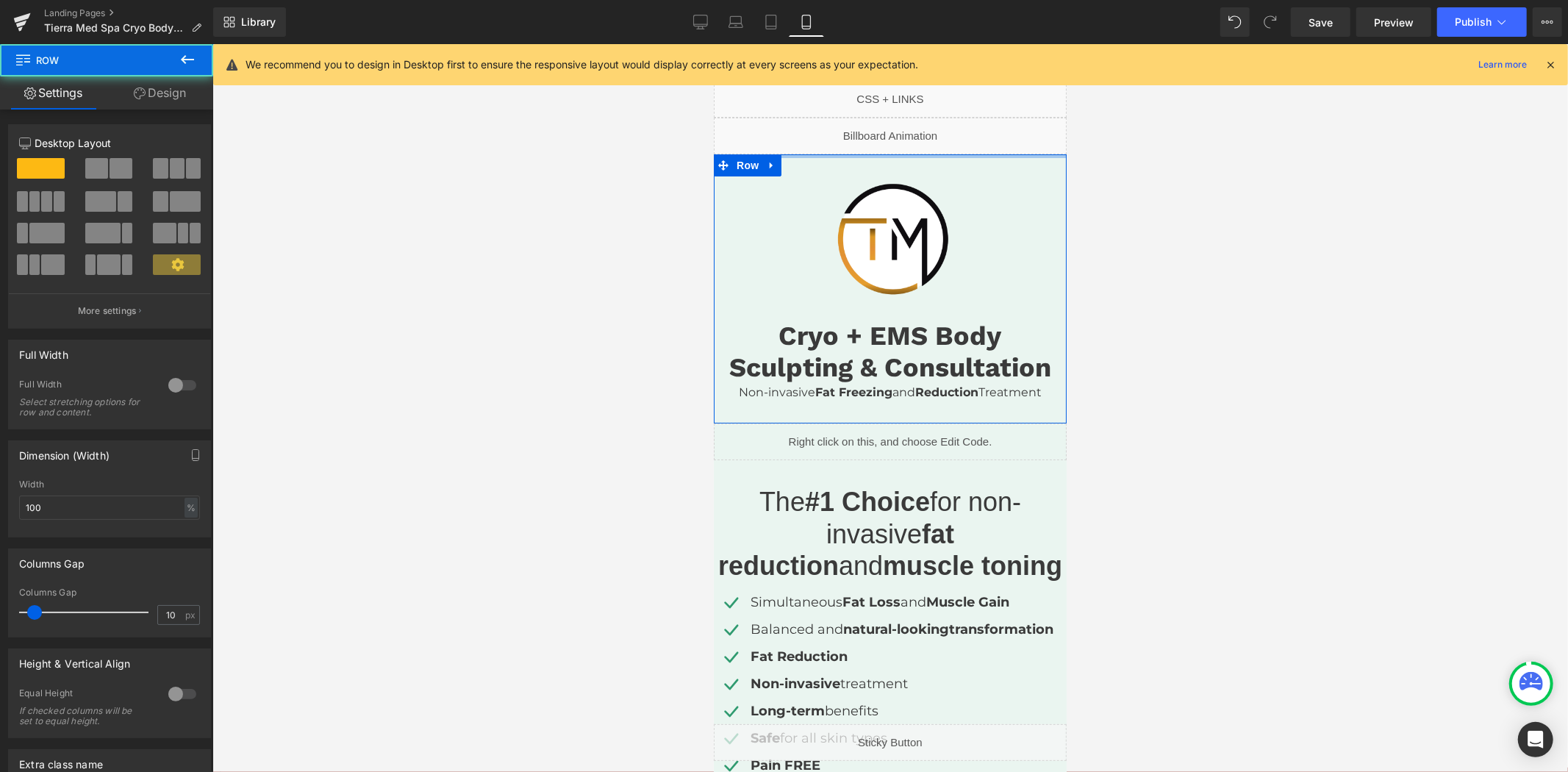
click at [578, 258] on div at bounding box center [889, 408] width 1355 height 728
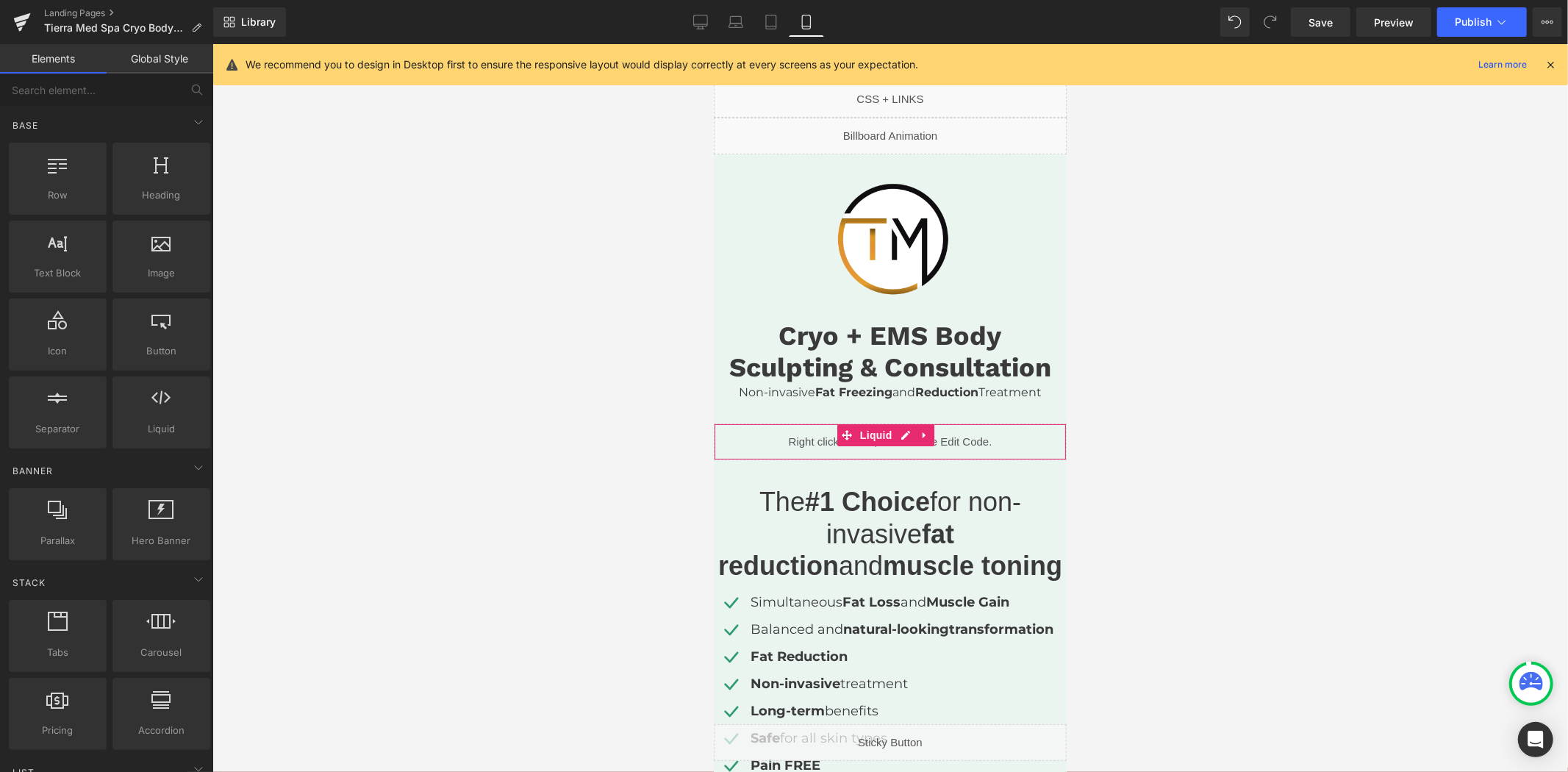
scroll to position [327, 0]
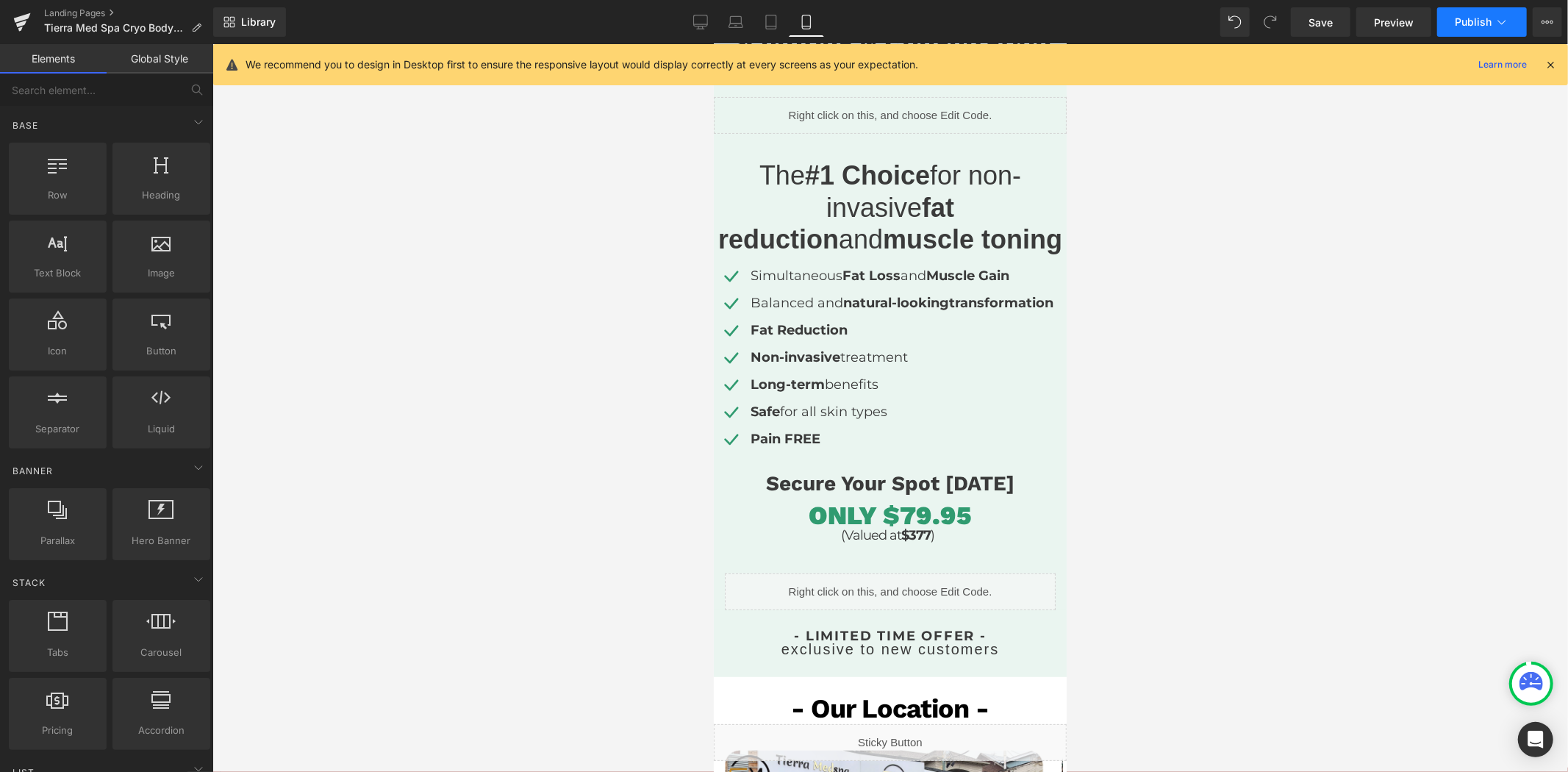
click at [1466, 24] on span "Publish" at bounding box center [1473, 21] width 37 height 12
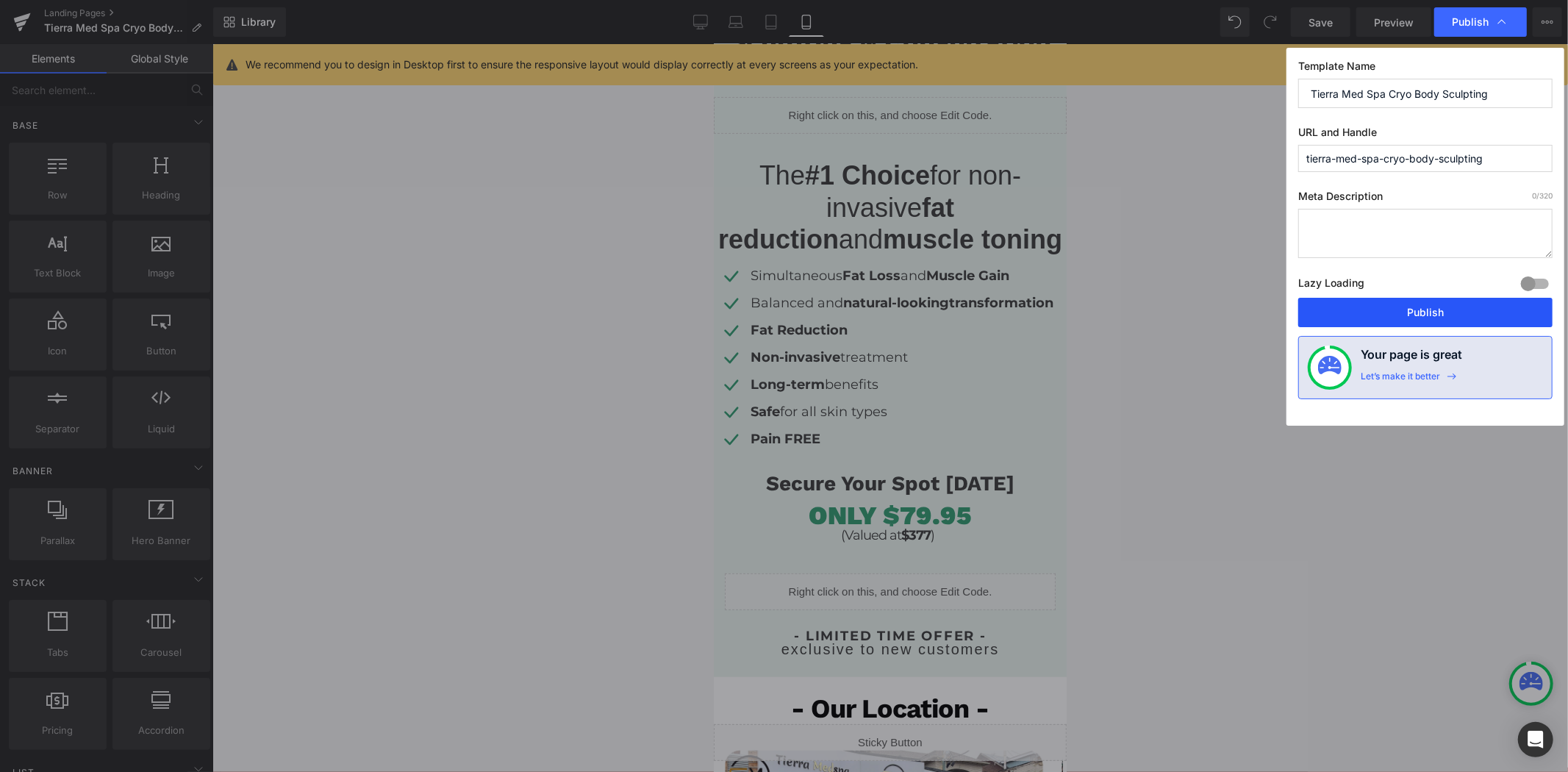
click at [1391, 303] on button "Publish" at bounding box center [1425, 312] width 254 height 29
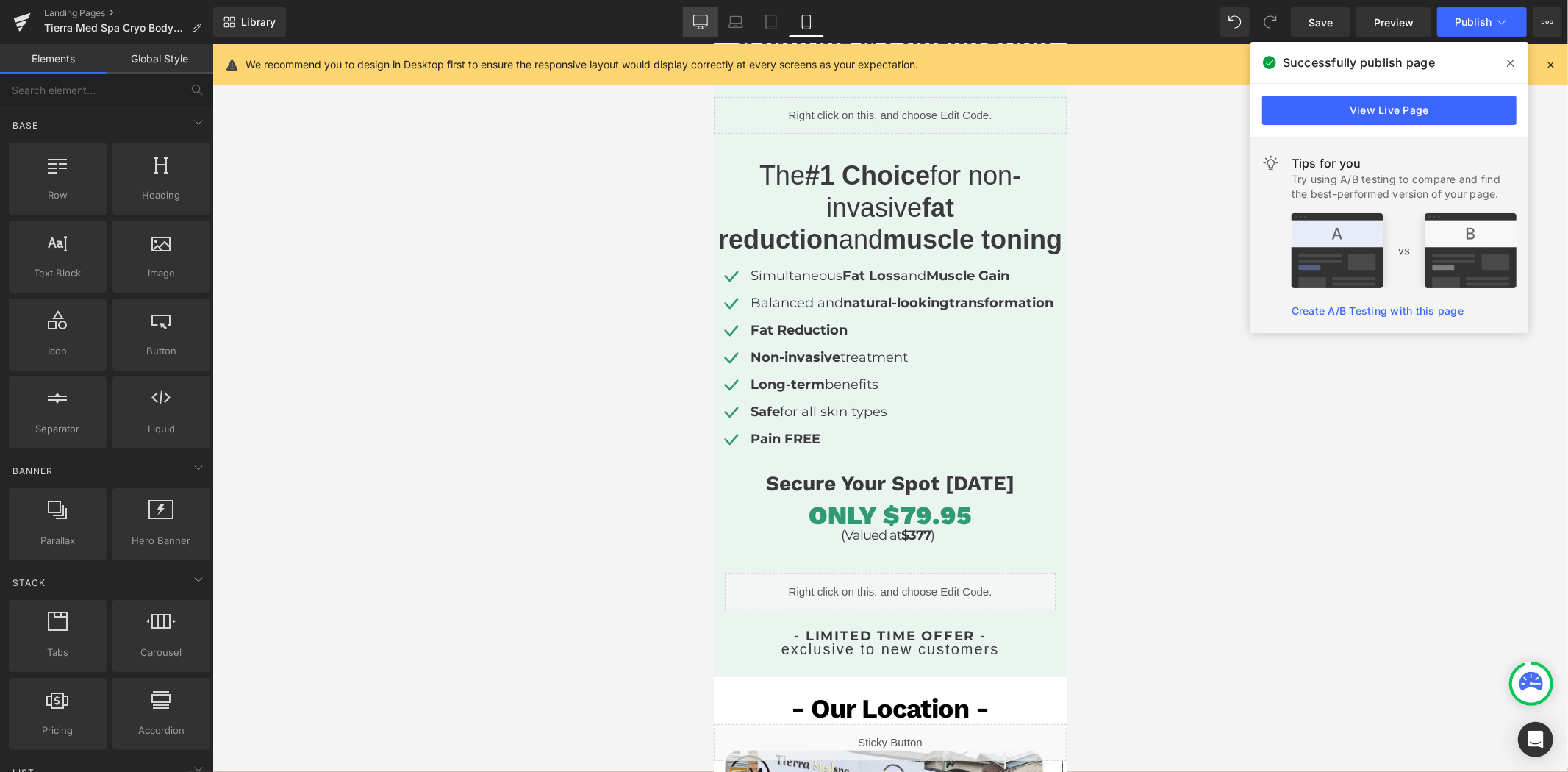
click at [688, 20] on link "Desktop" at bounding box center [700, 21] width 35 height 29
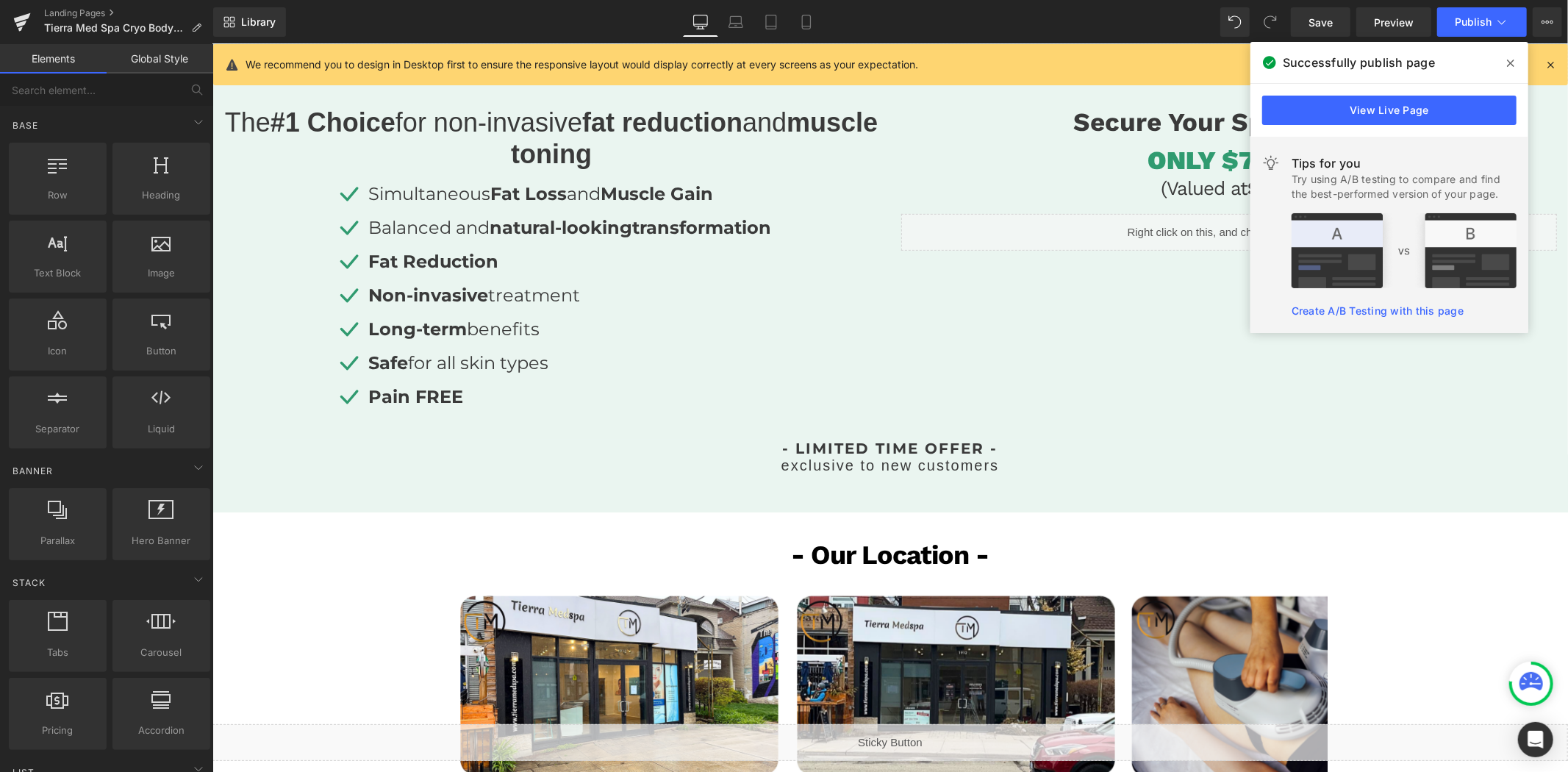
scroll to position [442, 0]
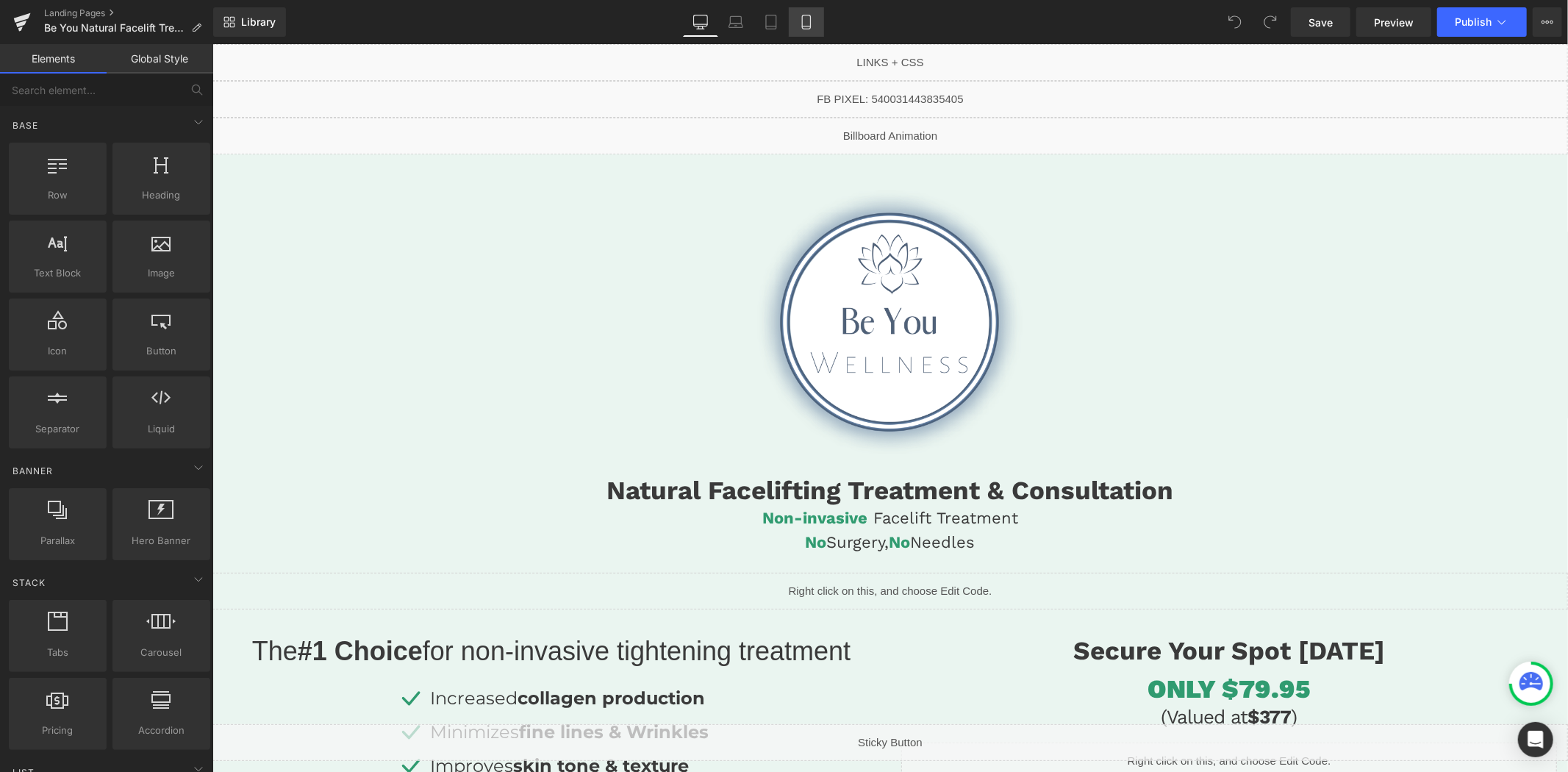
click at [799, 19] on icon at bounding box center [806, 21] width 14 height 14
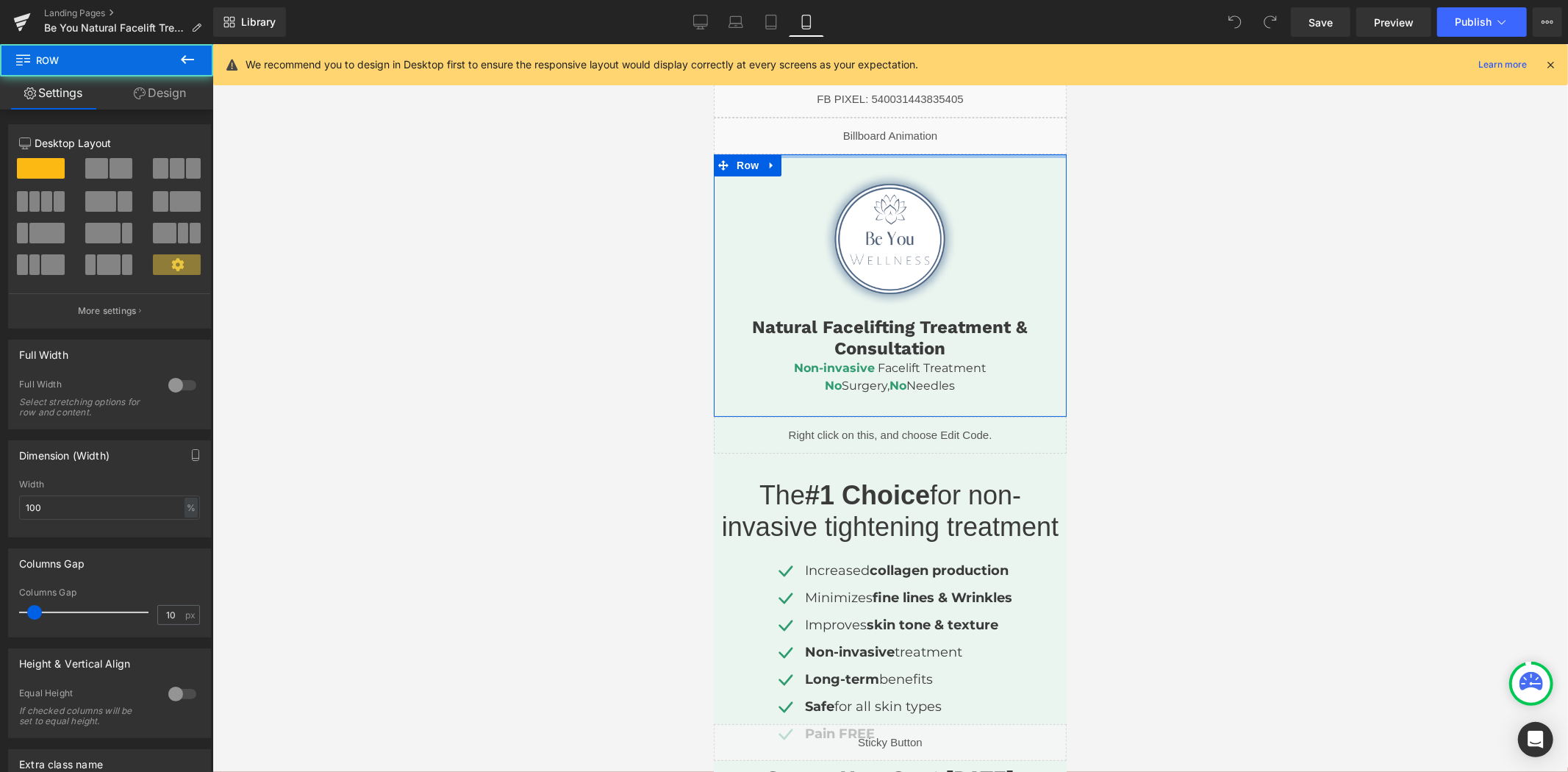
drag, startPoint x: 908, startPoint y: 183, endPoint x: 896, endPoint y: 95, distance: 88.8
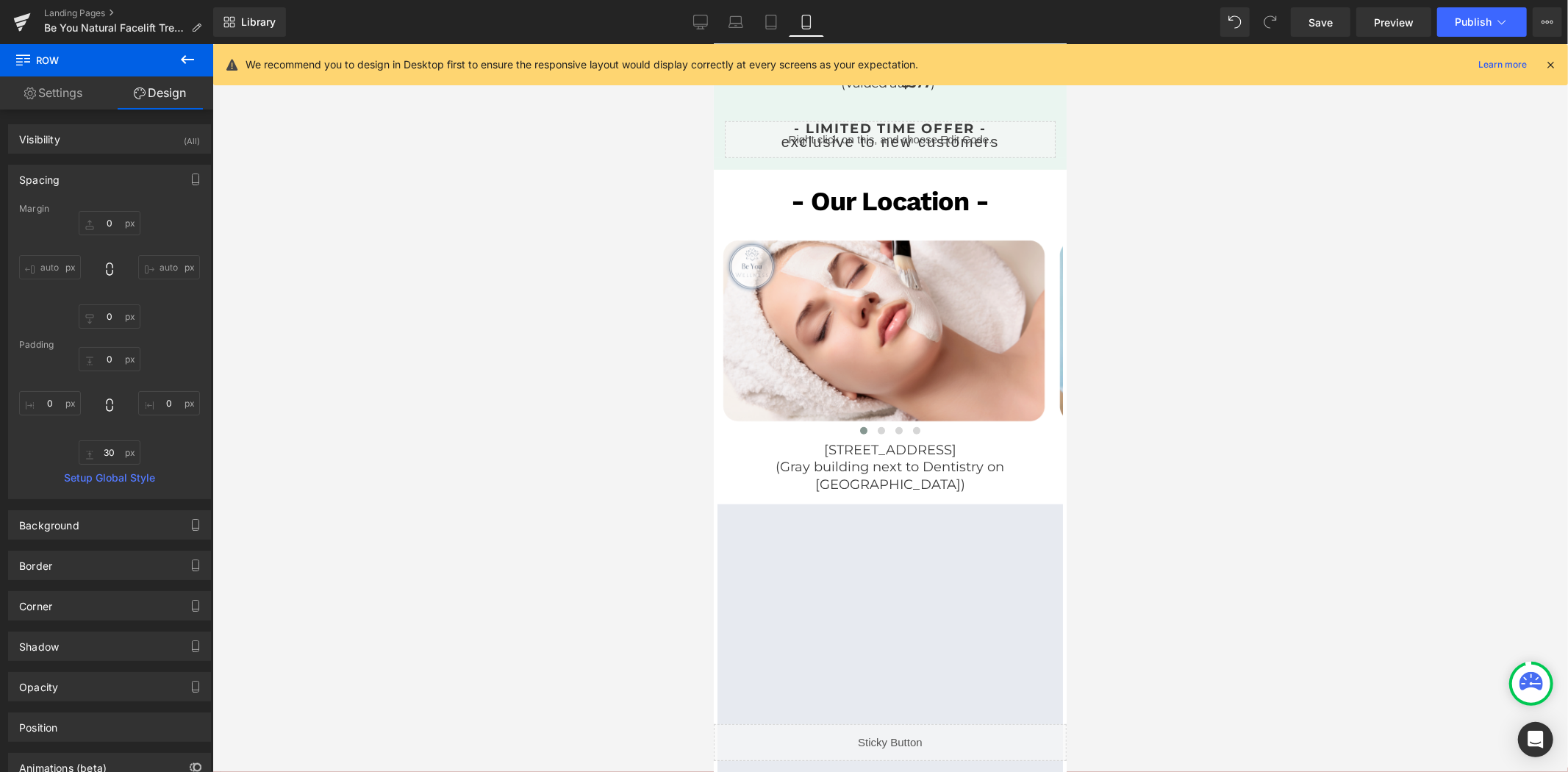
scroll to position [653, 0]
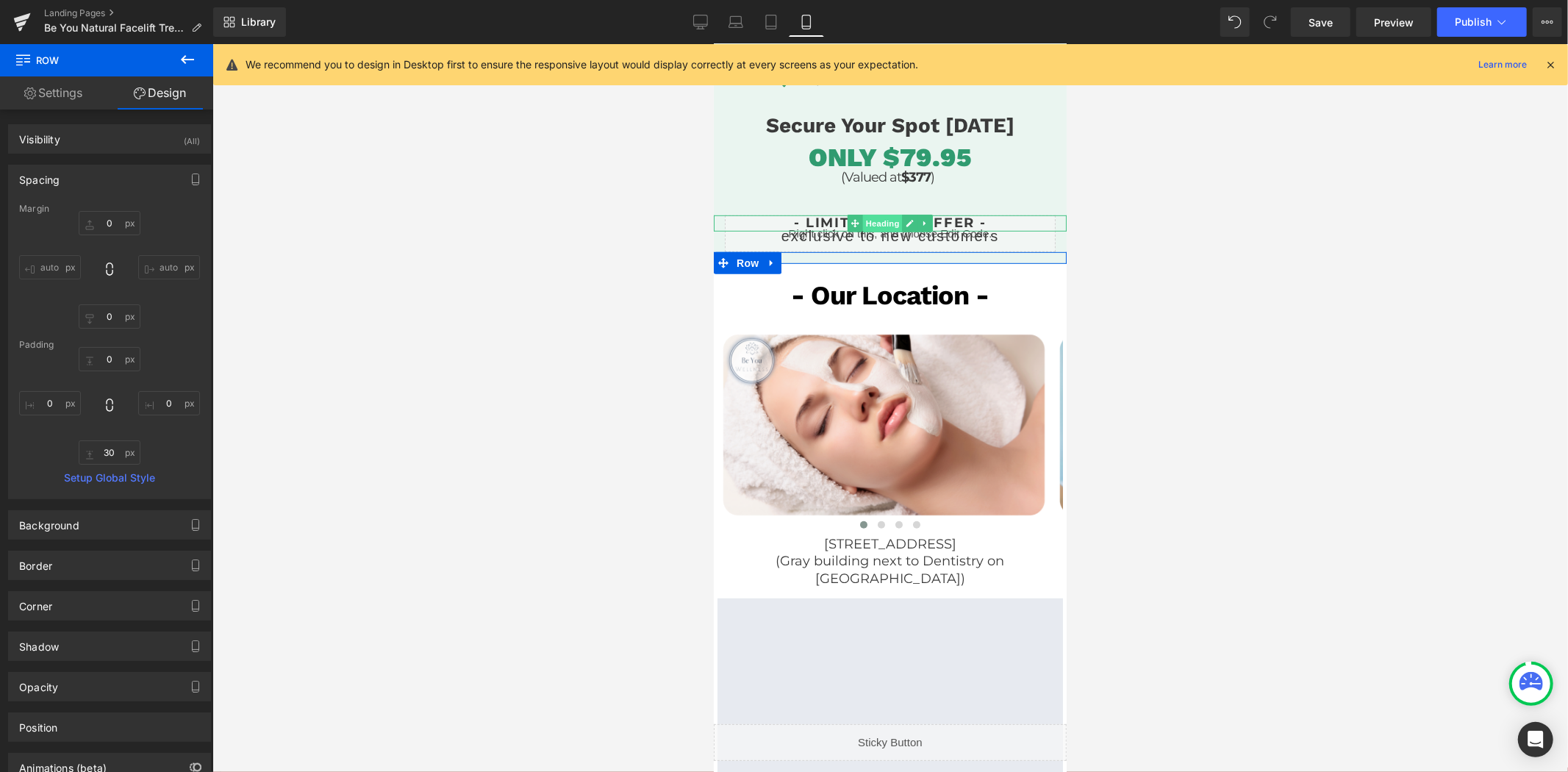
click at [881, 215] on span "Heading" at bounding box center [882, 223] width 40 height 17
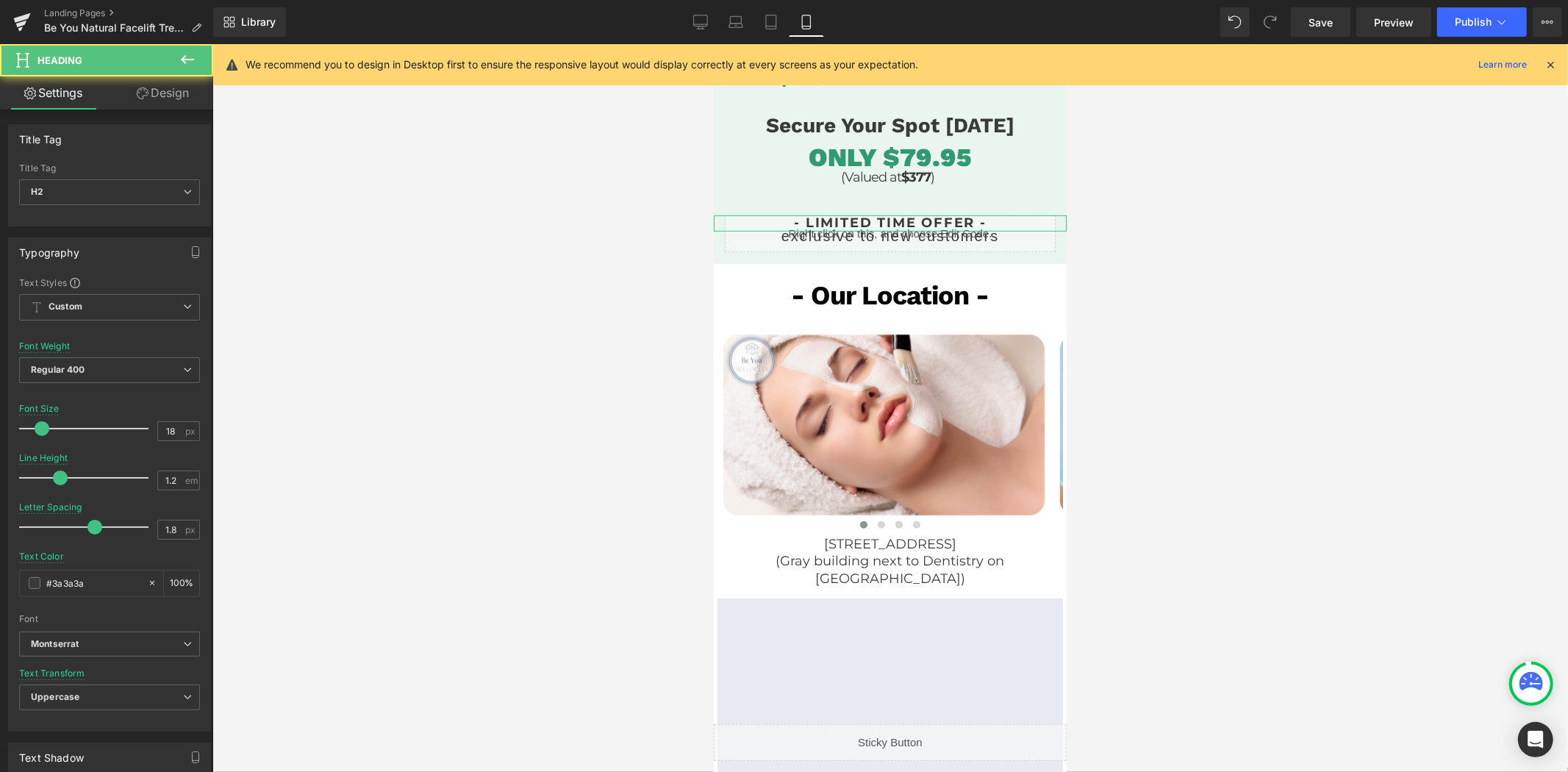
click at [179, 97] on link "Design" at bounding box center [163, 93] width 106 height 33
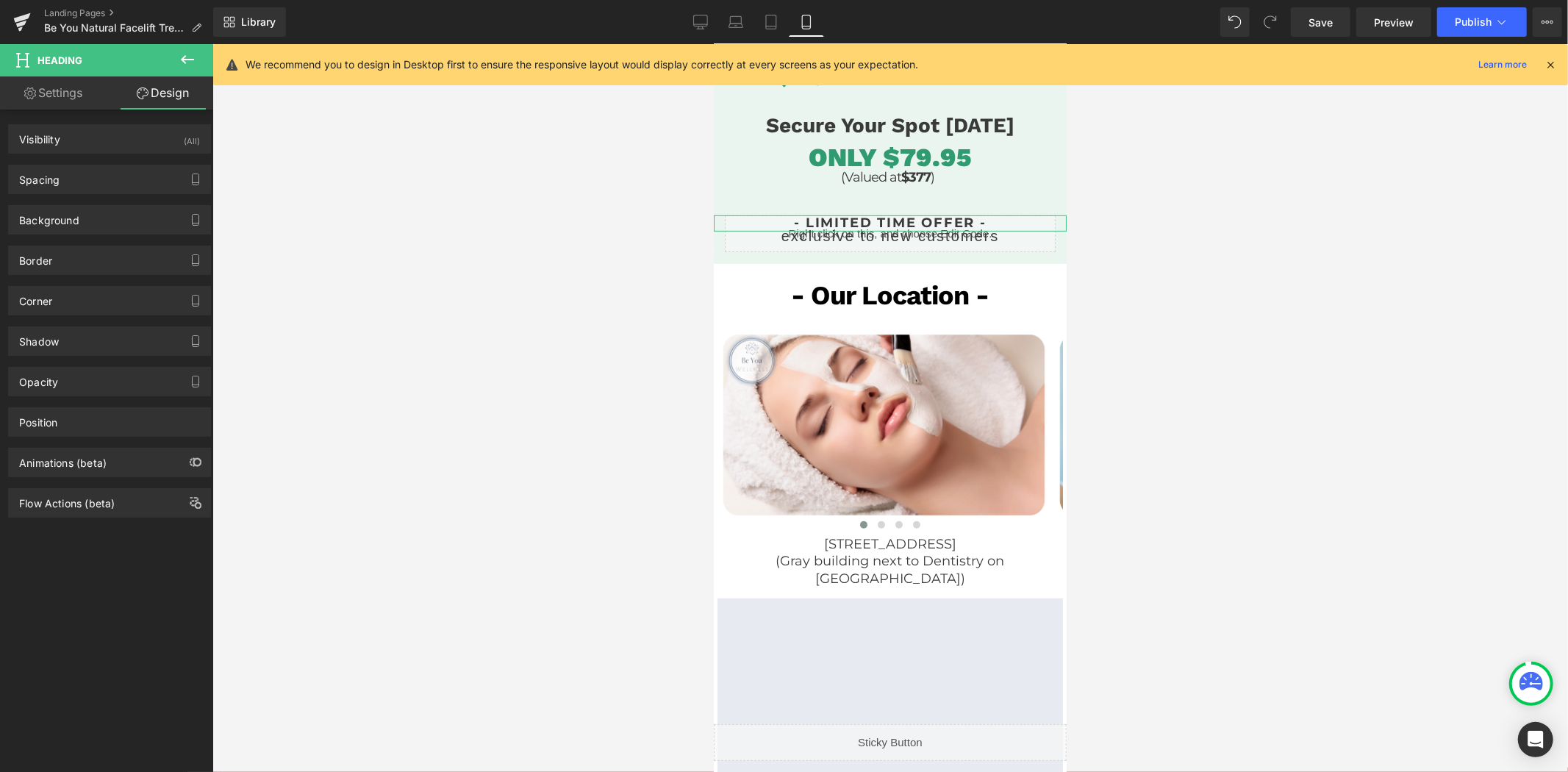
click at [98, 164] on div "Spacing Margin -50 0 0 0 Padding 0 0 0 0 Setup Global Style" at bounding box center [110, 173] width 220 height 41
click at [101, 175] on div "Spacing" at bounding box center [109, 179] width 201 height 28
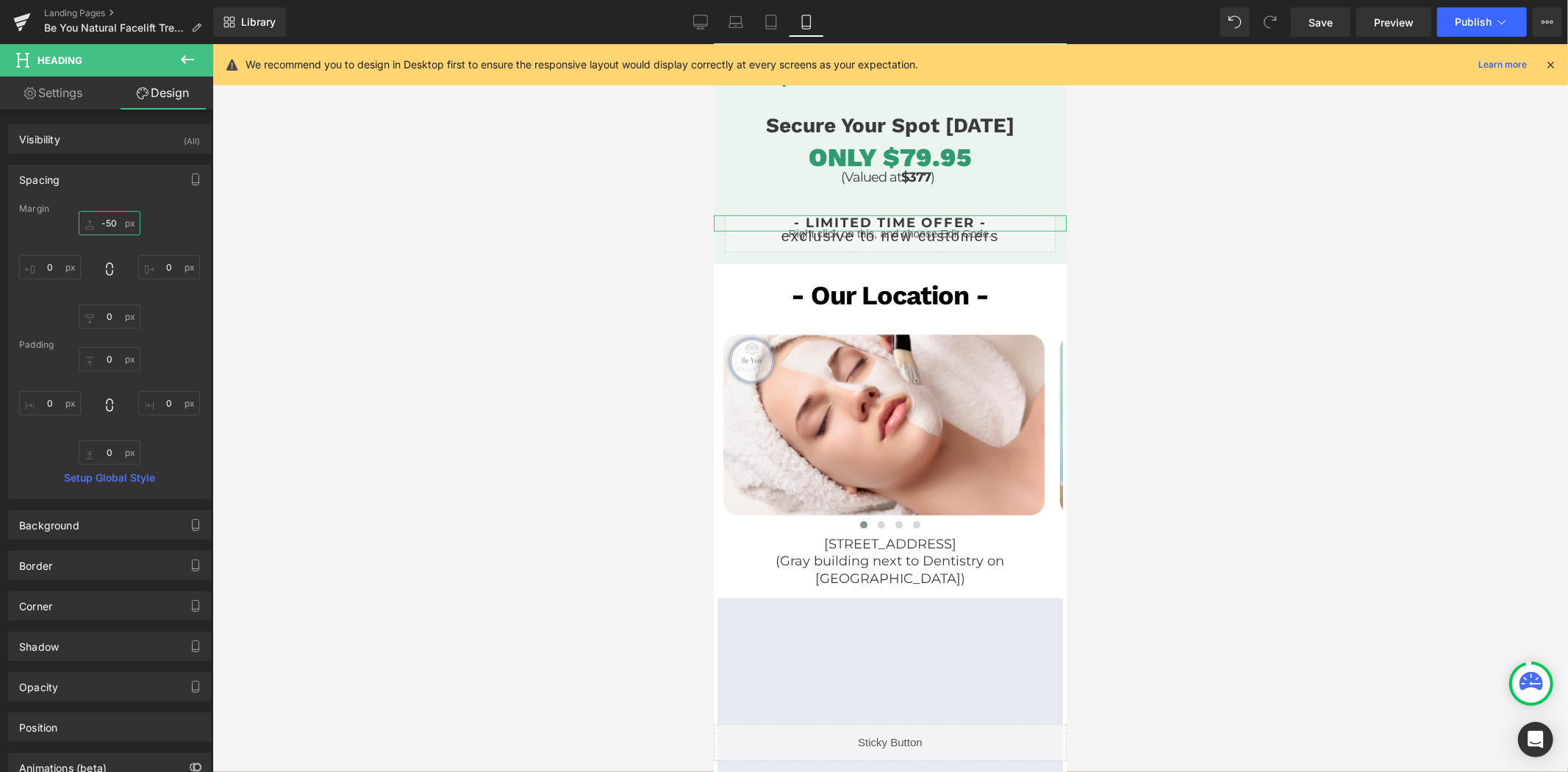
click at [113, 219] on input "-50" at bounding box center [110, 223] width 62 height 25
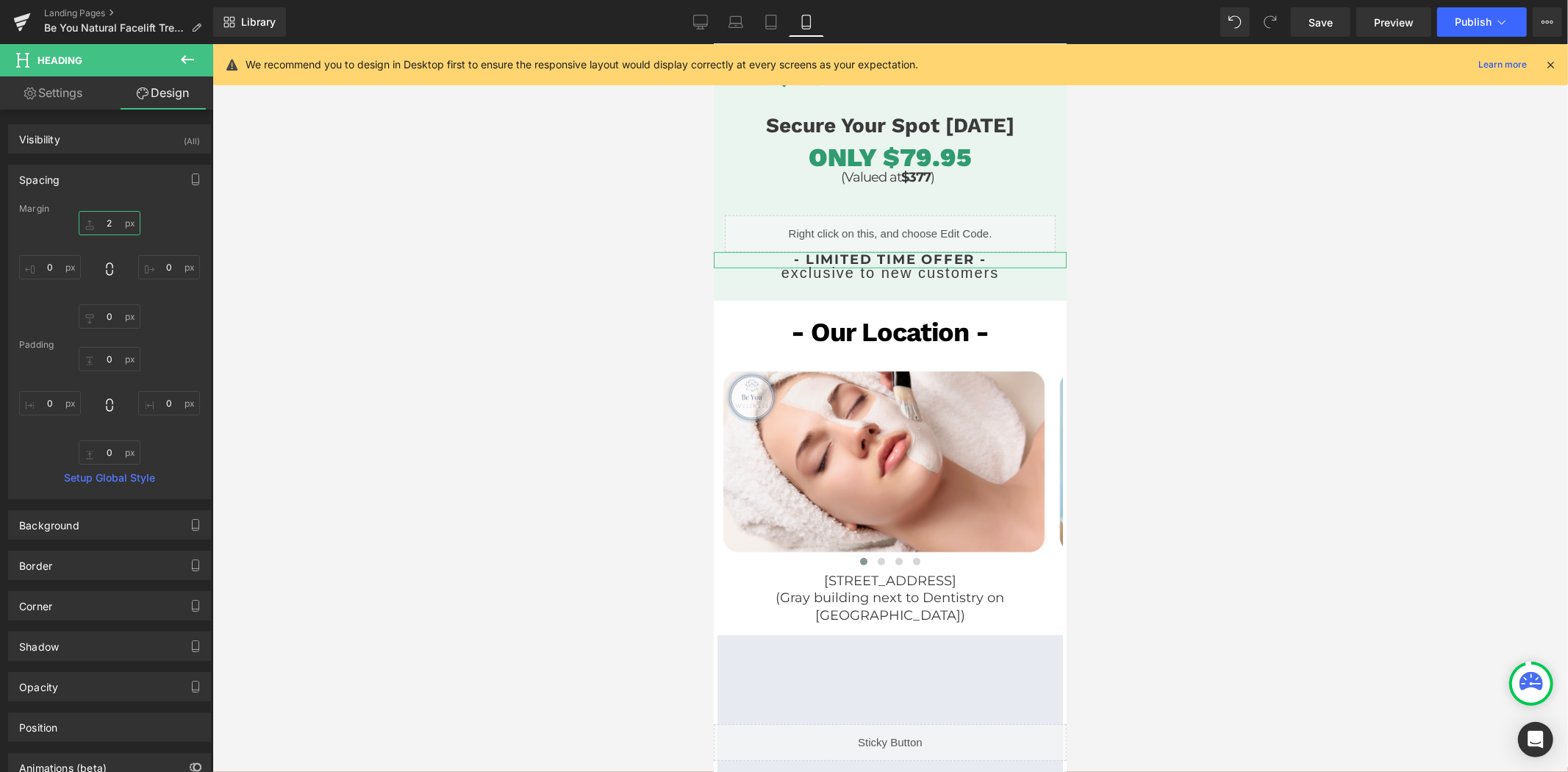
type input "25"
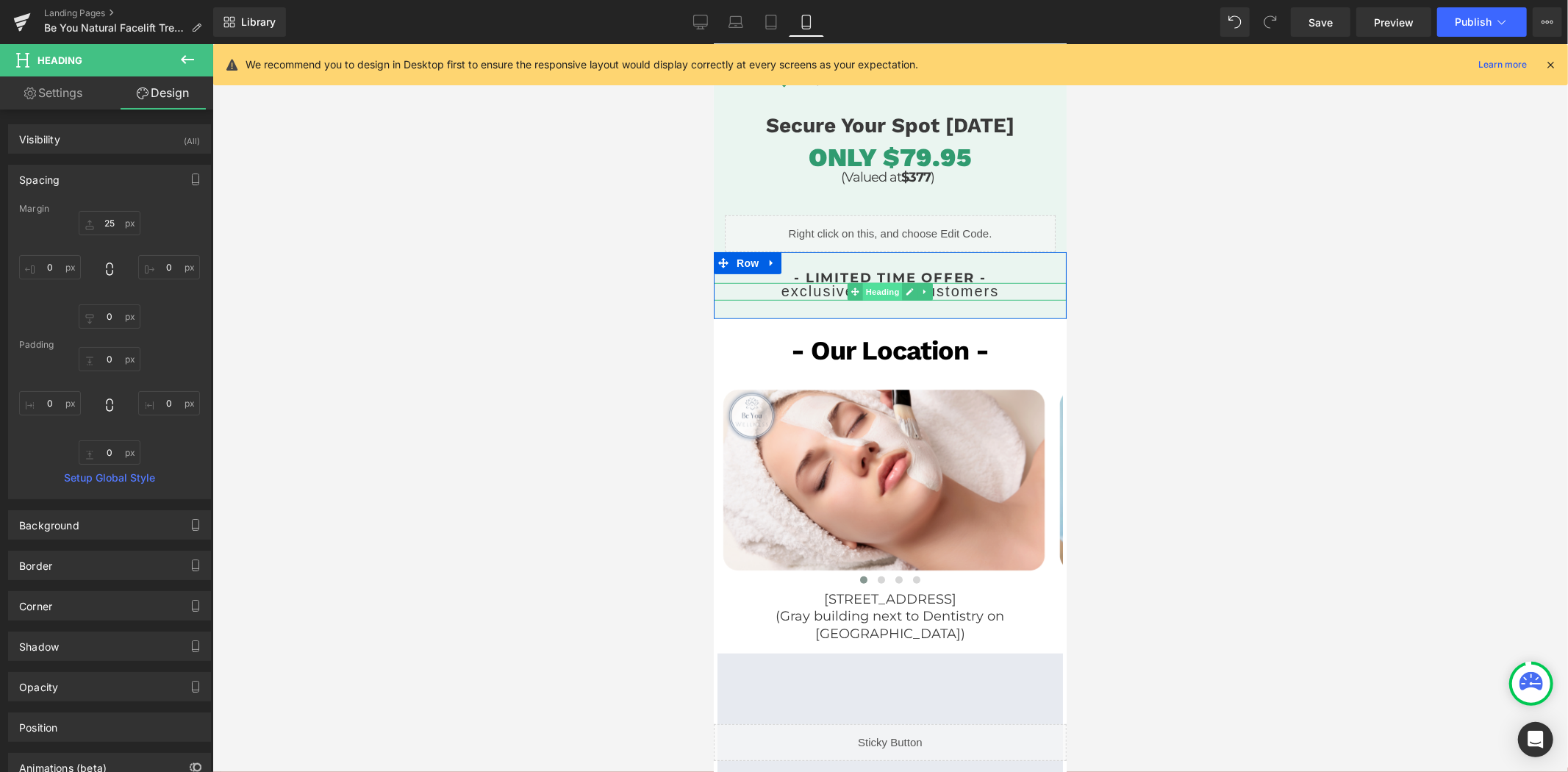
click at [869, 289] on span "Heading" at bounding box center [882, 291] width 40 height 17
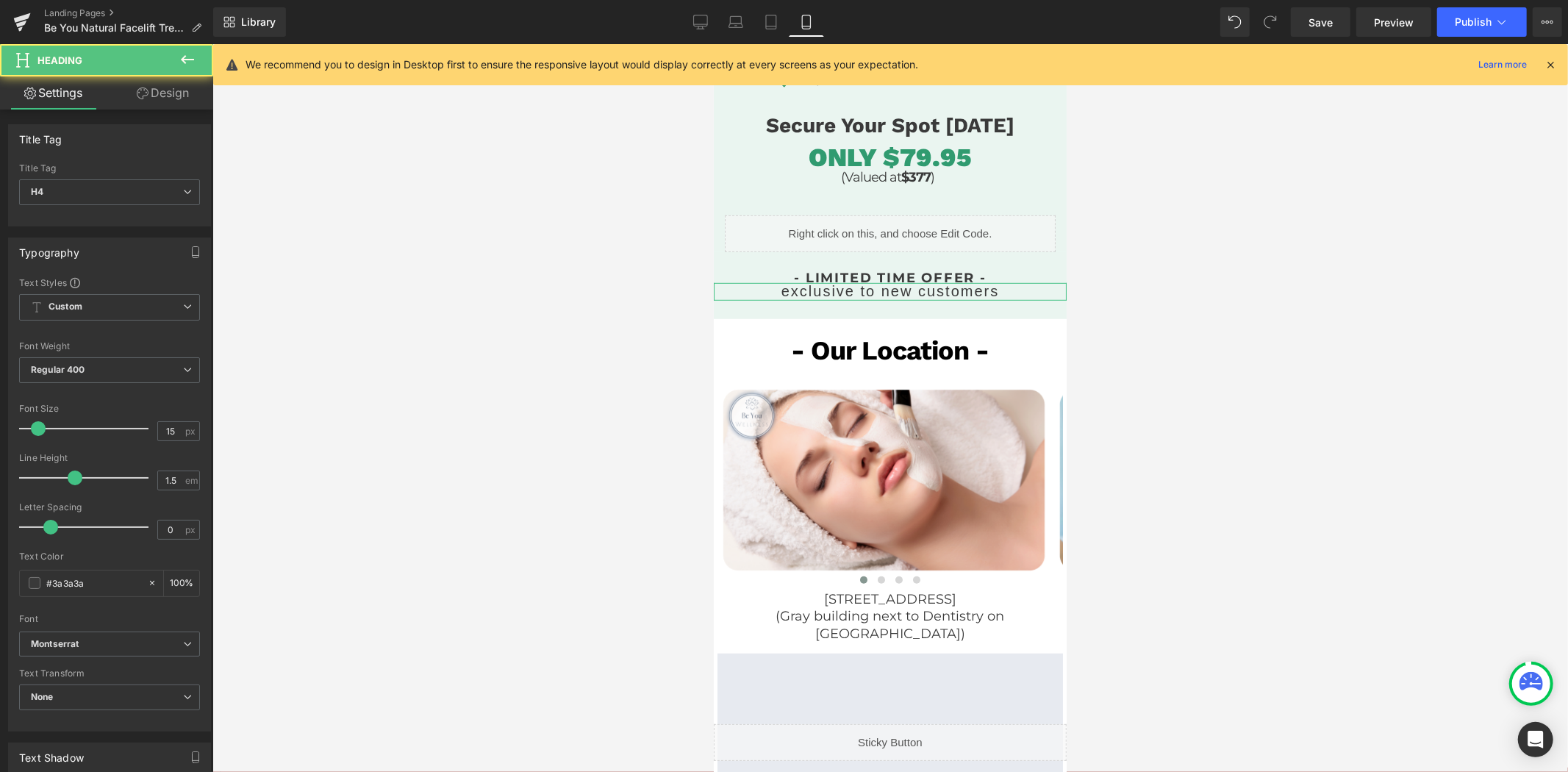
click at [154, 94] on link "Design" at bounding box center [163, 93] width 106 height 33
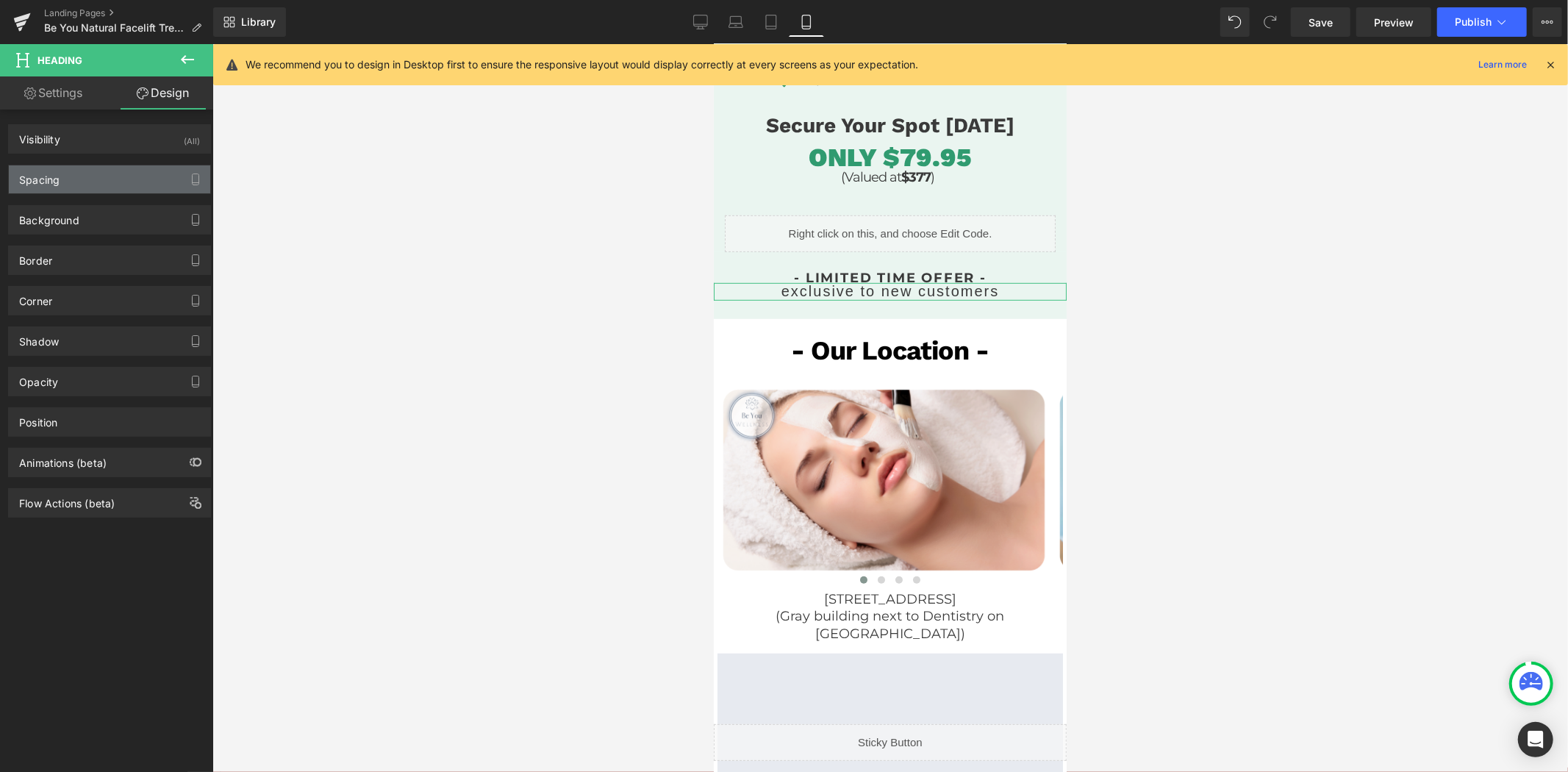
click at [120, 188] on div "Spacing" at bounding box center [109, 179] width 201 height 28
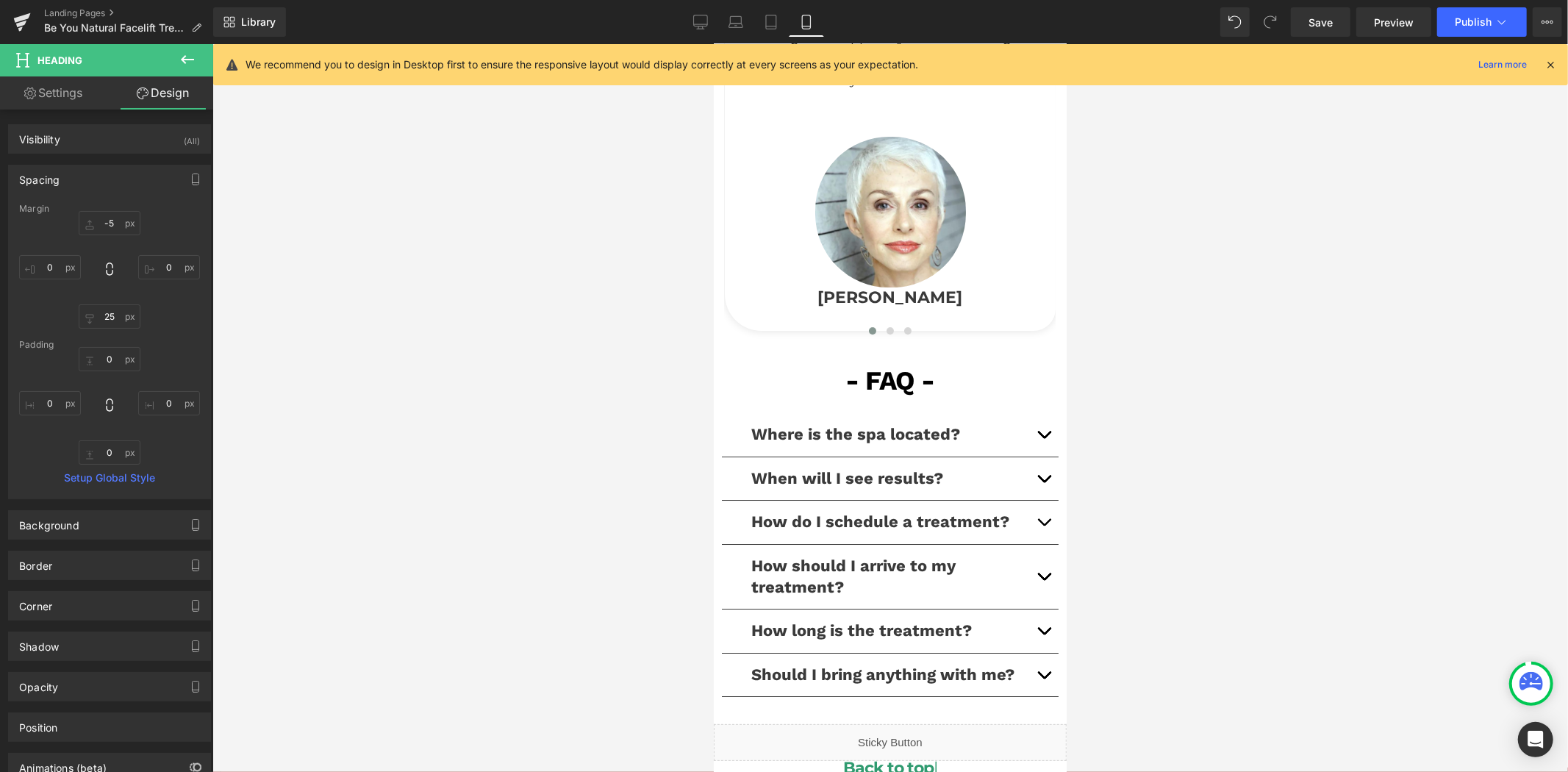
scroll to position [4166, 0]
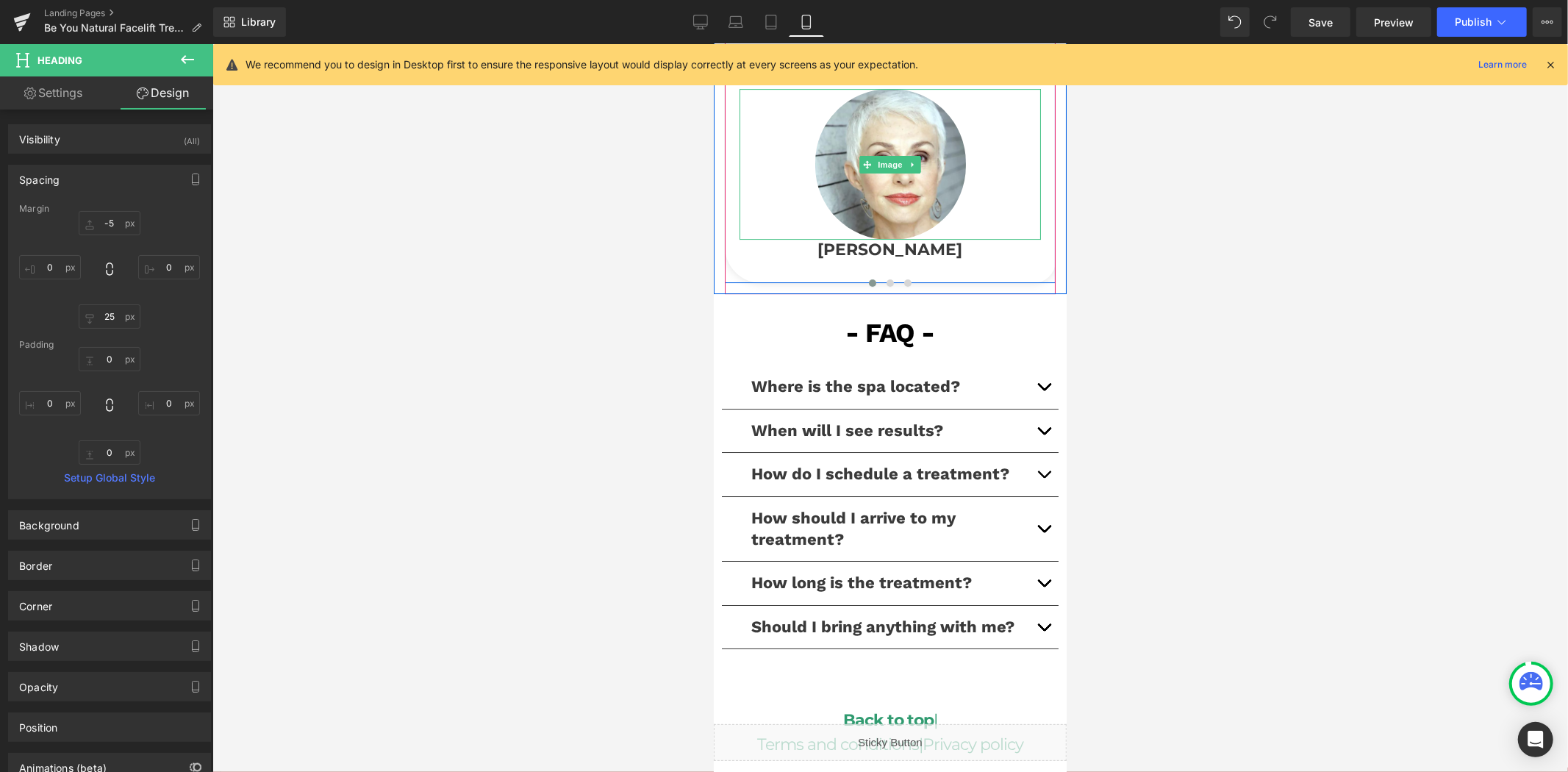
click at [911, 166] on icon at bounding box center [912, 164] width 2 height 5
click at [916, 168] on icon at bounding box center [920, 164] width 8 height 8
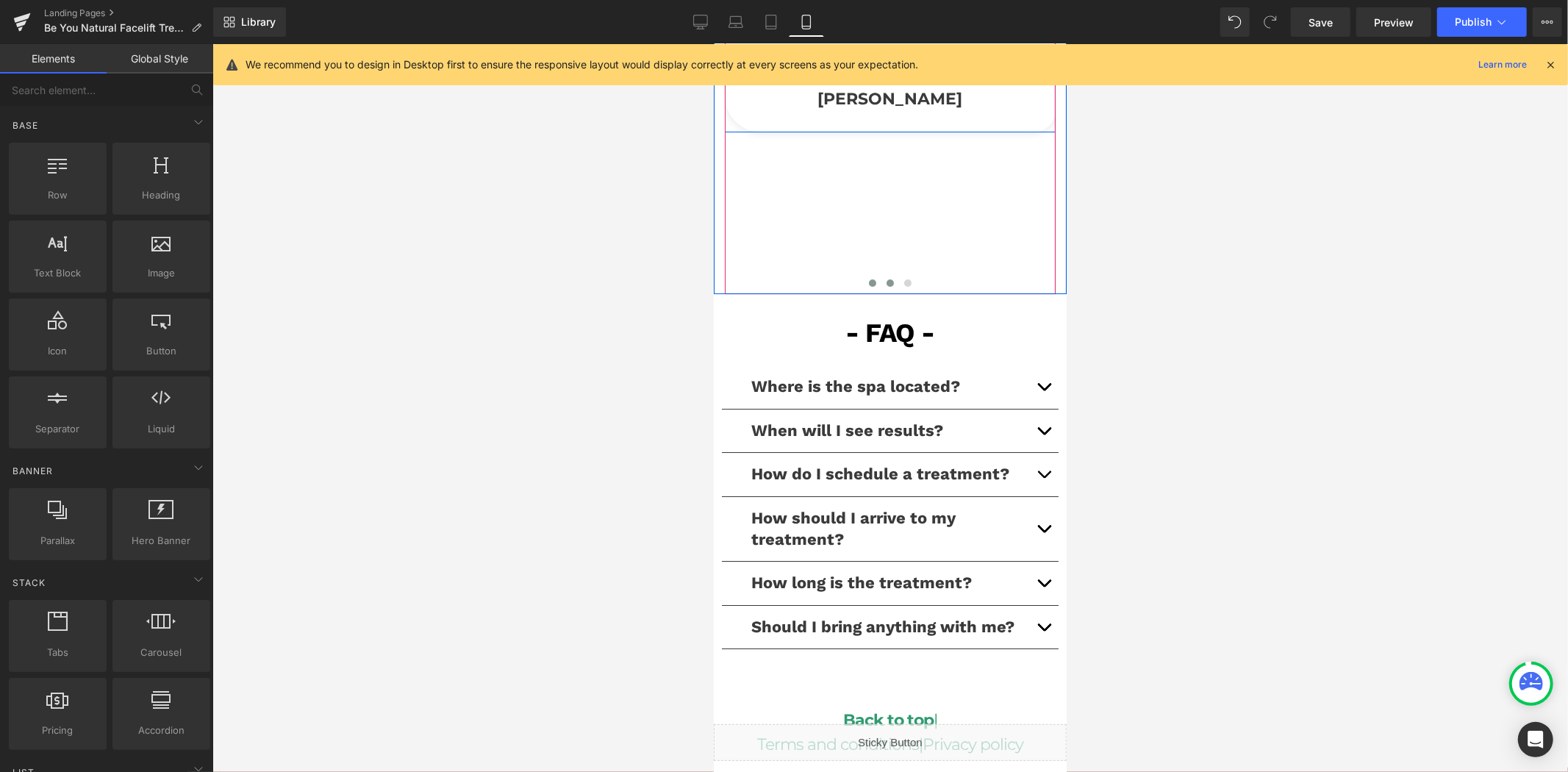
click at [885, 286] on span at bounding box center [889, 282] width 7 height 7
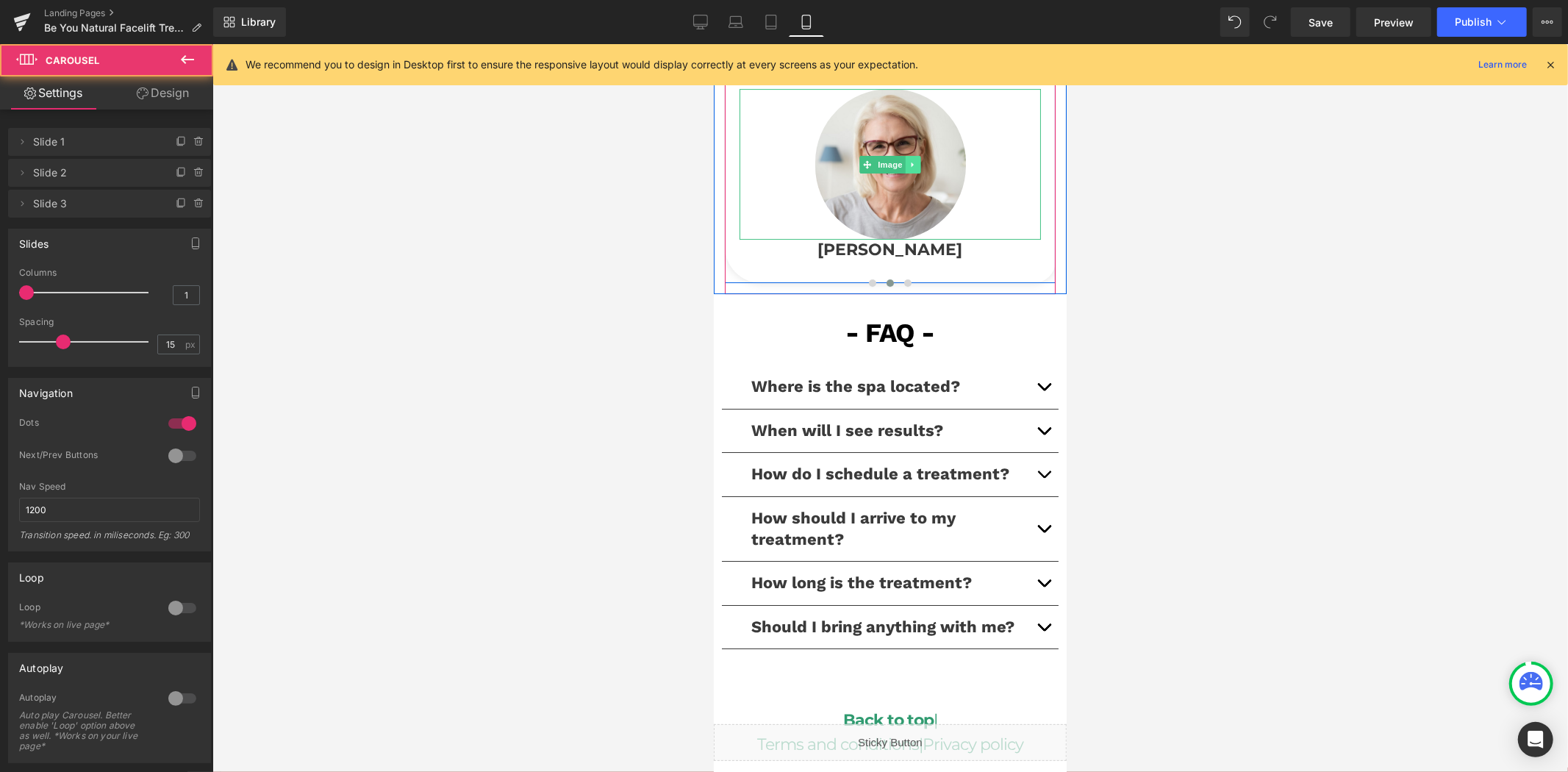
click at [908, 169] on icon at bounding box center [912, 164] width 8 height 9
click at [916, 168] on icon at bounding box center [920, 164] width 8 height 8
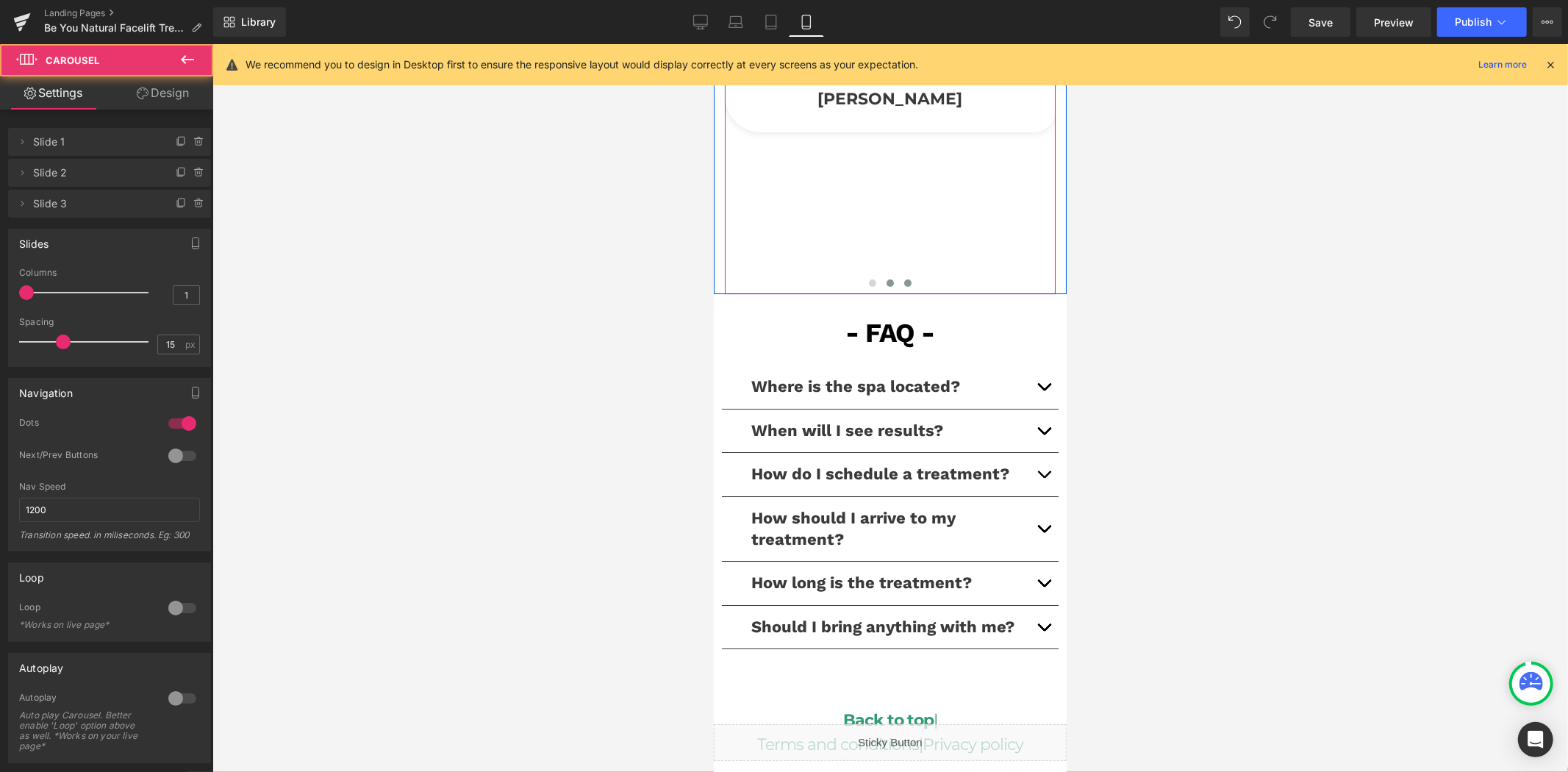
click at [904, 286] on span at bounding box center [907, 282] width 7 height 7
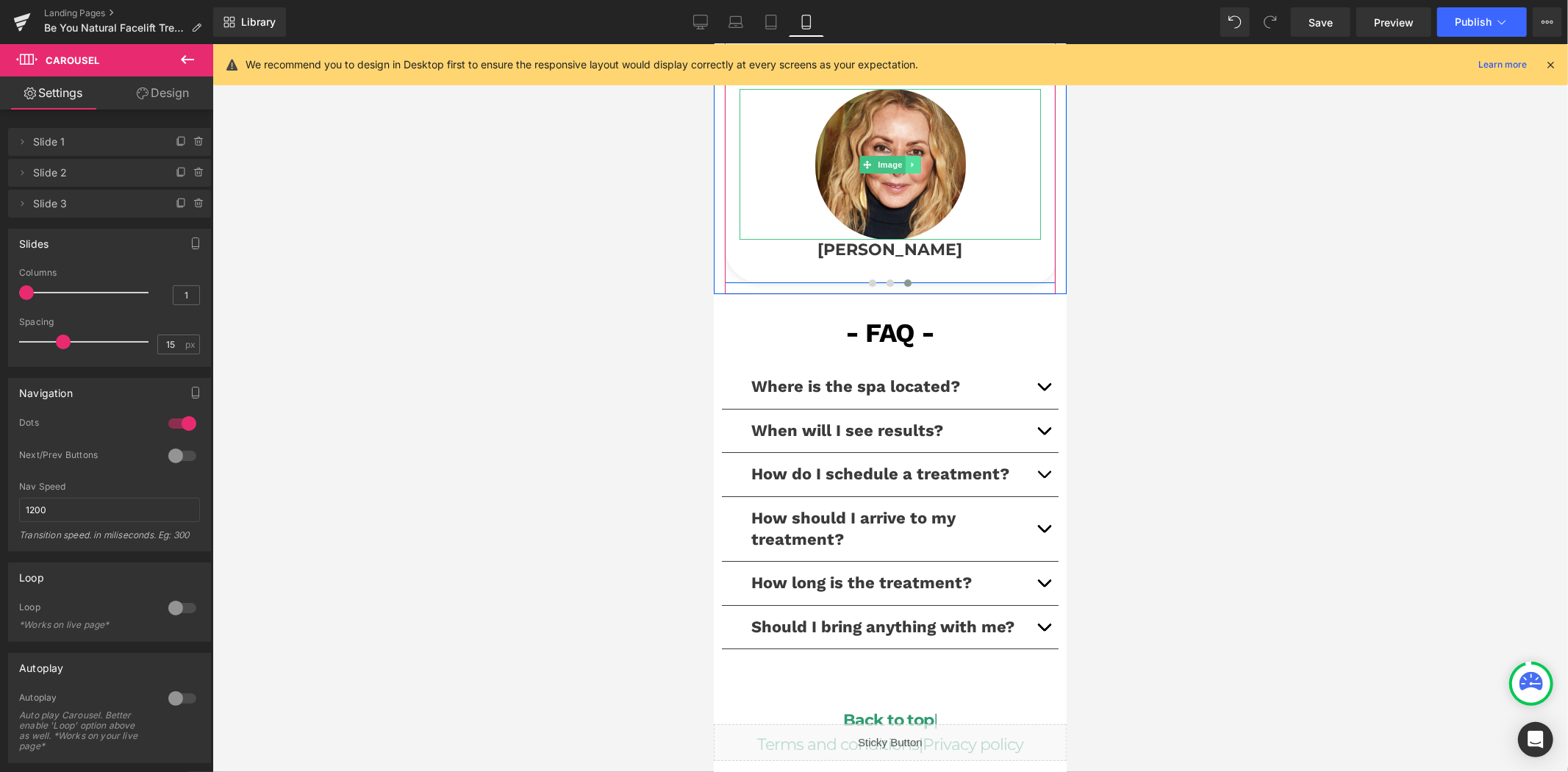
click at [908, 169] on icon at bounding box center [912, 164] width 8 height 9
click at [912, 172] on link at bounding box center [920, 164] width 15 height 17
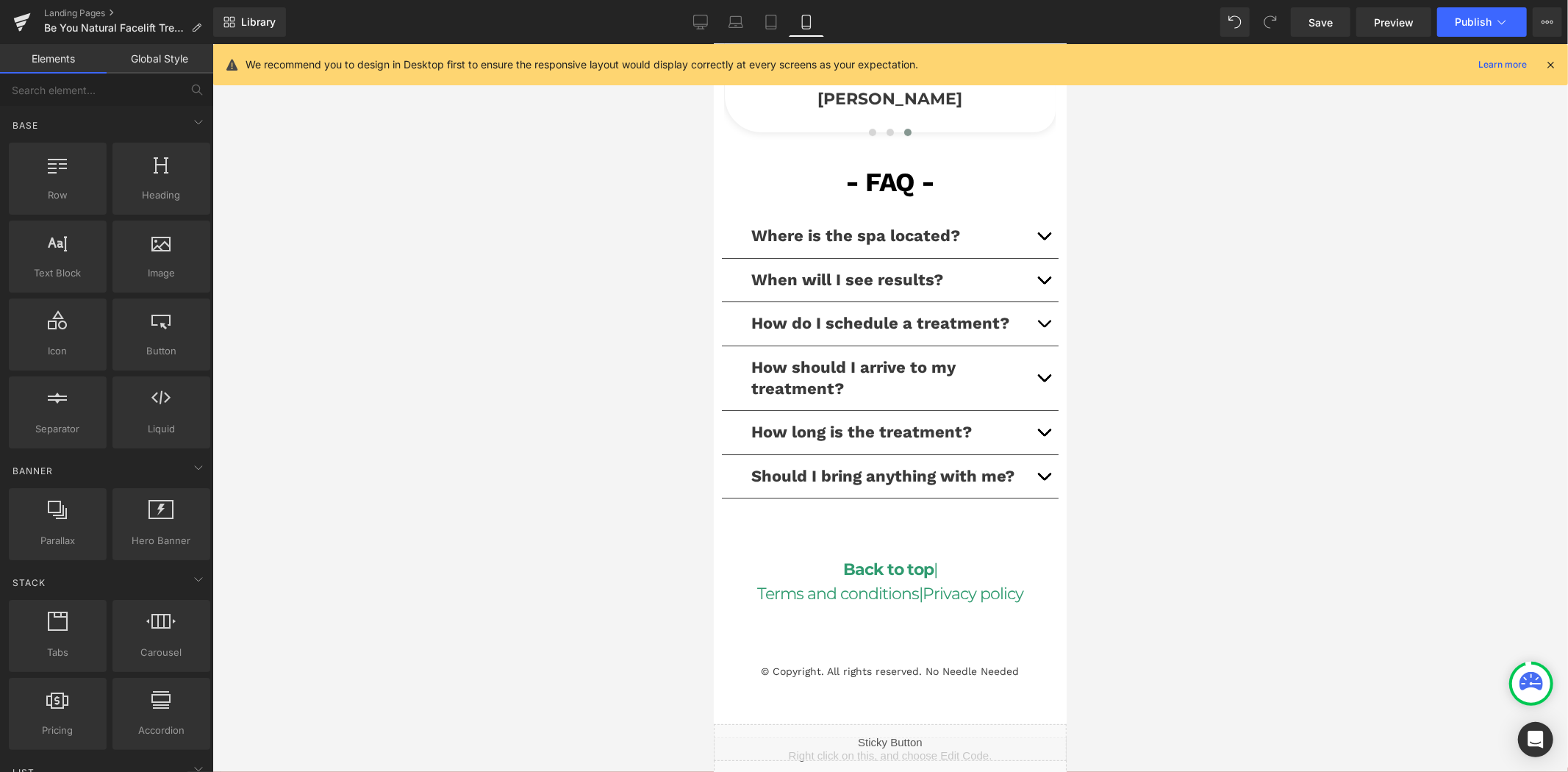
click at [614, 265] on div at bounding box center [889, 408] width 1355 height 728
click at [892, 676] on span "Text Block" at bounding box center [881, 671] width 48 height 17
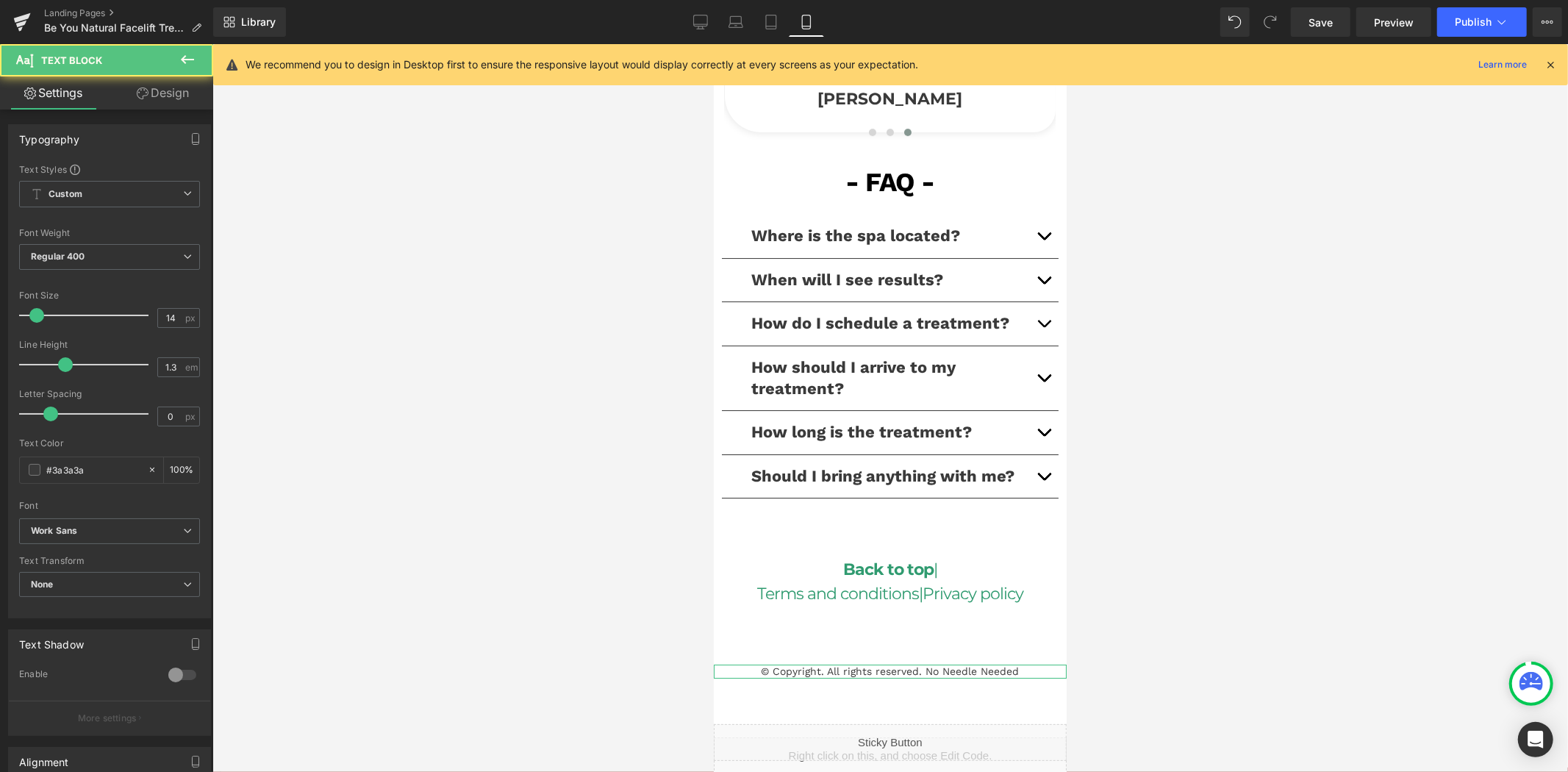
click at [161, 96] on link "Design" at bounding box center [163, 93] width 106 height 33
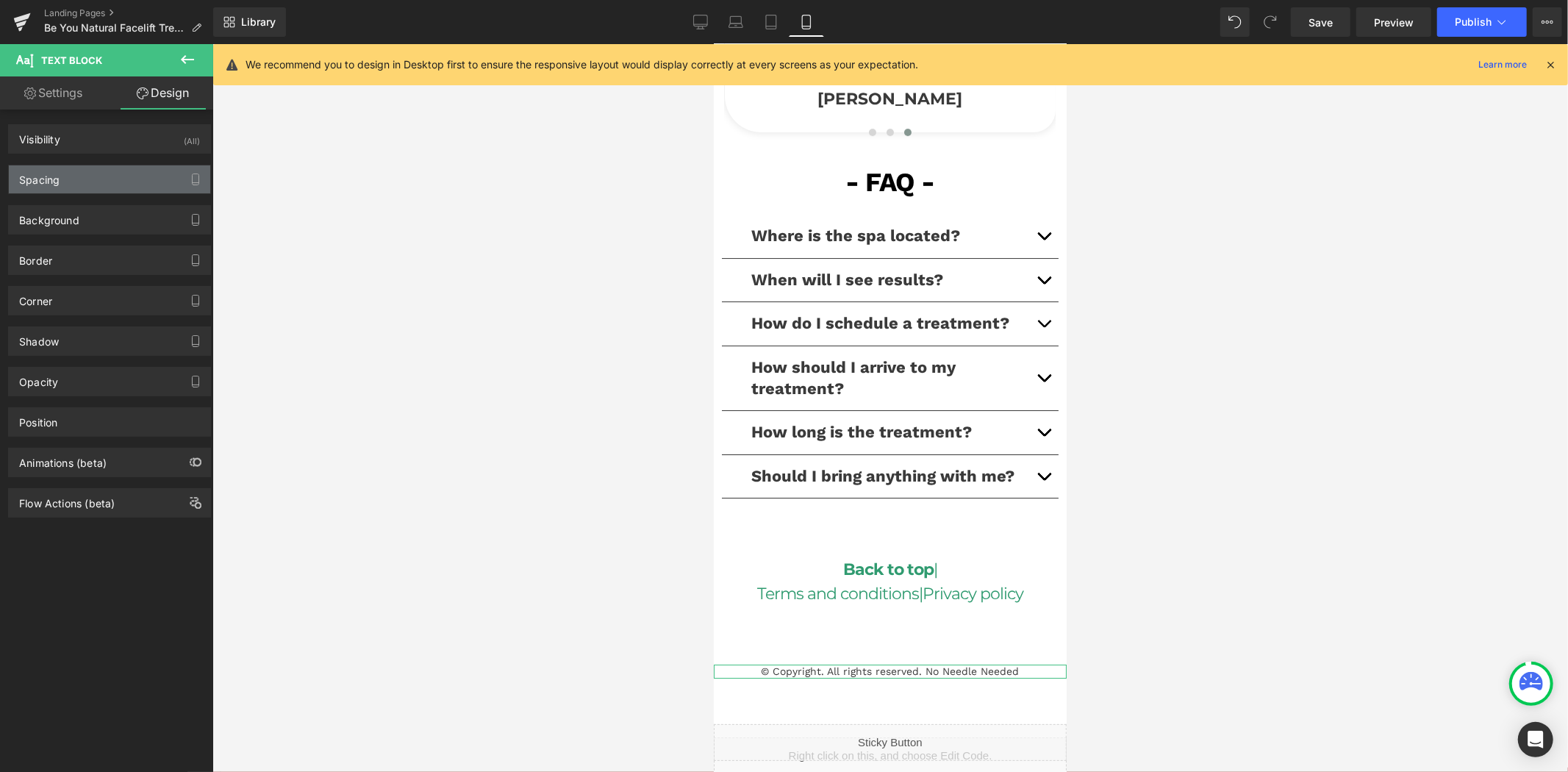
click at [72, 166] on div "Spacing" at bounding box center [109, 179] width 201 height 28
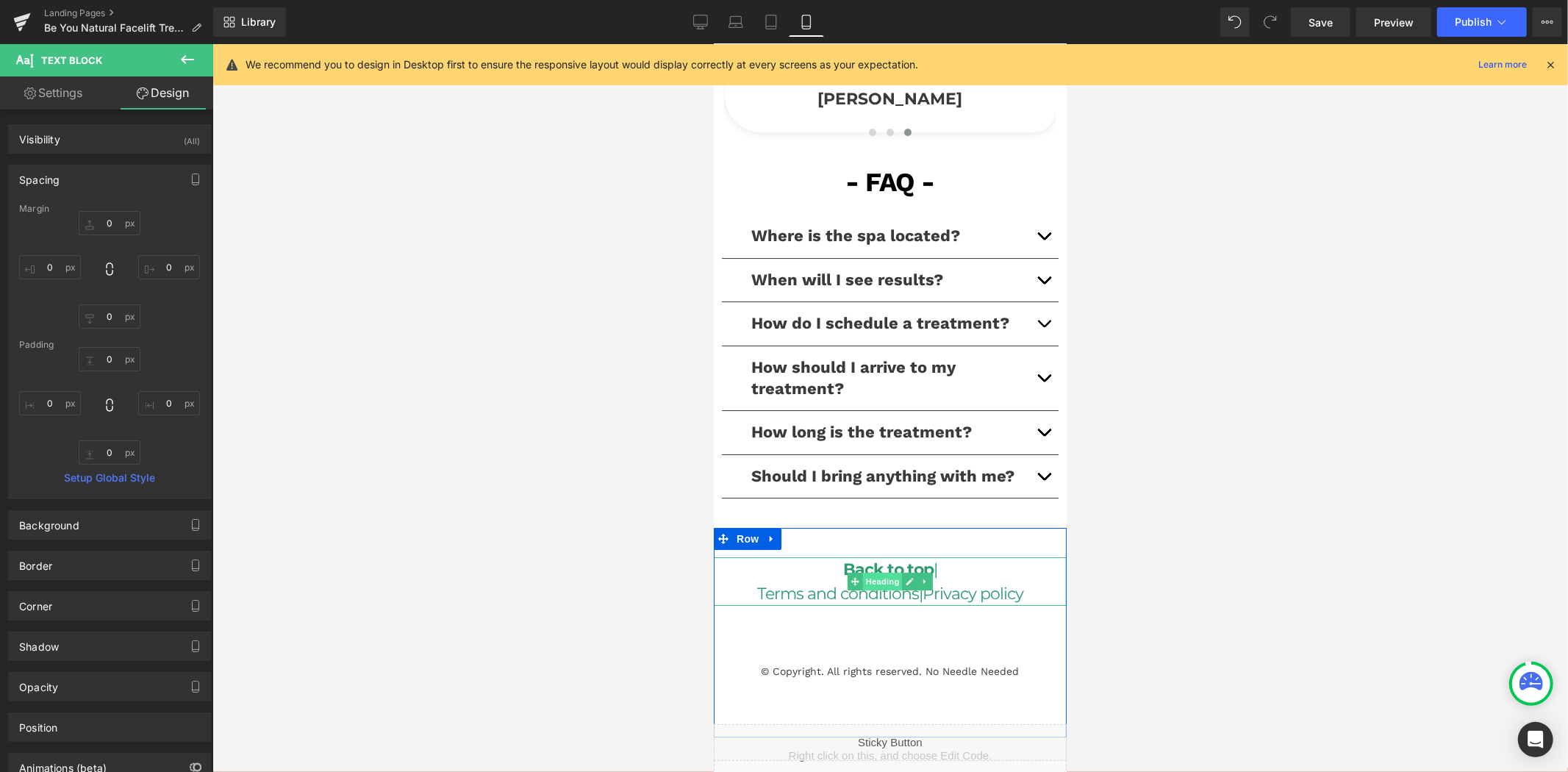
click at [885, 590] on span "Heading" at bounding box center [882, 581] width 40 height 17
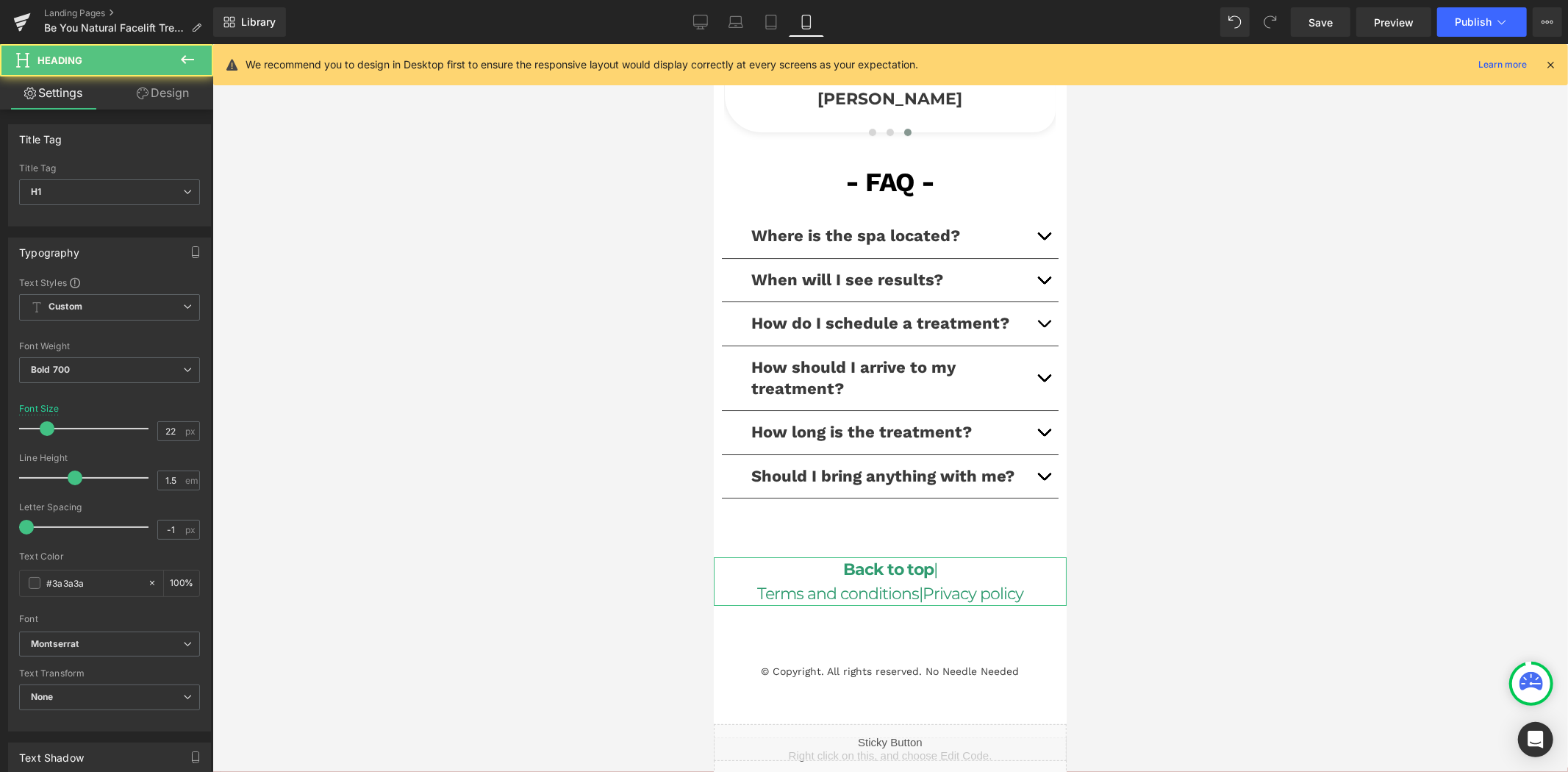
click at [161, 91] on link "Design" at bounding box center [163, 93] width 106 height 33
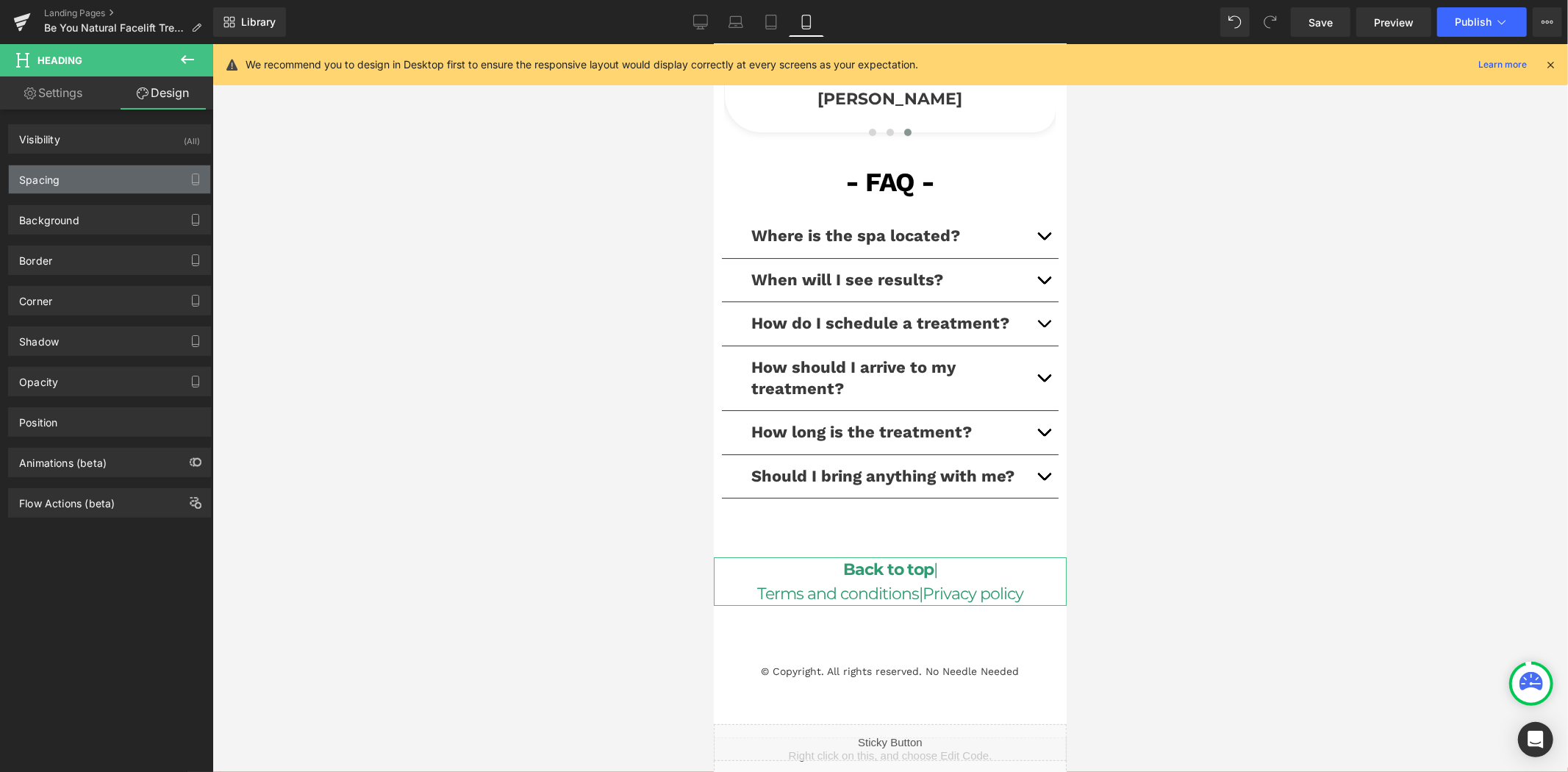
click at [96, 185] on div "Spacing" at bounding box center [109, 179] width 201 height 28
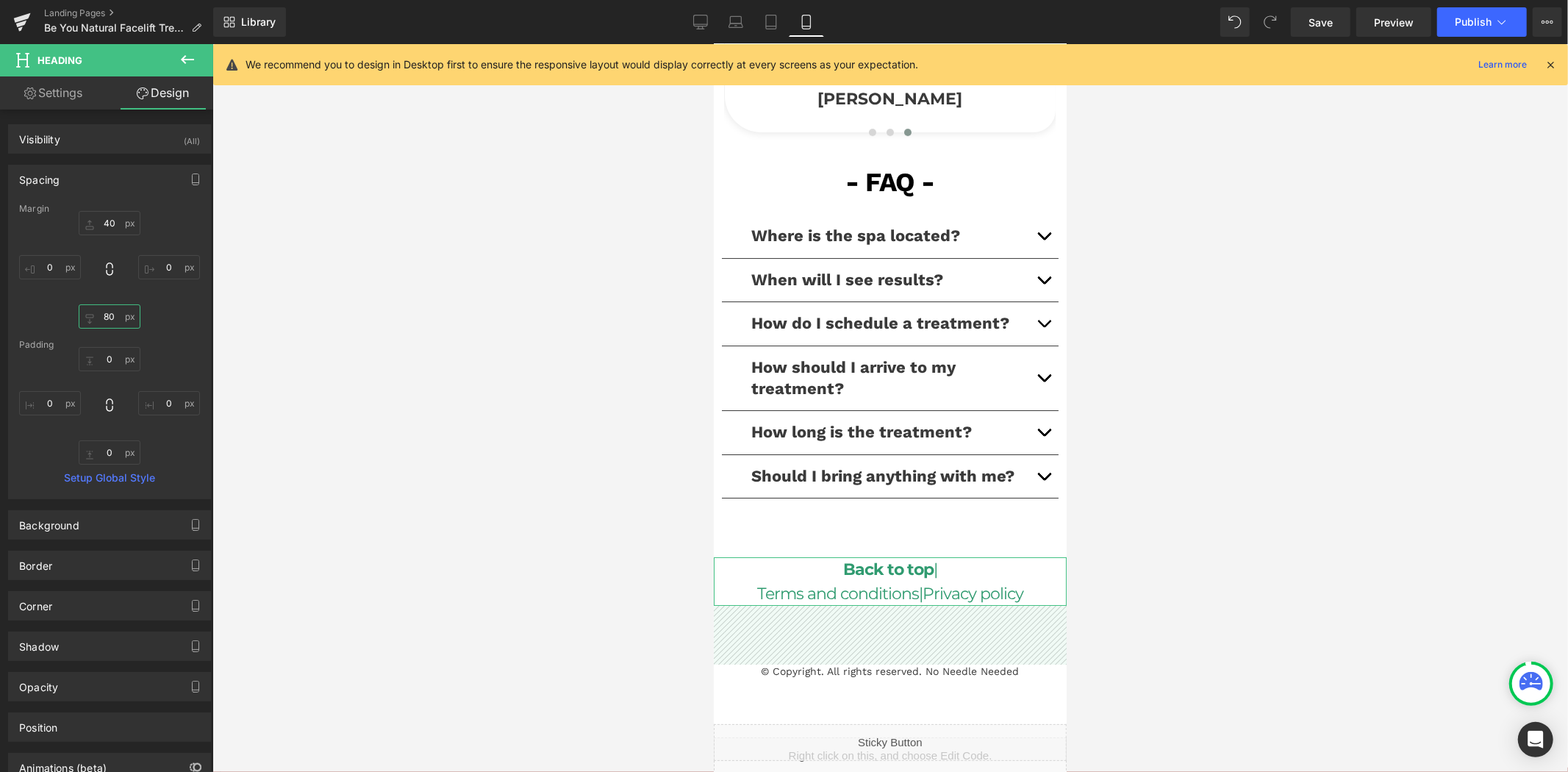
click at [113, 318] on input "80" at bounding box center [110, 316] width 62 height 25
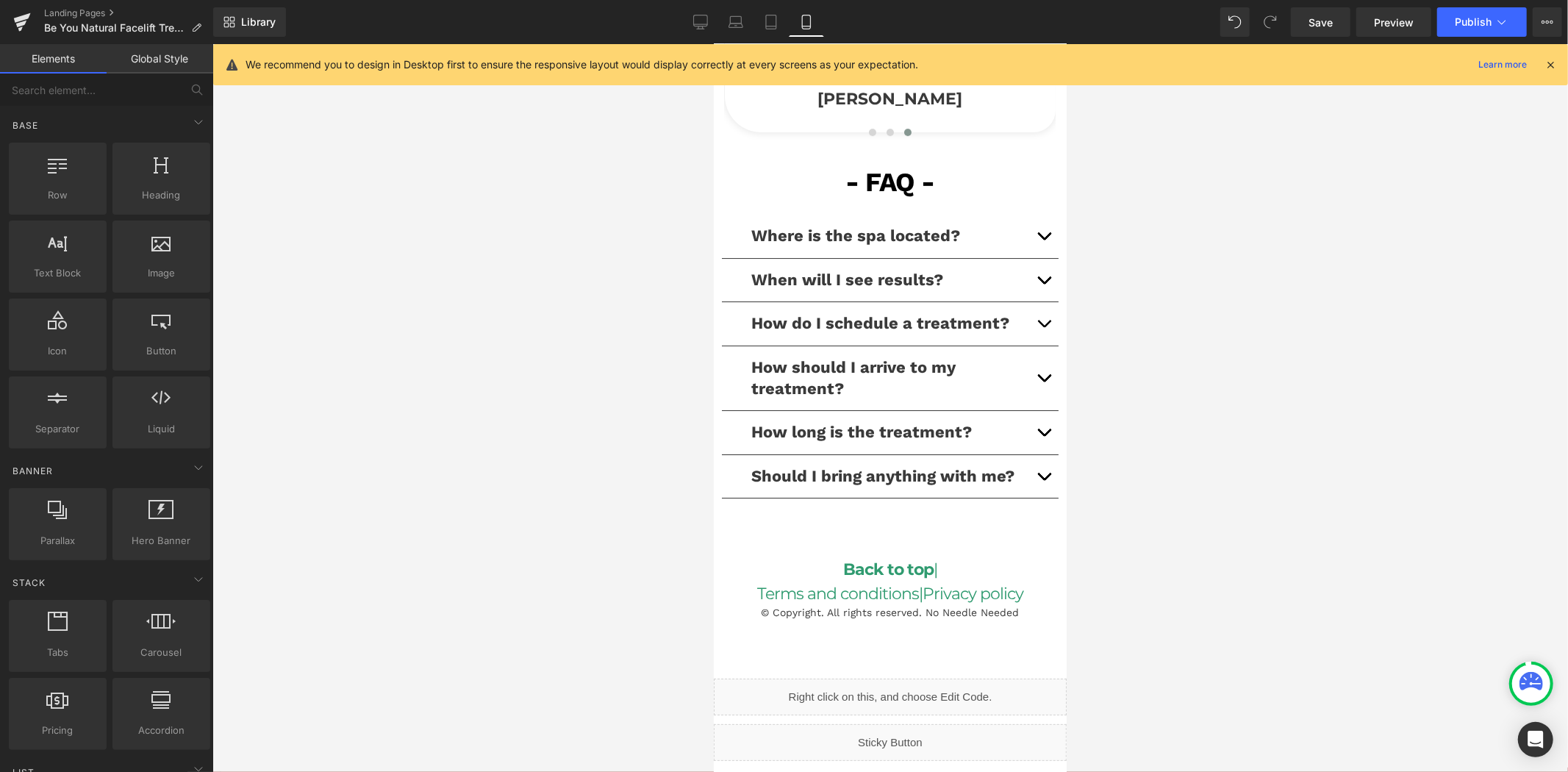
click at [1283, 331] on div at bounding box center [889, 408] width 1355 height 728
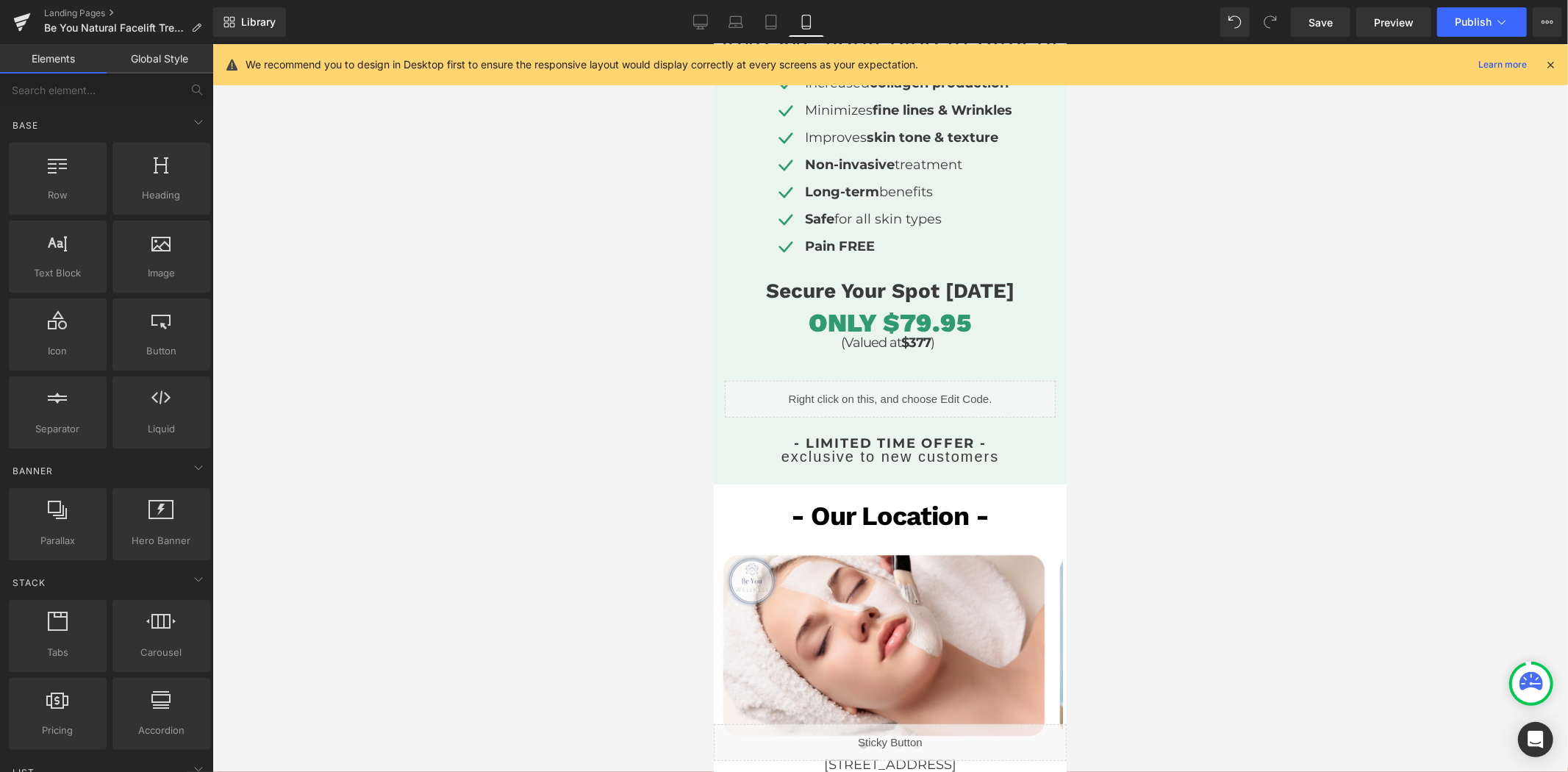
scroll to position [0, 0]
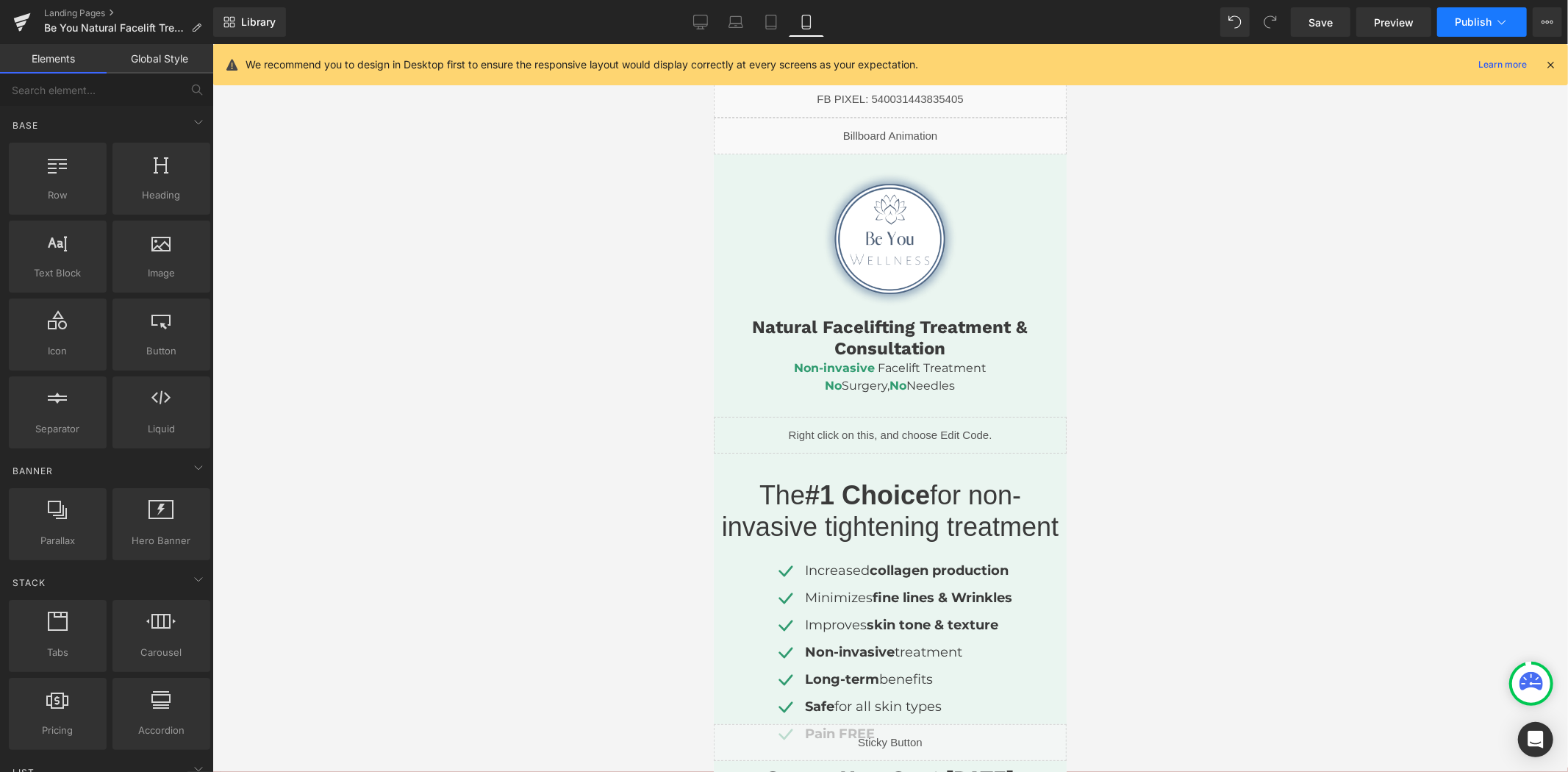
click at [1481, 31] on button "Publish" at bounding box center [1481, 21] width 90 height 29
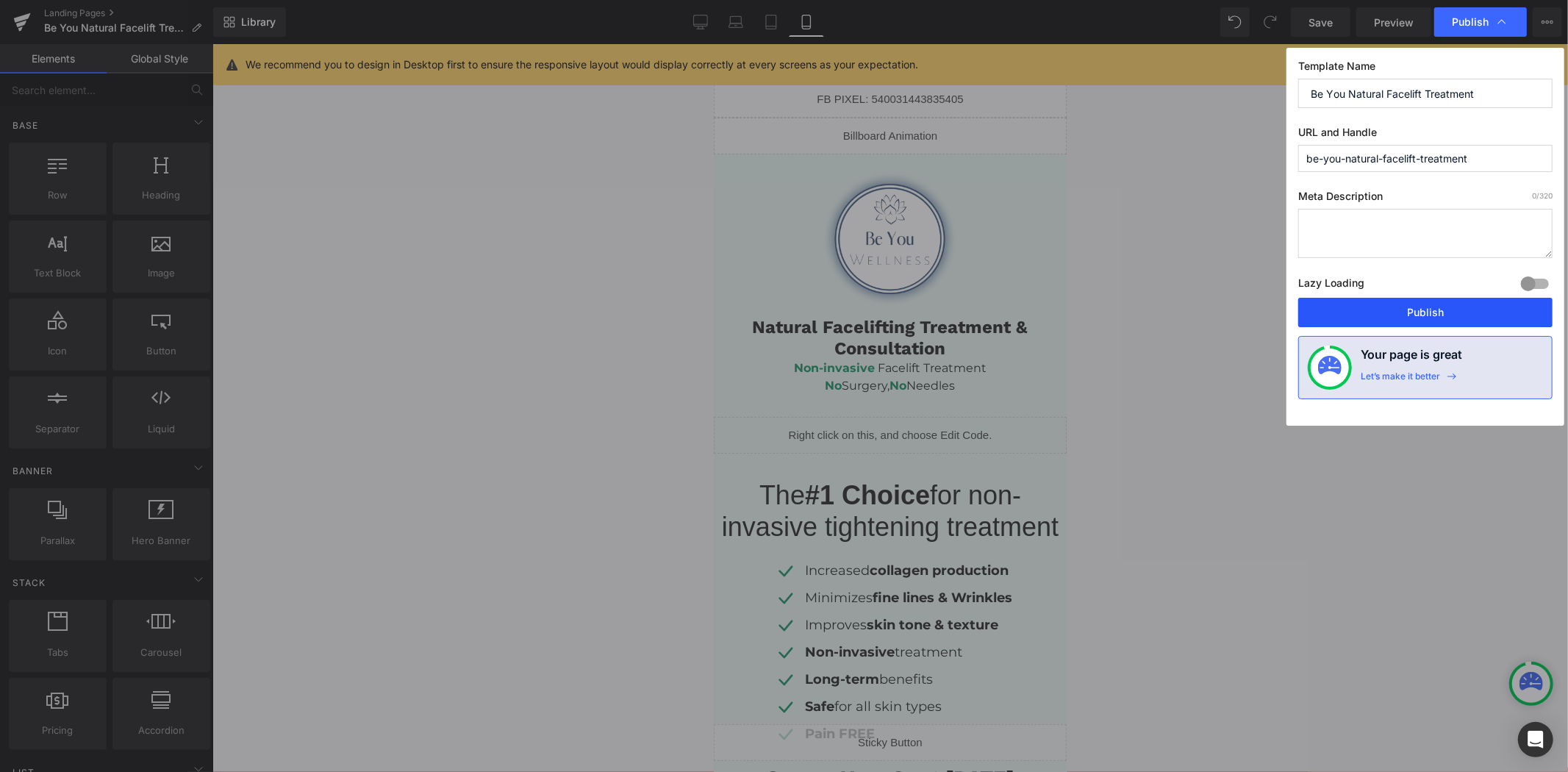
click at [1410, 313] on button "Publish" at bounding box center [1425, 312] width 254 height 29
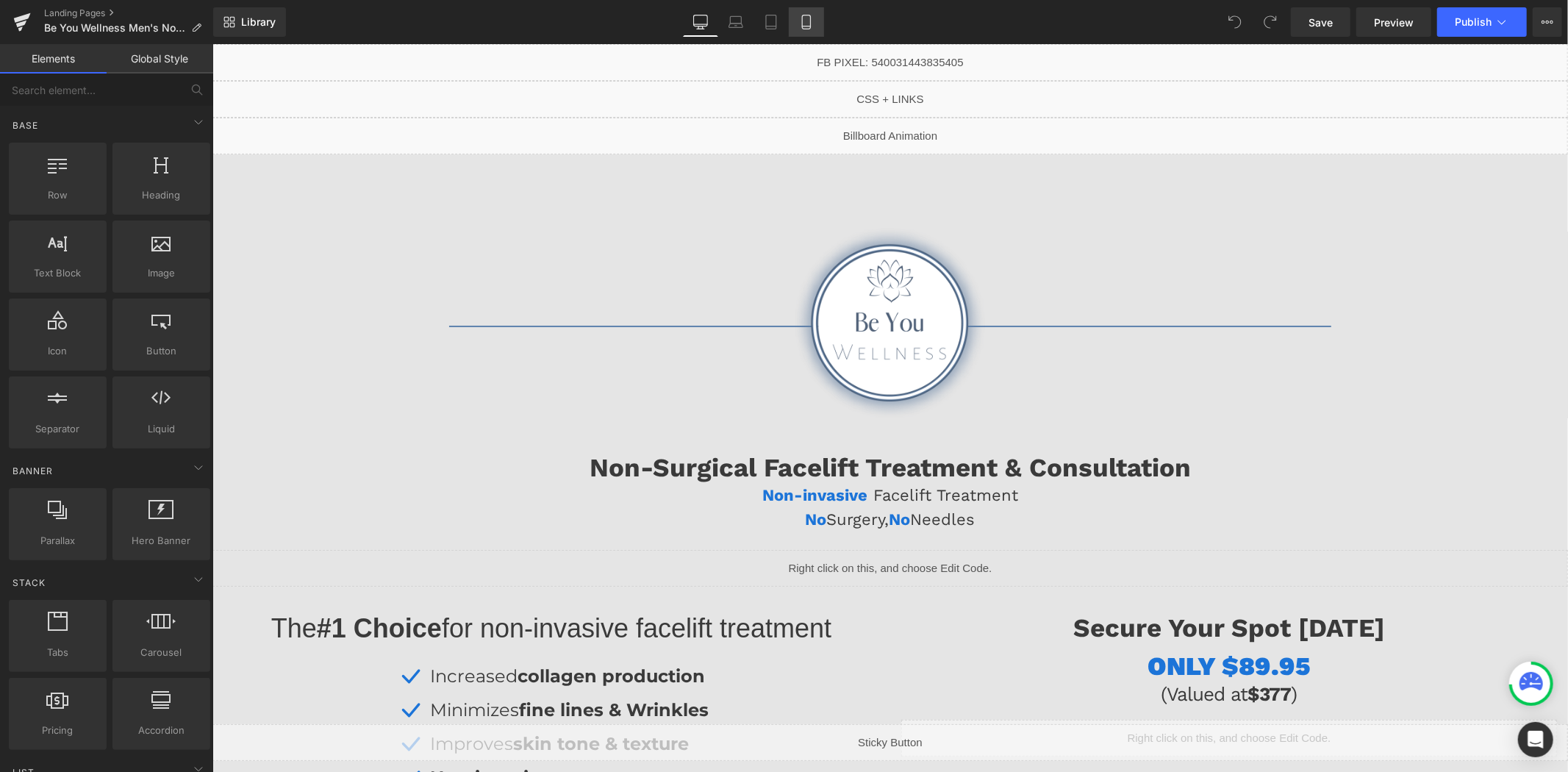
click at [808, 27] on icon at bounding box center [806, 22] width 8 height 14
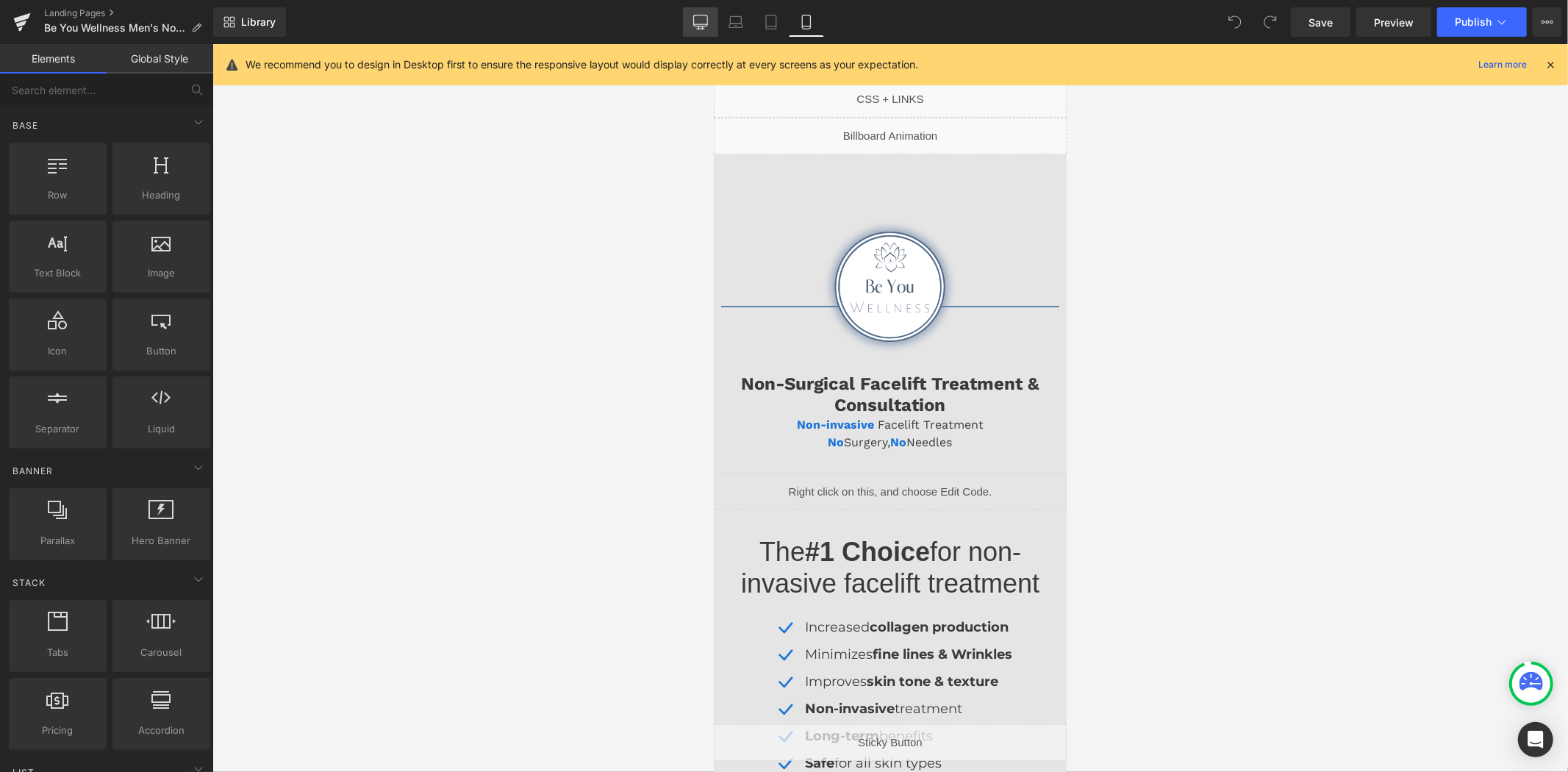
click at [703, 25] on icon at bounding box center [700, 25] width 14 height 0
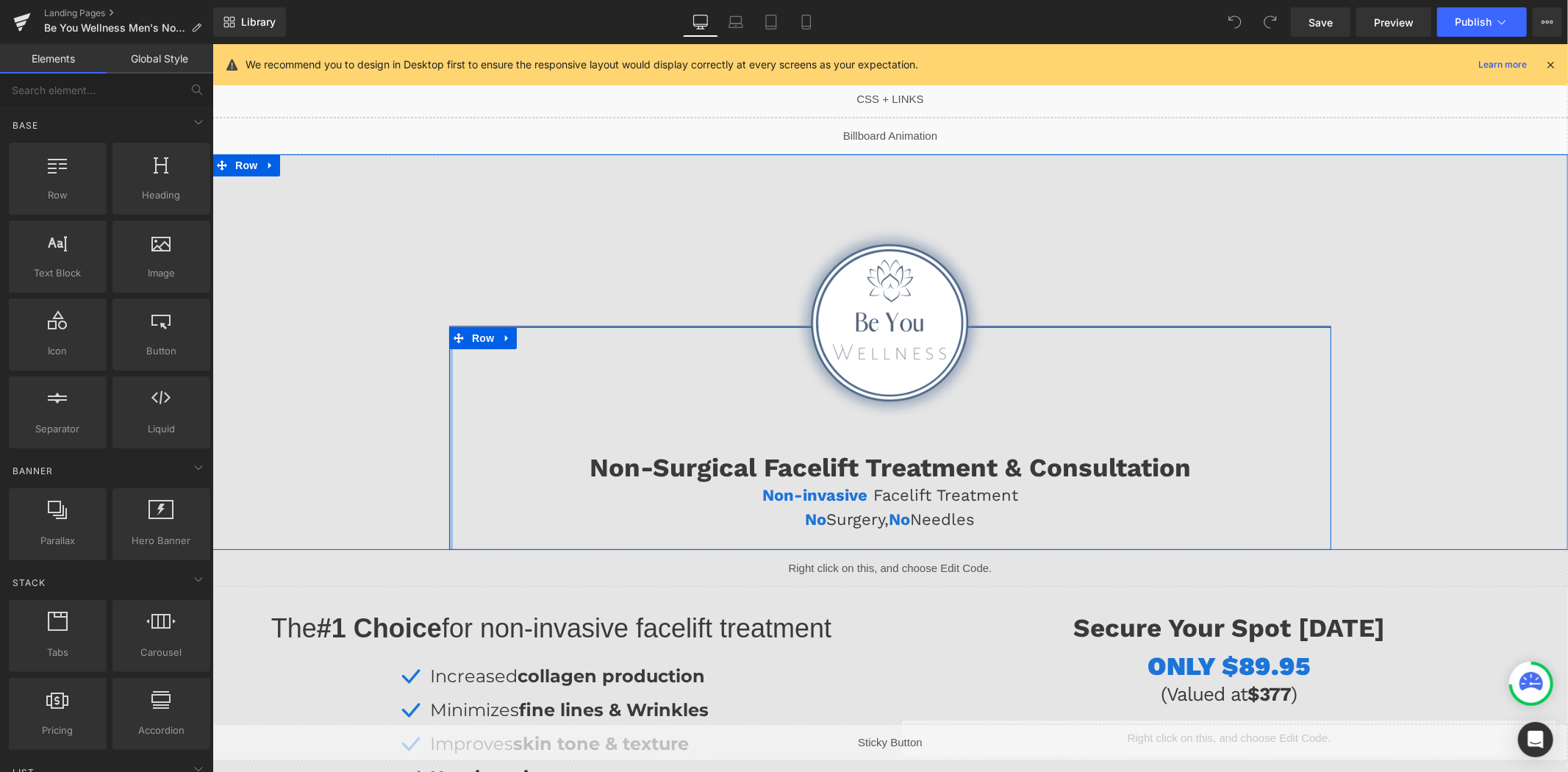
click at [448, 510] on div at bounding box center [450, 438] width 4 height 223
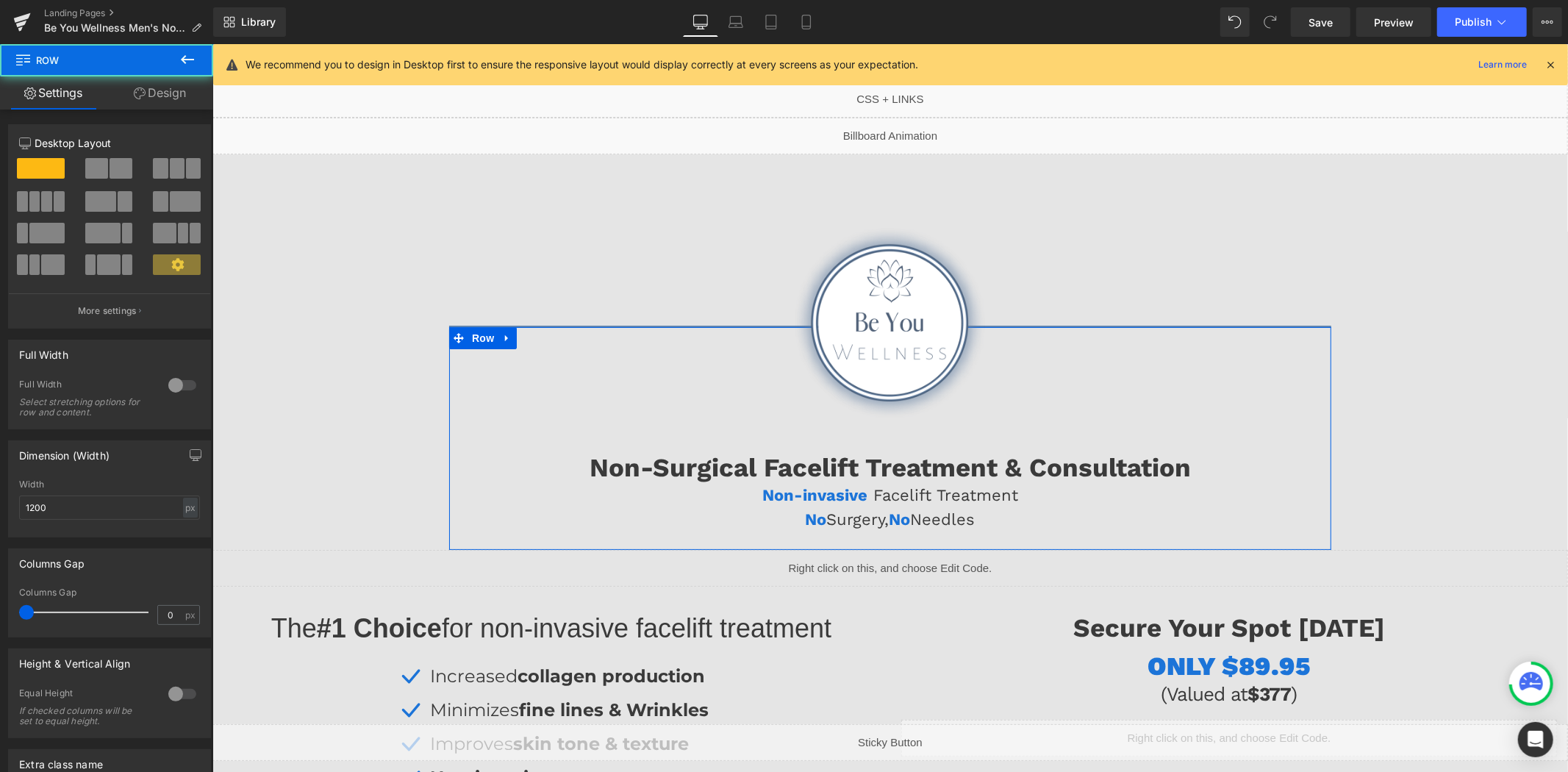
click at [167, 109] on link "Design" at bounding box center [160, 93] width 106 height 33
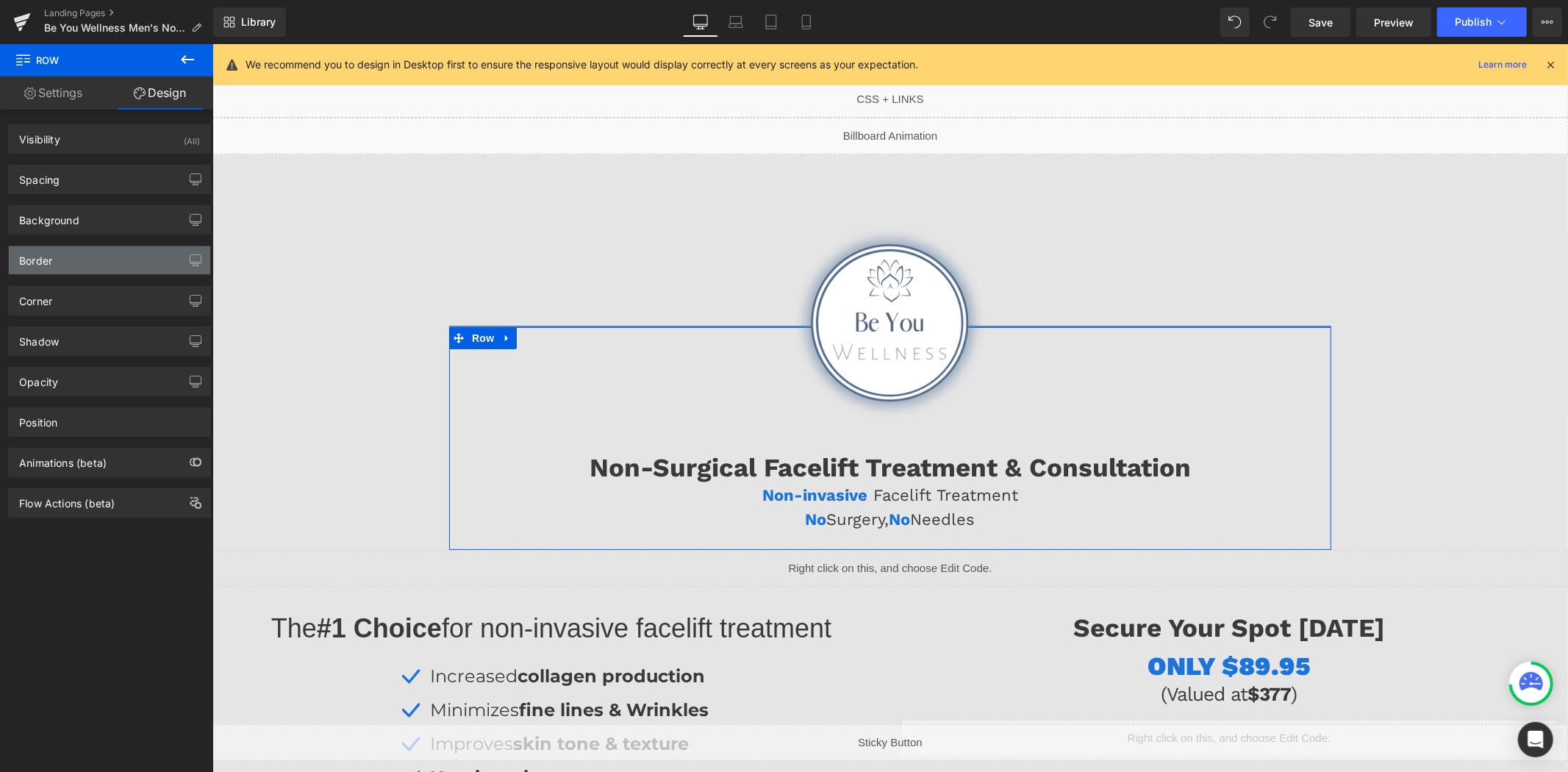
click at [83, 262] on div "Border" at bounding box center [109, 260] width 201 height 28
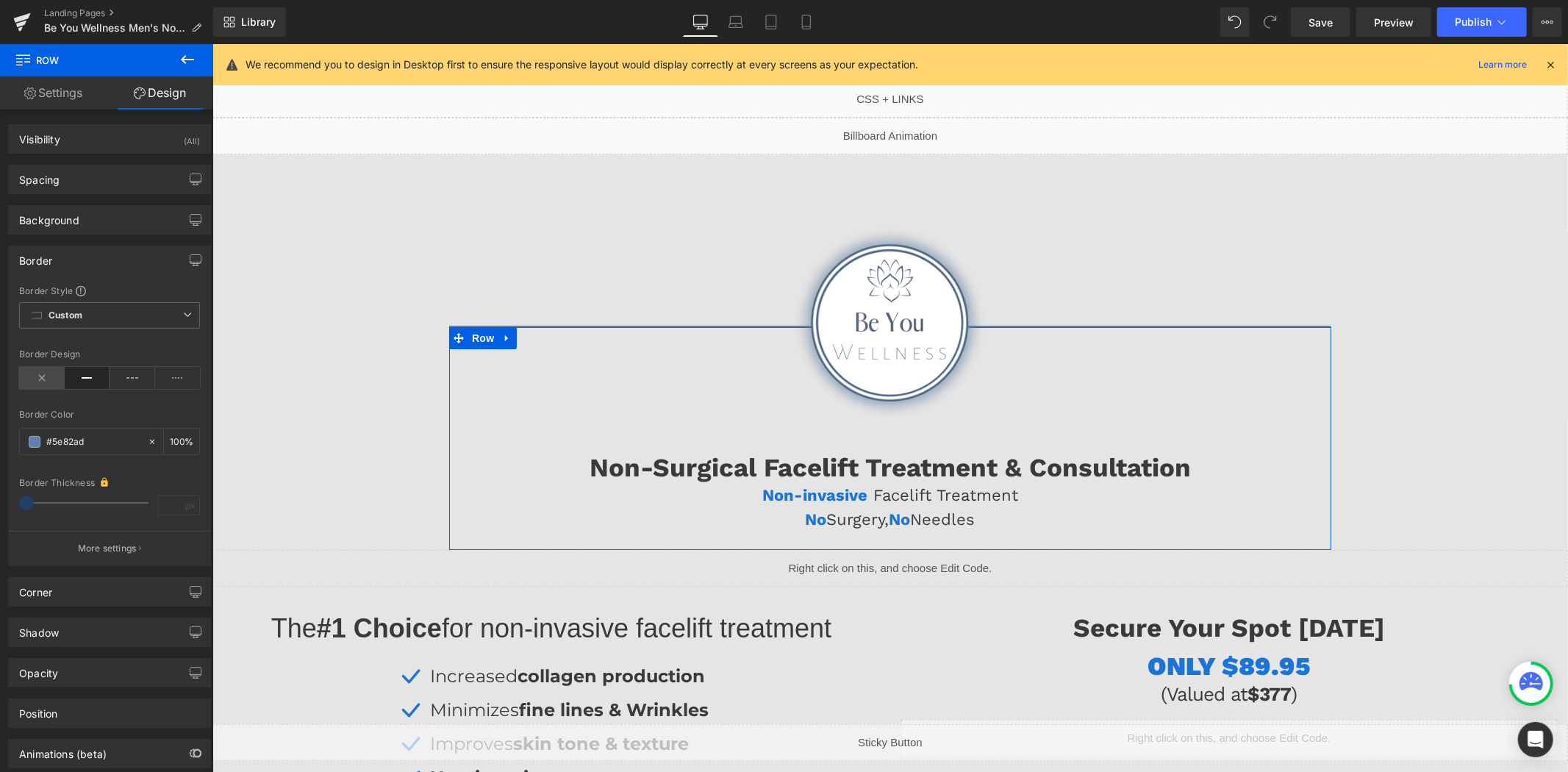
click at [41, 376] on icon at bounding box center [41, 378] width 45 height 22
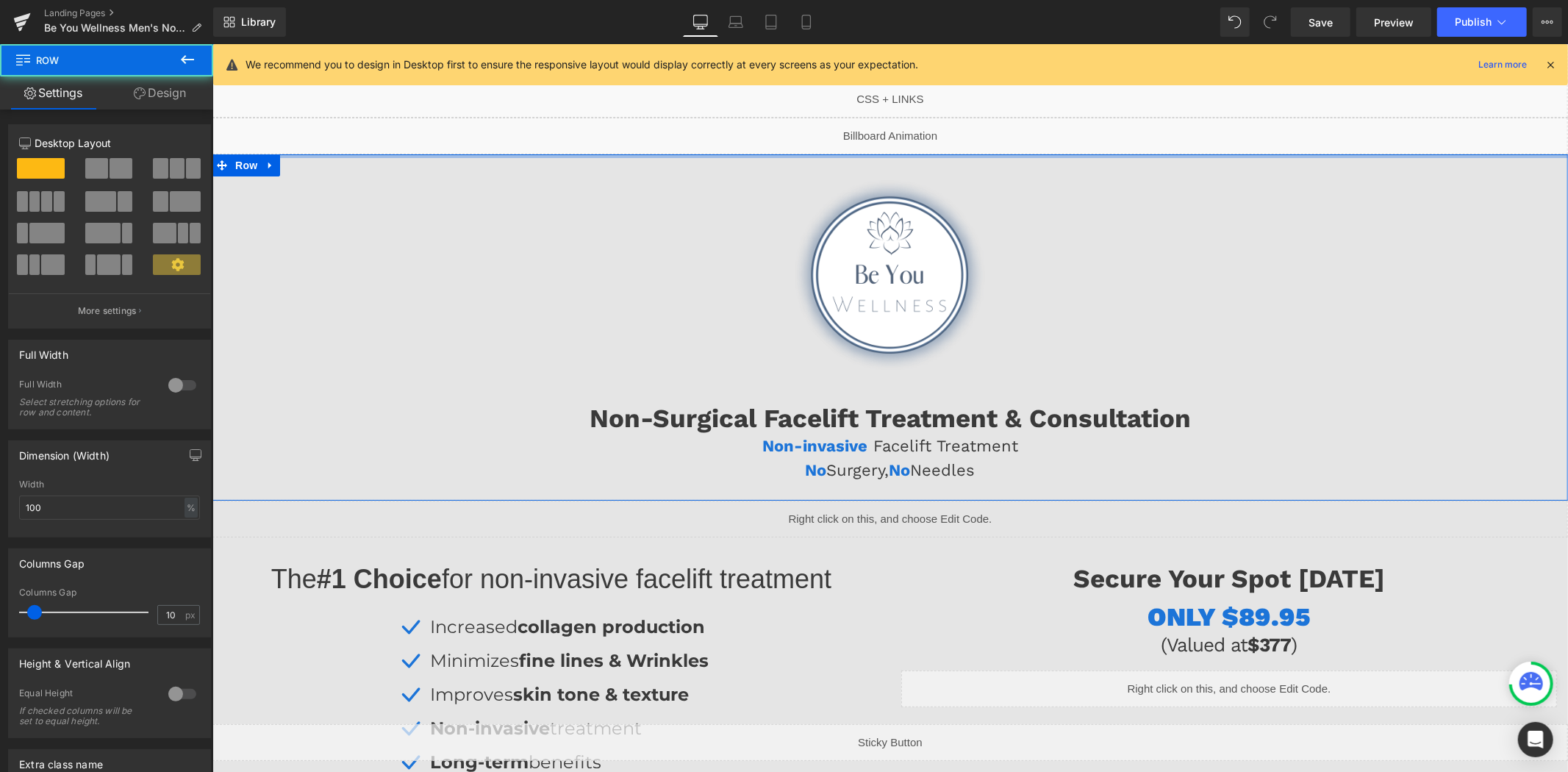
drag, startPoint x: 890, startPoint y: 192, endPoint x: 893, endPoint y: 118, distance: 74.1
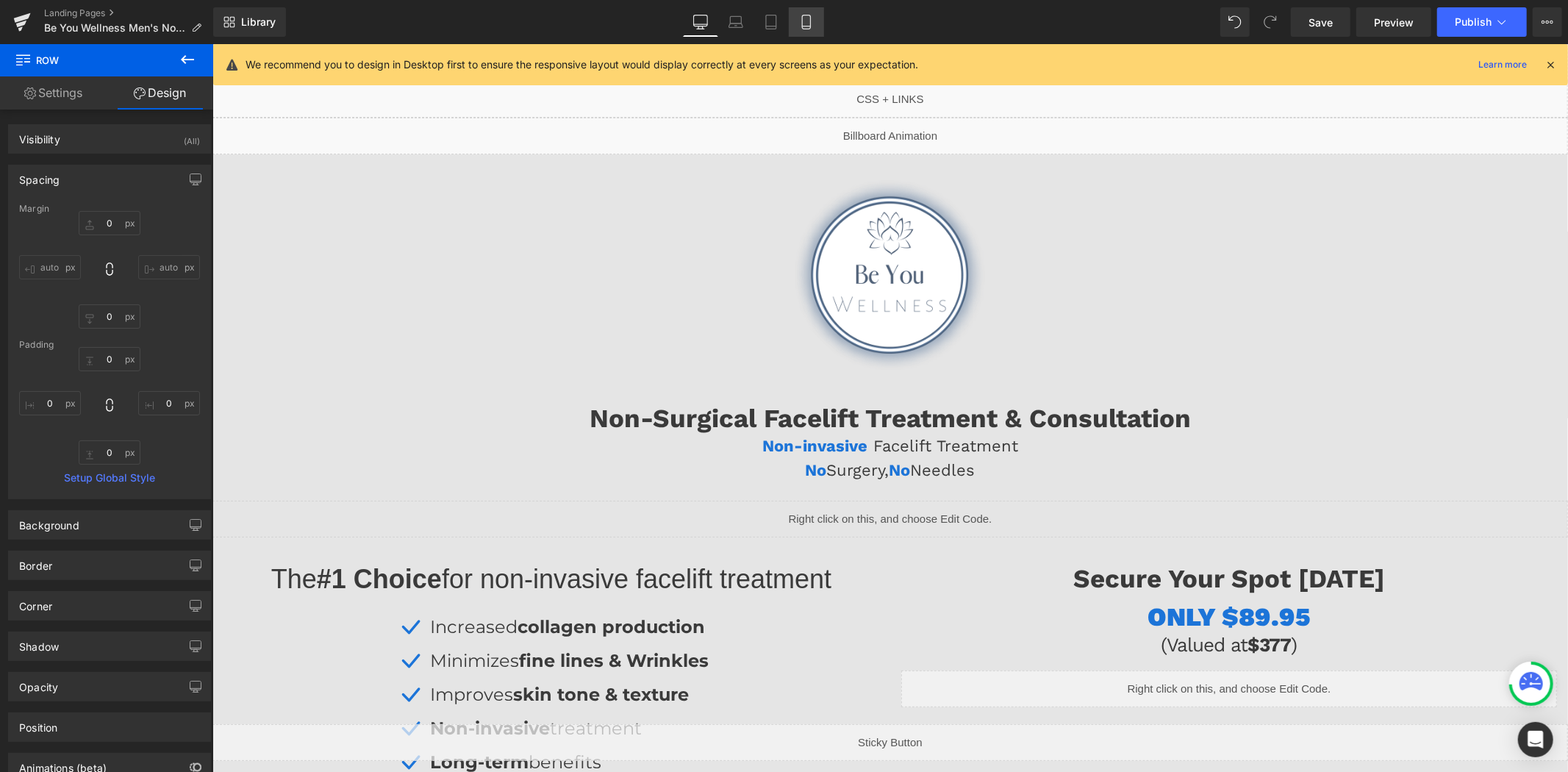
click at [809, 15] on icon at bounding box center [806, 21] width 14 height 14
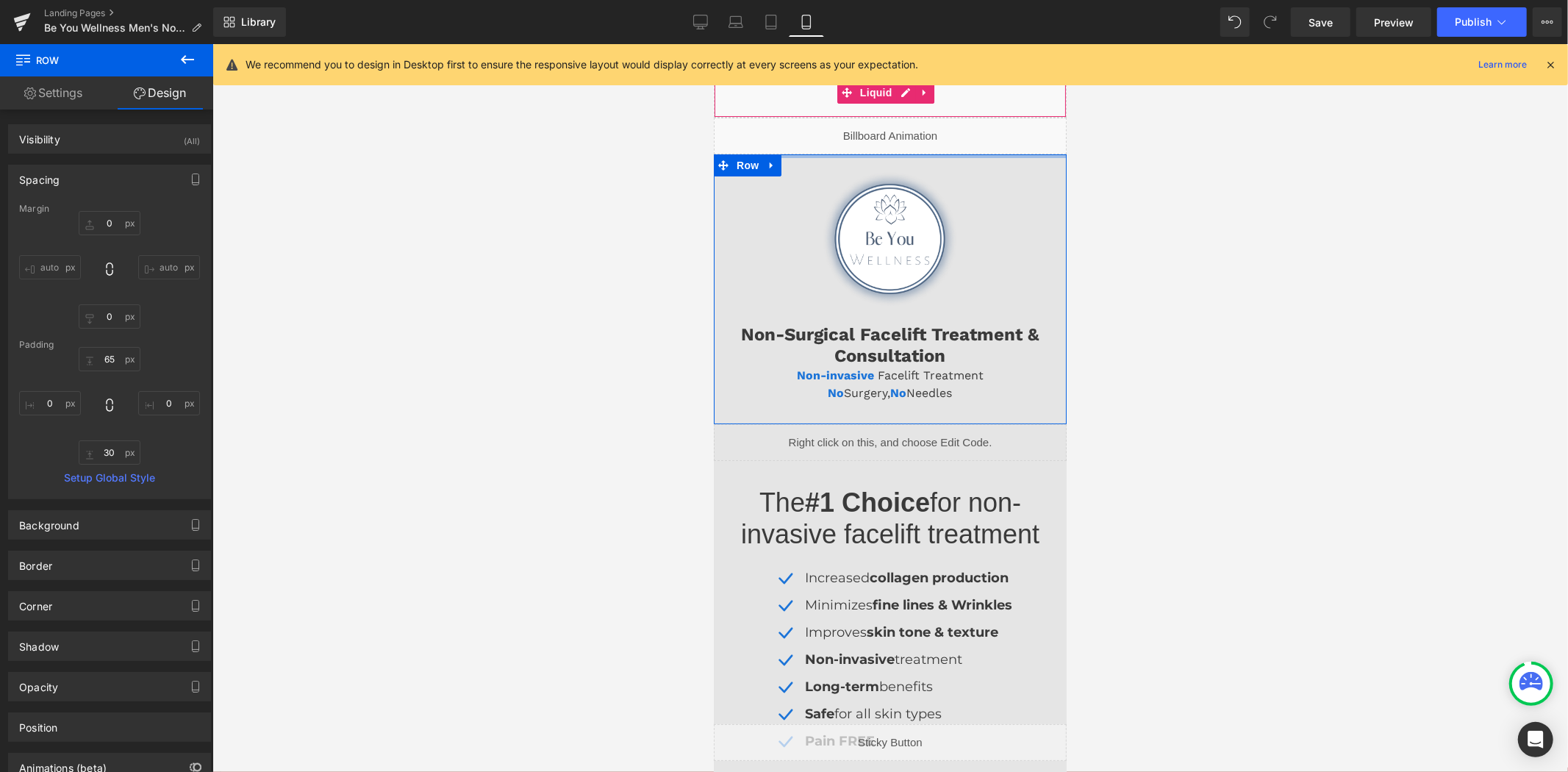
drag, startPoint x: 911, startPoint y: 189, endPoint x: 1055, endPoint y: 165, distance: 146.0
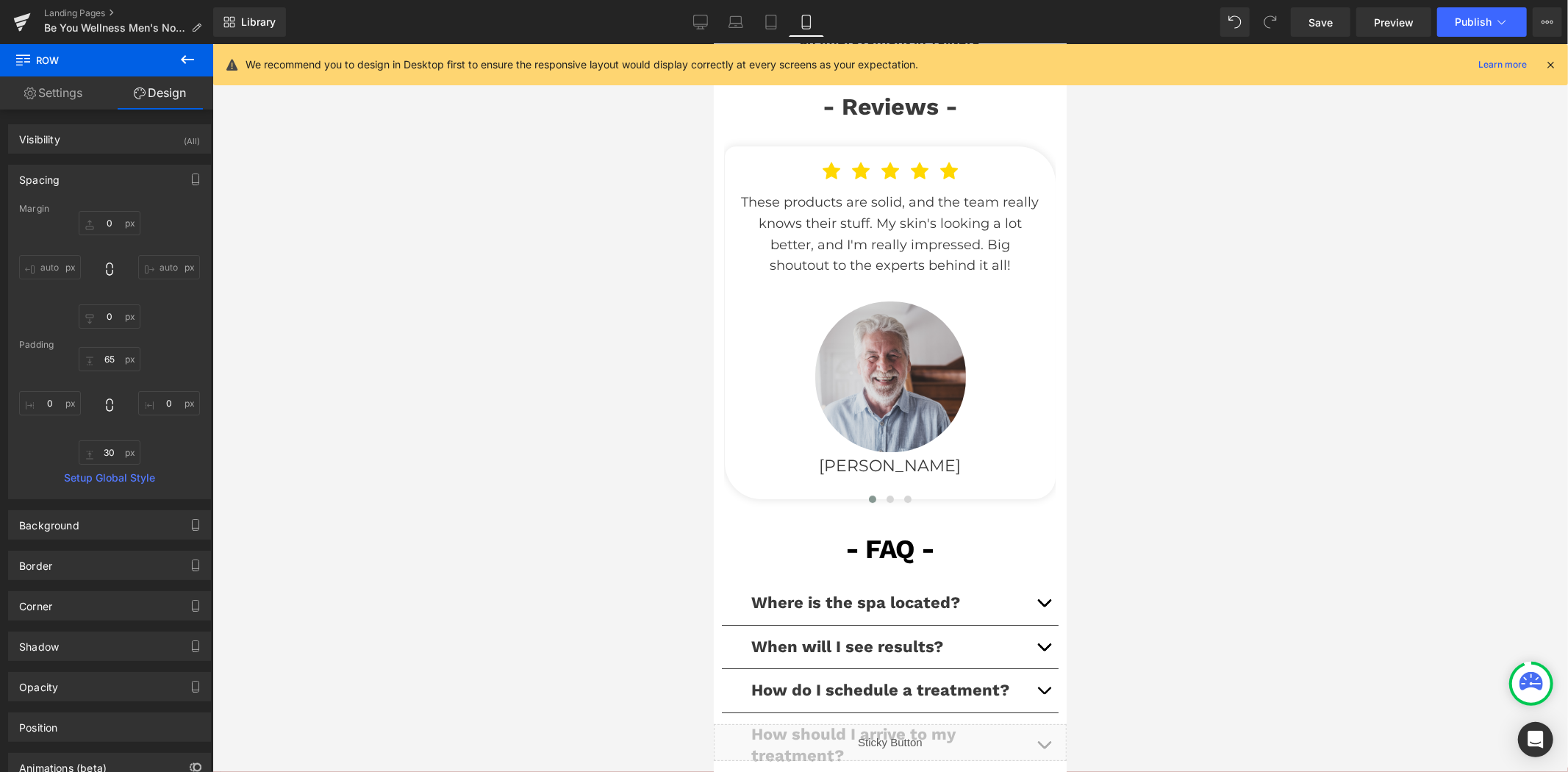
scroll to position [4084, 0]
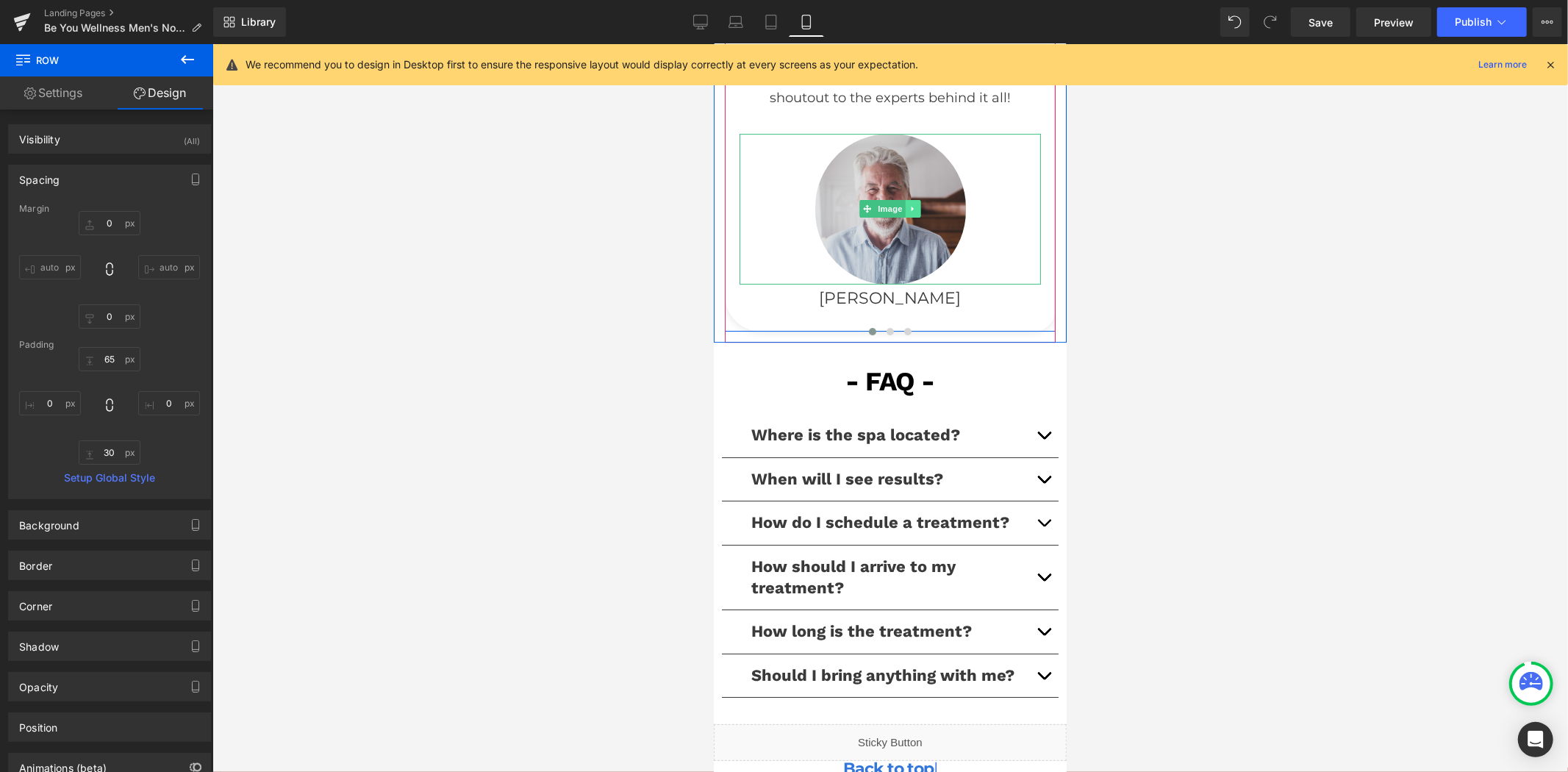
click at [908, 212] on icon at bounding box center [912, 208] width 8 height 9
click at [916, 212] on icon at bounding box center [920, 208] width 8 height 8
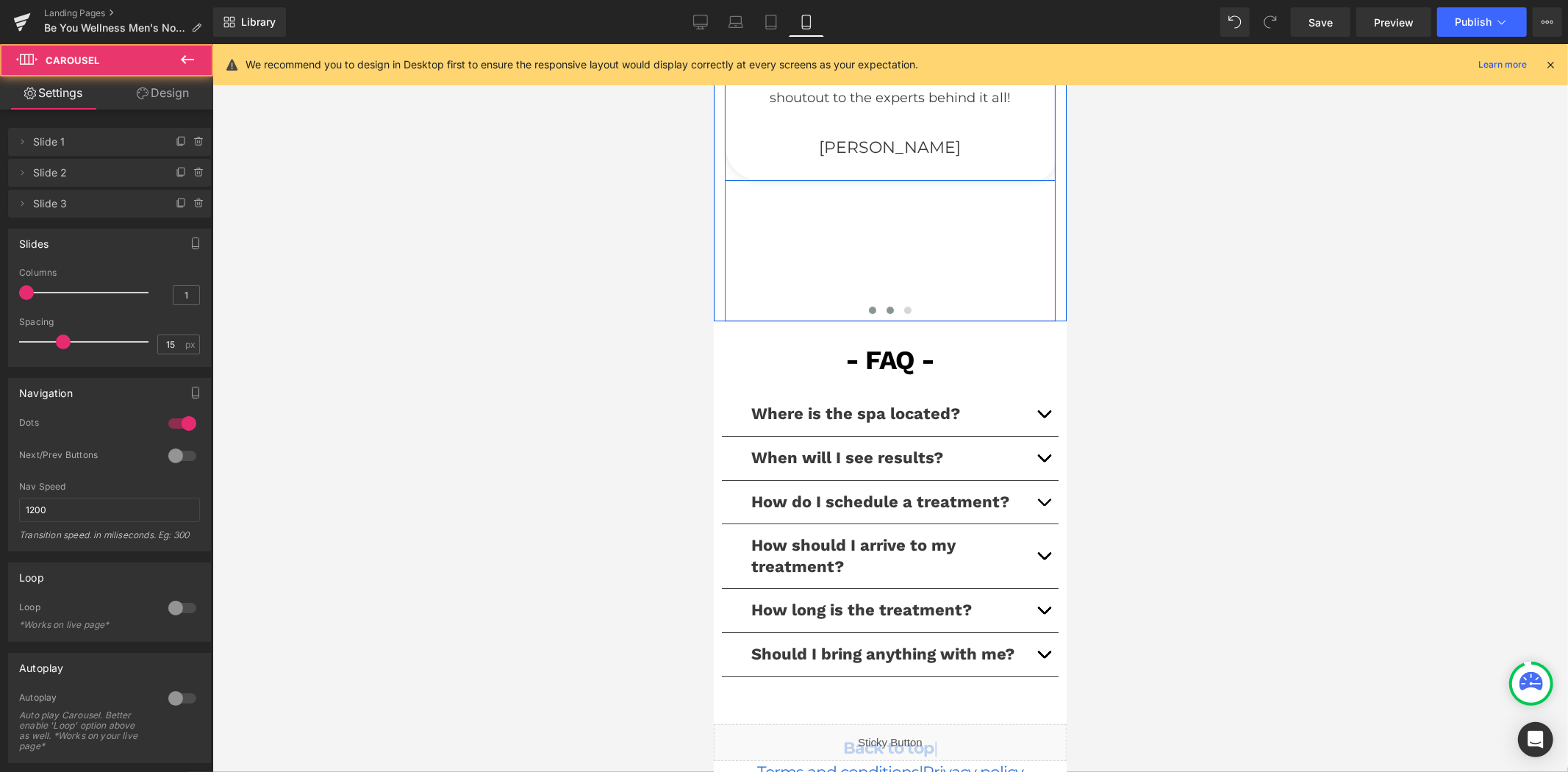
click at [885, 313] on span at bounding box center [889, 309] width 7 height 7
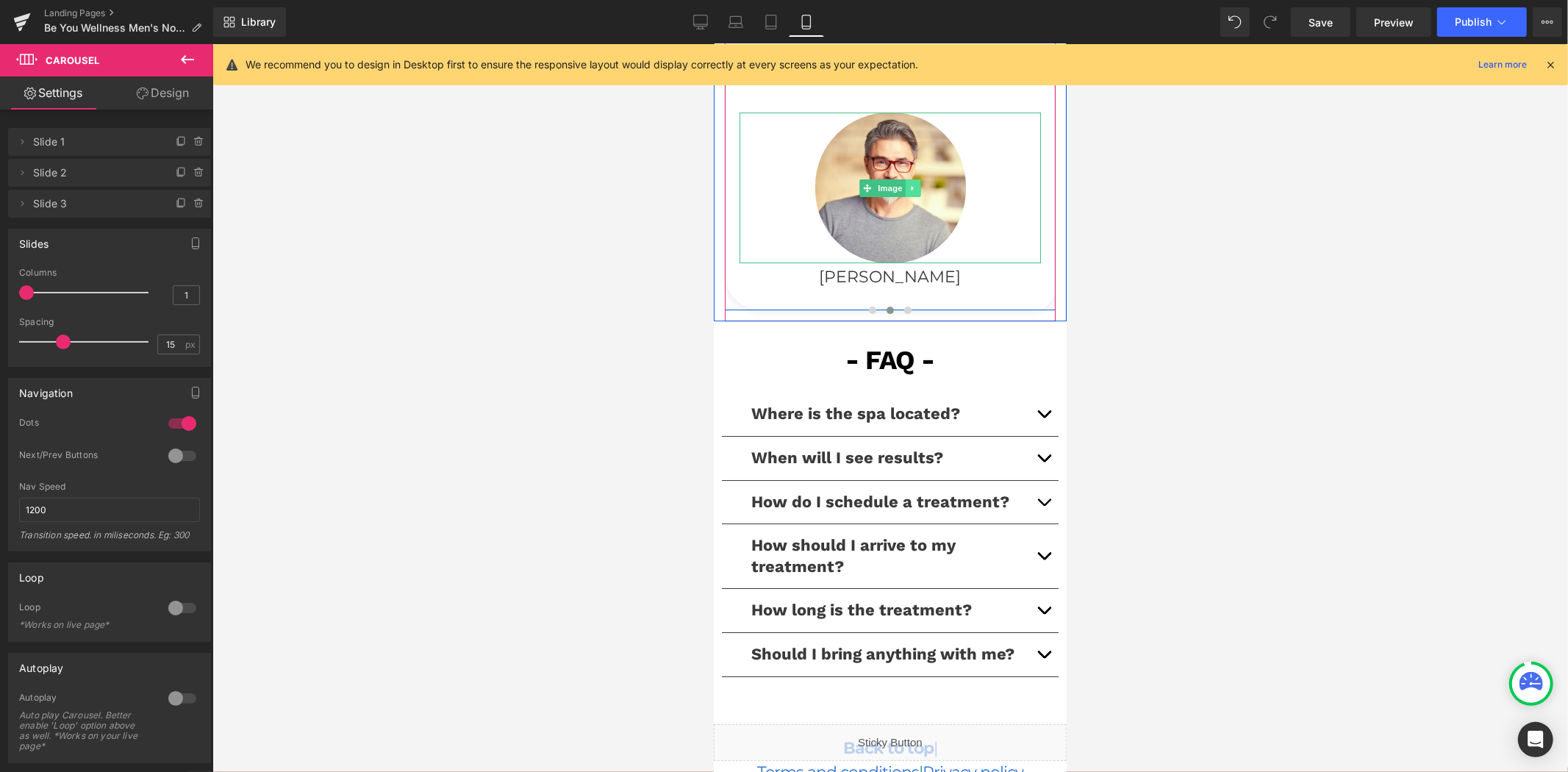
click at [908, 192] on icon at bounding box center [912, 187] width 8 height 9
click at [916, 191] on icon at bounding box center [920, 187] width 8 height 8
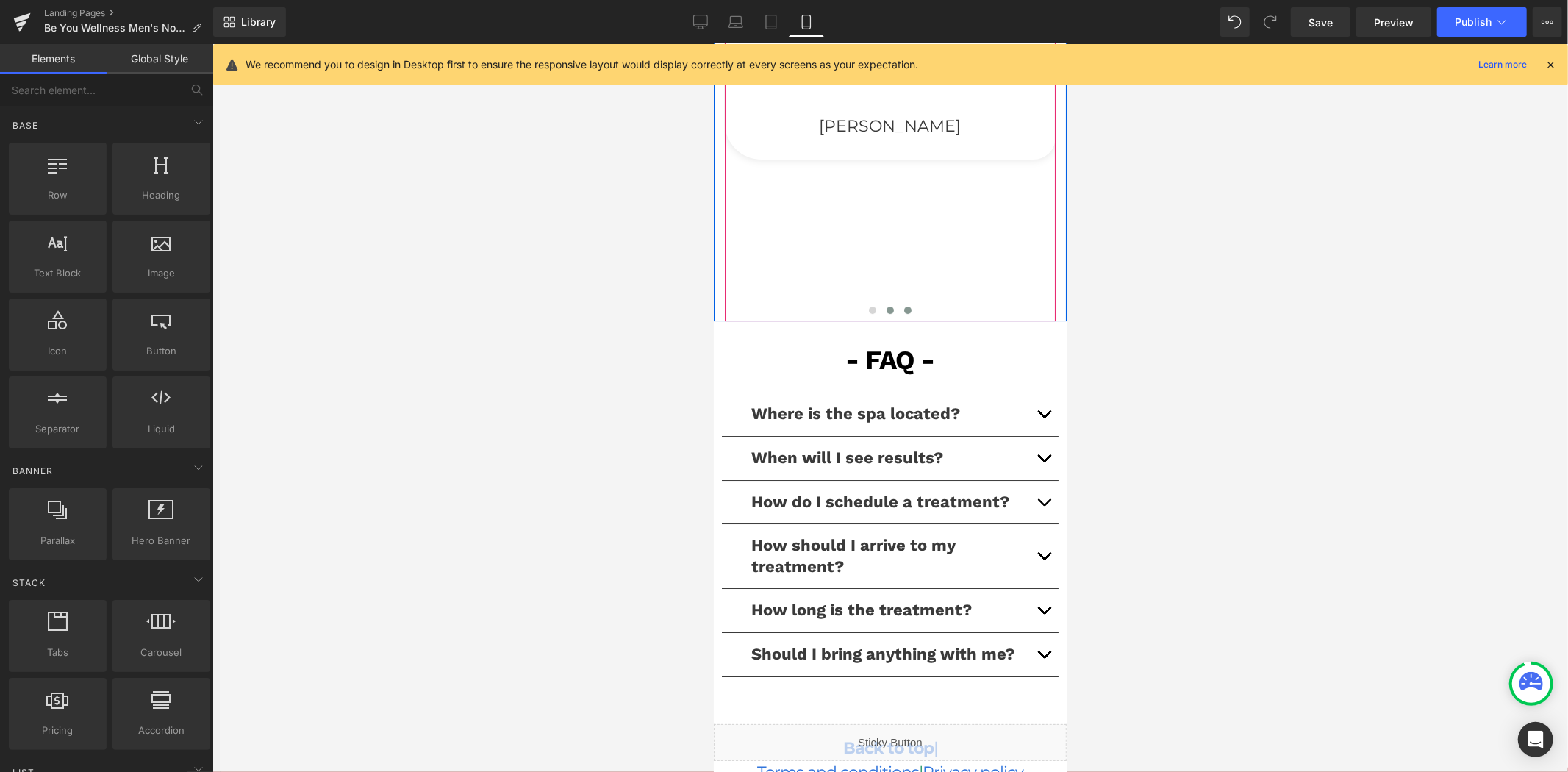
click at [904, 313] on span at bounding box center [907, 309] width 7 height 7
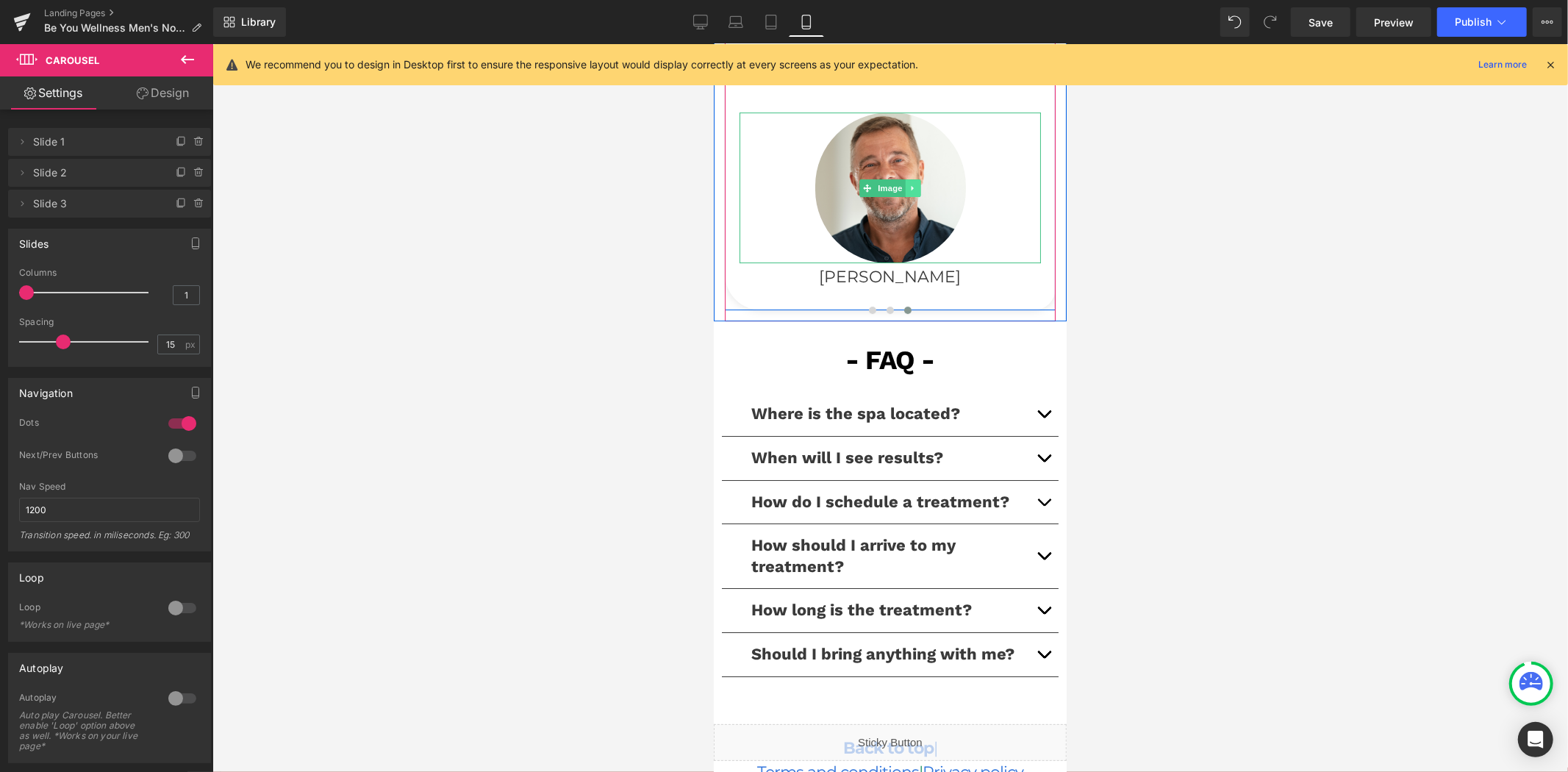
click at [908, 192] on icon at bounding box center [912, 187] width 8 height 9
click at [916, 191] on icon at bounding box center [920, 187] width 8 height 8
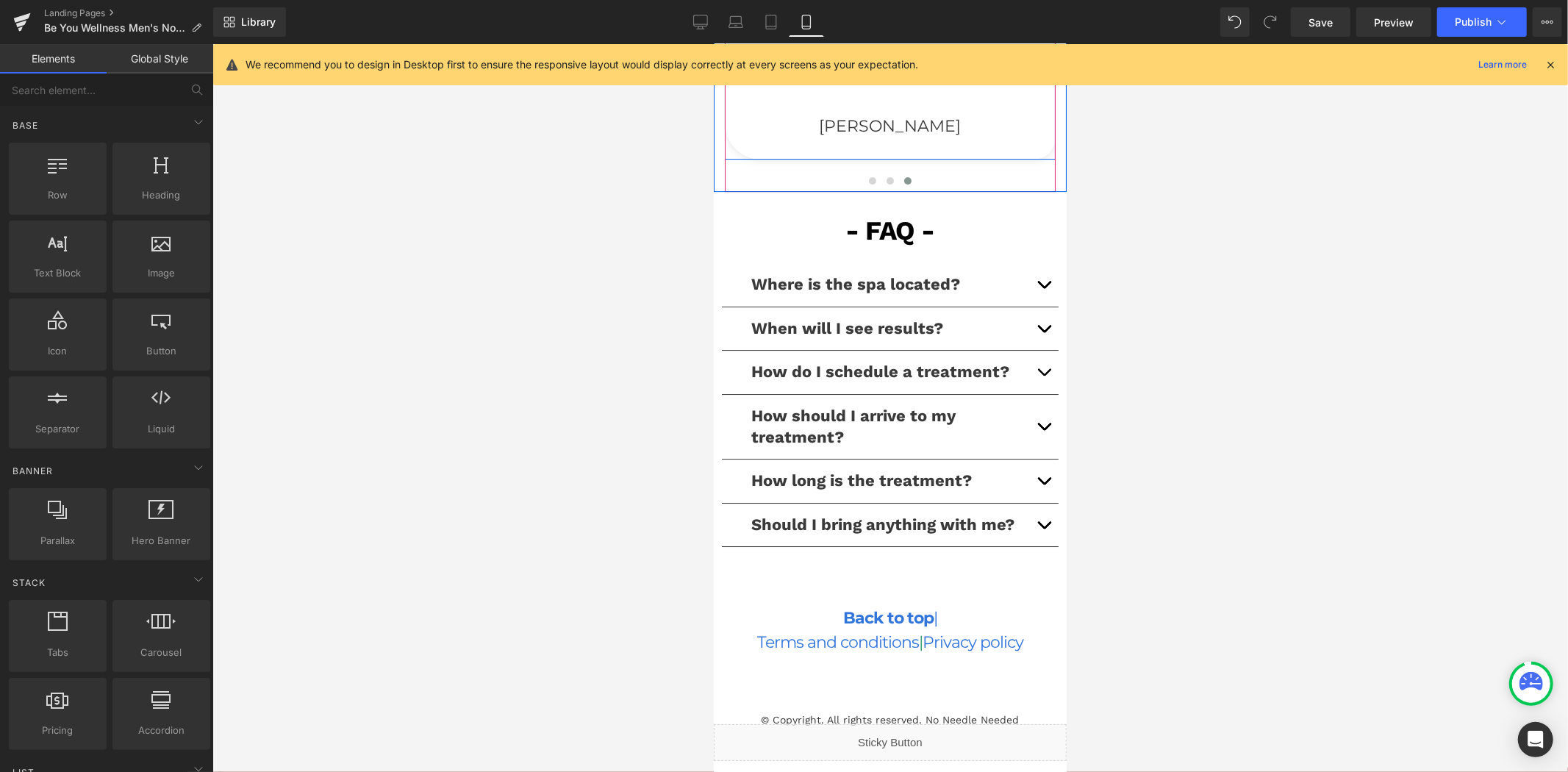
click at [577, 262] on div at bounding box center [889, 408] width 1355 height 728
click at [625, 319] on div at bounding box center [889, 408] width 1355 height 728
click at [931, 625] on h1 "Back to top |" at bounding box center [889, 617] width 353 height 25
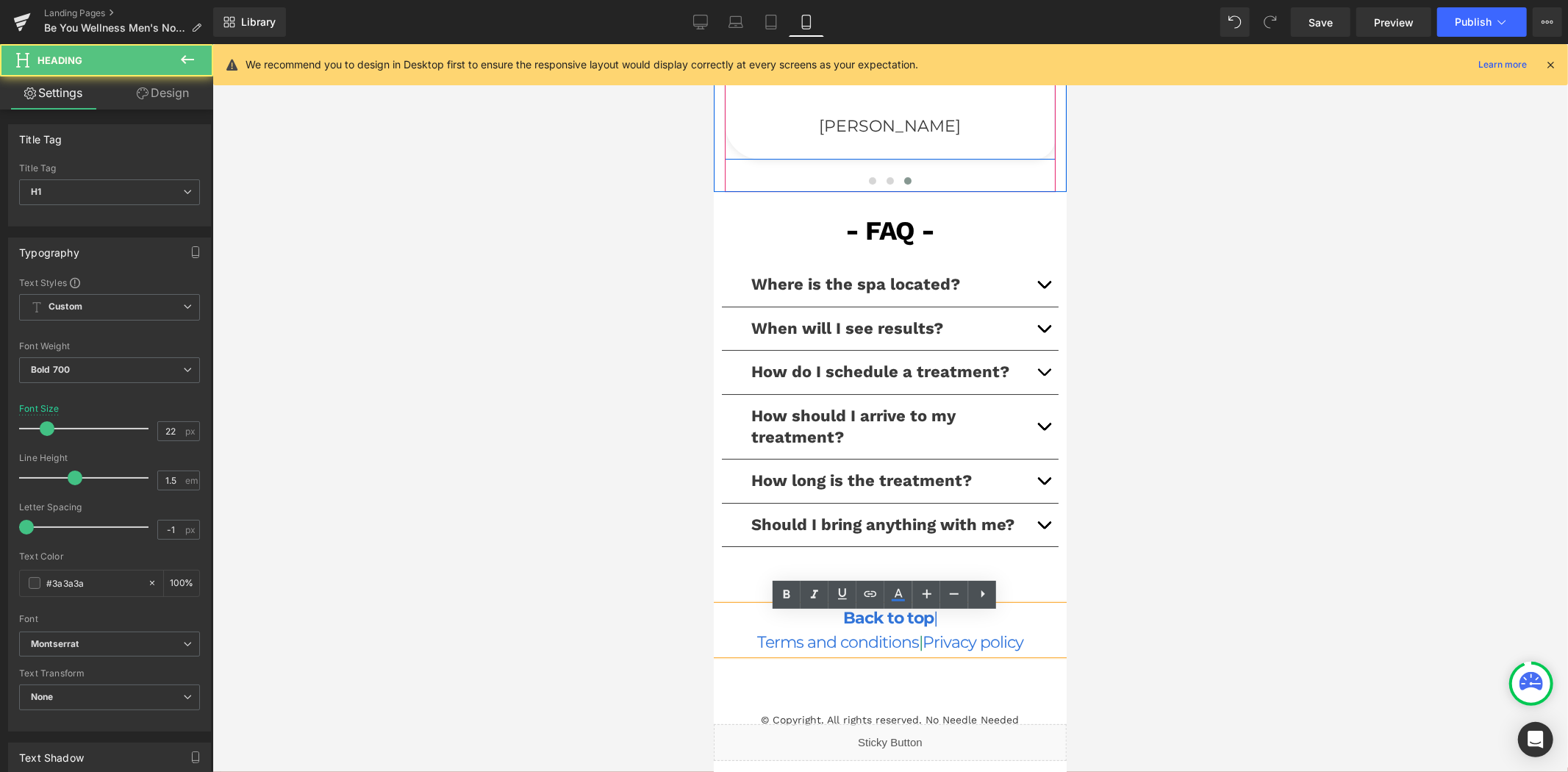
click at [933, 626] on span "|" at bounding box center [935, 617] width 4 height 20
click at [918, 651] on span "|" at bounding box center [920, 641] width 4 height 20
click at [885, 651] on link "Terms and conditions" at bounding box center [837, 641] width 161 height 20
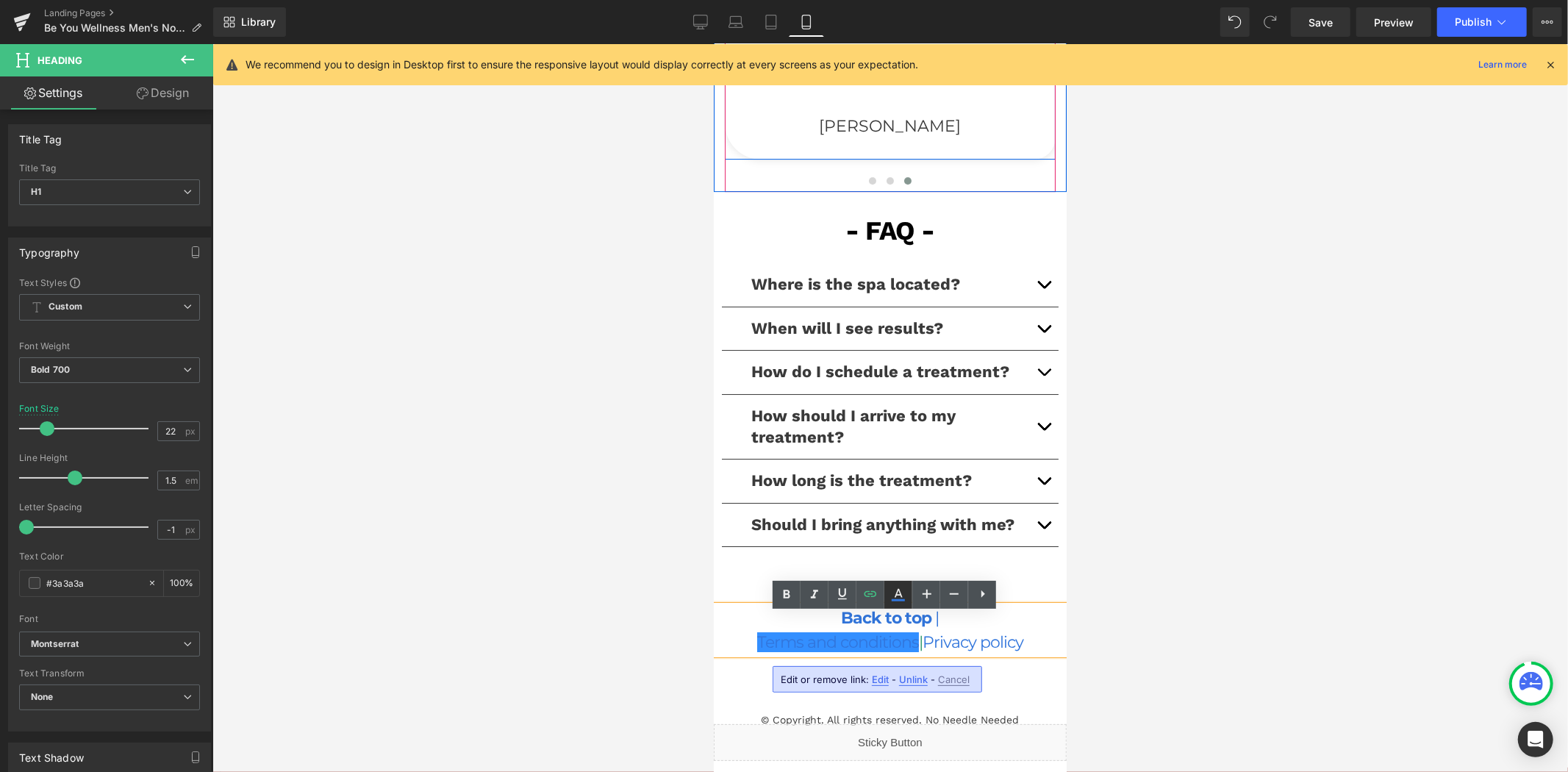
click at [900, 602] on icon at bounding box center [898, 595] width 17 height 17
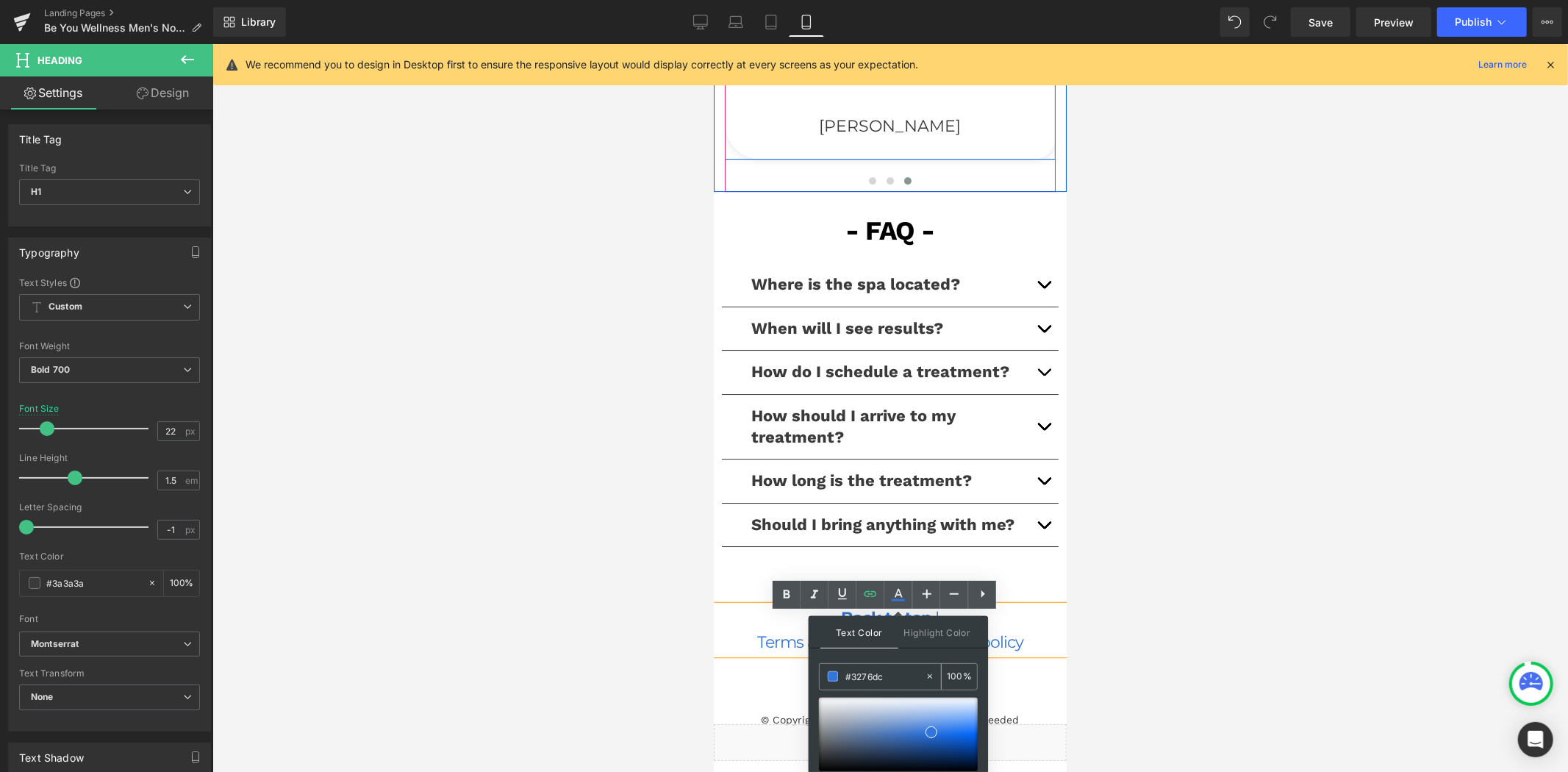
click at [892, 670] on input "#3276dc" at bounding box center [885, 677] width 79 height 16
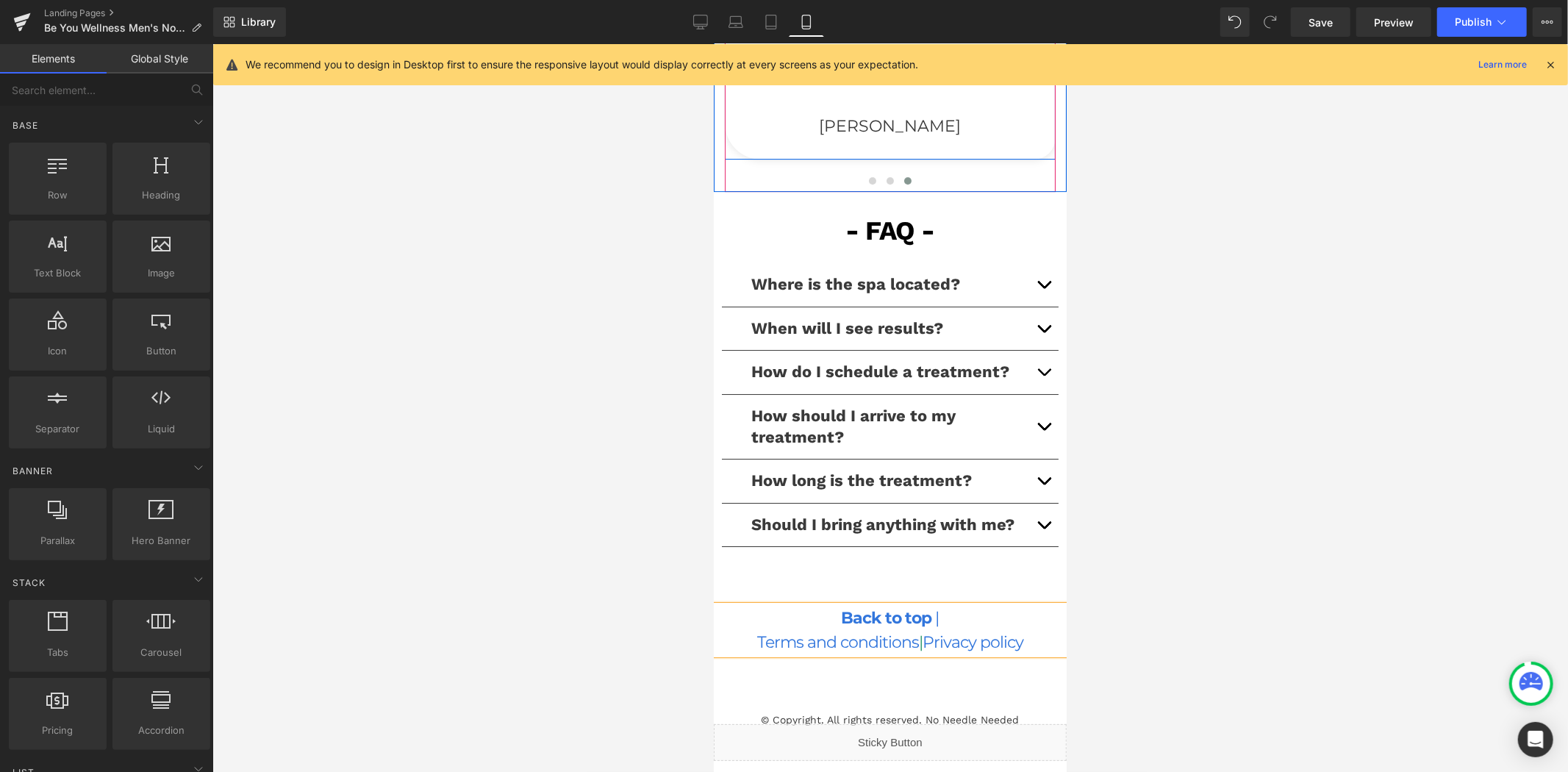
click at [1136, 611] on div at bounding box center [889, 408] width 1355 height 728
click at [918, 651] on span "|" at bounding box center [920, 641] width 4 height 20
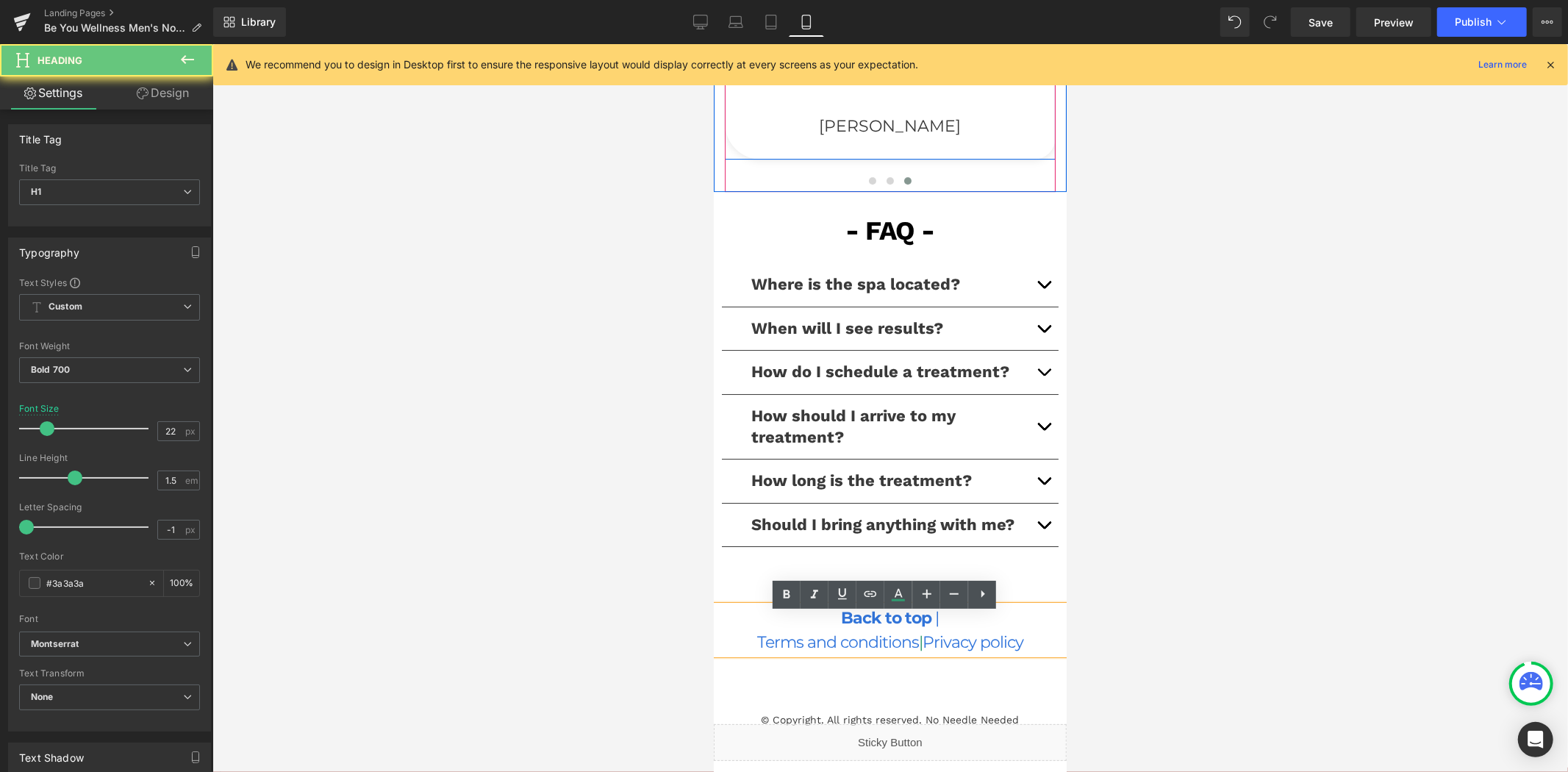
click at [918, 651] on span "|" at bounding box center [920, 641] width 4 height 20
click at [900, 599] on icon at bounding box center [898, 595] width 17 height 17
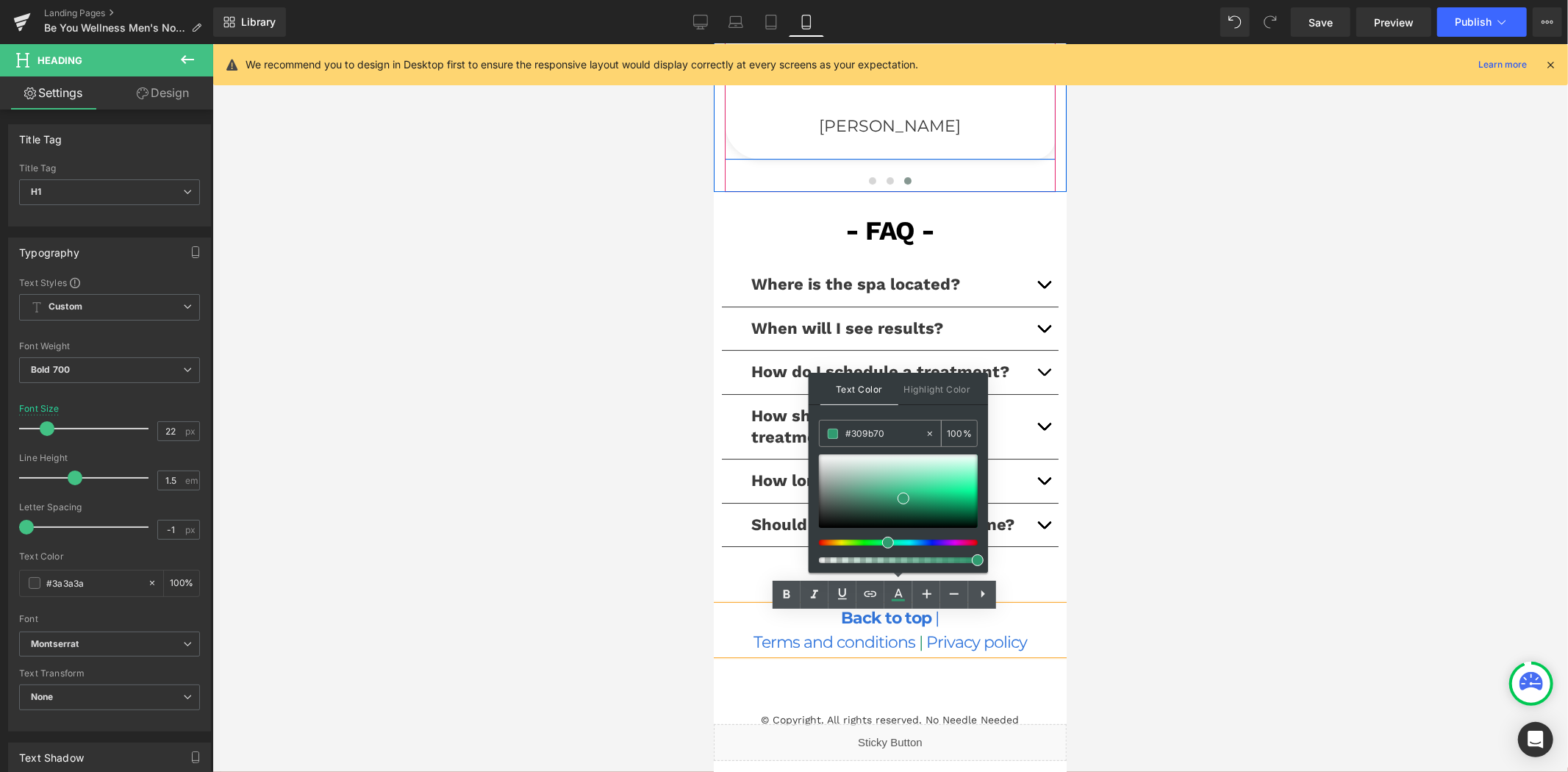
click at [880, 429] on input "#3276dc" at bounding box center [885, 433] width 79 height 16
paste input "276dc"
type input "#3276dc"
click at [831, 436] on span at bounding box center [832, 433] width 10 height 10
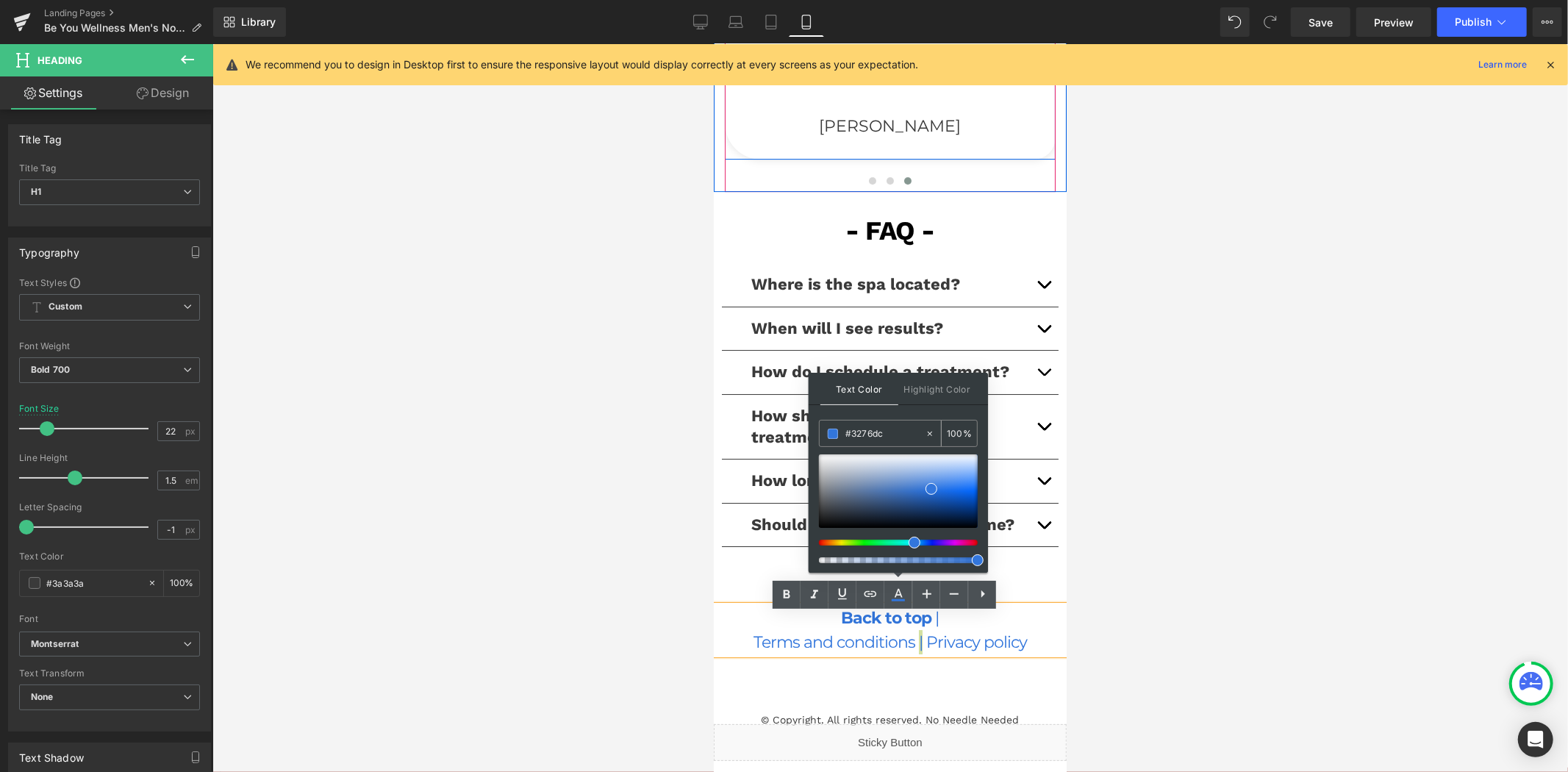
click at [831, 436] on span at bounding box center [832, 433] width 10 height 10
click at [1160, 481] on div at bounding box center [889, 408] width 1355 height 728
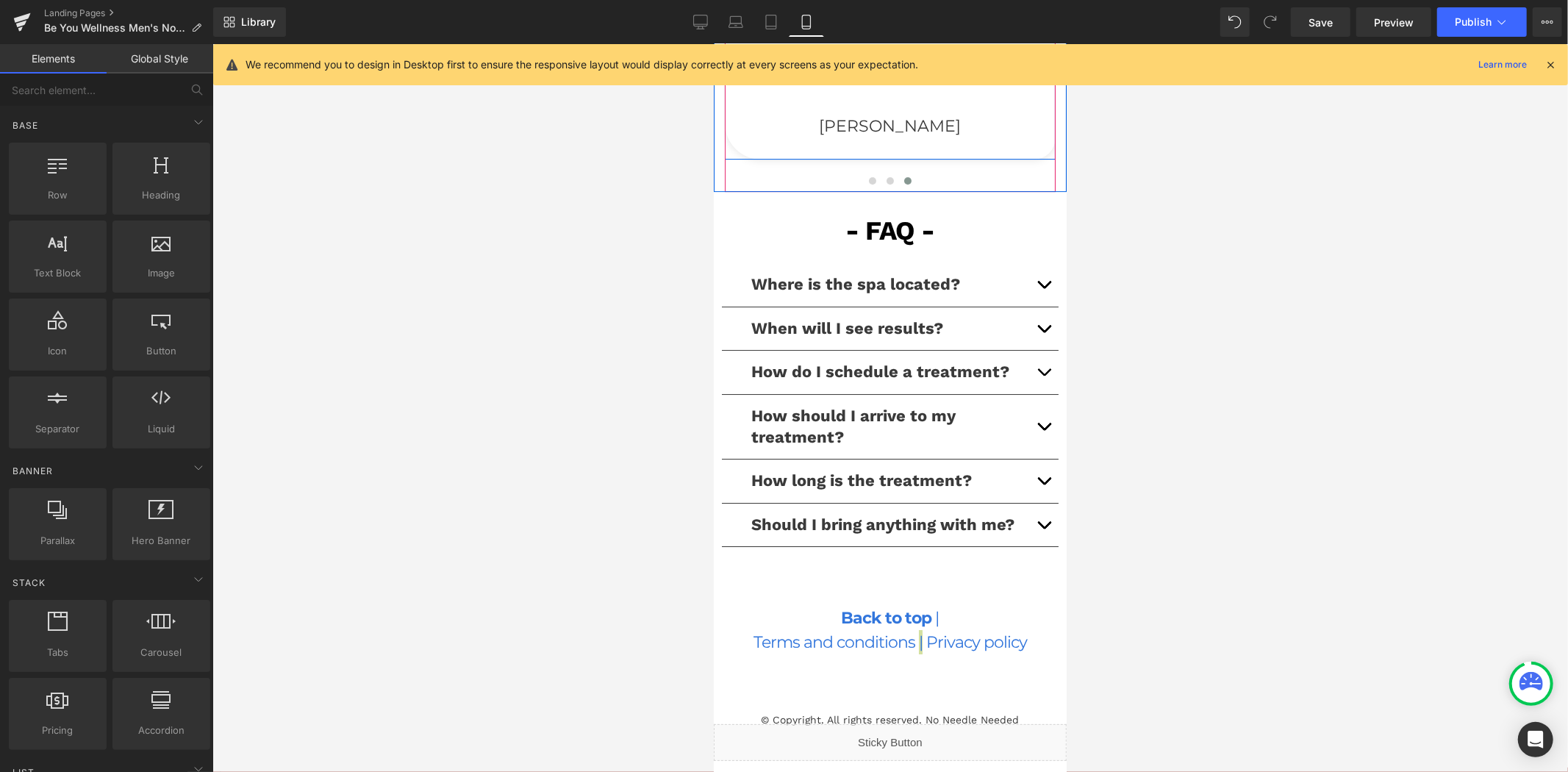
click at [1161, 491] on div at bounding box center [889, 408] width 1355 height 728
click at [1147, 627] on div at bounding box center [889, 408] width 1355 height 728
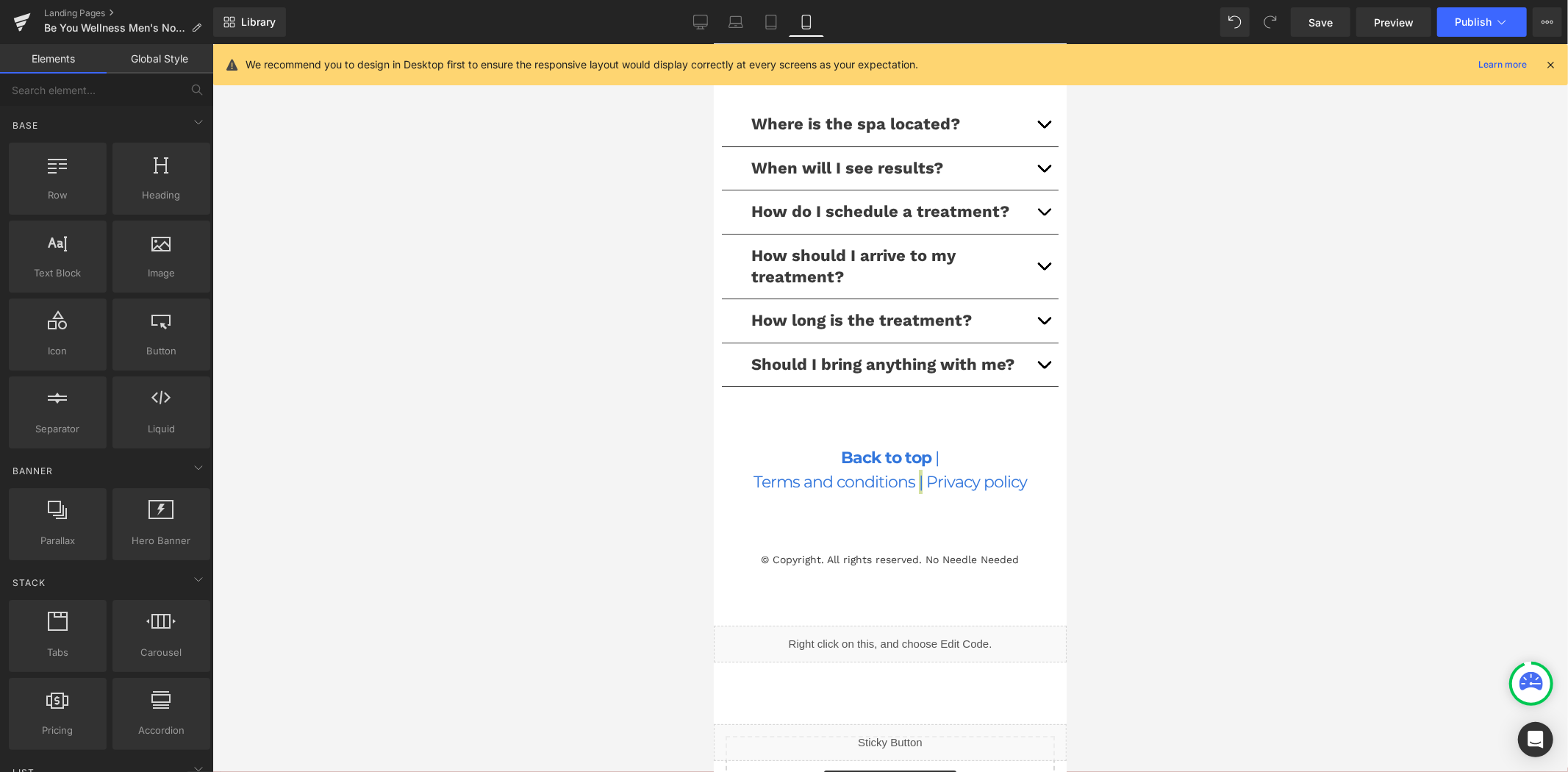
scroll to position [4248, 0]
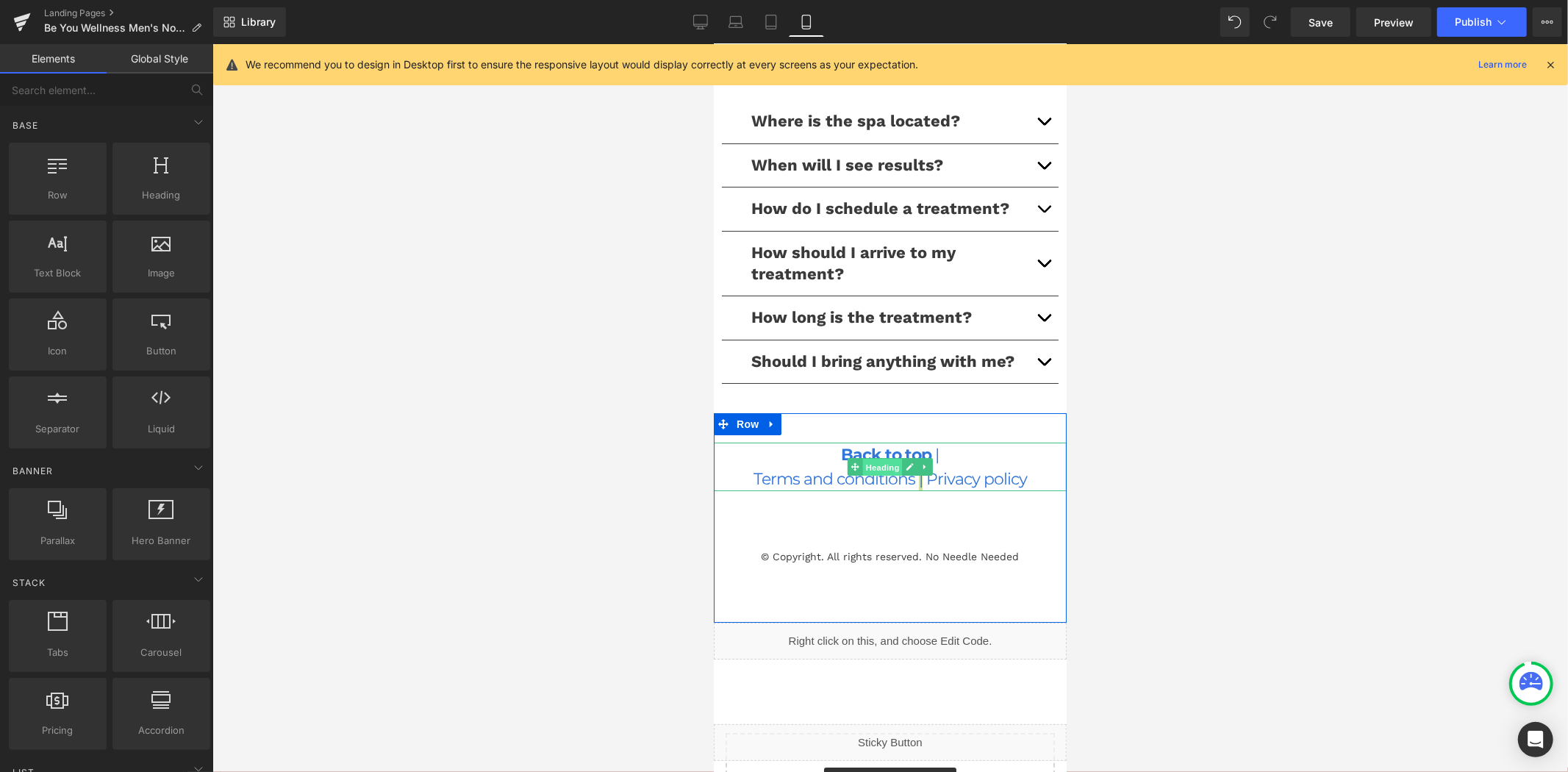
click at [881, 475] on span "Heading" at bounding box center [882, 467] width 40 height 17
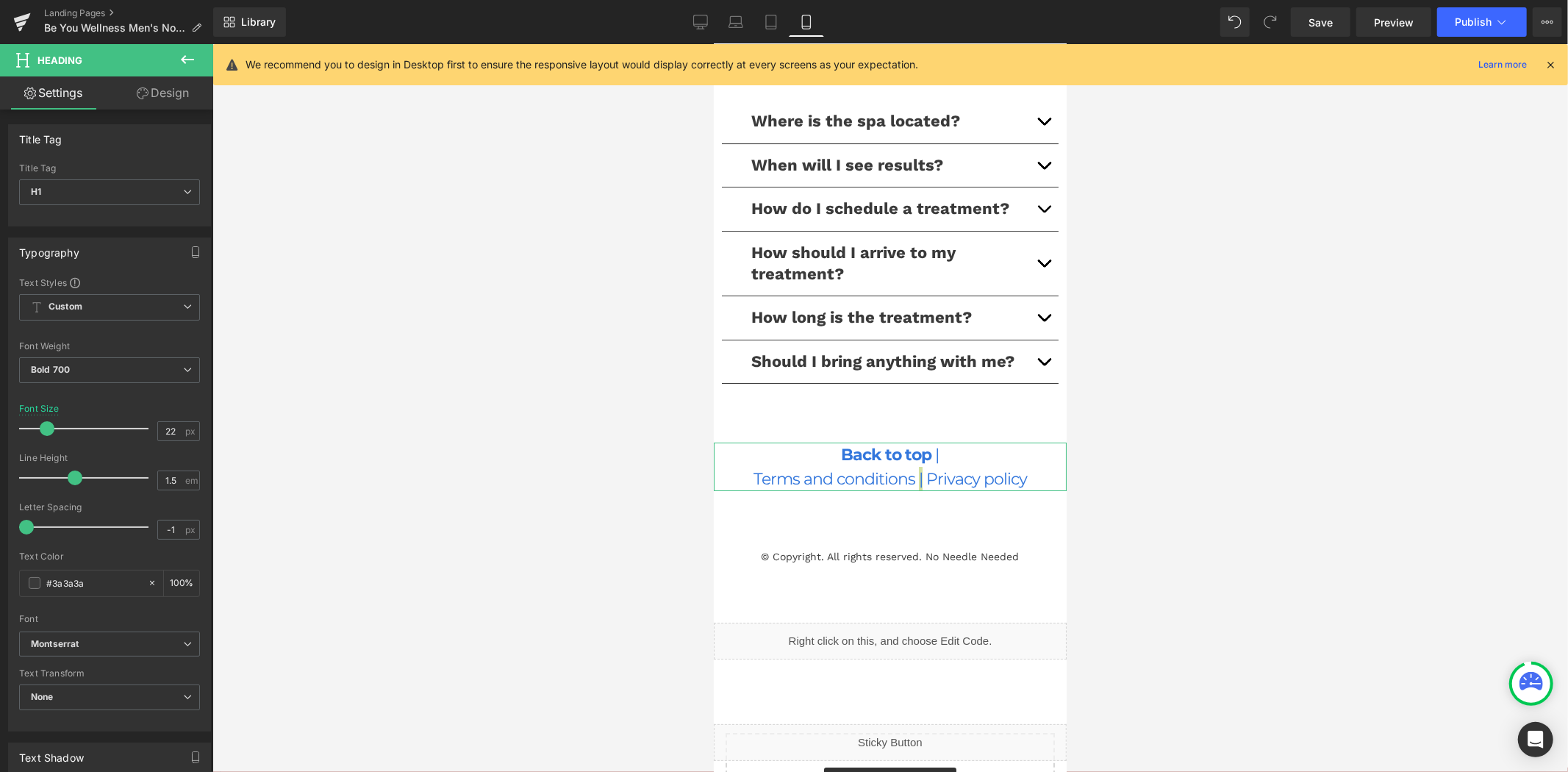
click at [158, 86] on link "Design" at bounding box center [163, 93] width 106 height 33
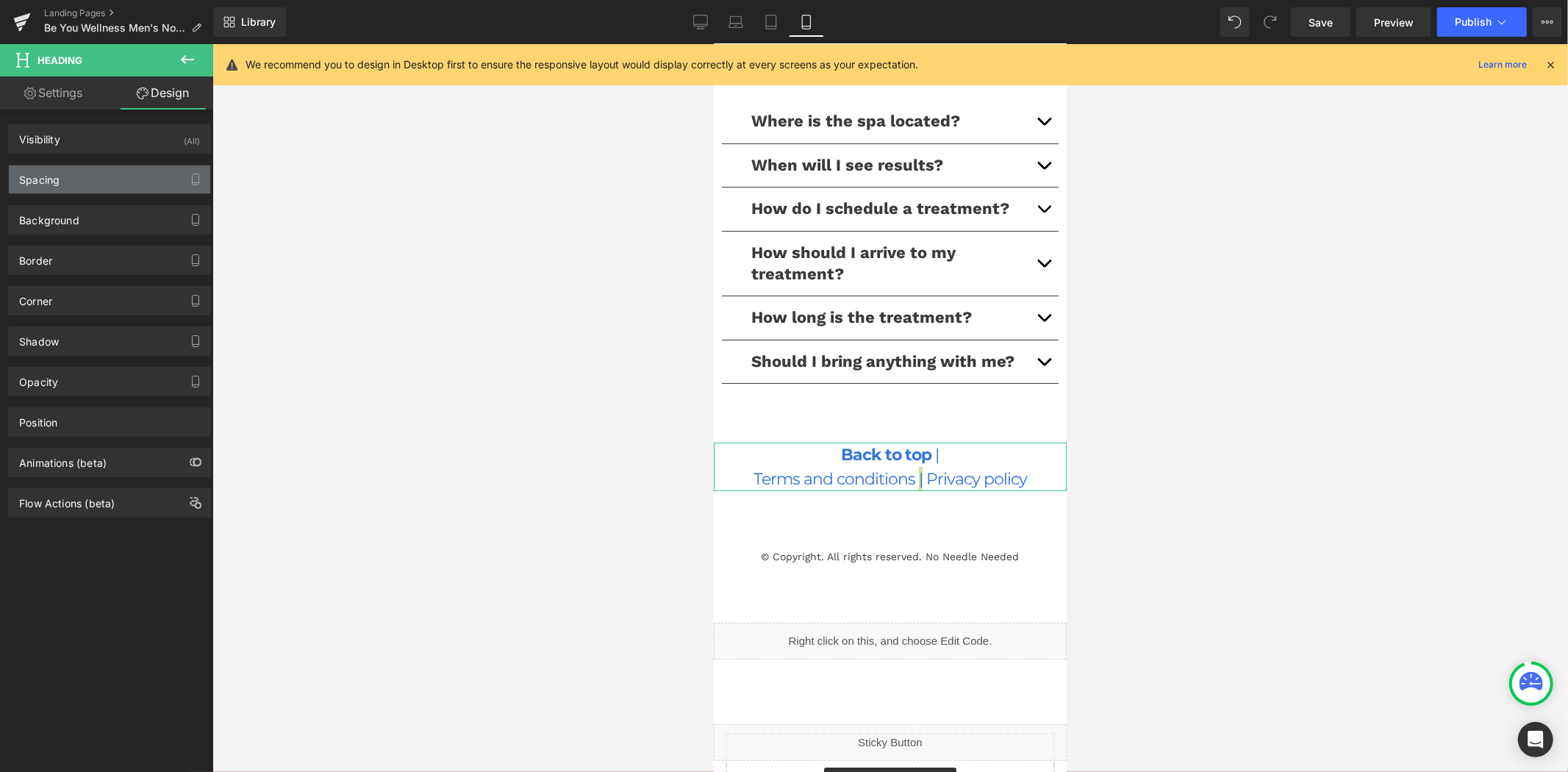
click at [102, 171] on div "Spacing" at bounding box center [109, 179] width 201 height 28
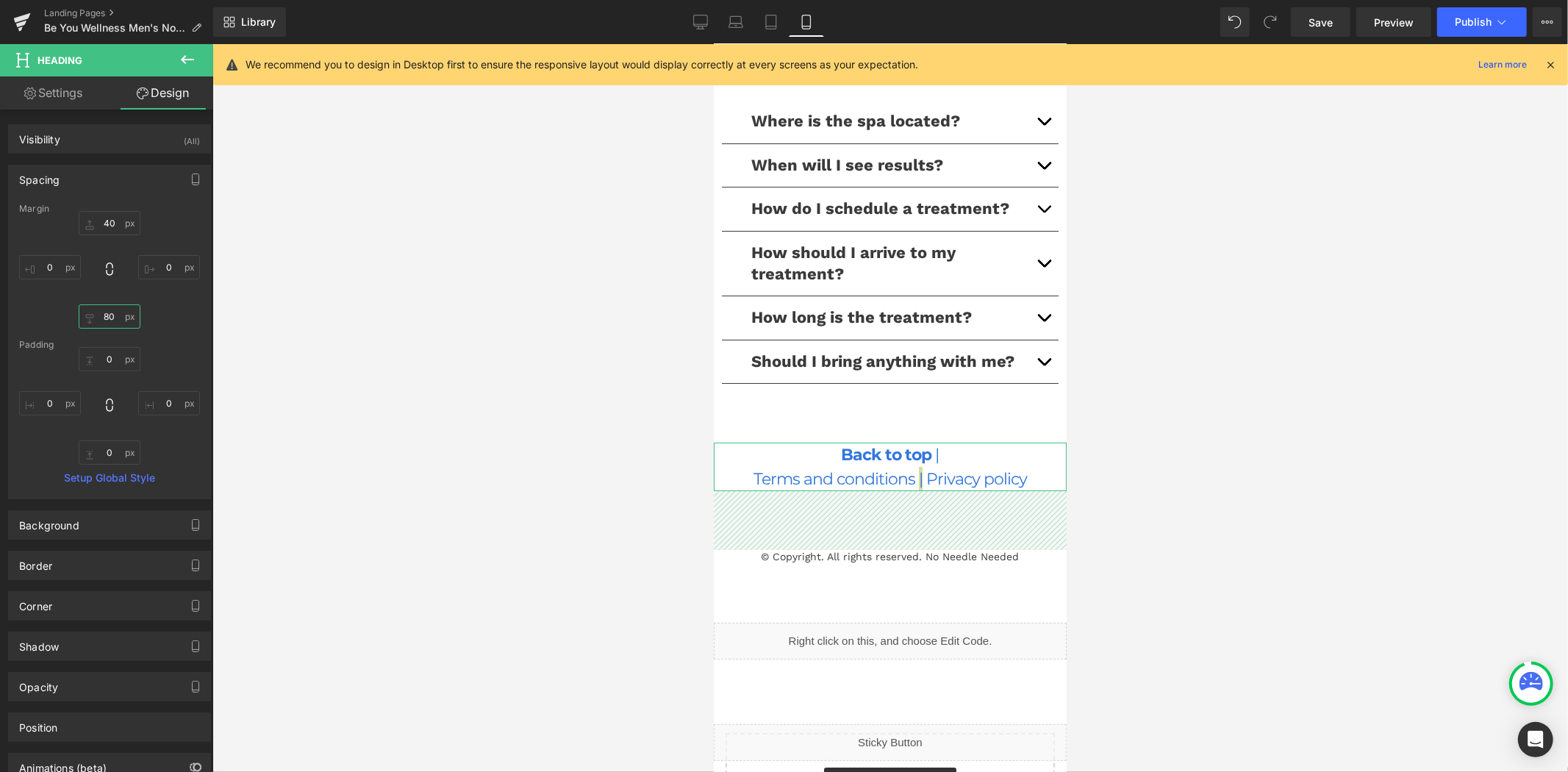
click at [125, 320] on input "80" at bounding box center [110, 316] width 62 height 25
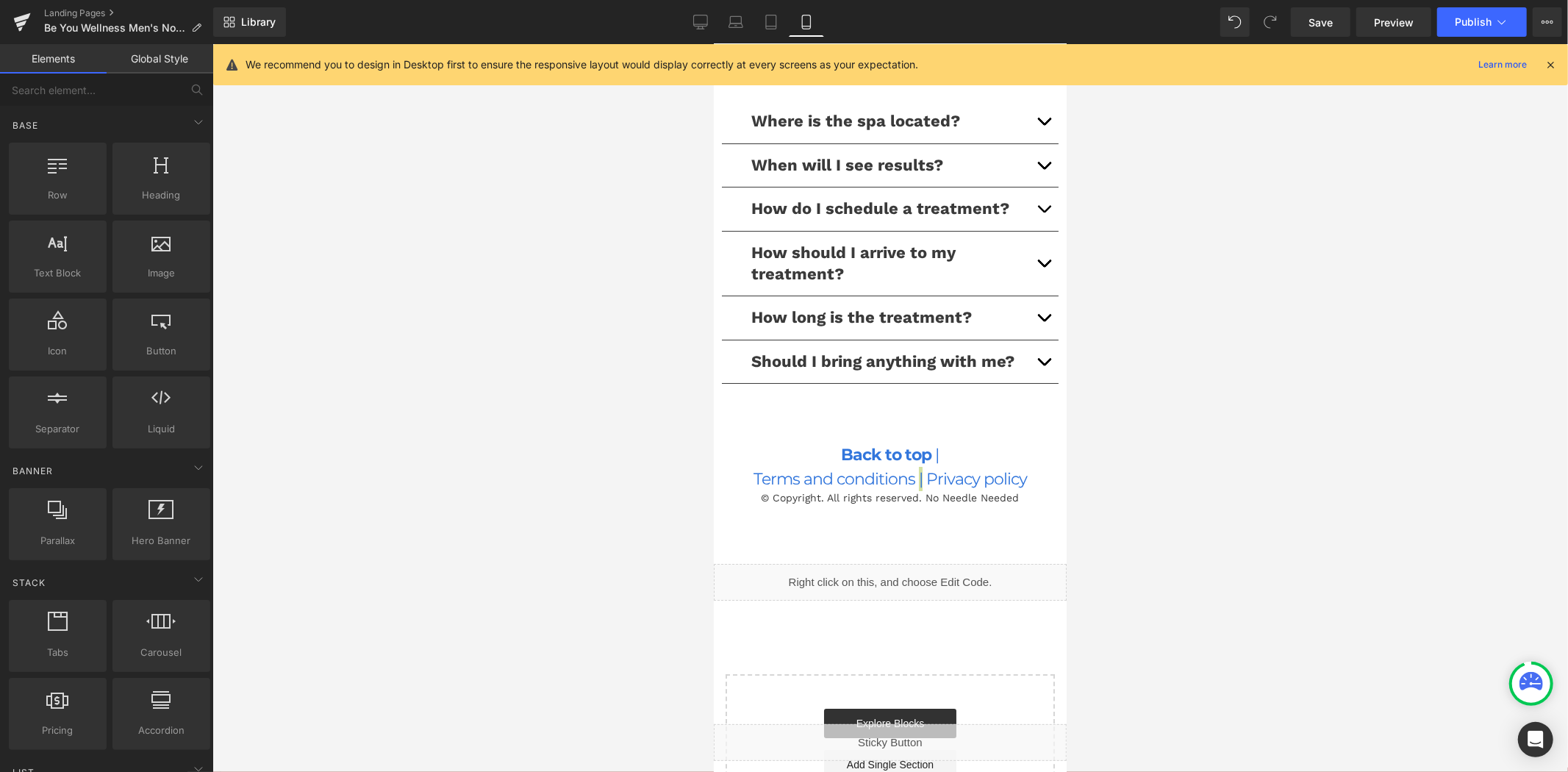
click at [505, 413] on div at bounding box center [889, 408] width 1355 height 728
click at [1172, 452] on div at bounding box center [889, 408] width 1355 height 728
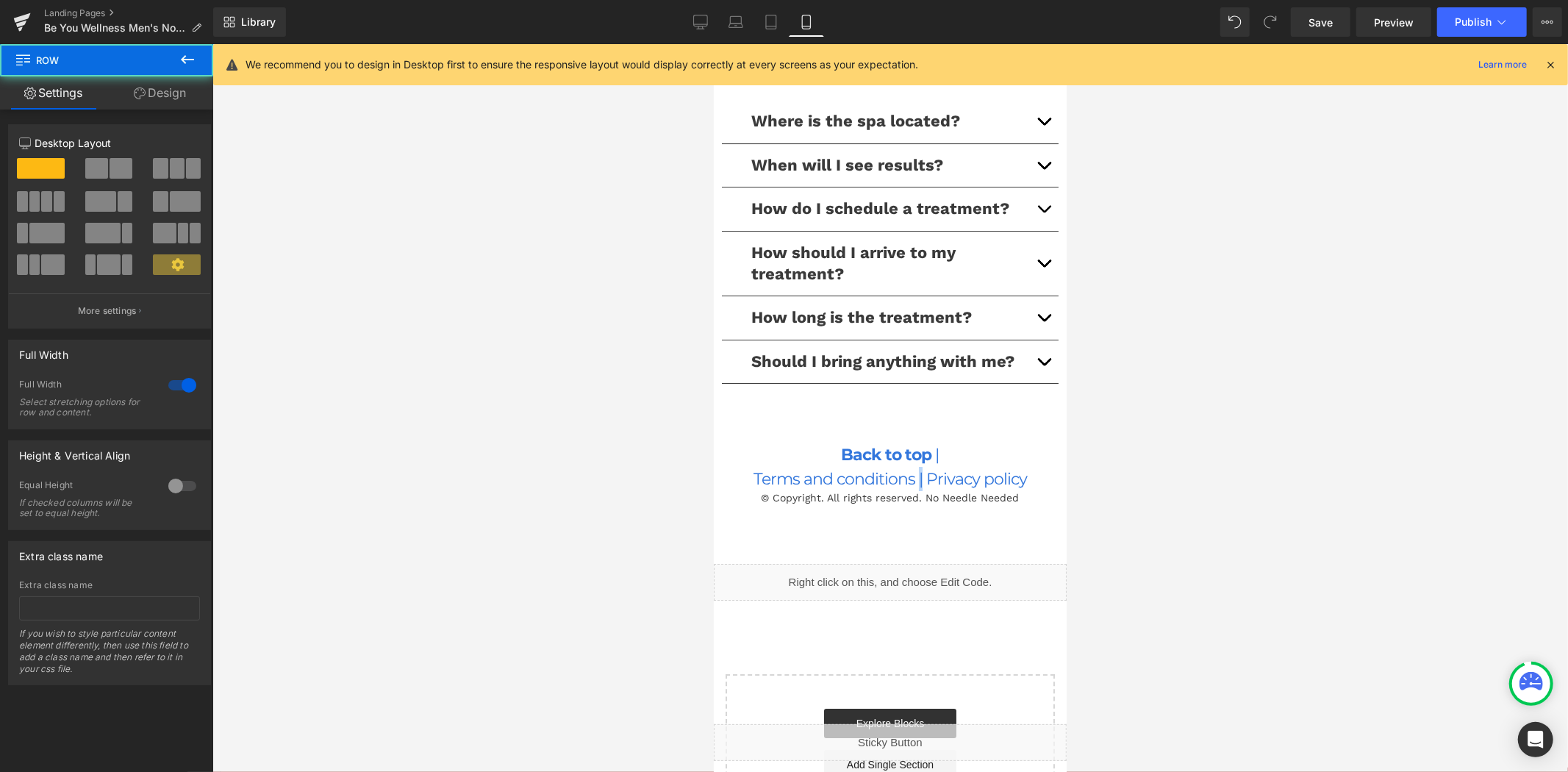
click at [1015, 435] on div "Back to top | Terms and conditions | Privacy policy Heading © Copyright. All ri…" at bounding box center [889, 458] width 353 height 91
click at [1202, 465] on div at bounding box center [889, 408] width 1355 height 728
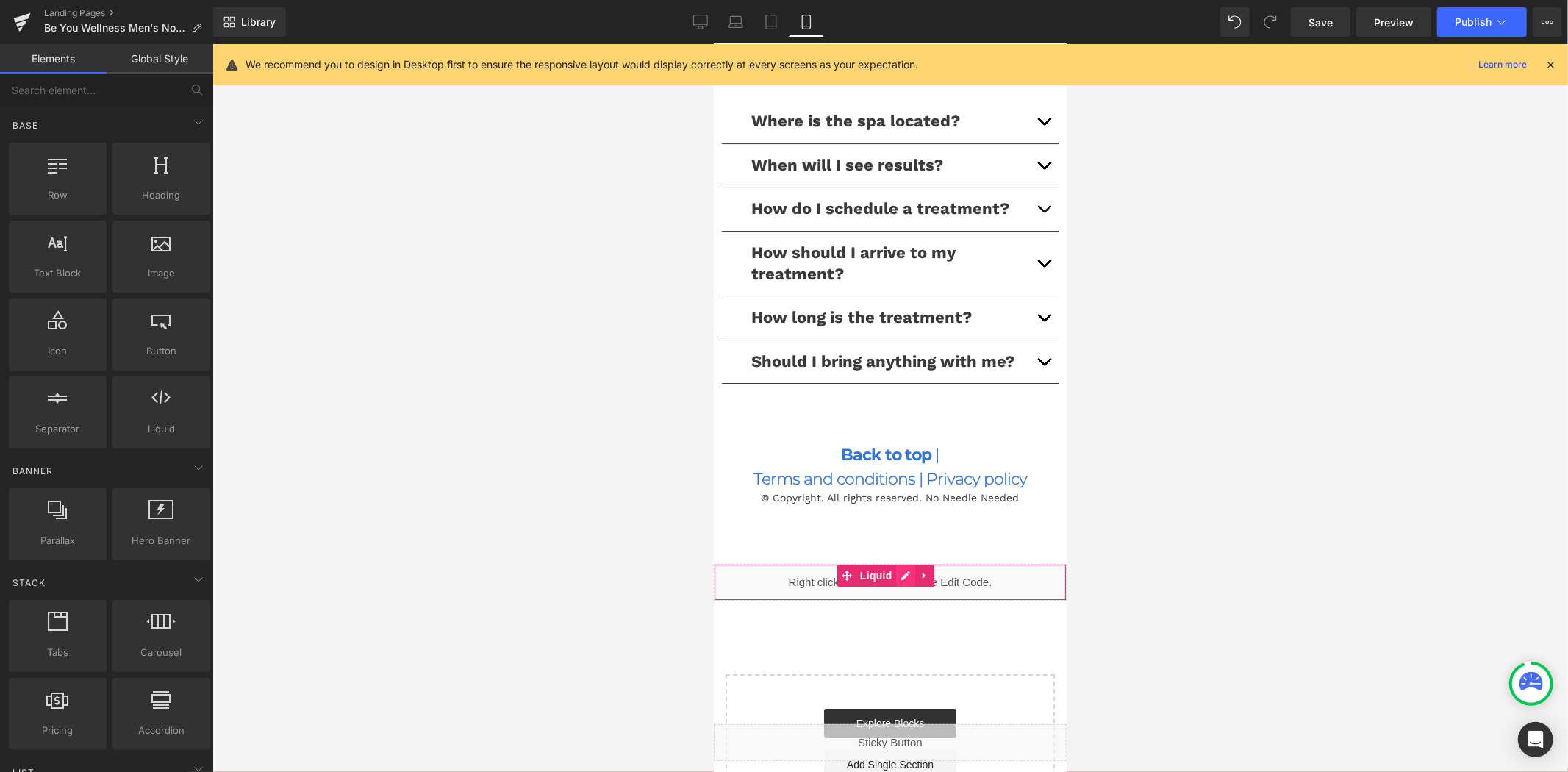
click at [904, 582] on div "Liquid" at bounding box center [889, 581] width 353 height 37
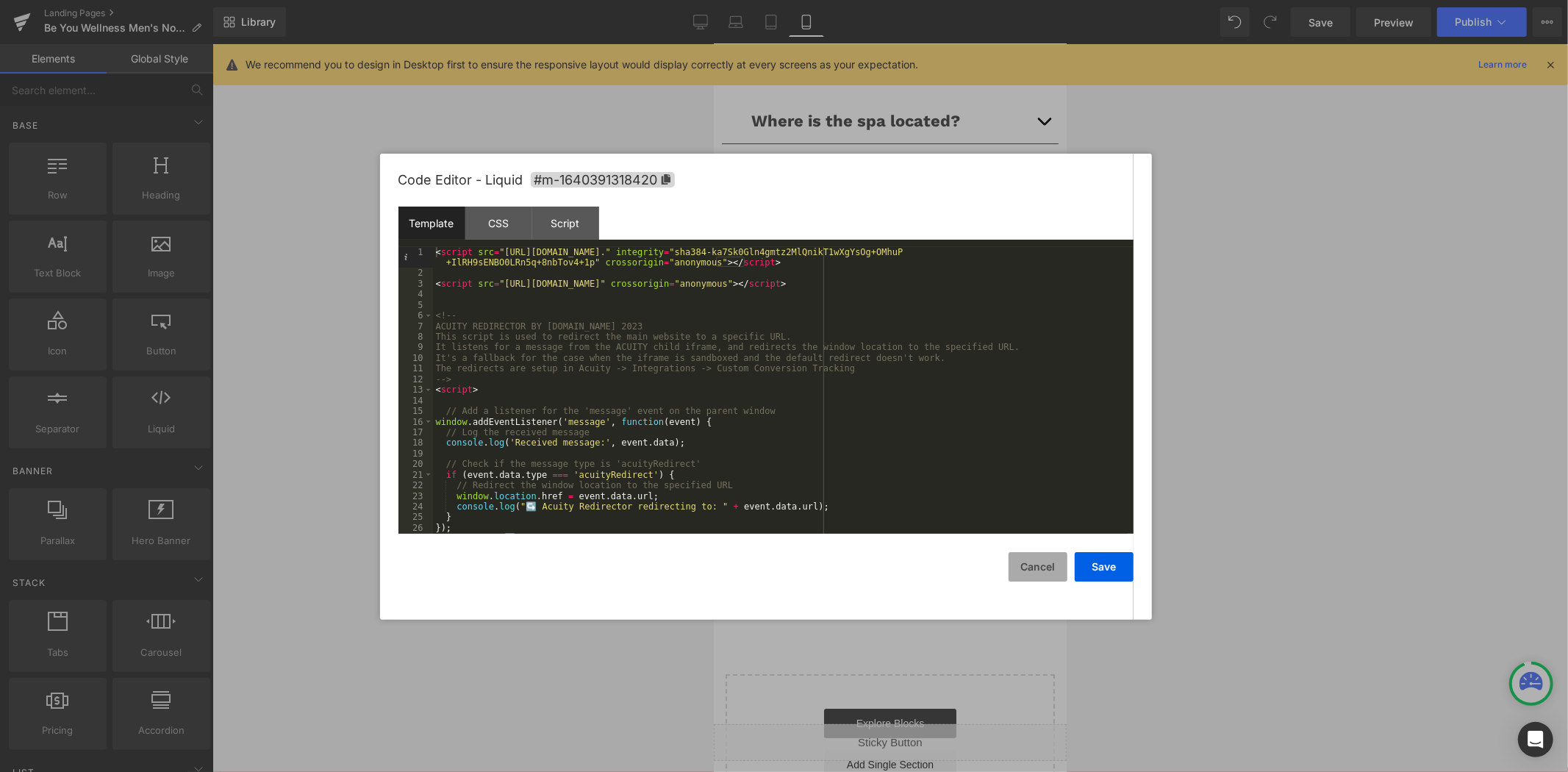
click at [1040, 557] on button "Cancel" at bounding box center [1038, 567] width 59 height 29
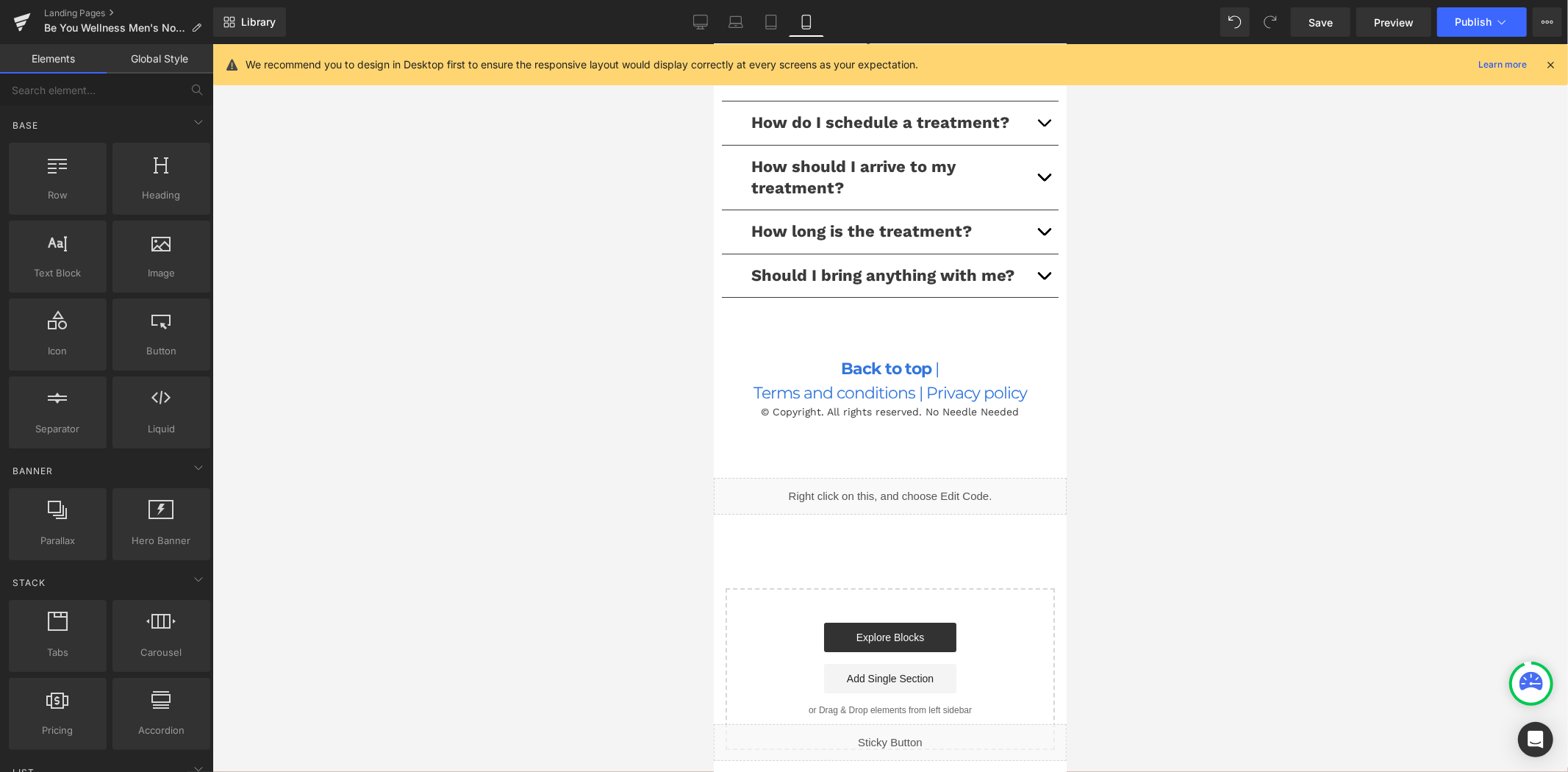
scroll to position [4340, 0]
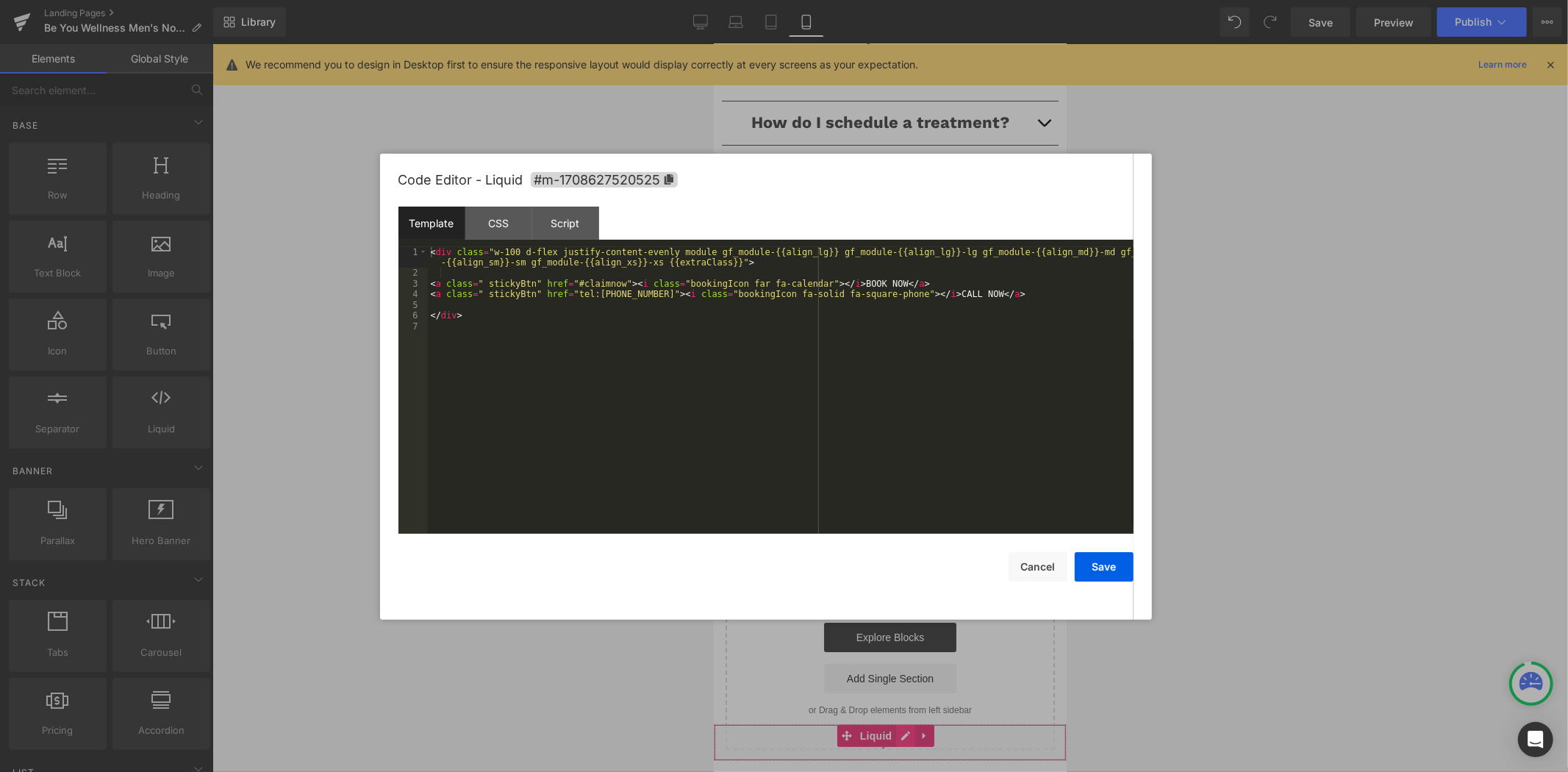
click at [897, 737] on div "Liquid" at bounding box center [889, 742] width 353 height 37
click at [1098, 568] on button "Save" at bounding box center [1104, 567] width 59 height 29
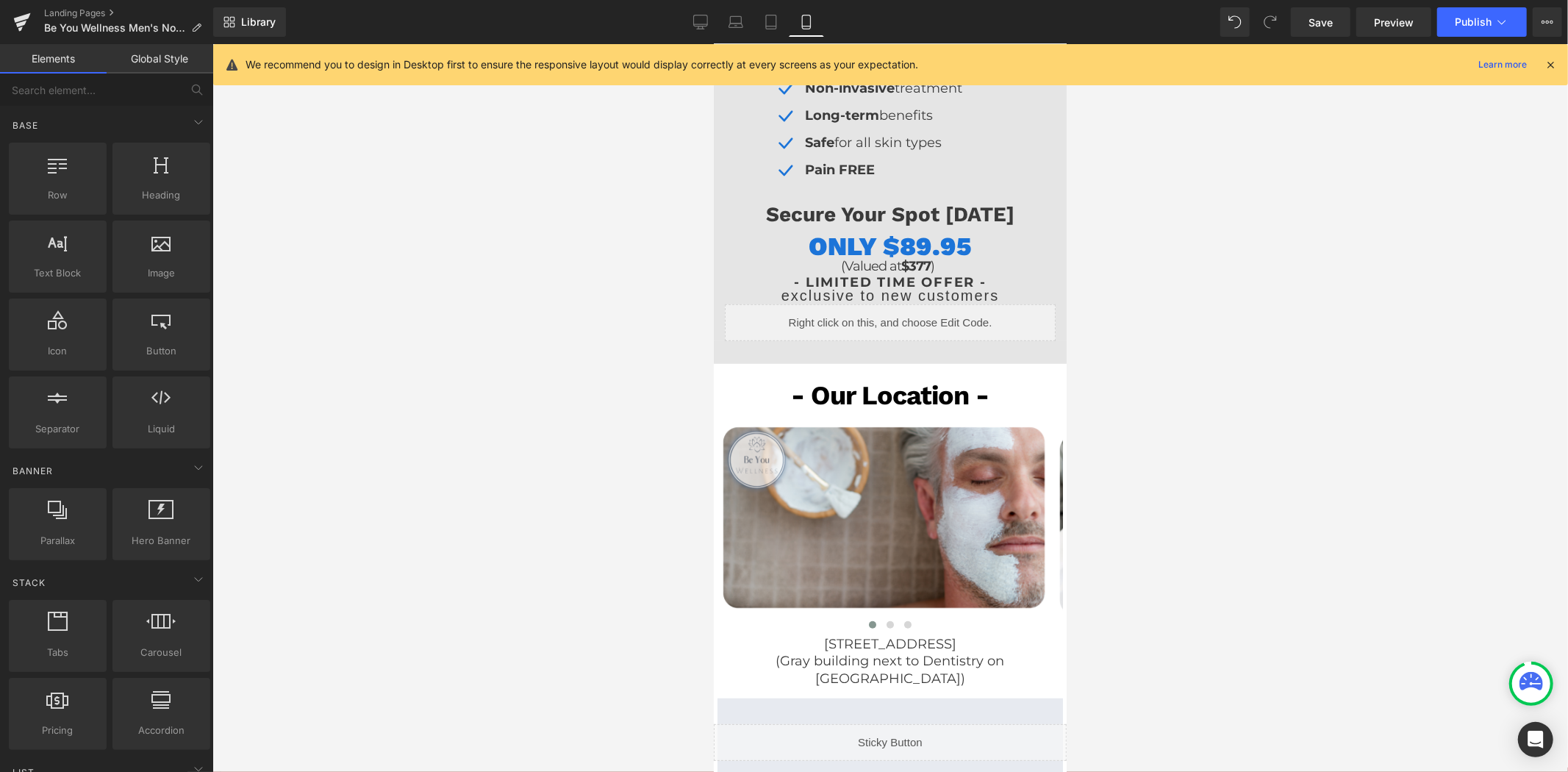
scroll to position [0, 0]
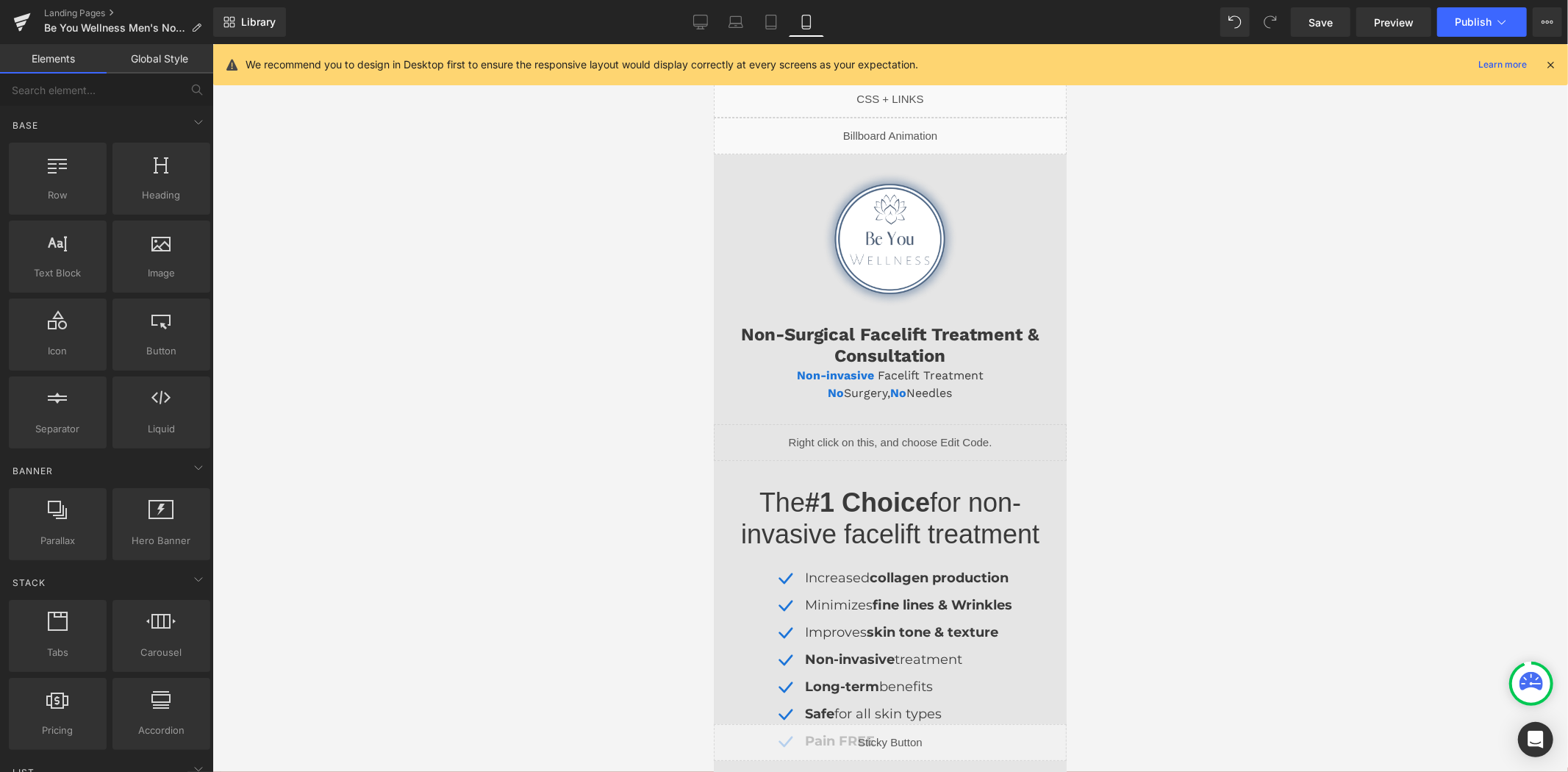
click at [1543, 63] on icon at bounding box center [1550, 64] width 14 height 14
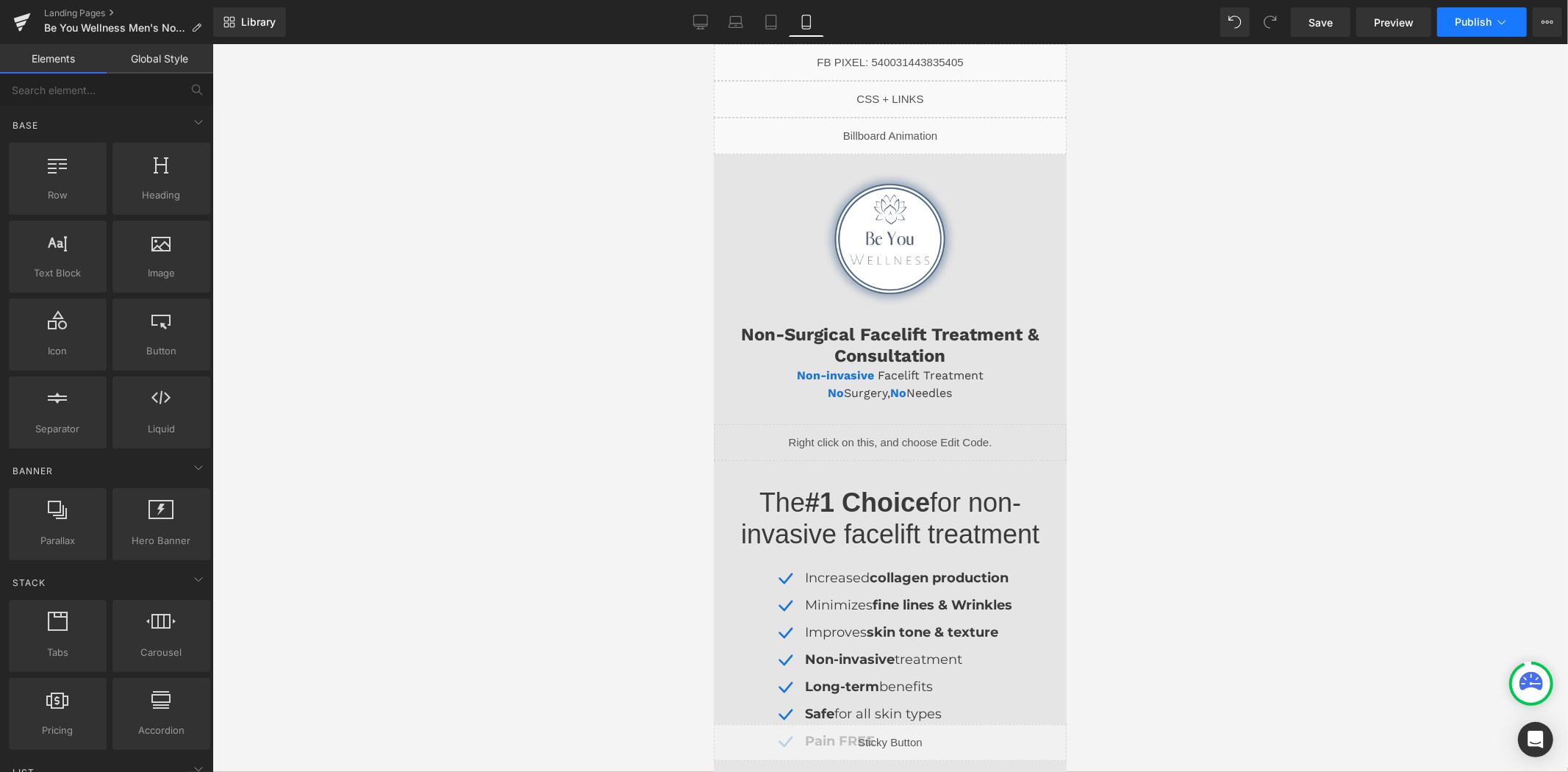
click at [1462, 25] on span "Publish" at bounding box center [1473, 21] width 37 height 12
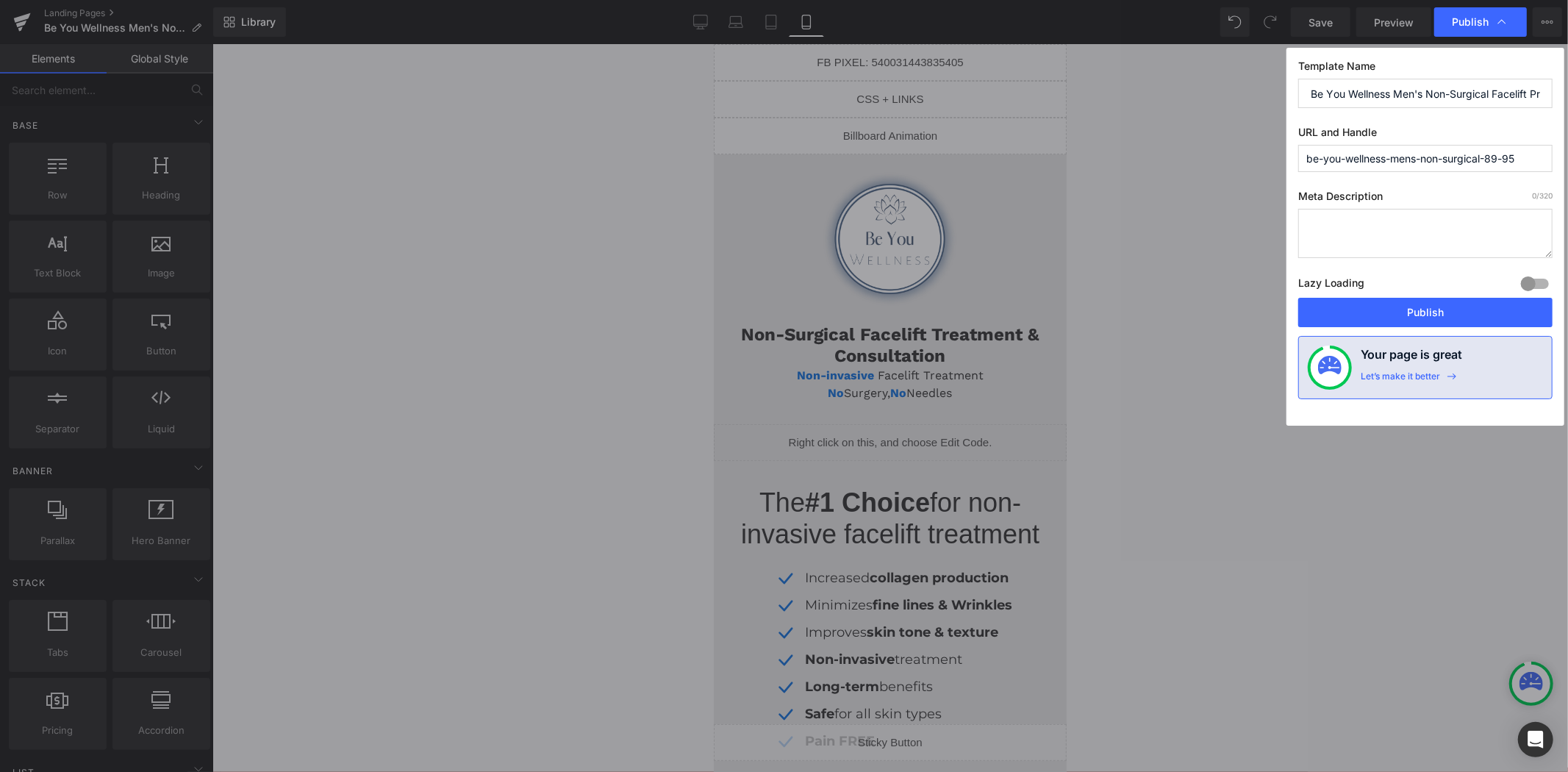
drag, startPoint x: 1395, startPoint y: 308, endPoint x: 1147, endPoint y: 577, distance: 365.9
click at [1394, 308] on button "Publish" at bounding box center [1425, 312] width 254 height 29
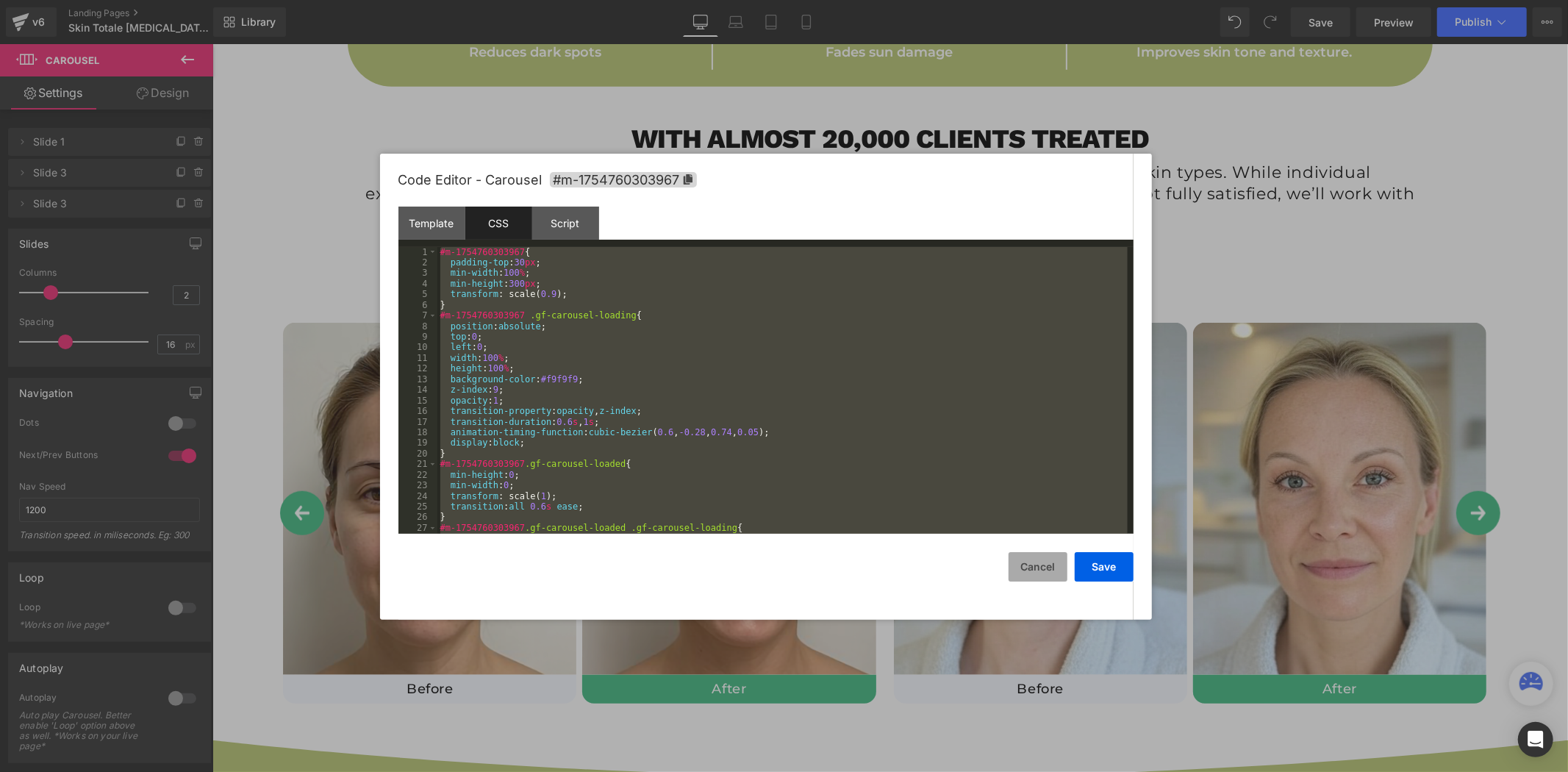
click at [1039, 581] on button "Cancel" at bounding box center [1038, 567] width 59 height 29
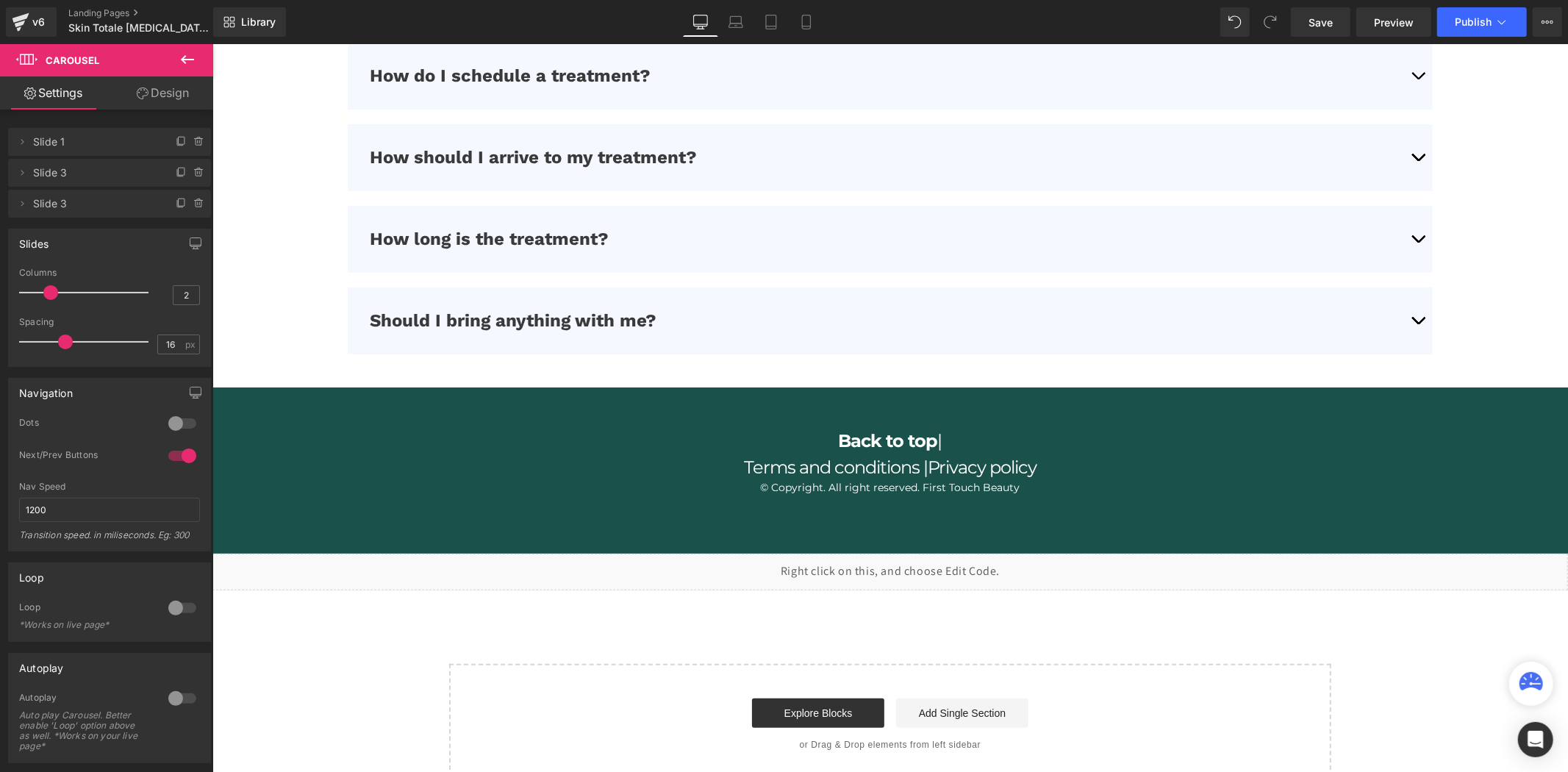
scroll to position [4791, 0]
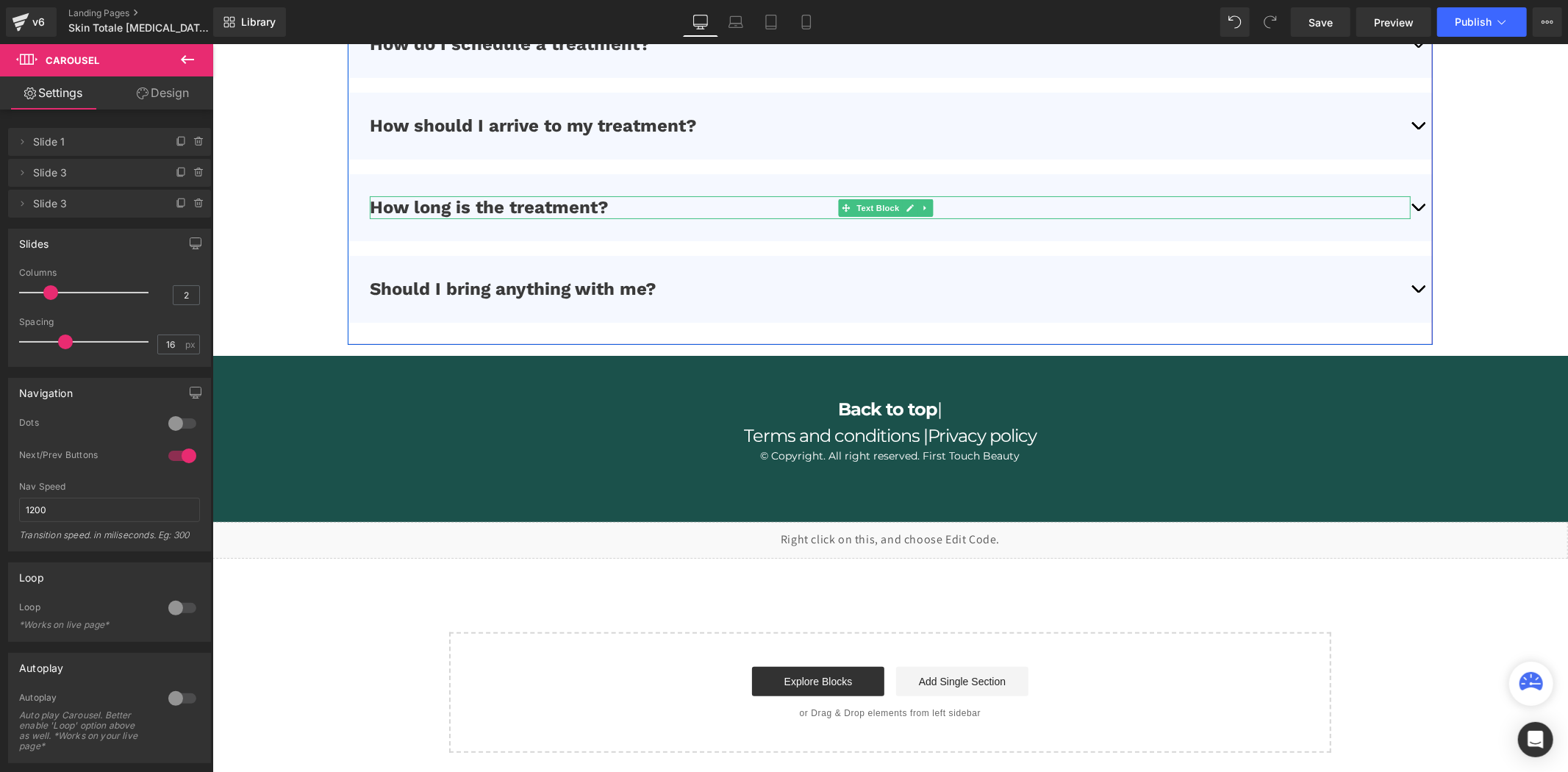
click at [1393, 207] on p "How long is the treatment?" at bounding box center [889, 207] width 1040 height 23
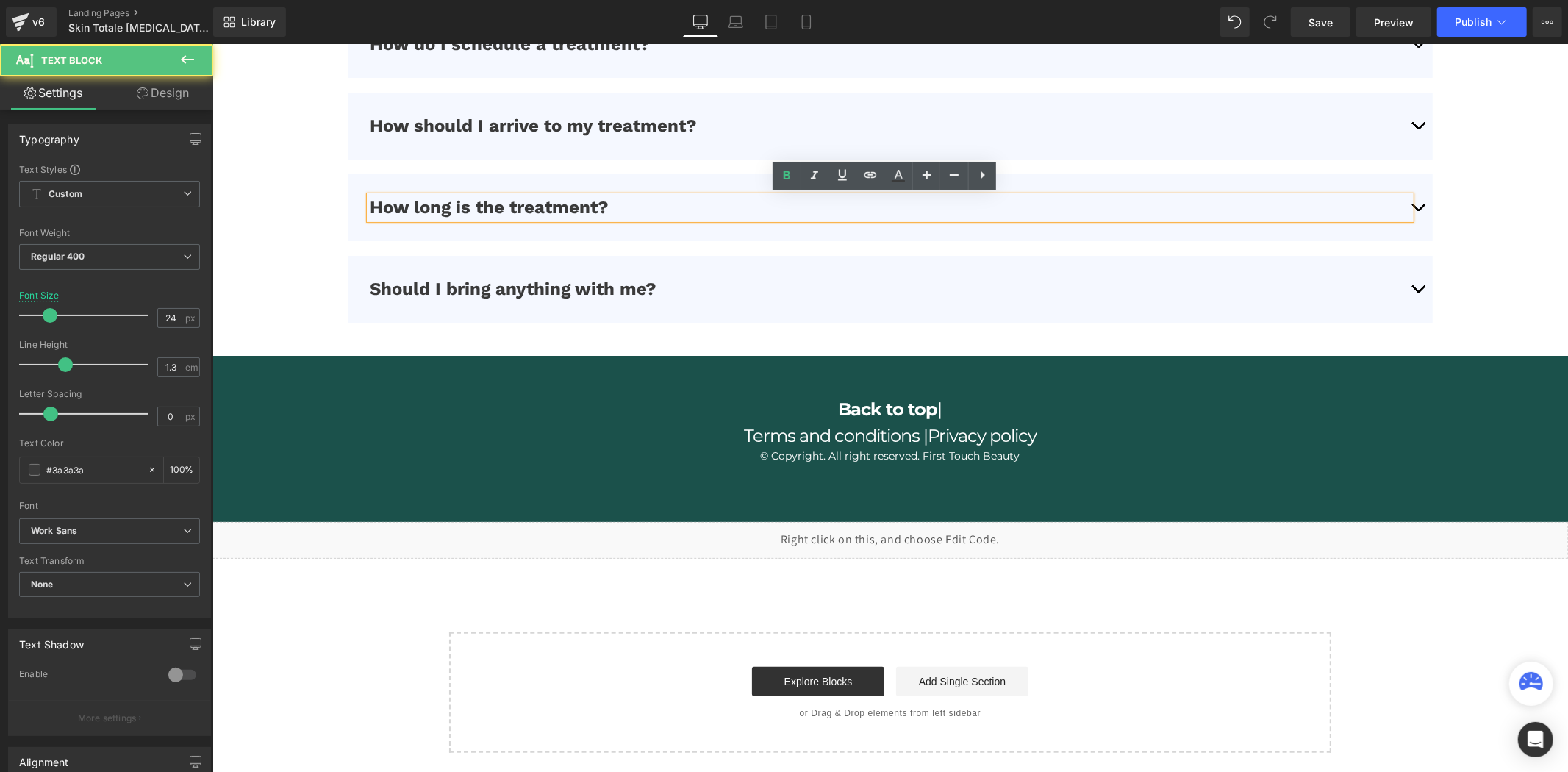
click at [1417, 211] on span "button" at bounding box center [1417, 211] width 0 height 0
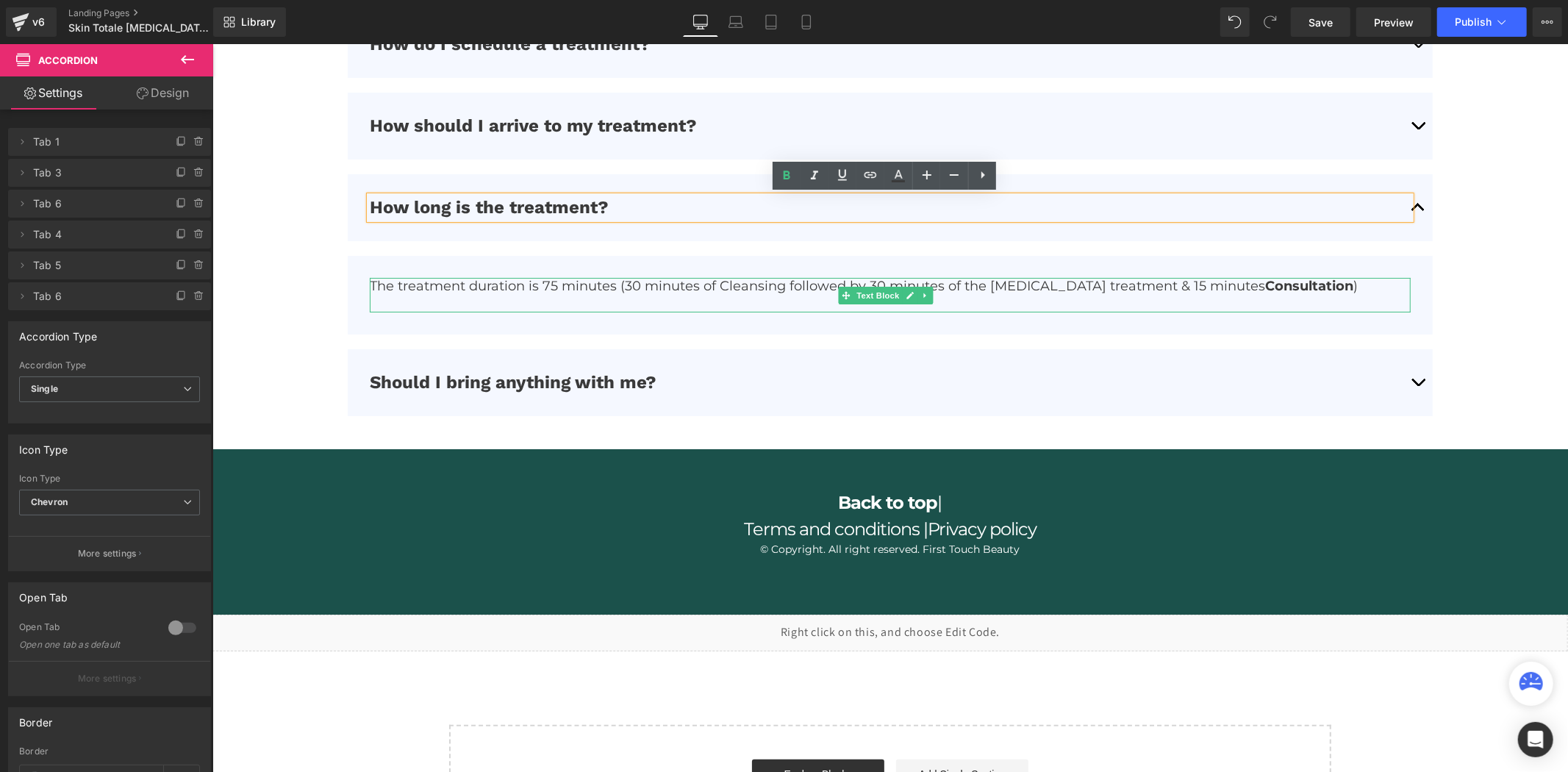
click at [1054, 289] on p "The treatment duration is 75 minutes (30 minutes of Cleansing followed by 30 mi…" at bounding box center [889, 285] width 1040 height 17
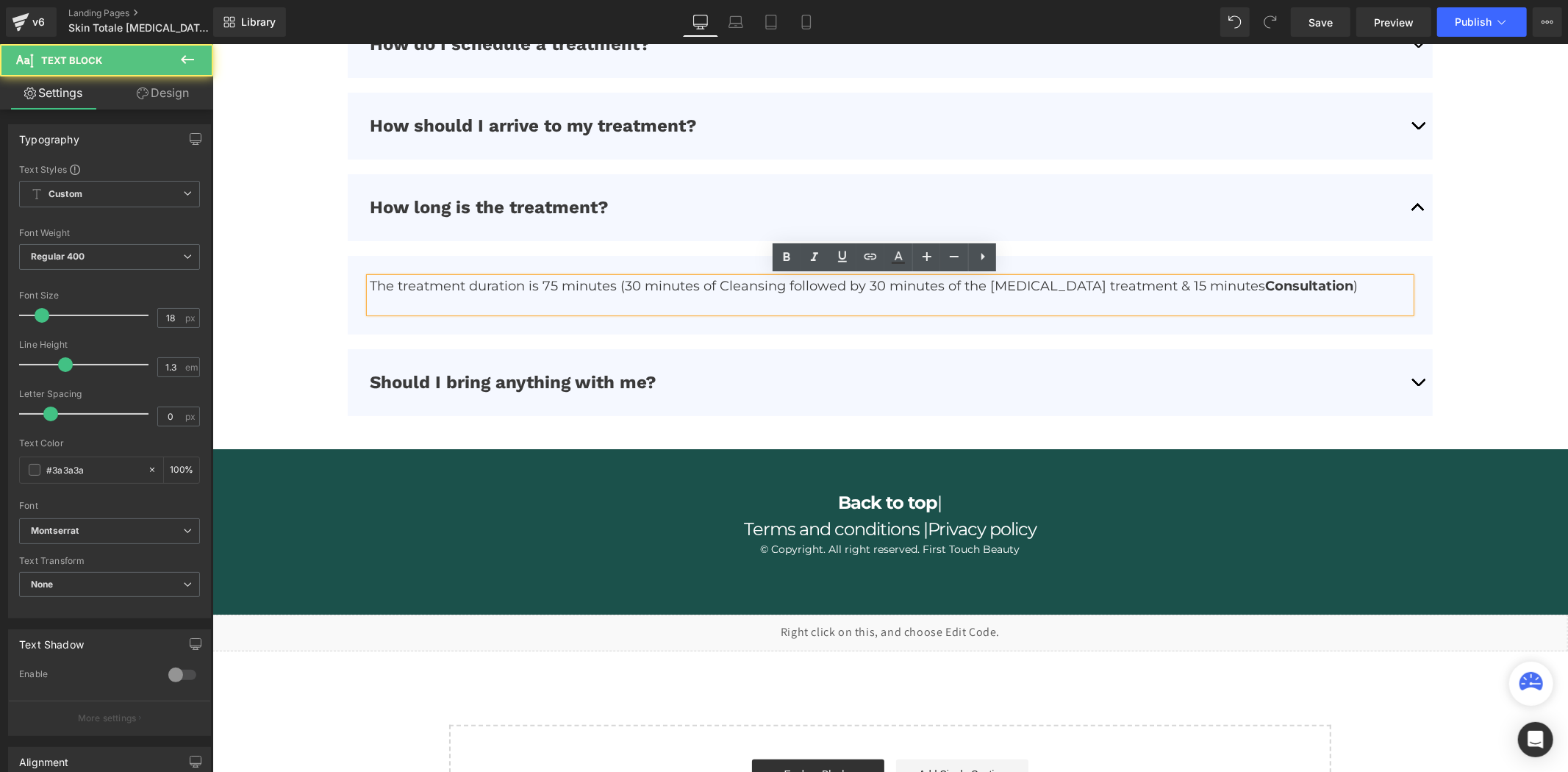
click at [1091, 293] on p "The treatment duration is 75 minutes (30 minutes of Cleansing followed by 30 mi…" at bounding box center [889, 285] width 1040 height 17
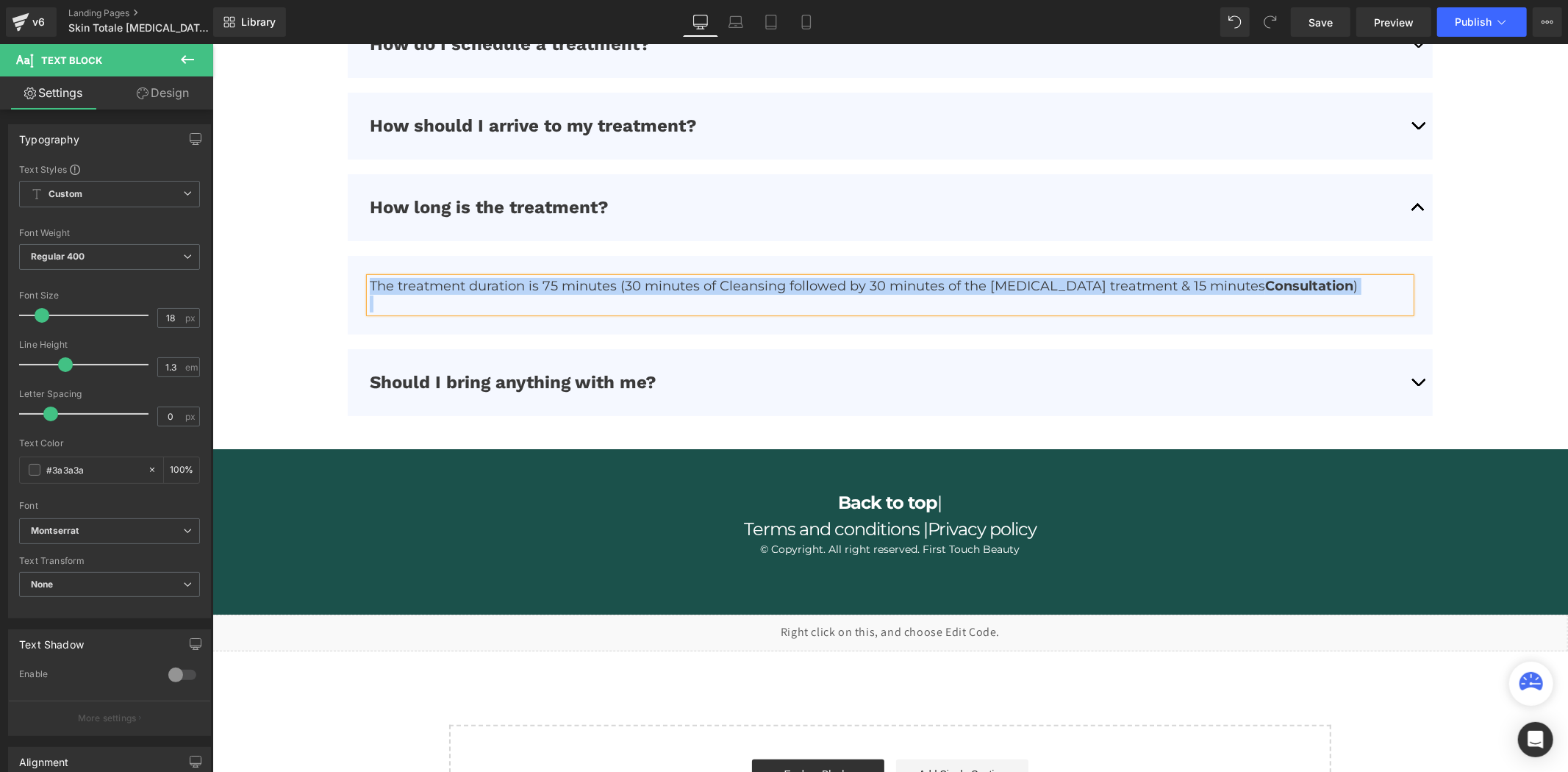
copy p "The treatment duration is 75 minutes (30 minutes of Cleansing followed by 30 mi…"
